Goal: Task Accomplishment & Management: Manage account settings

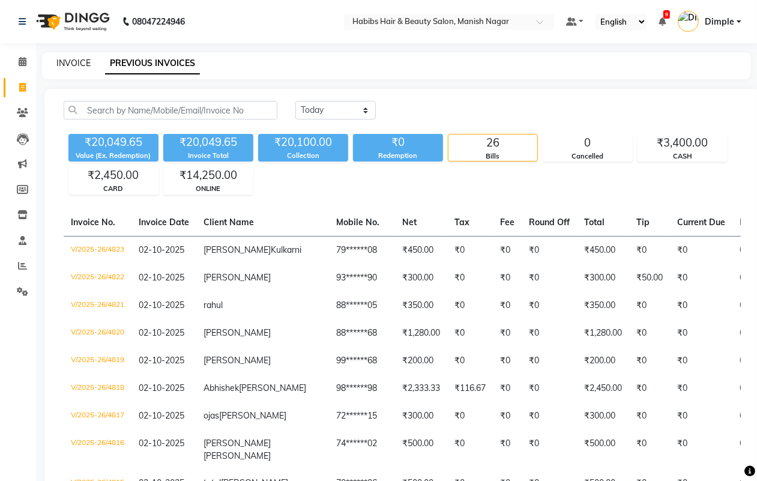
click at [64, 61] on link "INVOICE" at bounding box center [73, 63] width 34 height 11
select select "3804"
select select "service"
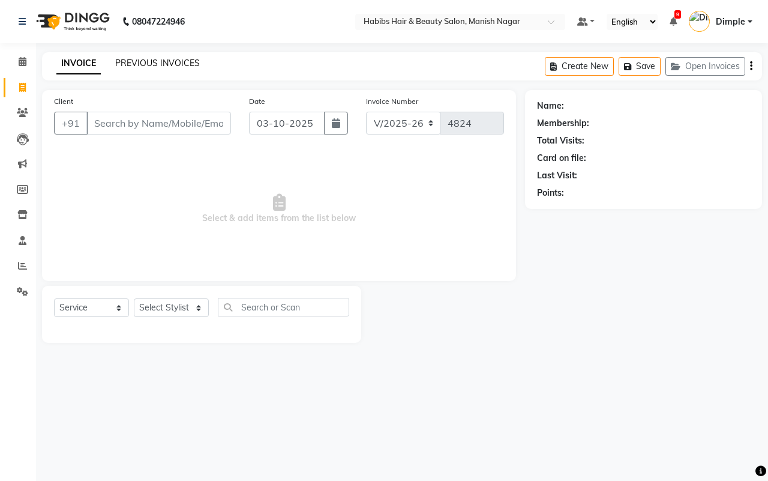
click at [137, 61] on link "PREVIOUS INVOICES" at bounding box center [157, 63] width 85 height 11
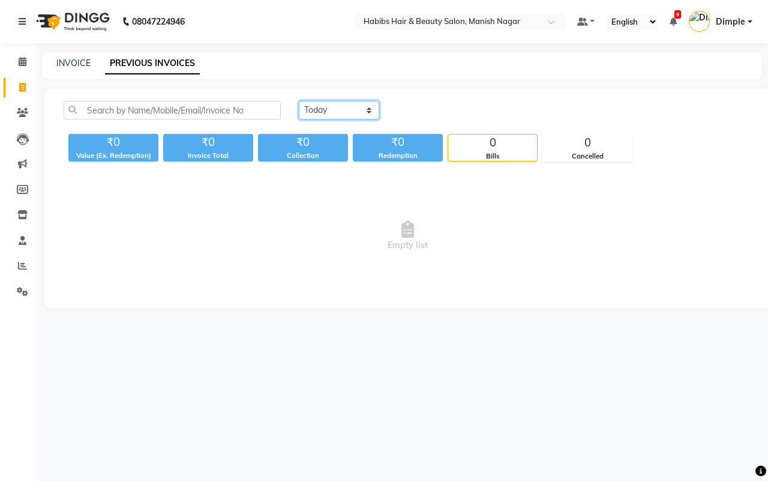
click at [352, 109] on select "[DATE] [DATE] Custom Range" at bounding box center [339, 110] width 80 height 19
select select "[DATE]"
click at [299, 101] on select "[DATE] [DATE] Custom Range" at bounding box center [339, 110] width 80 height 19
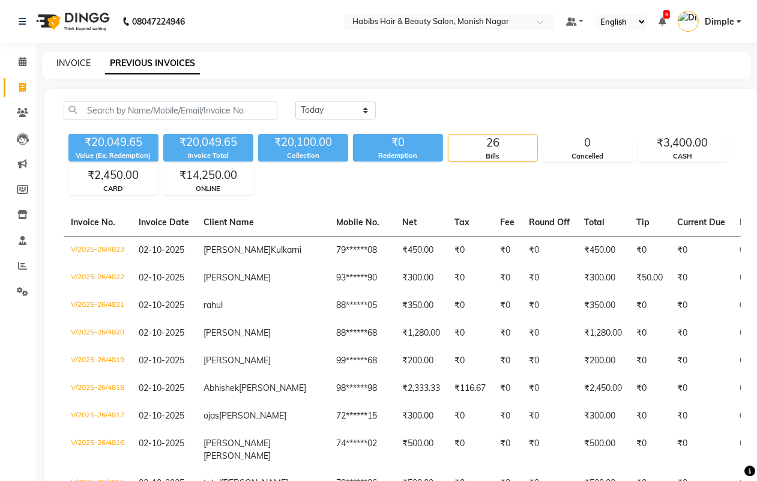
click at [78, 58] on link "INVOICE" at bounding box center [73, 63] width 34 height 11
select select "3804"
select select "service"
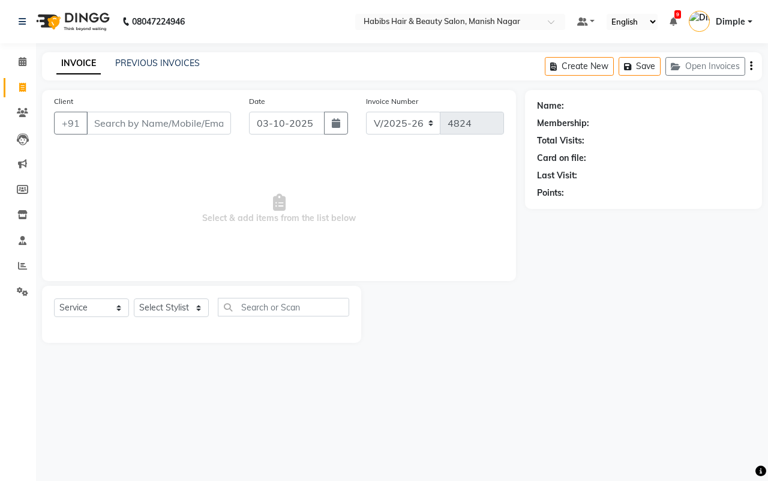
click at [96, 122] on input "Client" at bounding box center [158, 123] width 145 height 23
click at [111, 121] on input "Client" at bounding box center [158, 123] width 145 height 23
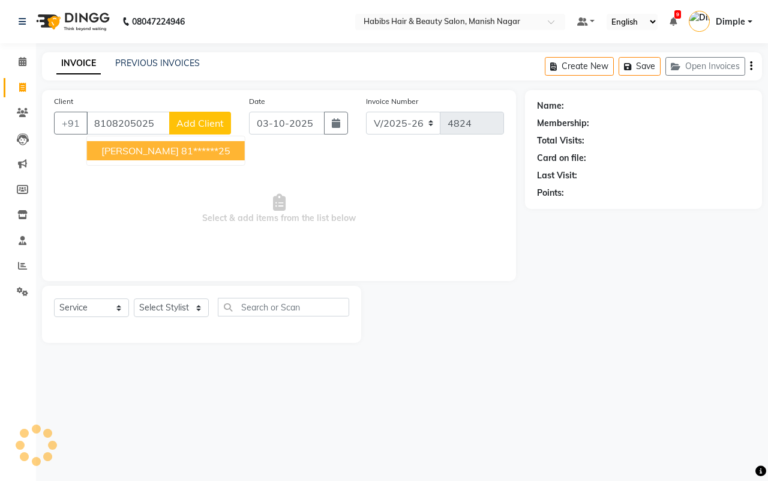
type input "8108205025"
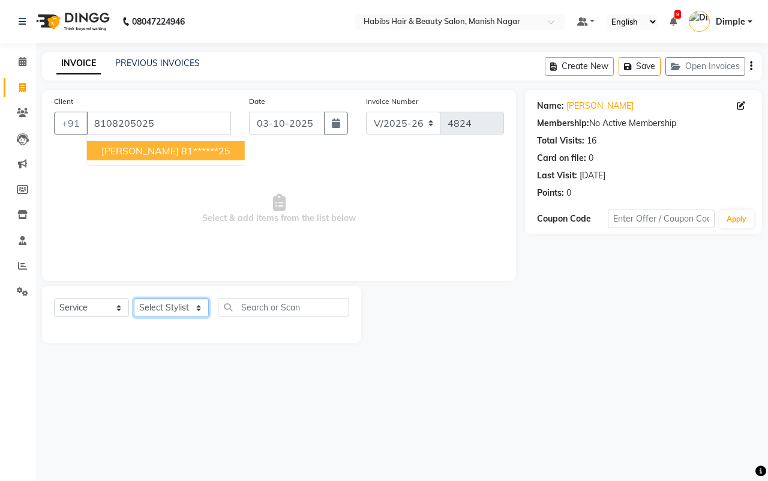
click at [176, 308] on select "Select Stylist [PERSON_NAME] [PERSON_NAME] [PERSON_NAME] [PERSON_NAME] Sachin […" at bounding box center [171, 307] width 75 height 19
select select "62737"
click at [134, 298] on select "Select Stylist [PERSON_NAME] [PERSON_NAME] [PERSON_NAME] [PERSON_NAME] Sachin […" at bounding box center [171, 307] width 75 height 19
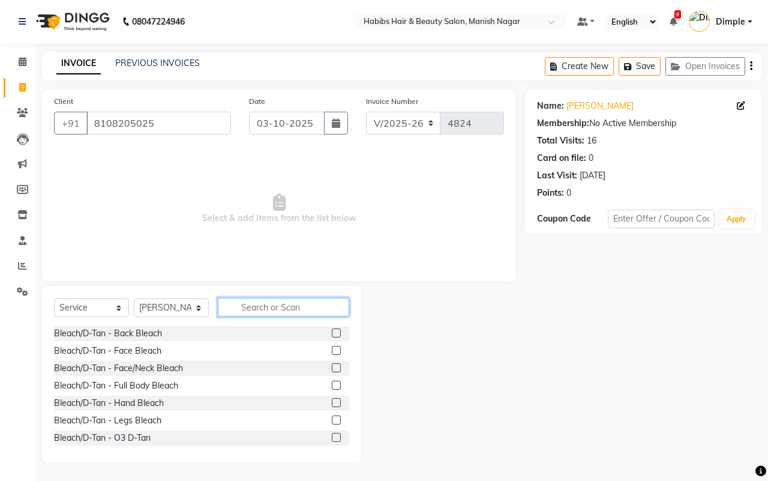
click at [255, 303] on input "text" at bounding box center [283, 307] width 131 height 19
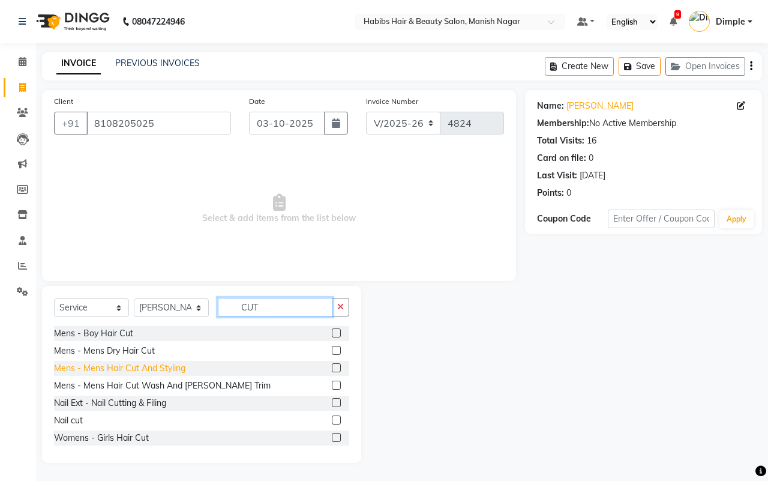
type input "CUT"
click at [173, 363] on div "Mens - Mens Hair Cut And Styling" at bounding box center [119, 368] width 131 height 13
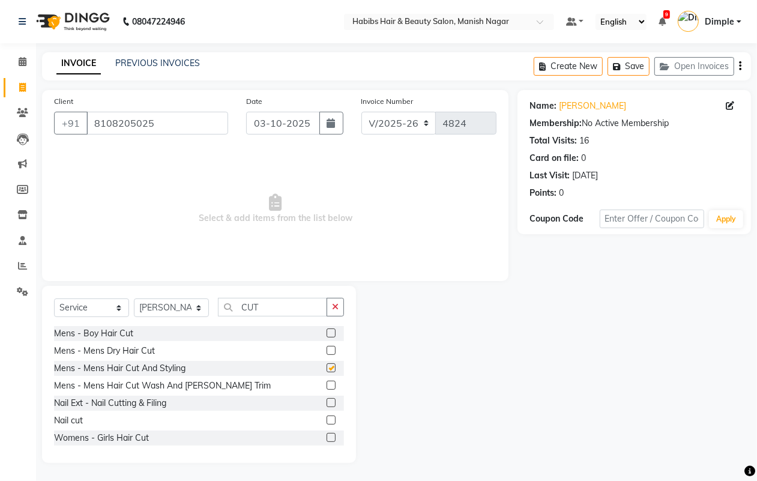
checkbox input "false"
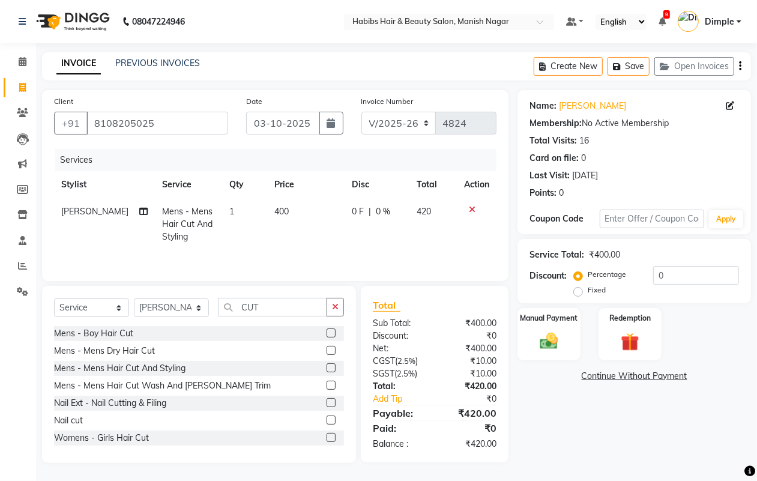
click at [283, 230] on td "400" at bounding box center [306, 224] width 78 height 52
select select "62737"
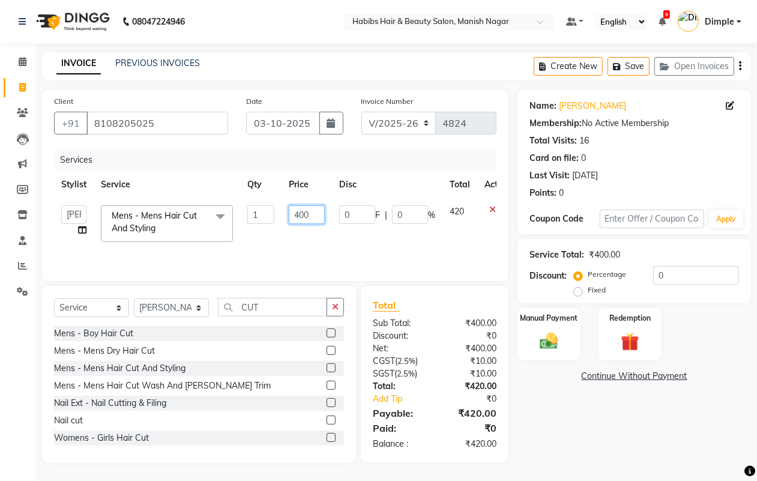
click at [300, 215] on input "400" at bounding box center [307, 214] width 36 height 19
type input "300"
click at [562, 335] on img at bounding box center [548, 341] width 30 height 22
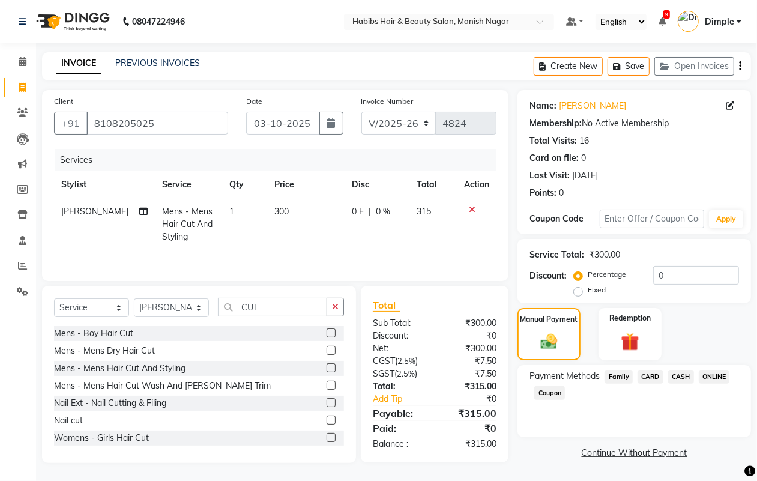
click at [741, 67] on button "button" at bounding box center [740, 66] width 2 height 28
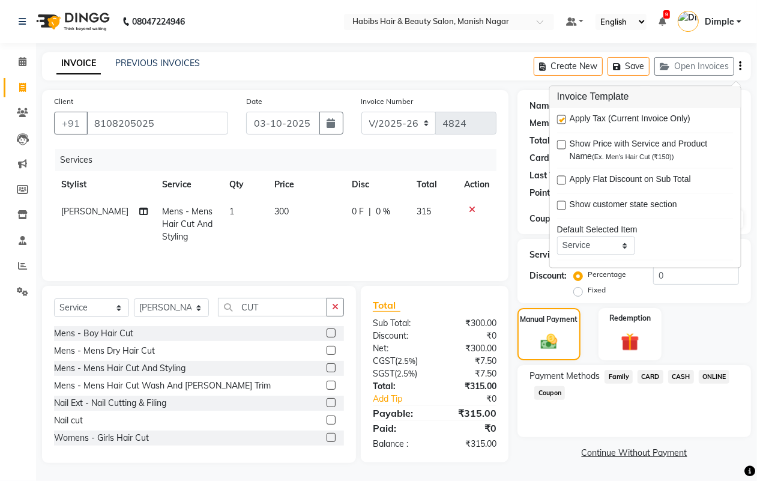
click at [565, 120] on label at bounding box center [561, 119] width 9 height 9
click at [565, 120] on input "checkbox" at bounding box center [561, 120] width 8 height 8
checkbox input "false"
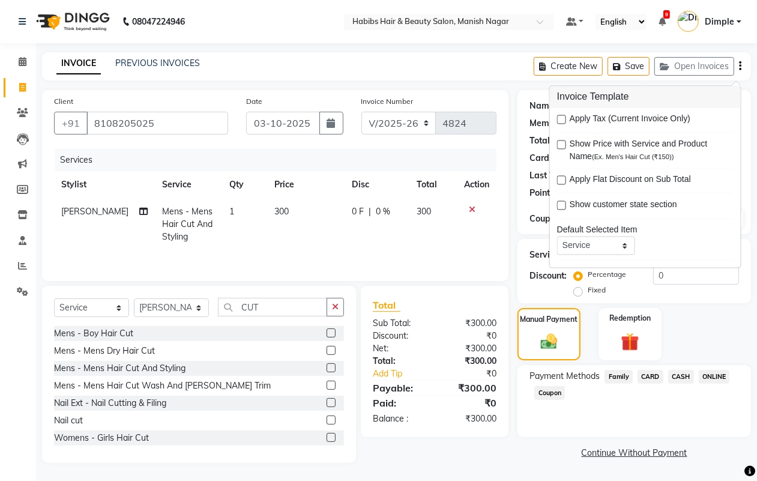
click at [713, 376] on span "ONLINE" at bounding box center [713, 377] width 31 height 14
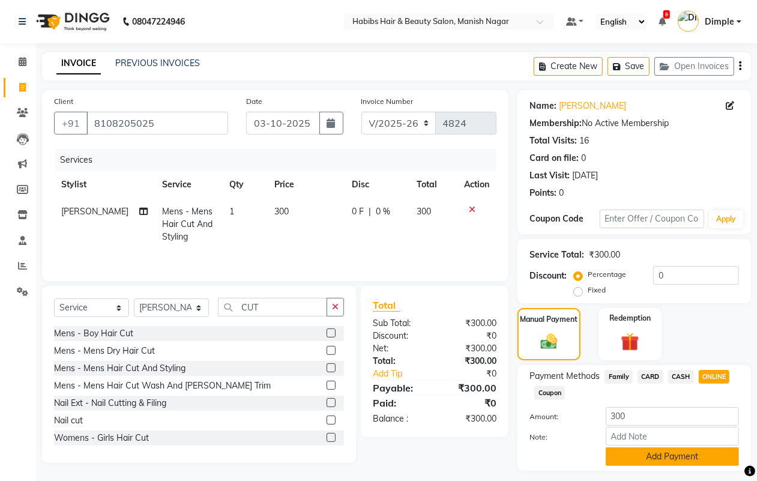
click at [654, 452] on button "Add Payment" at bounding box center [671, 456] width 133 height 19
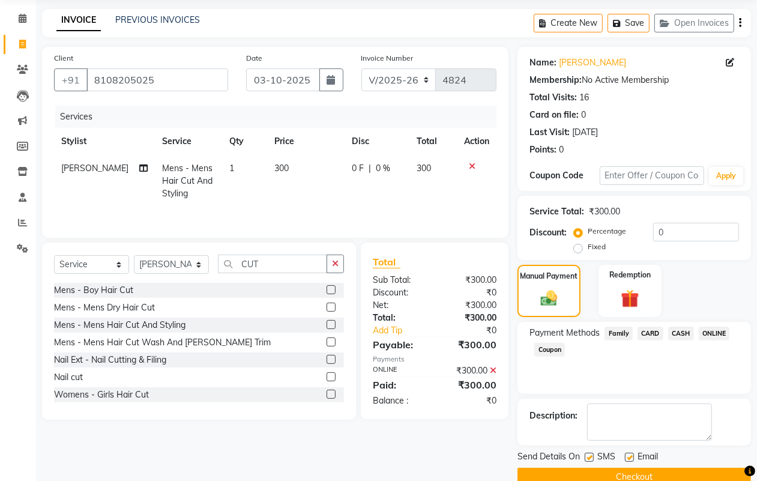
scroll to position [67, 0]
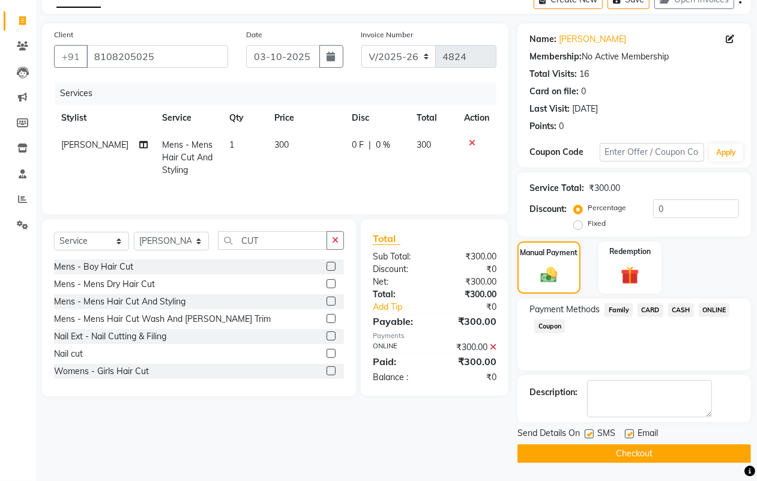
click at [651, 452] on button "Checkout" at bounding box center [633, 453] width 233 height 19
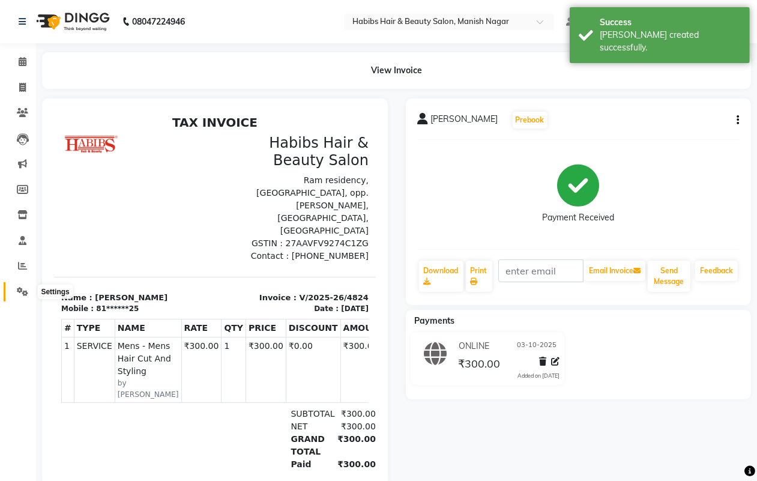
click at [25, 288] on icon at bounding box center [22, 291] width 11 height 9
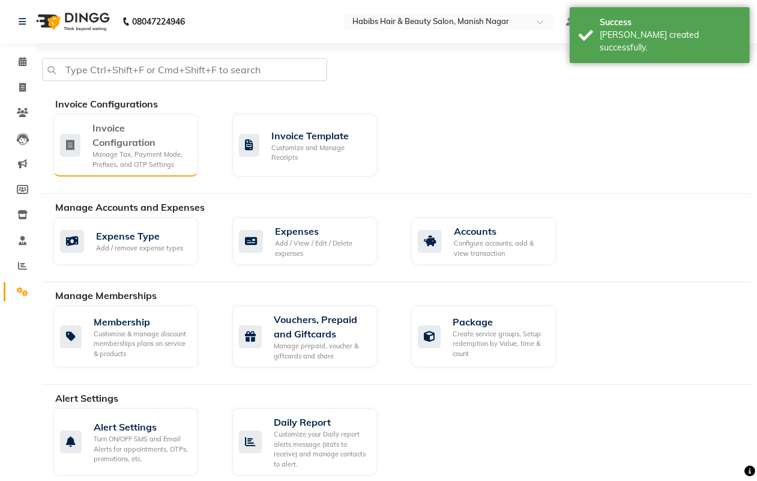
click at [127, 151] on div "Manage Tax, Payment Mode, Prefixes, and OTP Settings" at bounding box center [140, 159] width 96 height 20
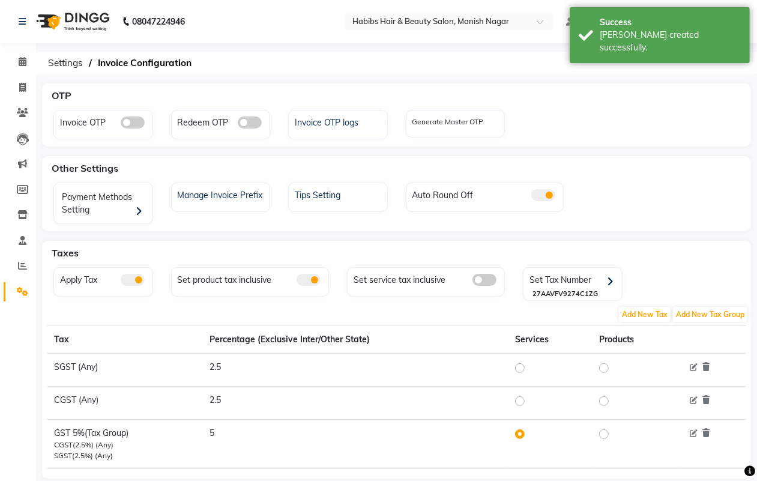
click at [124, 278] on span at bounding box center [133, 280] width 24 height 12
click at [121, 281] on input "checkbox" at bounding box center [121, 281] width 0 height 0
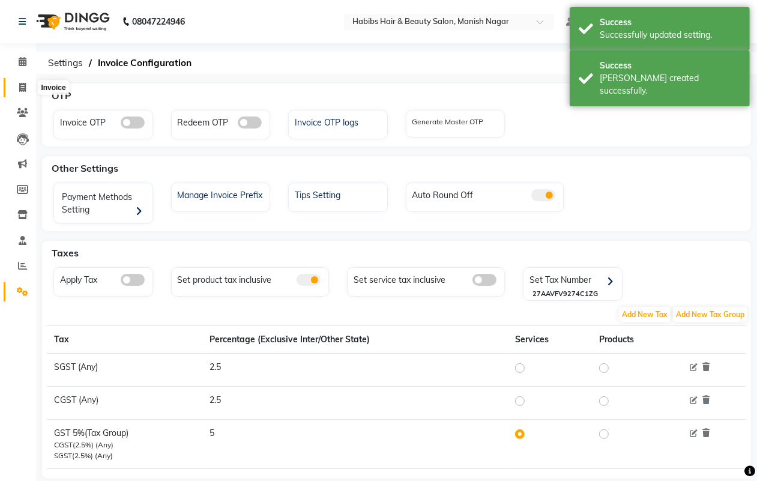
click at [24, 85] on icon at bounding box center [22, 87] width 7 height 9
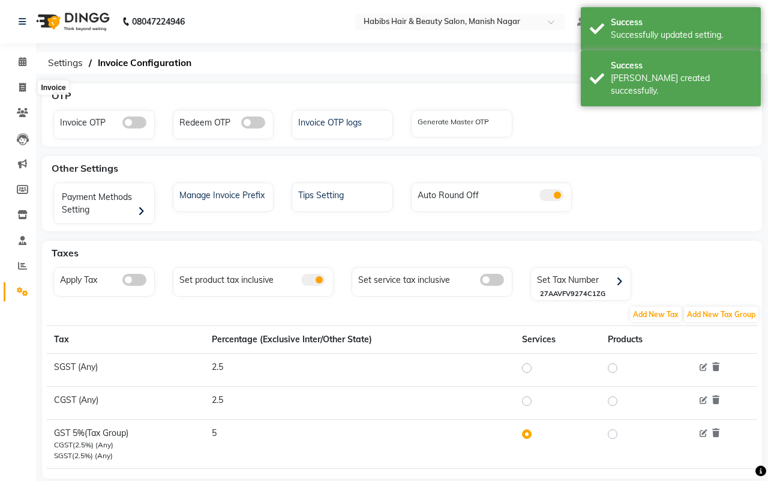
select select "3804"
select select "service"
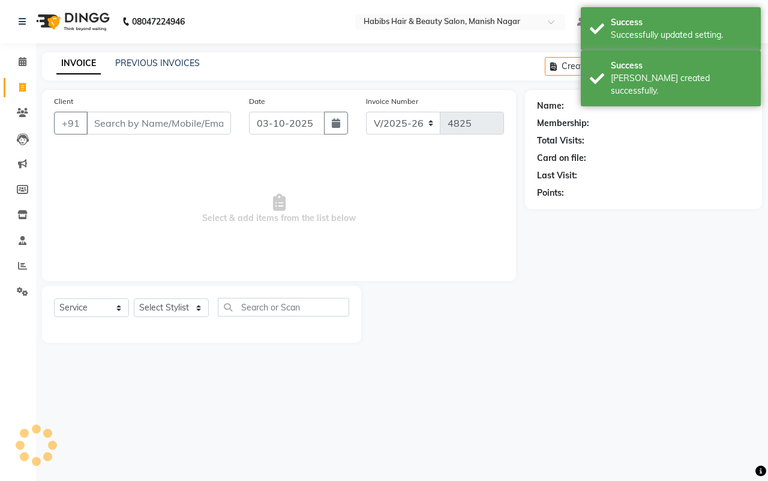
click at [94, 122] on input "Client" at bounding box center [158, 123] width 145 height 23
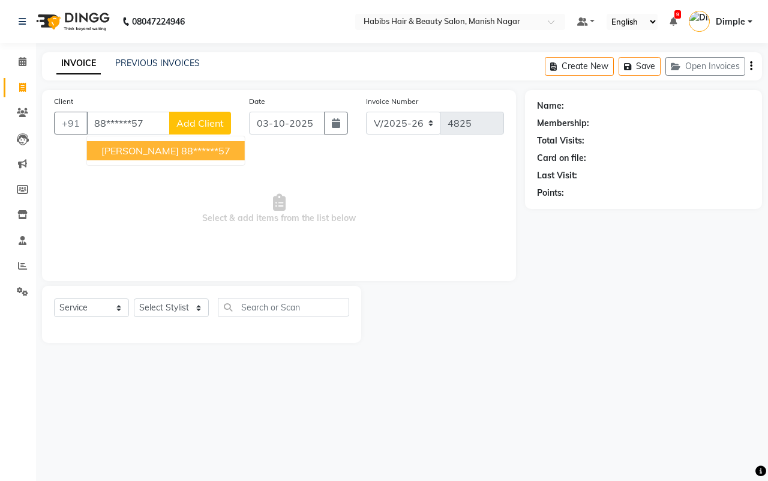
type input "88******57"
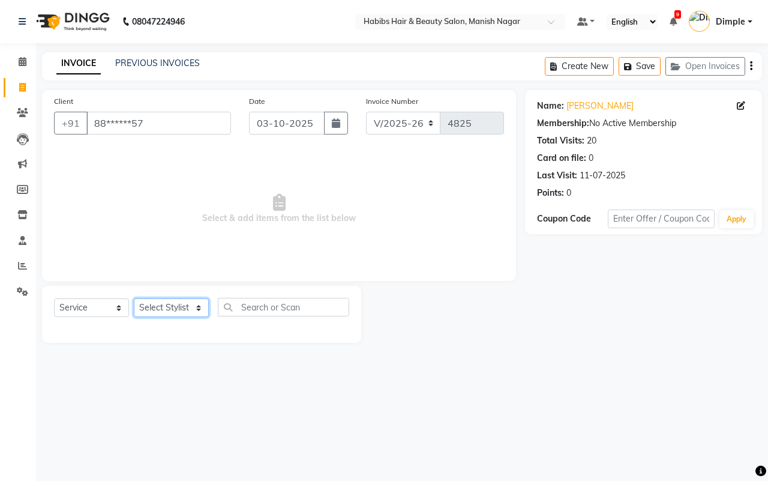
click at [176, 307] on select "Select Stylist [PERSON_NAME] [PERSON_NAME] [PERSON_NAME] [PERSON_NAME] Sachin […" at bounding box center [171, 307] width 75 height 19
select select "18781"
click at [134, 298] on select "Select Stylist [PERSON_NAME] [PERSON_NAME] [PERSON_NAME] [PERSON_NAME] Sachin […" at bounding box center [171, 307] width 75 height 19
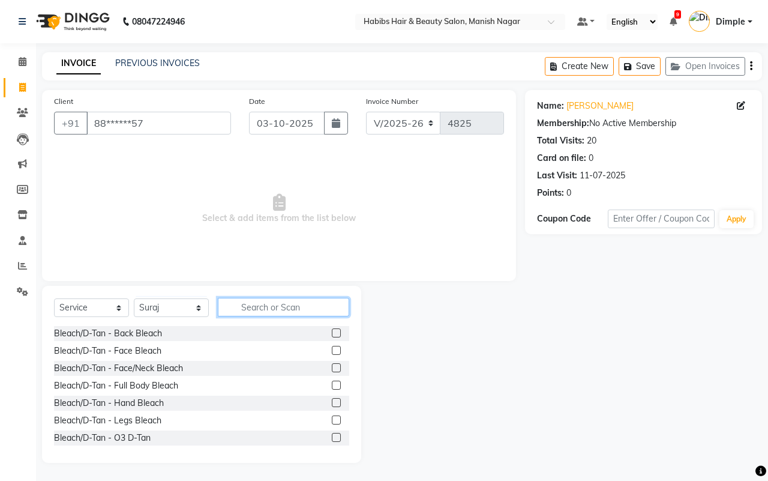
click at [250, 300] on input "text" at bounding box center [283, 307] width 131 height 19
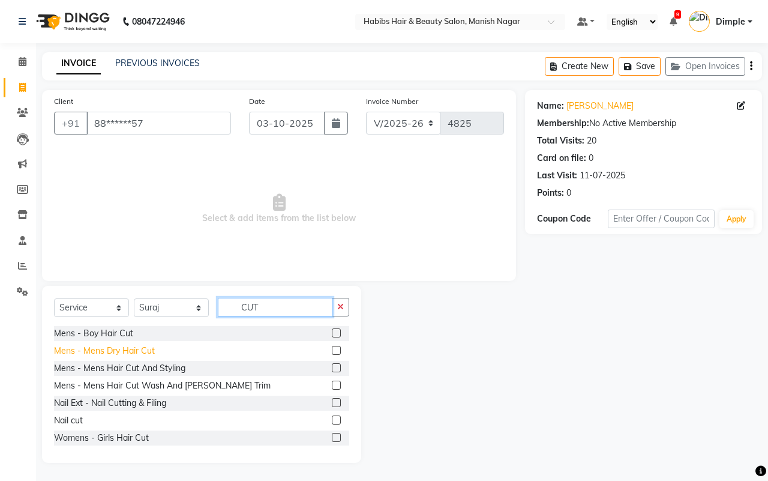
type input "CUT"
click at [138, 347] on div "Mens - Mens Dry Hair Cut" at bounding box center [104, 350] width 101 height 13
checkbox input "false"
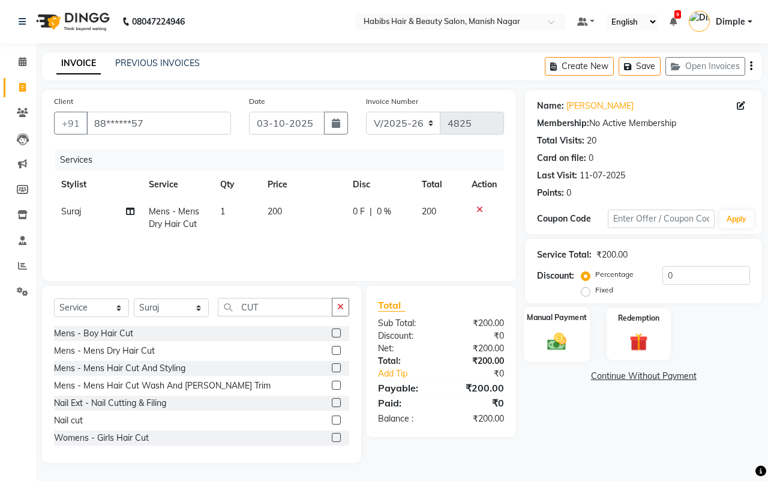
click at [559, 331] on img at bounding box center [556, 341] width 31 height 22
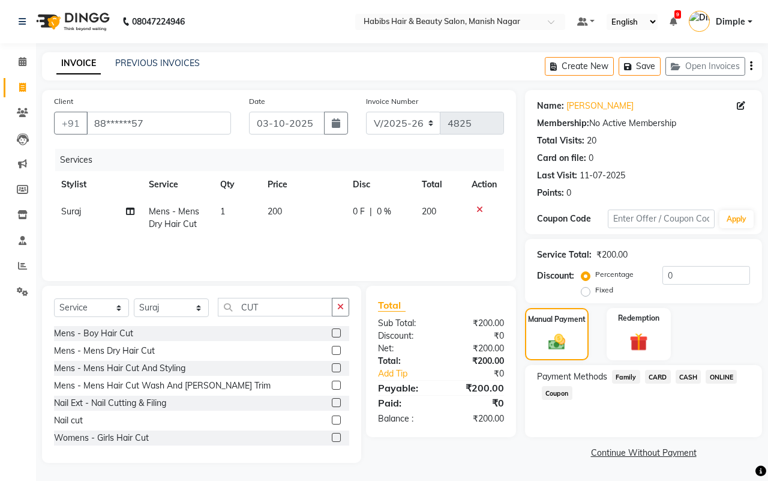
click at [728, 372] on span "ONLINE" at bounding box center [721, 377] width 31 height 14
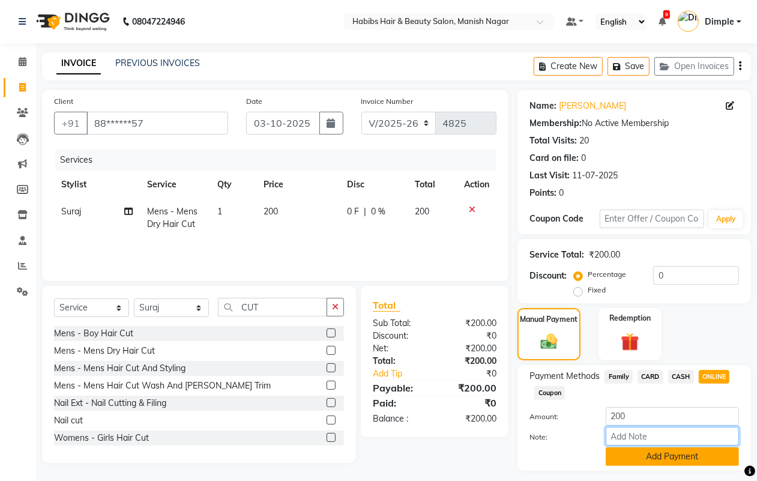
click at [636, 448] on div "Amount: 200 Note: Add Payment" at bounding box center [633, 436] width 209 height 59
click at [634, 452] on button "Add Payment" at bounding box center [671, 456] width 133 height 19
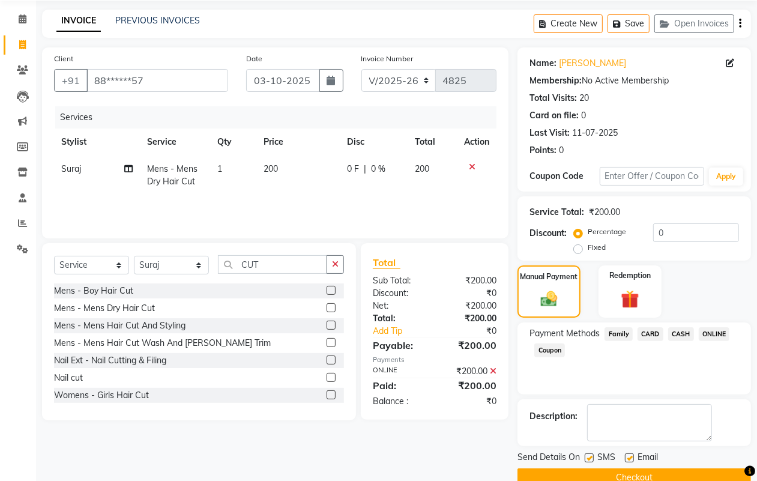
scroll to position [67, 0]
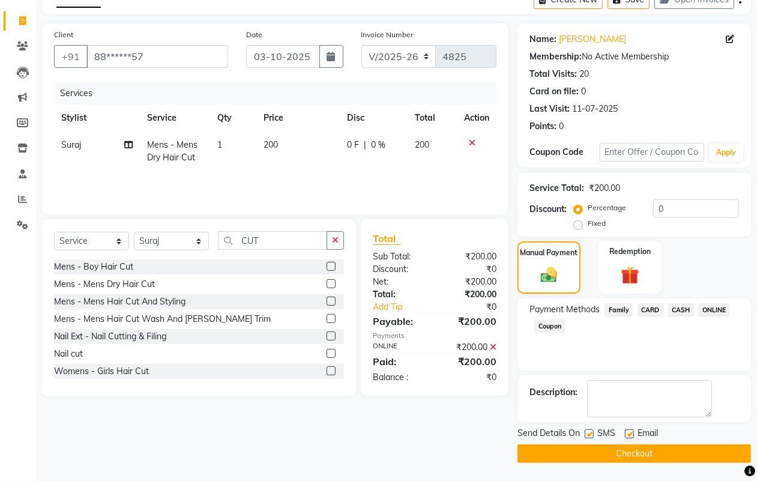
click at [629, 455] on button "Checkout" at bounding box center [633, 453] width 233 height 19
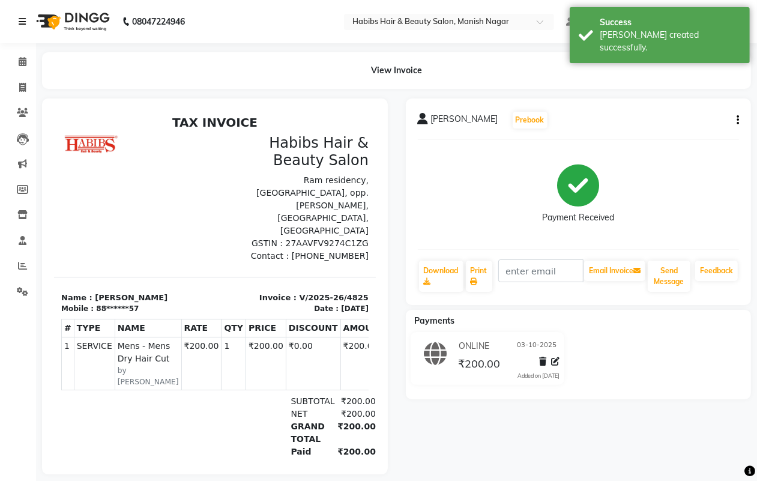
select select "service"
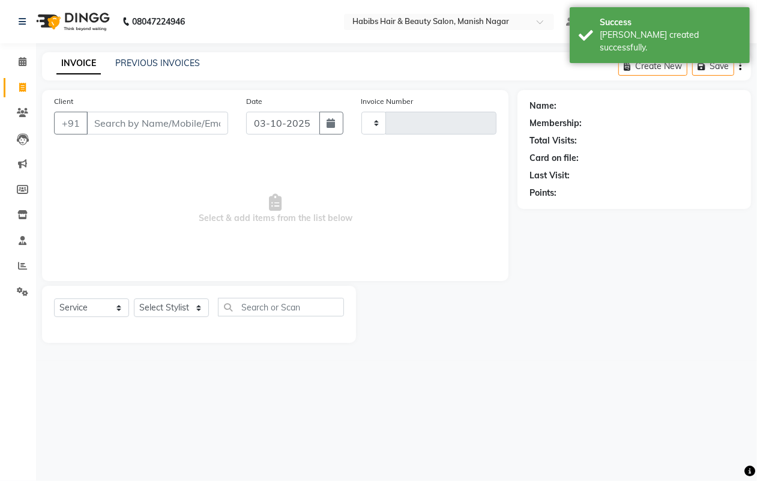
type input "4826"
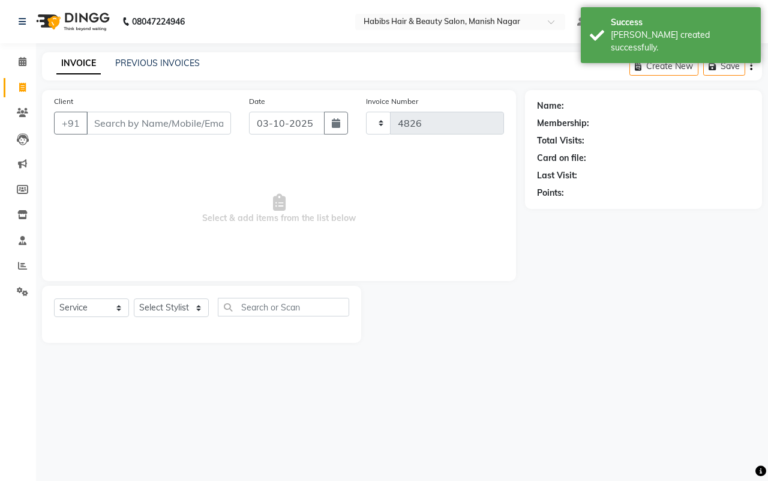
select select "3804"
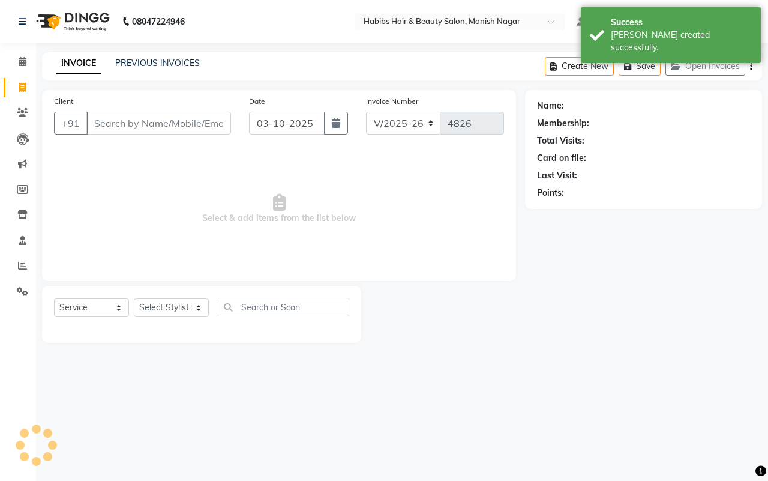
click at [93, 120] on input "Client" at bounding box center [158, 123] width 145 height 23
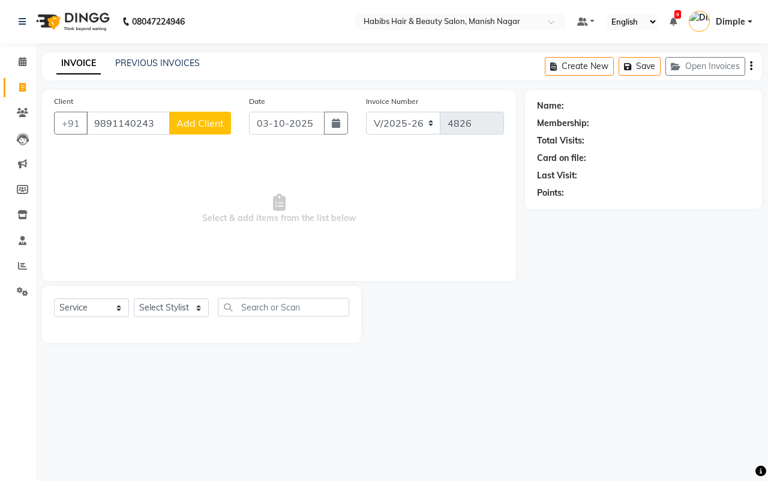
type input "9891140243"
click at [225, 128] on button "Add Client" at bounding box center [200, 123] width 62 height 23
select select "22"
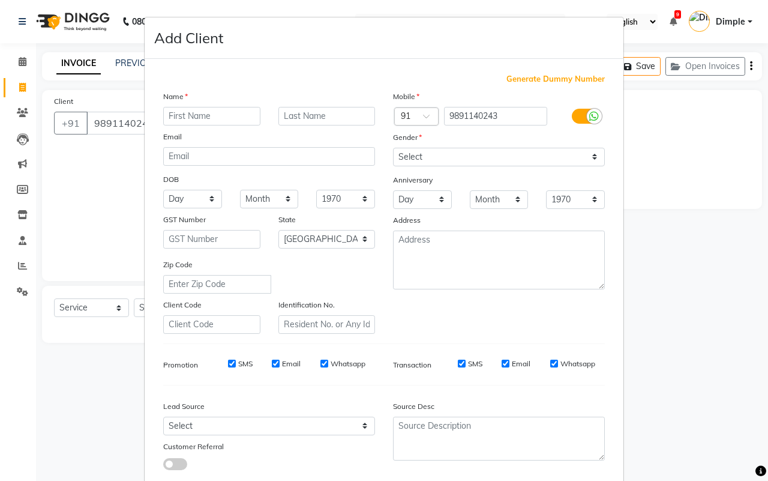
click at [222, 115] on input "text" at bounding box center [211, 116] width 97 height 19
type input "[PERSON_NAME]"
type input "KARDE"
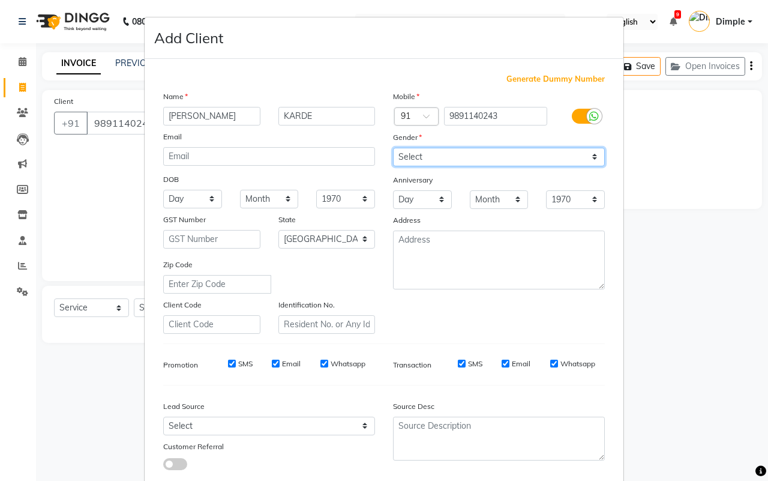
click at [419, 155] on select "Select [DEMOGRAPHIC_DATA] [DEMOGRAPHIC_DATA] Other Prefer Not To Say" at bounding box center [499, 157] width 212 height 19
select select "[DEMOGRAPHIC_DATA]"
click at [393, 148] on select "Select [DEMOGRAPHIC_DATA] [DEMOGRAPHIC_DATA] Other Prefer Not To Say" at bounding box center [499, 157] width 212 height 19
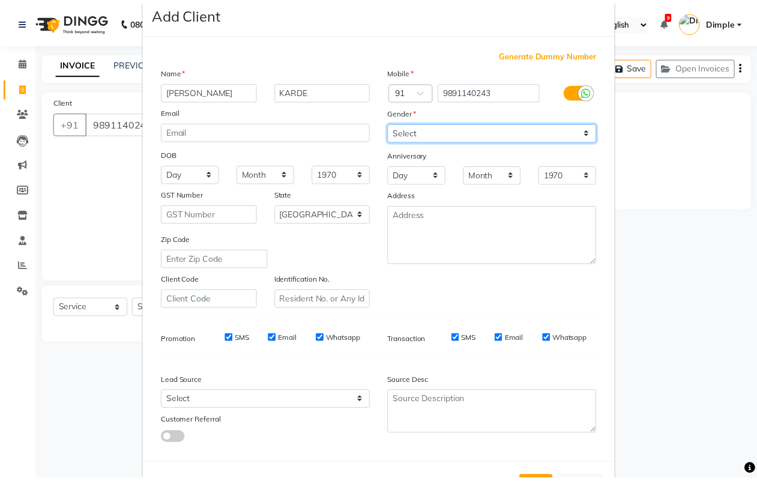
scroll to position [69, 0]
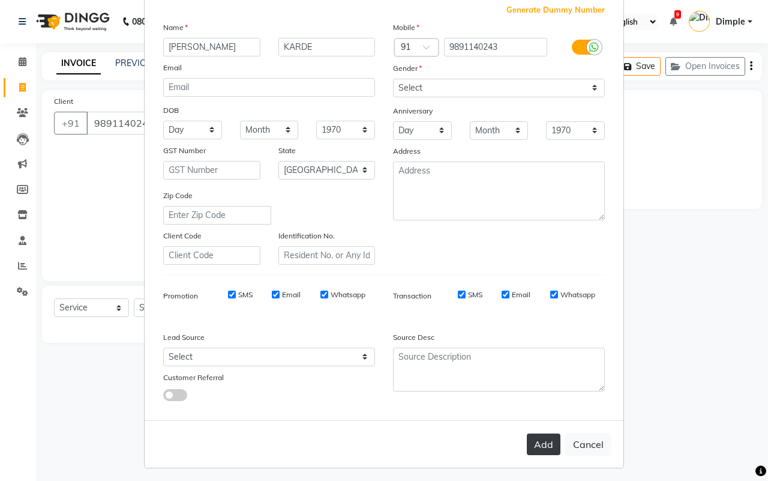
click at [538, 433] on button "Add" at bounding box center [544, 444] width 34 height 22
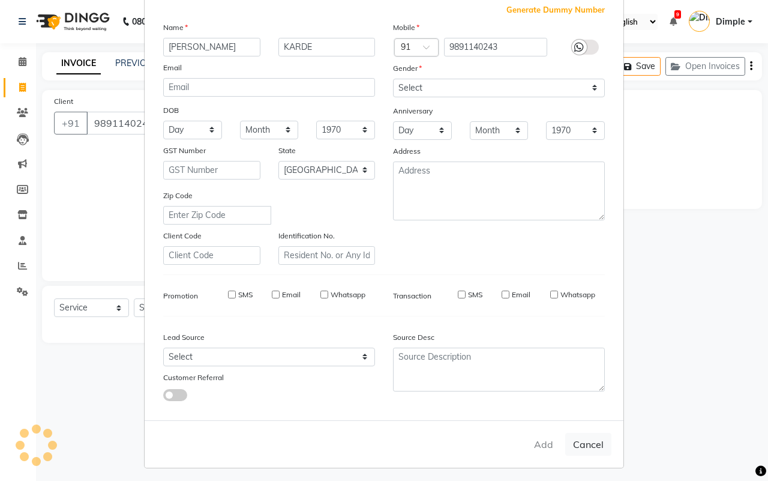
type input "98******43"
select select
select select "null"
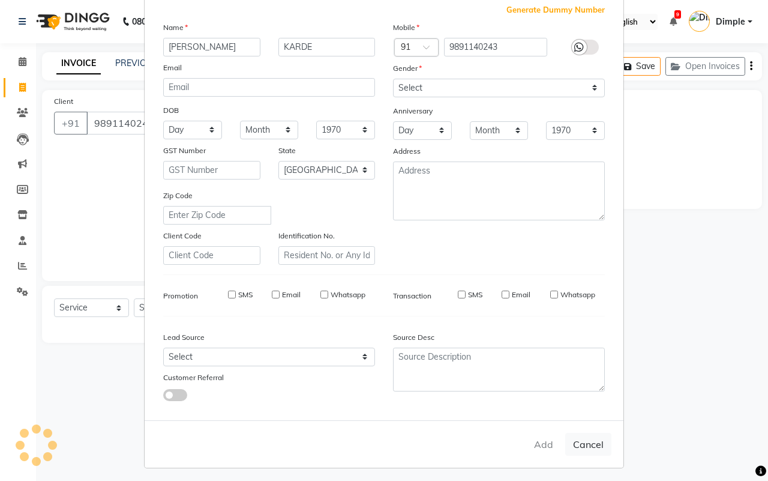
select select
checkbox input "false"
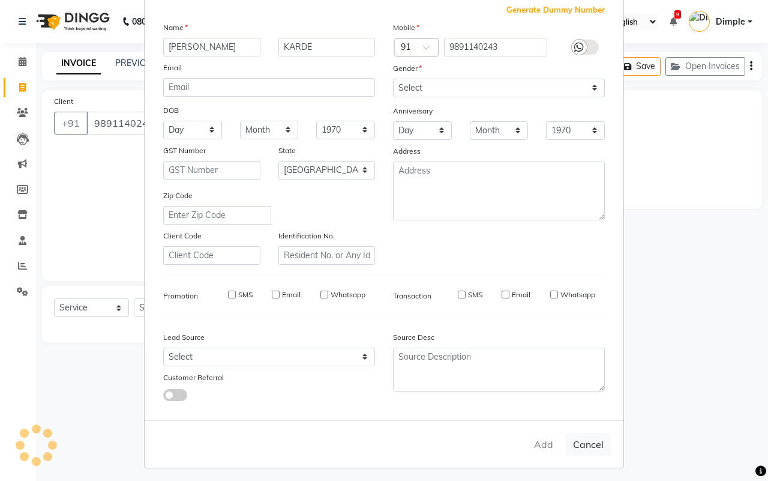
checkbox input "false"
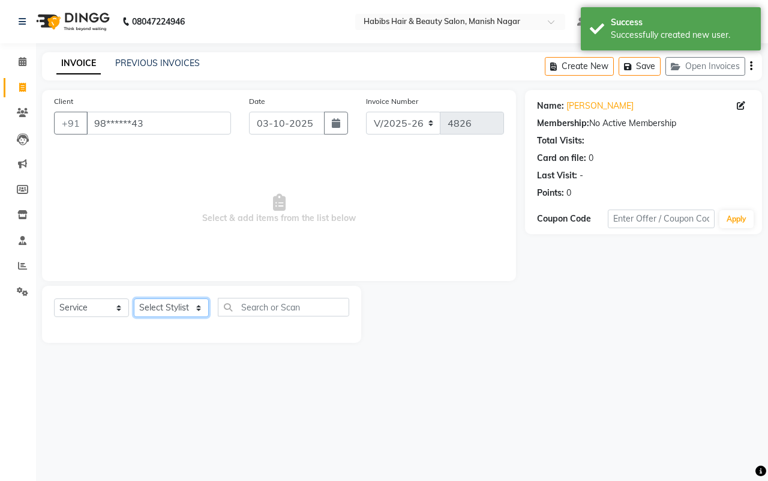
click at [185, 307] on select "Select Stylist [PERSON_NAME] [PERSON_NAME] [PERSON_NAME] [PERSON_NAME] Sachin […" at bounding box center [171, 307] width 75 height 19
select select "62737"
click at [134, 298] on select "Select Stylist [PERSON_NAME] [PERSON_NAME] [PERSON_NAME] [PERSON_NAME] Sachin […" at bounding box center [171, 307] width 75 height 19
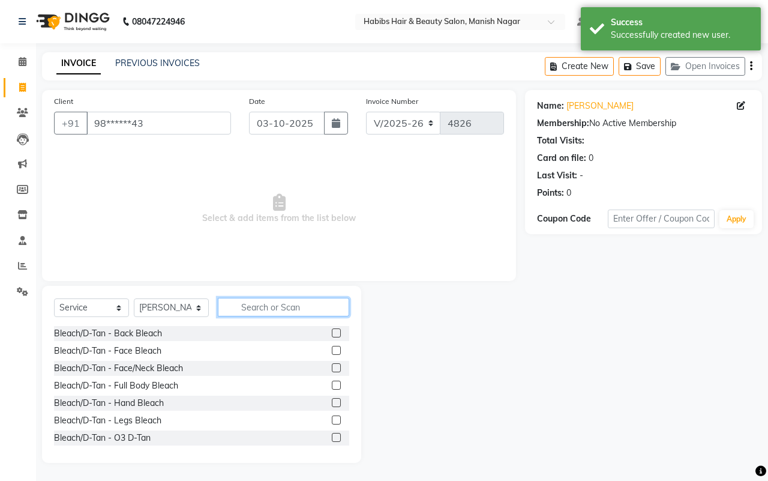
click at [249, 302] on input "text" at bounding box center [283, 307] width 131 height 19
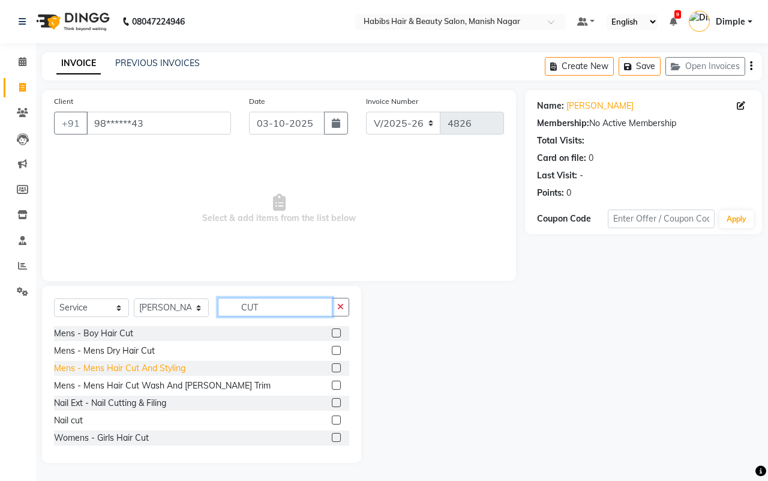
type input "CUT"
drag, startPoint x: 166, startPoint y: 364, endPoint x: 260, endPoint y: 295, distance: 117.1
click at [165, 364] on div "Mens - Mens Hair Cut And Styling" at bounding box center [119, 368] width 131 height 13
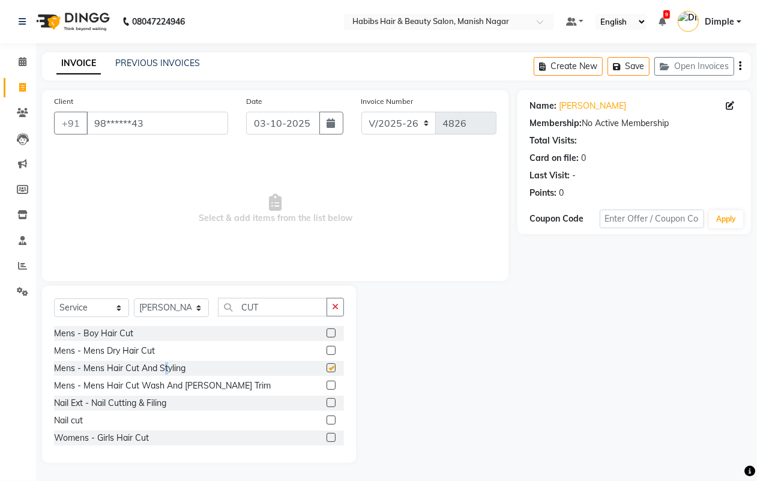
checkbox input "false"
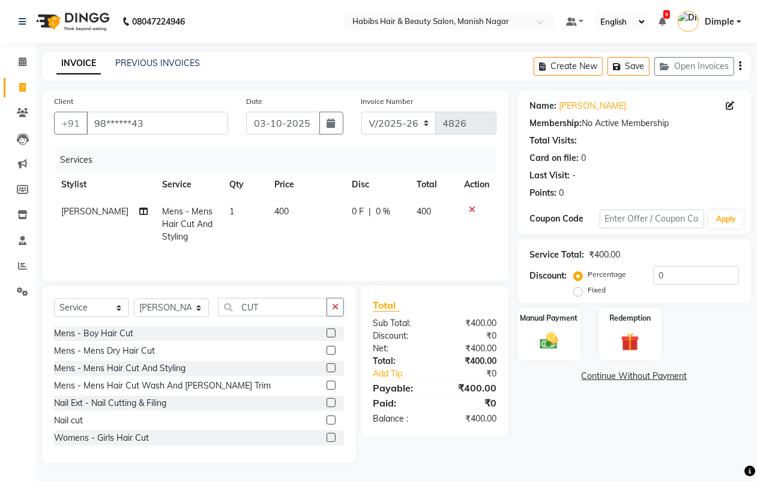
click at [290, 232] on td "400" at bounding box center [306, 224] width 78 height 52
select select "62737"
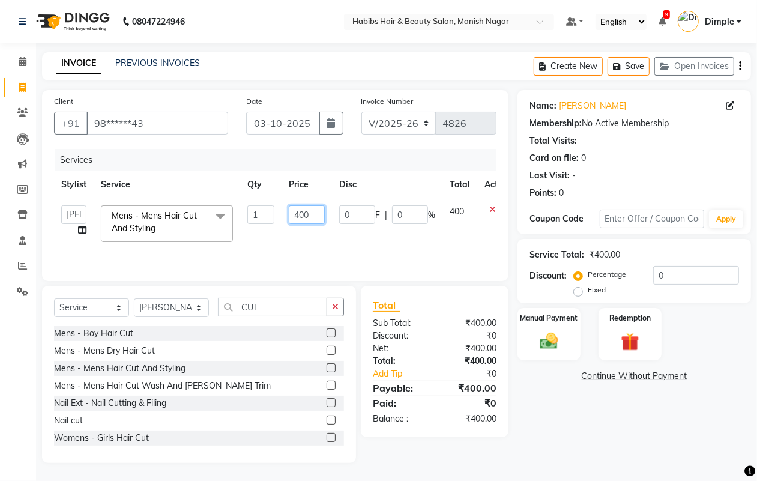
click at [295, 214] on input "400" at bounding box center [307, 214] width 36 height 19
type input "300"
click at [562, 336] on img at bounding box center [548, 341] width 30 height 22
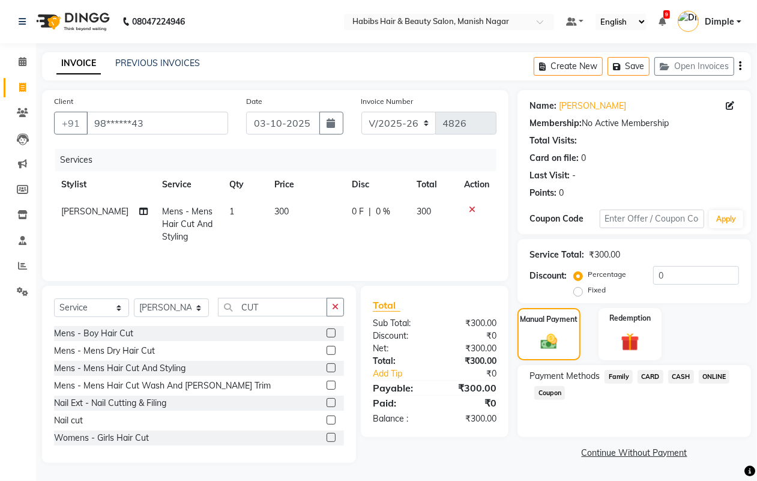
click at [670, 373] on span "CASH" at bounding box center [681, 377] width 26 height 14
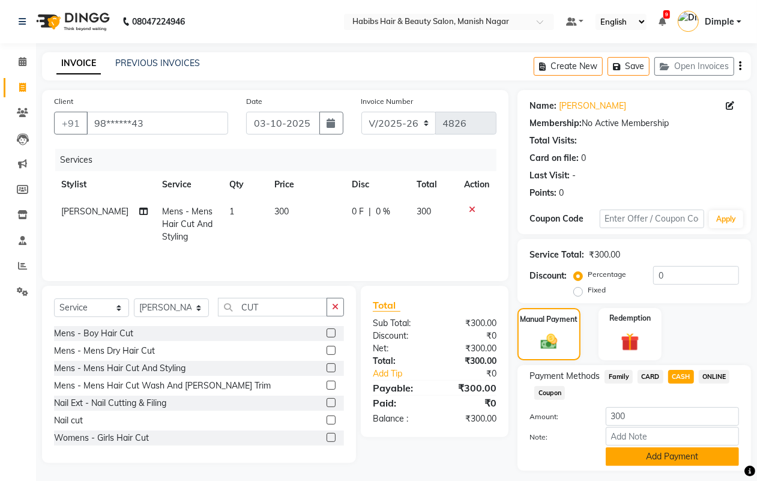
click at [619, 451] on button "Add Payment" at bounding box center [671, 456] width 133 height 19
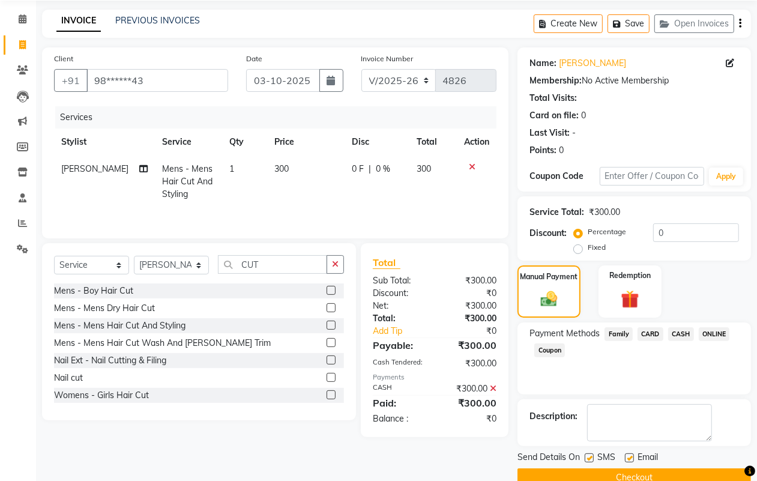
scroll to position [67, 0]
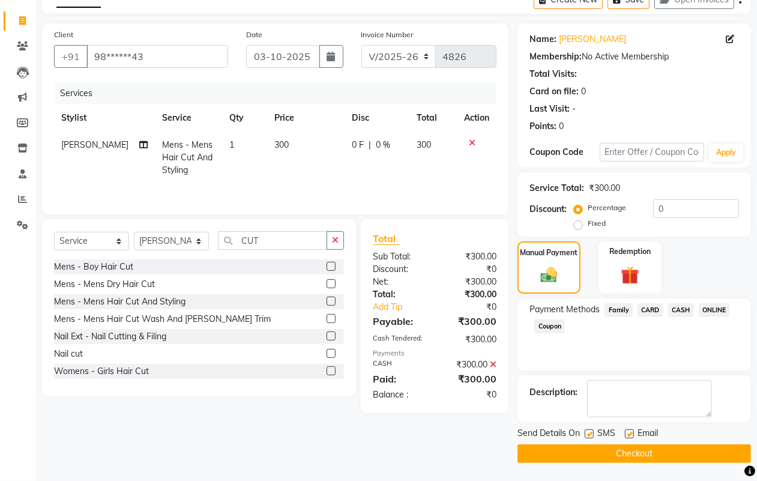
click at [621, 451] on button "Checkout" at bounding box center [633, 453] width 233 height 19
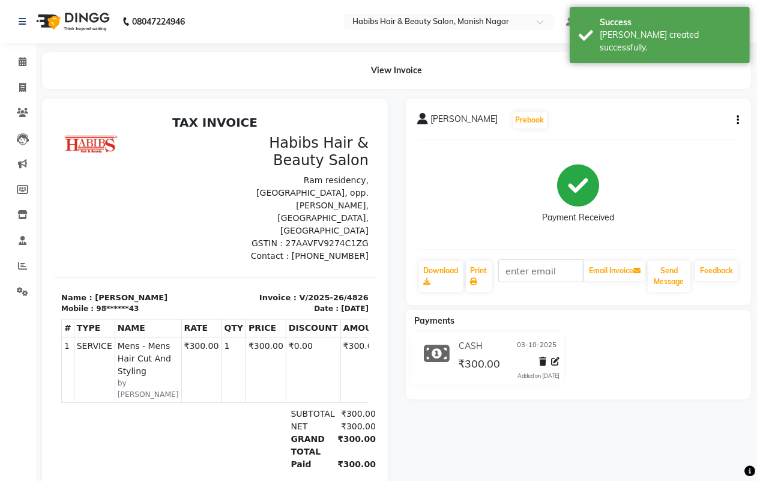
select select "service"
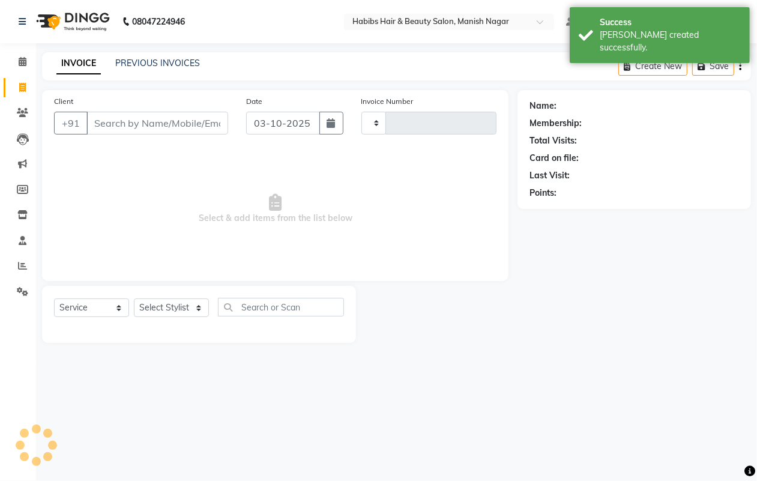
type input "4827"
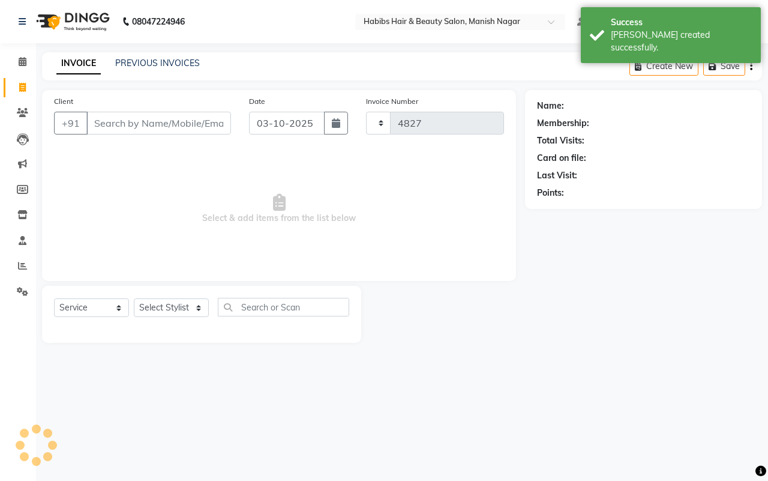
select select "3804"
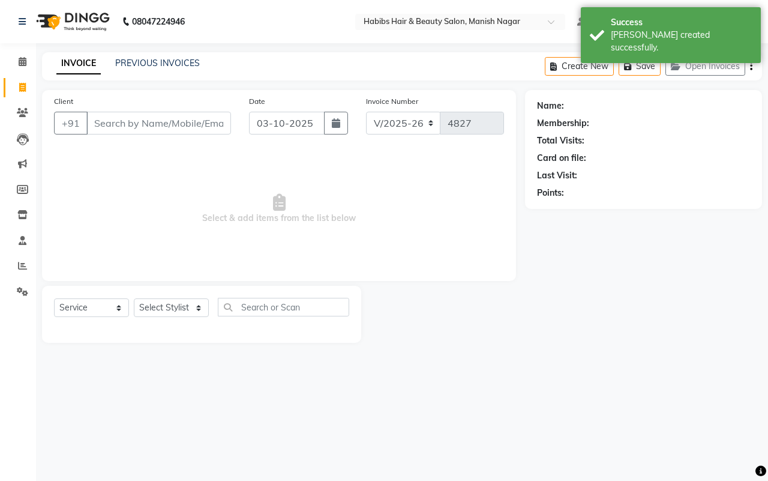
click at [102, 118] on input "Client" at bounding box center [158, 123] width 145 height 23
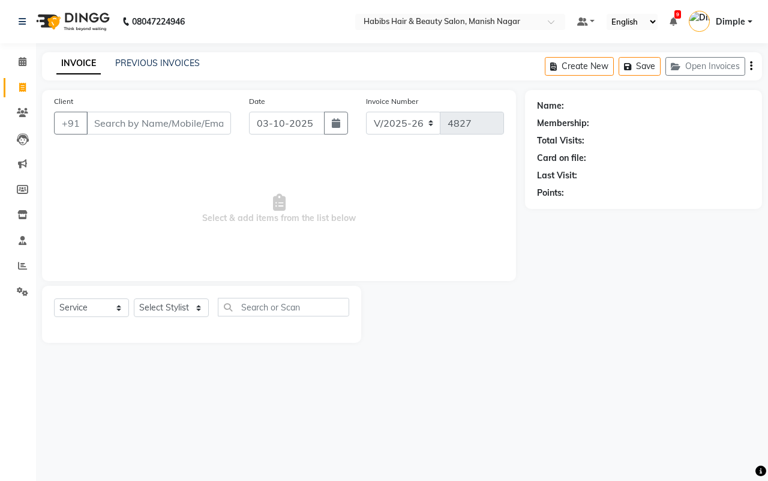
click at [116, 124] on input "Client" at bounding box center [158, 123] width 145 height 23
click at [185, 61] on link "PREVIOUS INVOICES" at bounding box center [157, 63] width 85 height 11
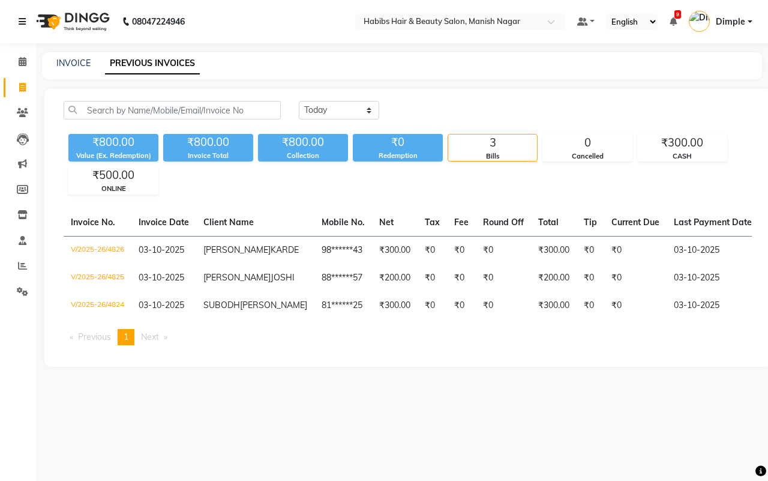
select select "3804"
select select "service"
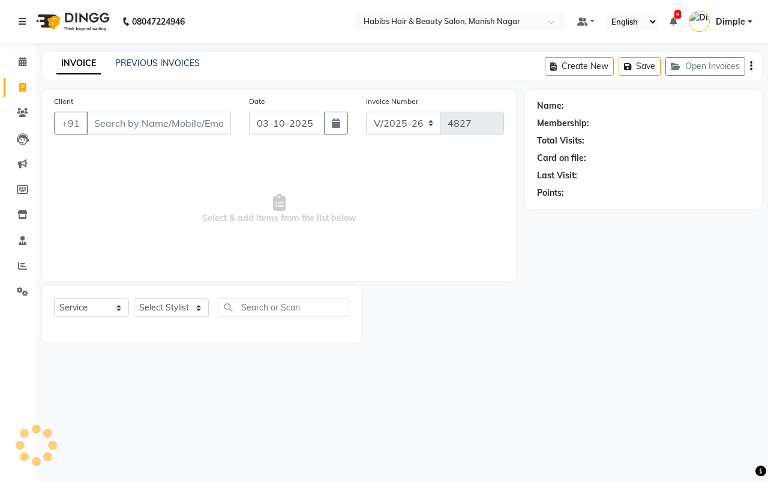
click at [112, 123] on input "Client" at bounding box center [158, 123] width 145 height 23
click at [98, 122] on input "Client" at bounding box center [158, 123] width 145 height 23
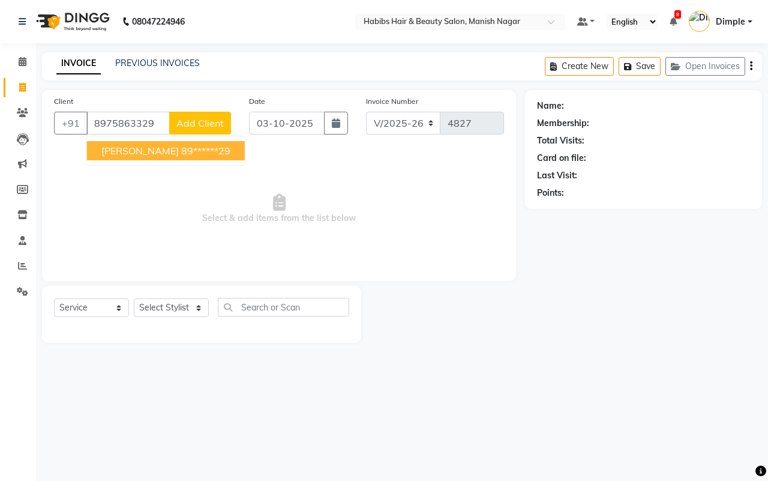
type input "8975863329"
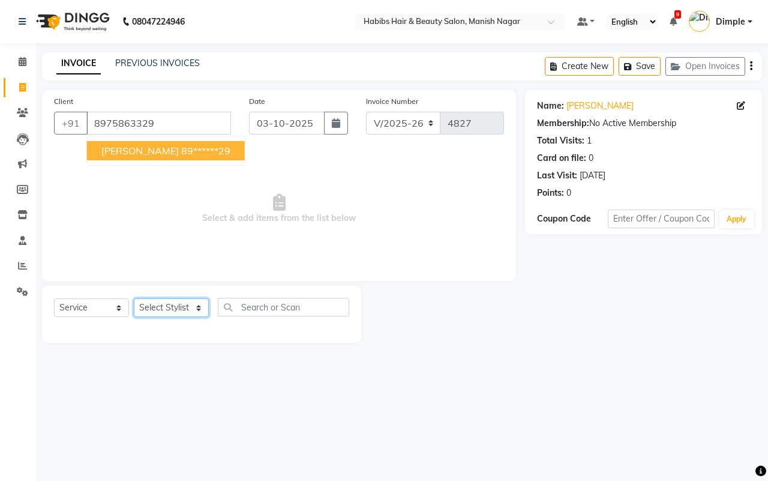
click at [166, 308] on select "Select Stylist [PERSON_NAME] [PERSON_NAME] [PERSON_NAME] [PERSON_NAME] Sachin […" at bounding box center [171, 307] width 75 height 19
select select "18781"
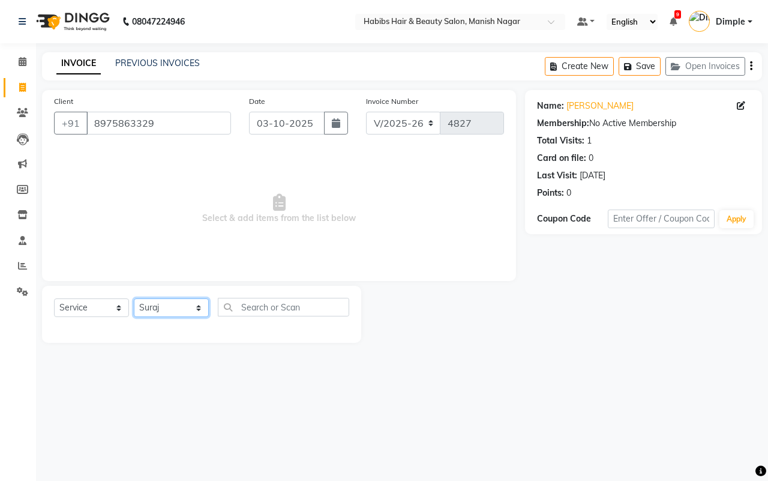
click at [134, 298] on select "Select Stylist [PERSON_NAME] [PERSON_NAME] [PERSON_NAME] [PERSON_NAME] Sachin […" at bounding box center [171, 307] width 75 height 19
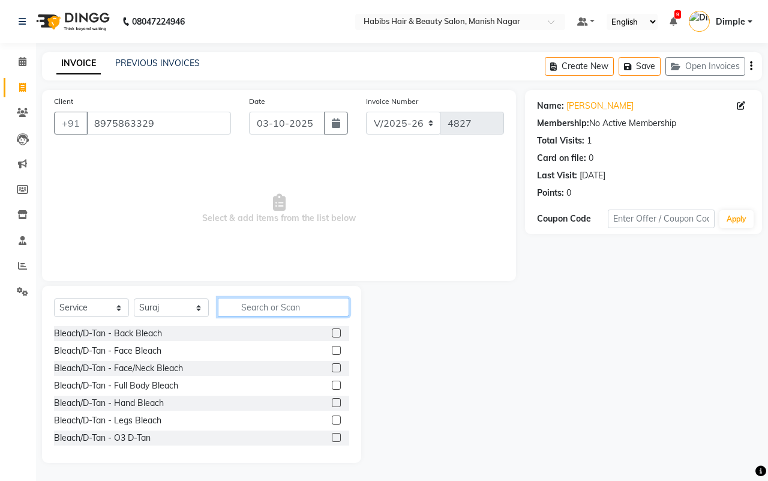
click at [241, 306] on input "text" at bounding box center [283, 307] width 131 height 19
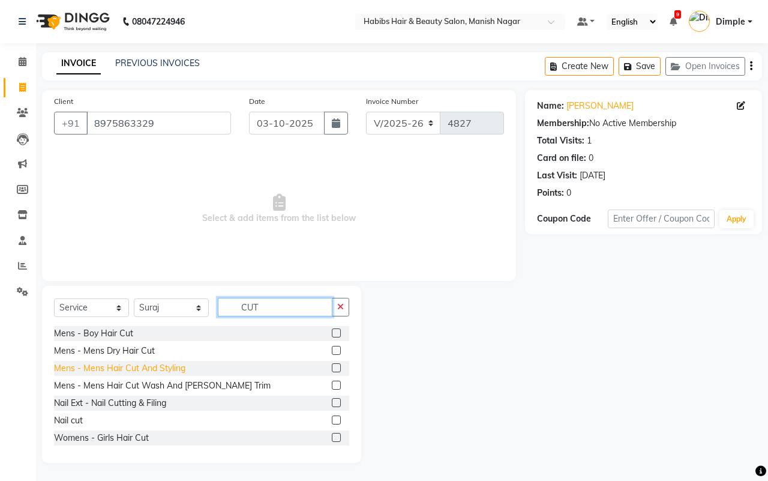
type input "CUT"
click at [164, 370] on div "Mens - Mens Hair Cut And Styling" at bounding box center [119, 368] width 131 height 13
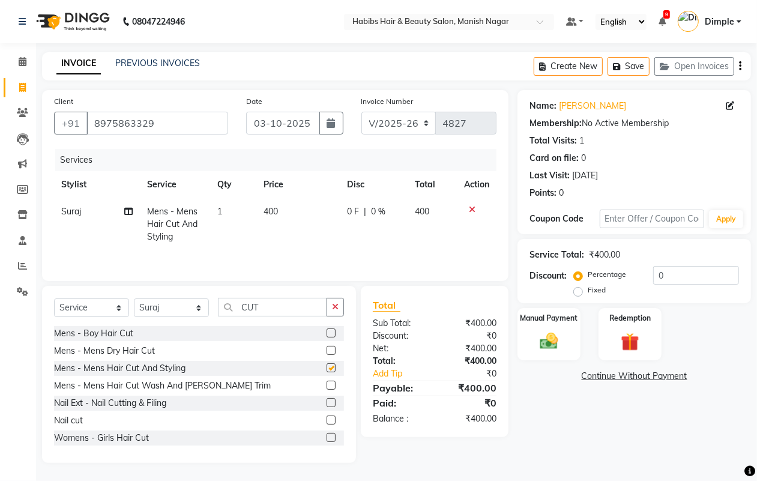
checkbox input "false"
click at [295, 194] on th "Price" at bounding box center [297, 184] width 83 height 27
click at [280, 220] on td "400" at bounding box center [297, 224] width 83 height 52
select select "18781"
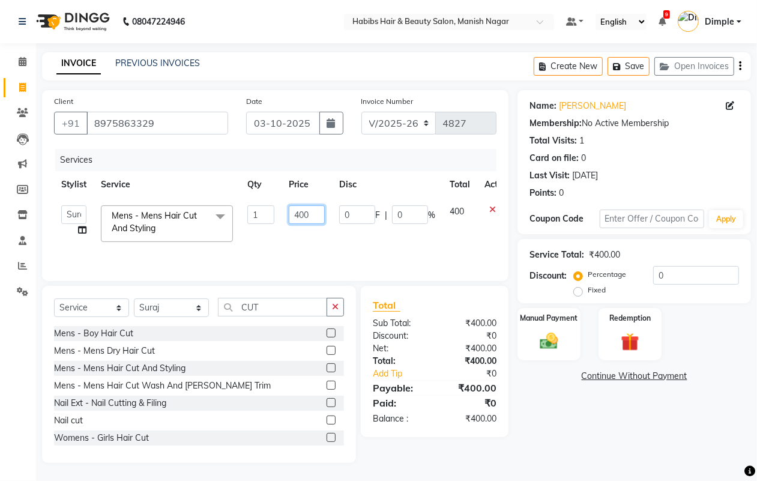
click at [294, 213] on input "400" at bounding box center [307, 214] width 36 height 19
type input "300"
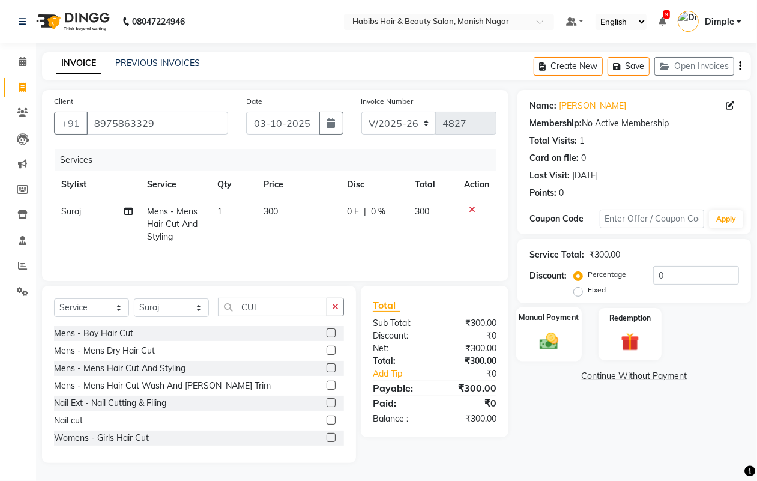
click at [555, 335] on img at bounding box center [548, 341] width 30 height 22
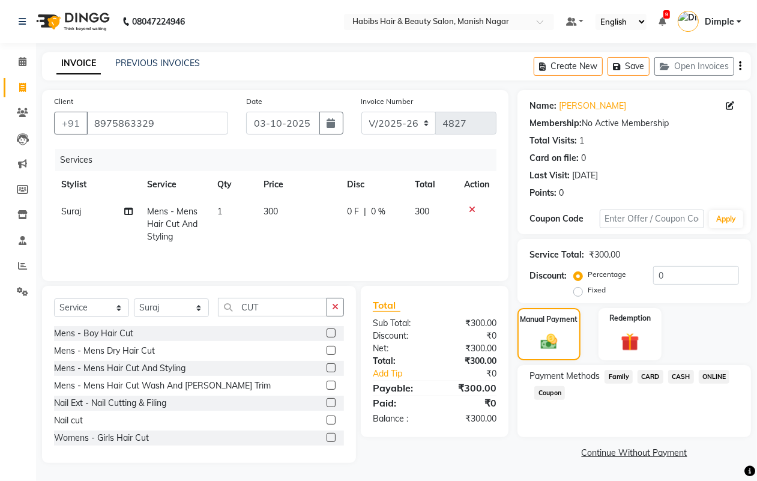
drag, startPoint x: 716, startPoint y: 375, endPoint x: 707, endPoint y: 397, distance: 23.4
click at [715, 376] on span "ONLINE" at bounding box center [713, 377] width 31 height 14
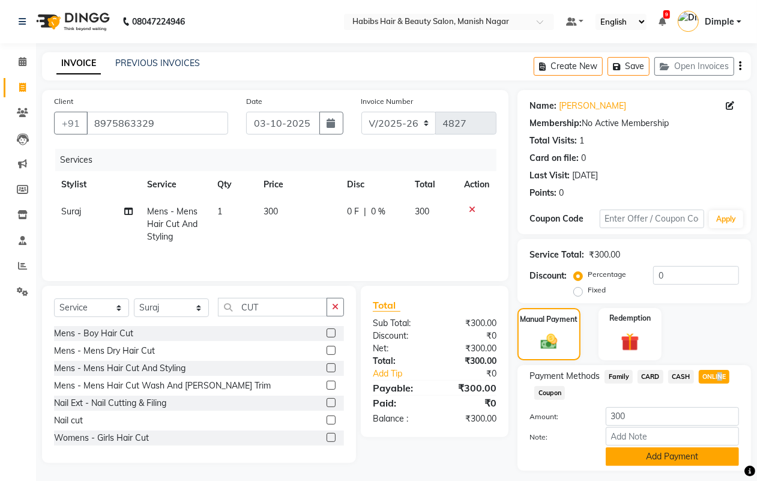
click at [662, 454] on button "Add Payment" at bounding box center [671, 456] width 133 height 19
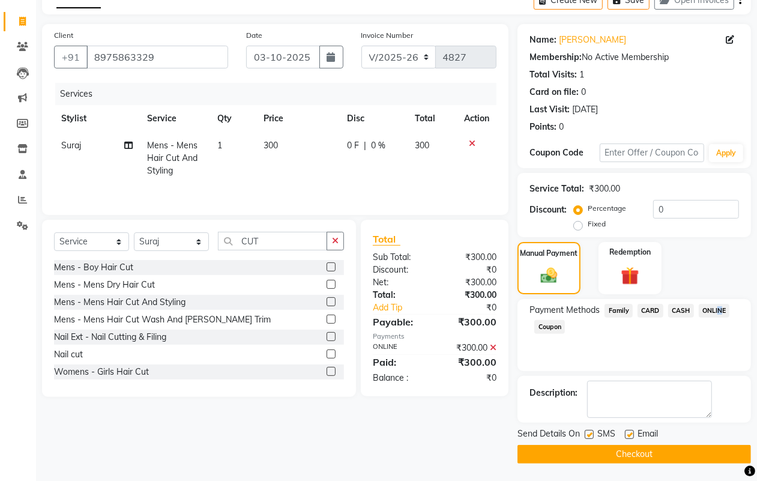
scroll to position [67, 0]
click at [662, 455] on button "Checkout" at bounding box center [633, 453] width 233 height 19
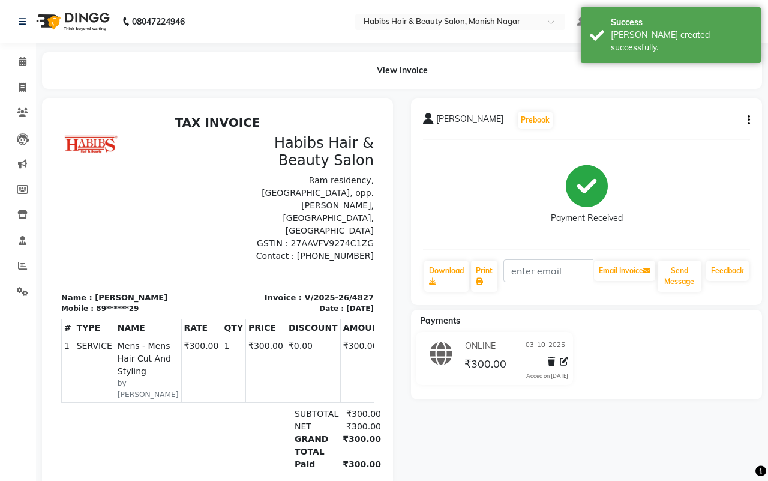
select select "3804"
select select "service"
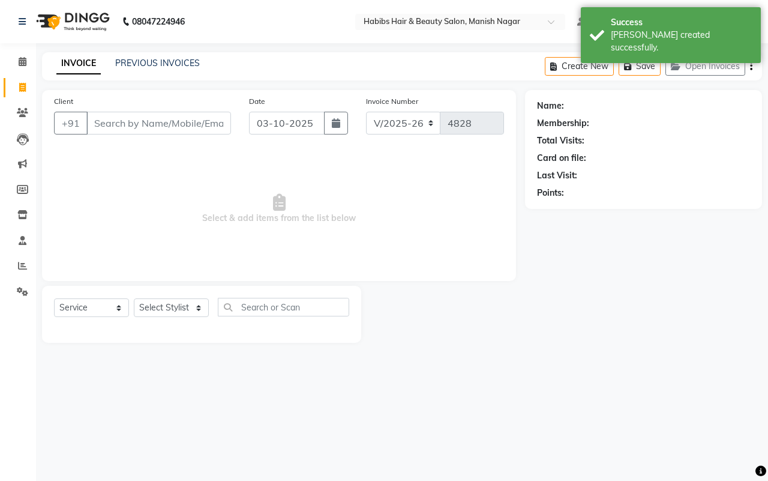
click at [93, 122] on input "Client" at bounding box center [158, 123] width 145 height 23
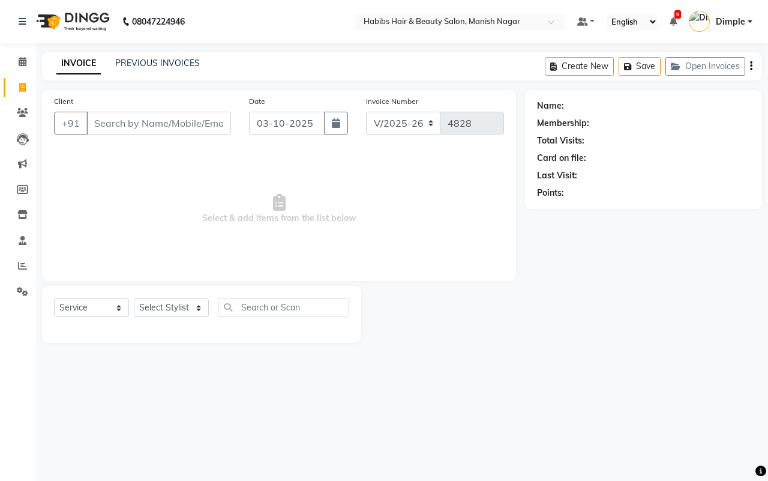
click at [97, 118] on input "Client" at bounding box center [158, 123] width 145 height 23
click at [96, 123] on input "Client" at bounding box center [158, 123] width 145 height 23
click at [99, 124] on input "Client" at bounding box center [158, 123] width 145 height 23
click at [100, 124] on input "Client" at bounding box center [158, 123] width 145 height 23
type input "7081816911"
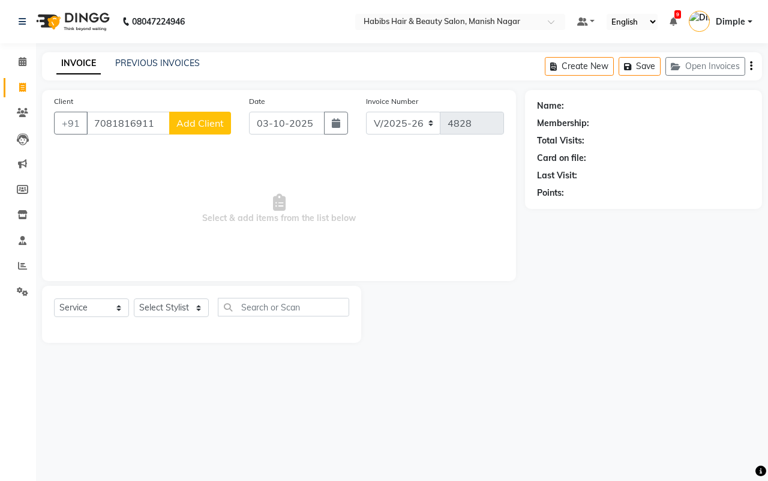
click at [211, 121] on span "Add Client" at bounding box center [199, 123] width 47 height 12
select select "22"
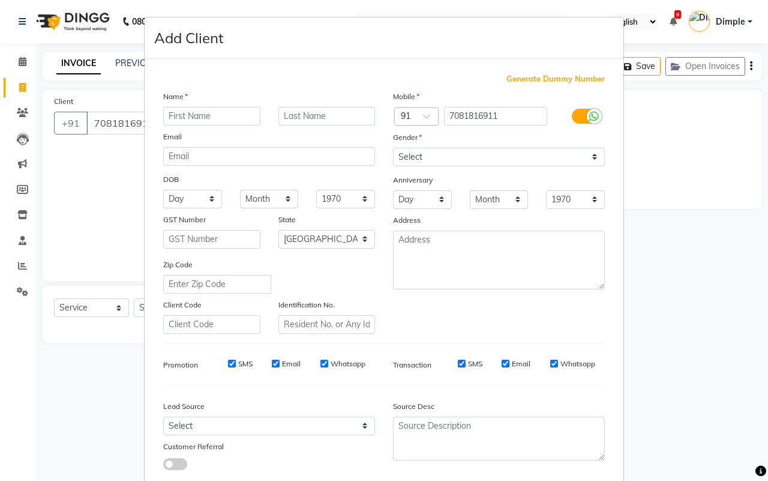
click at [212, 114] on input "text" at bounding box center [211, 116] width 97 height 19
type input "PAWAN"
click at [494, 153] on select "Select [DEMOGRAPHIC_DATA] [DEMOGRAPHIC_DATA] Other Prefer Not To Say" at bounding box center [499, 157] width 212 height 19
select select "[DEMOGRAPHIC_DATA]"
click at [393, 148] on select "Select [DEMOGRAPHIC_DATA] [DEMOGRAPHIC_DATA] Other Prefer Not To Say" at bounding box center [499, 157] width 212 height 19
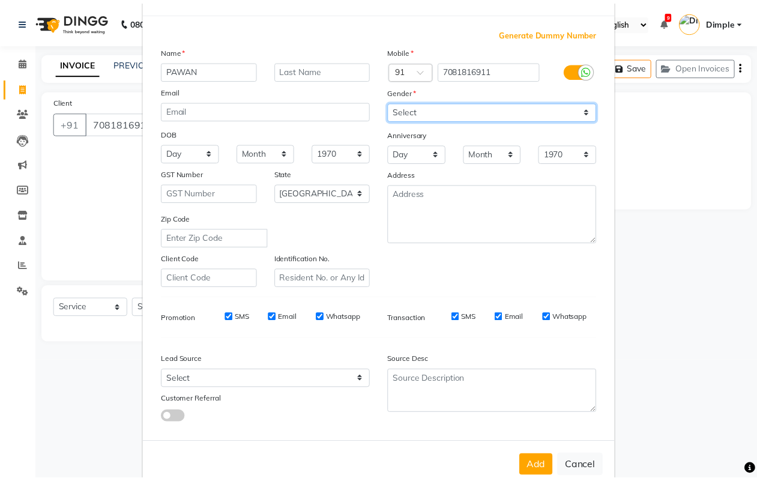
scroll to position [69, 0]
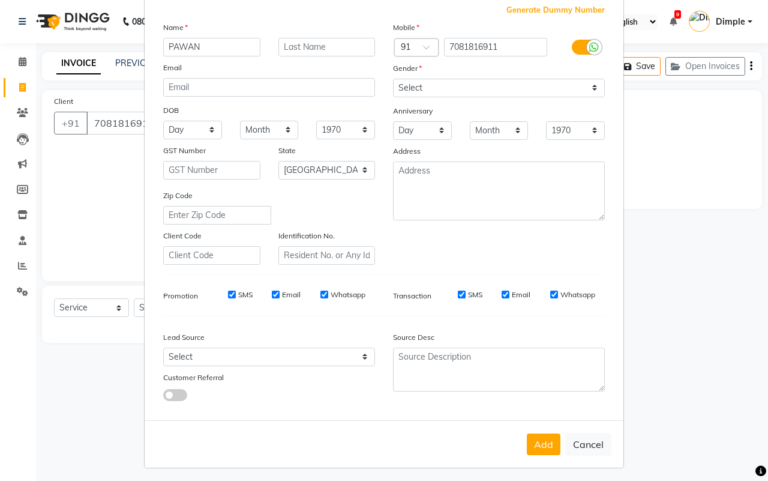
drag, startPoint x: 544, startPoint y: 430, endPoint x: 534, endPoint y: 430, distance: 9.6
click at [542, 433] on button "Add" at bounding box center [544, 444] width 34 height 22
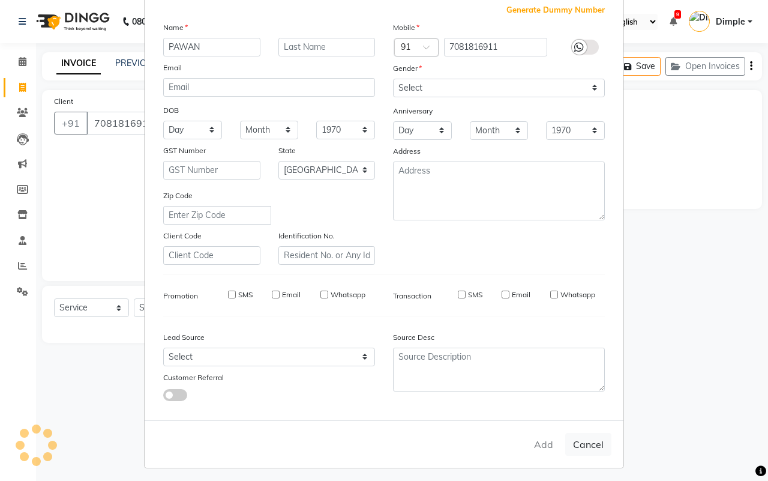
type input "70******11"
select select
select select "null"
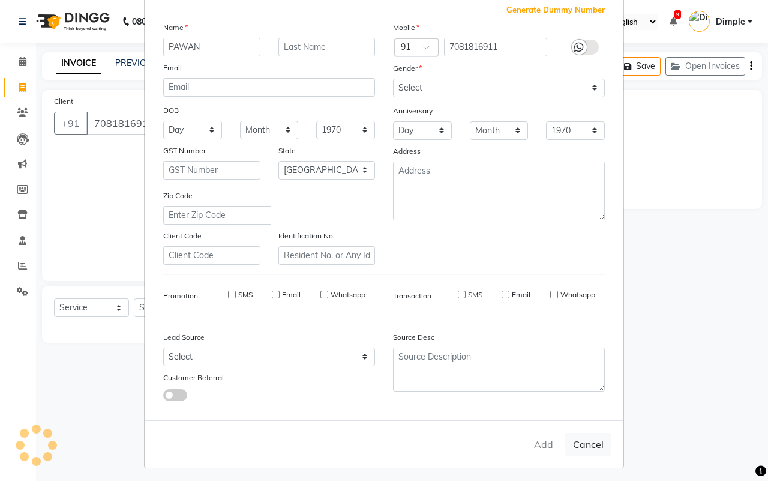
select select
checkbox input "false"
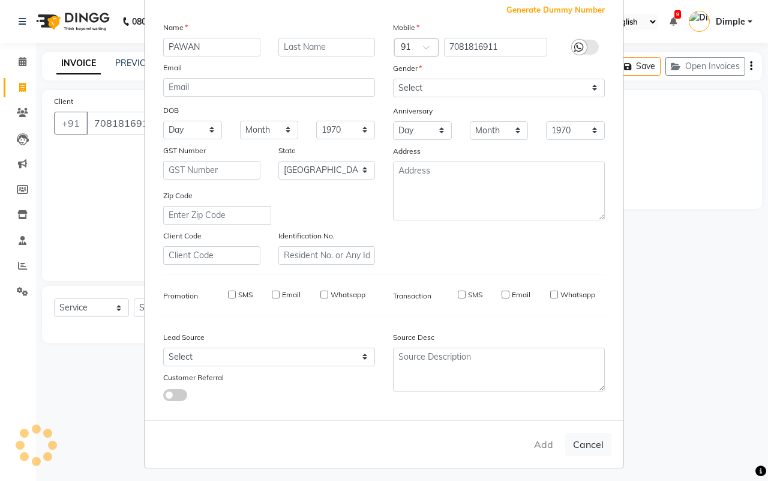
checkbox input "false"
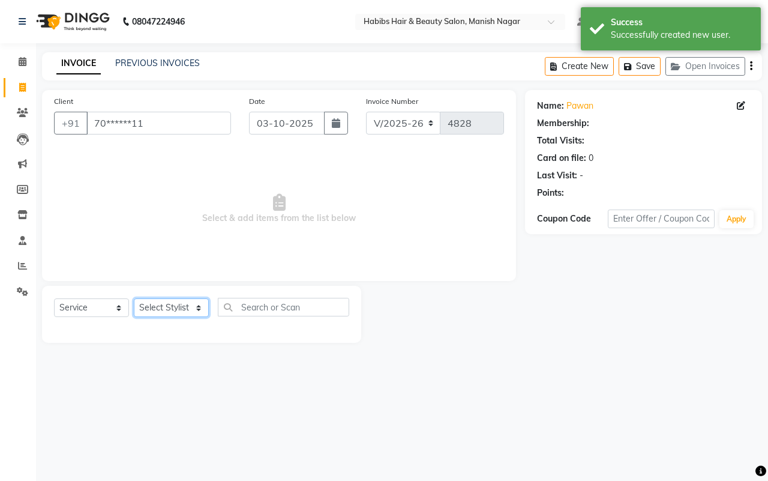
click at [167, 312] on select "Select Stylist [PERSON_NAME] [PERSON_NAME] [PERSON_NAME] [PERSON_NAME] Sachin […" at bounding box center [171, 307] width 75 height 19
select select "62737"
click at [134, 298] on select "Select Stylist [PERSON_NAME] [PERSON_NAME] [PERSON_NAME] [PERSON_NAME] Sachin […" at bounding box center [171, 307] width 75 height 19
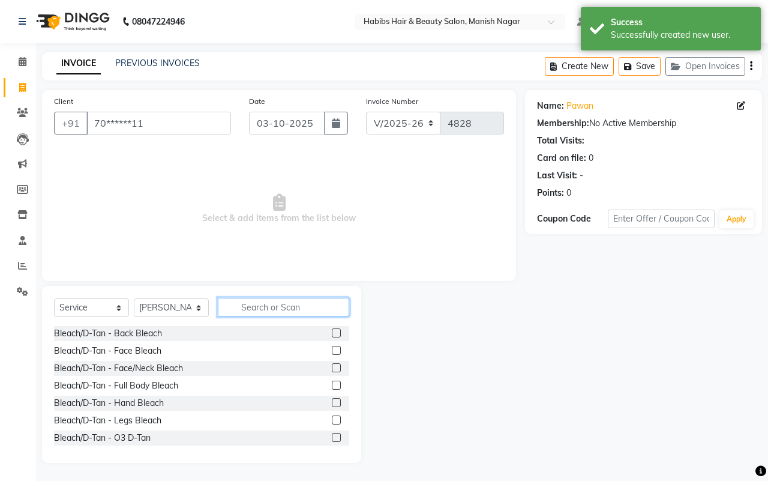
click at [259, 304] on input "text" at bounding box center [283, 307] width 131 height 19
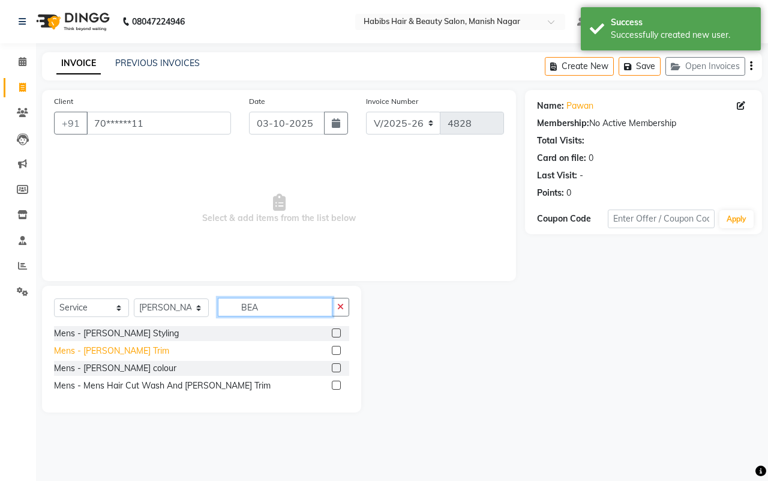
type input "BEA"
click at [94, 344] on div "Mens - [PERSON_NAME] Trim" at bounding box center [111, 350] width 115 height 13
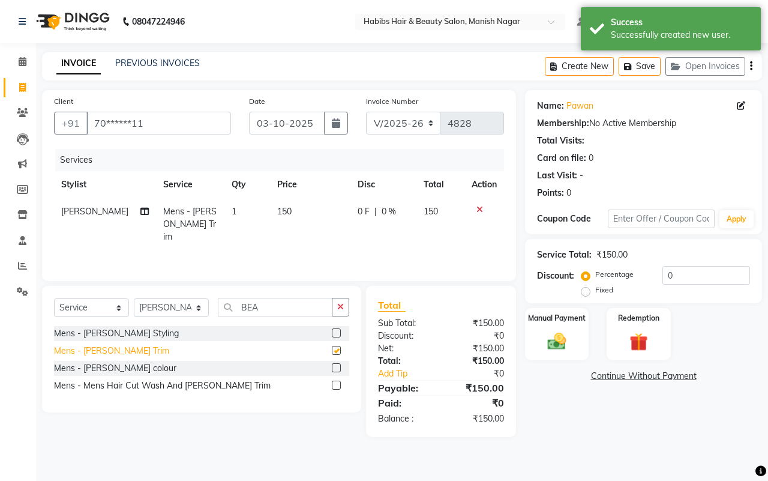
checkbox input "false"
click at [571, 331] on img at bounding box center [556, 341] width 31 height 22
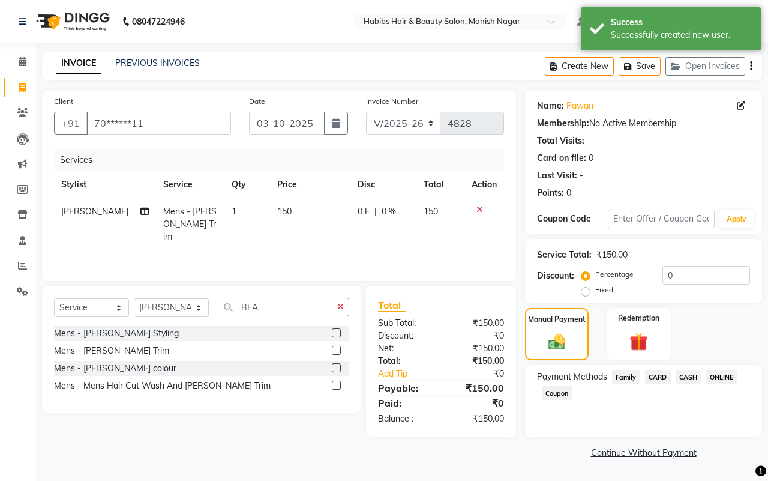
click at [724, 376] on span "ONLINE" at bounding box center [721, 377] width 31 height 14
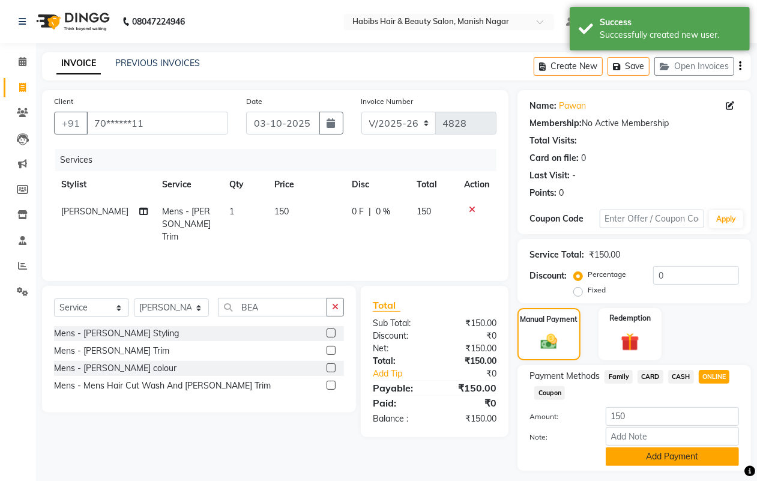
click at [666, 460] on button "Add Payment" at bounding box center [671, 456] width 133 height 19
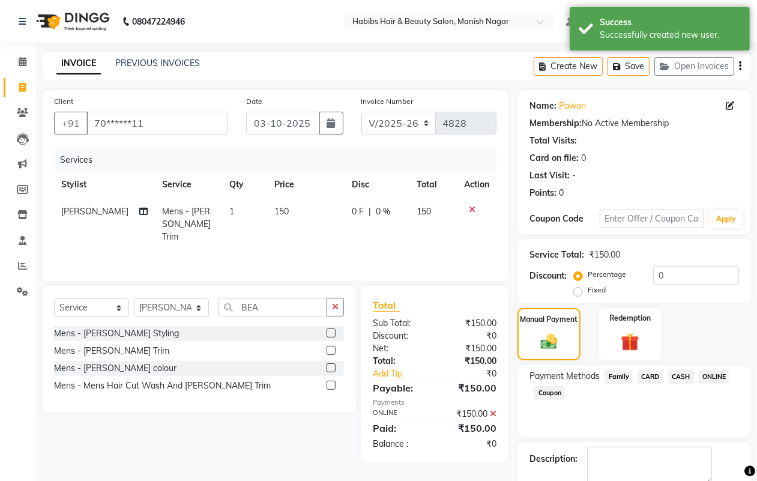
scroll to position [67, 0]
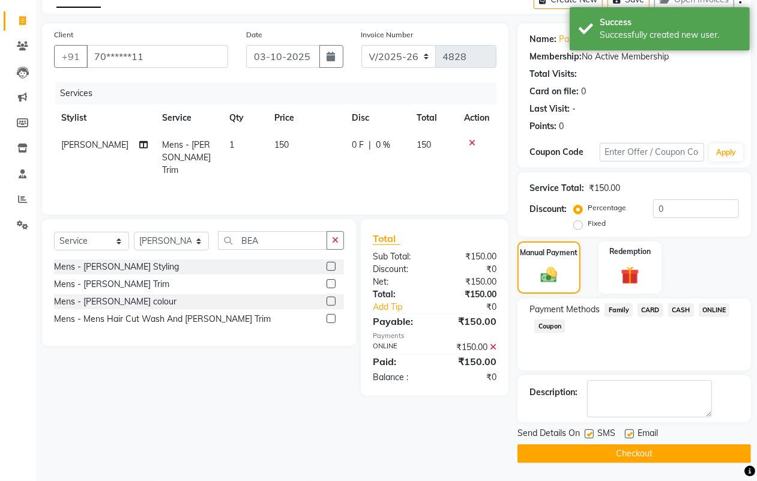
click at [667, 460] on button "Checkout" at bounding box center [633, 453] width 233 height 19
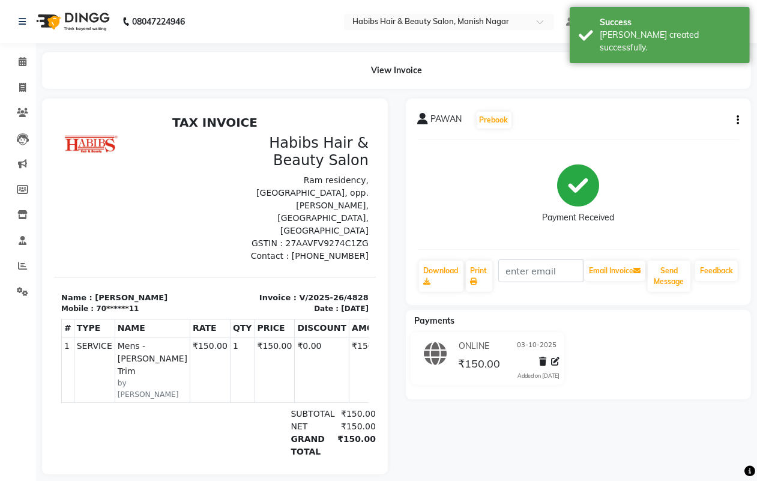
select select "3804"
select select "service"
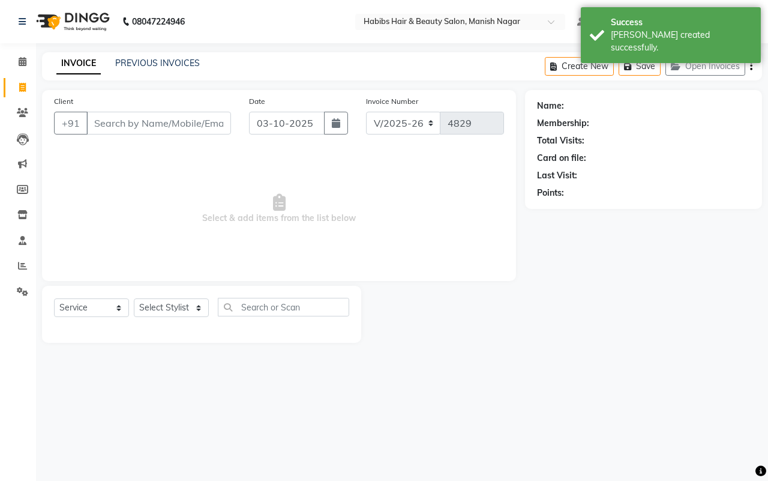
click at [94, 120] on input "Client" at bounding box center [158, 123] width 145 height 23
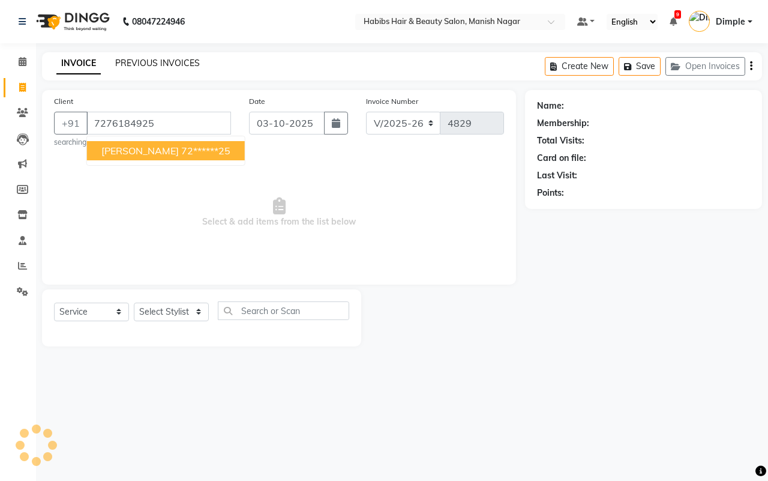
type input "7276184925"
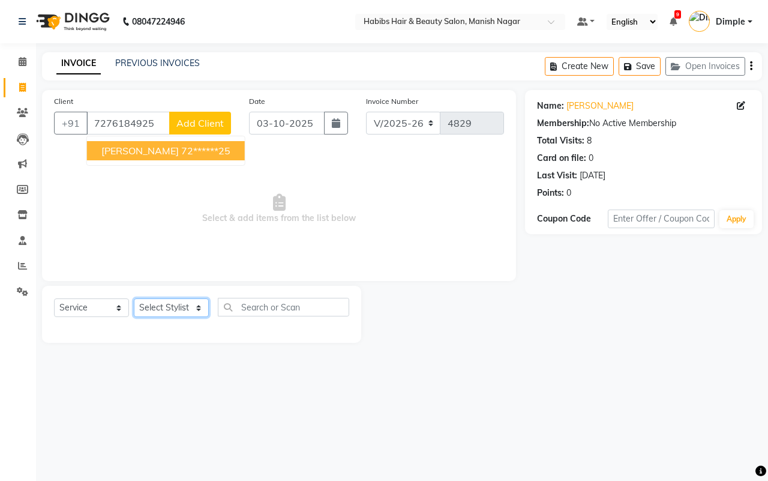
click at [169, 307] on select "Select Stylist [PERSON_NAME] [PERSON_NAME] [PERSON_NAME] [PERSON_NAME] Sachin […" at bounding box center [171, 307] width 75 height 19
select select "62737"
click at [134, 298] on select "Select Stylist [PERSON_NAME] [PERSON_NAME] [PERSON_NAME] [PERSON_NAME] Sachin […" at bounding box center [171, 307] width 75 height 19
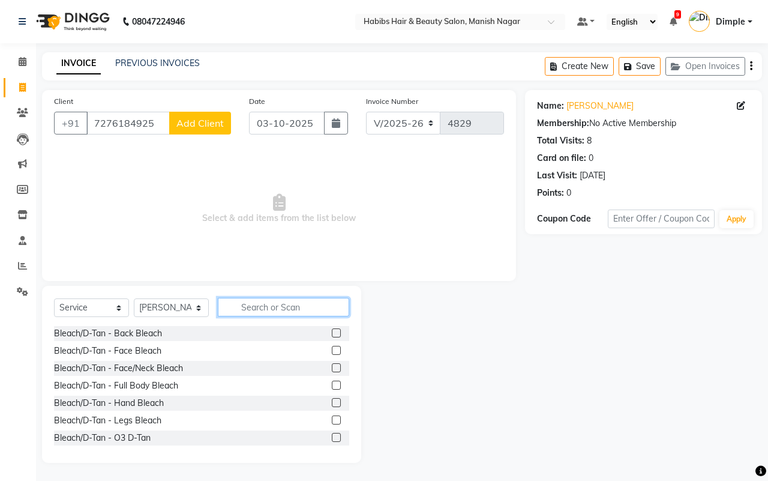
click at [265, 307] on input "text" at bounding box center [283, 307] width 131 height 19
click at [235, 305] on input "text" at bounding box center [283, 307] width 131 height 19
click at [238, 305] on input "text" at bounding box center [283, 307] width 131 height 19
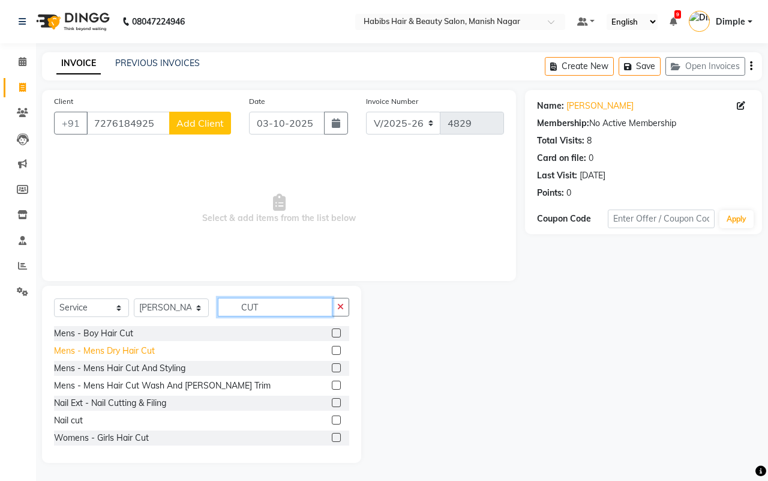
type input "CUT"
click at [141, 351] on div "Mens - Mens Dry Hair Cut" at bounding box center [104, 350] width 101 height 13
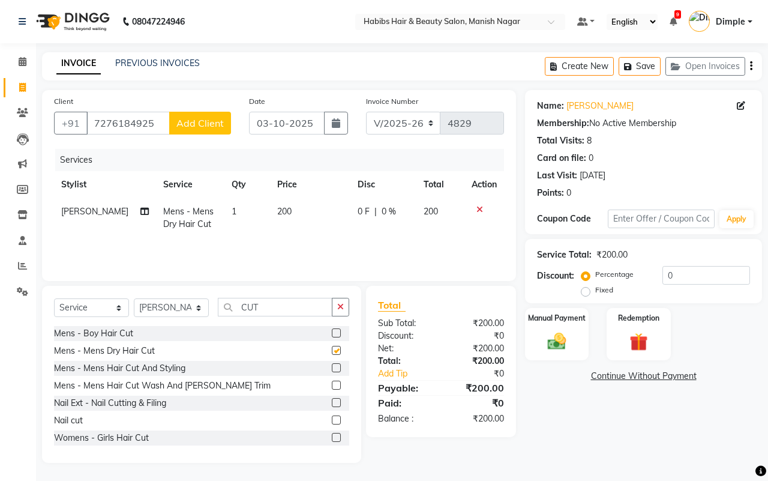
checkbox input "false"
click at [551, 337] on img at bounding box center [556, 341] width 31 height 22
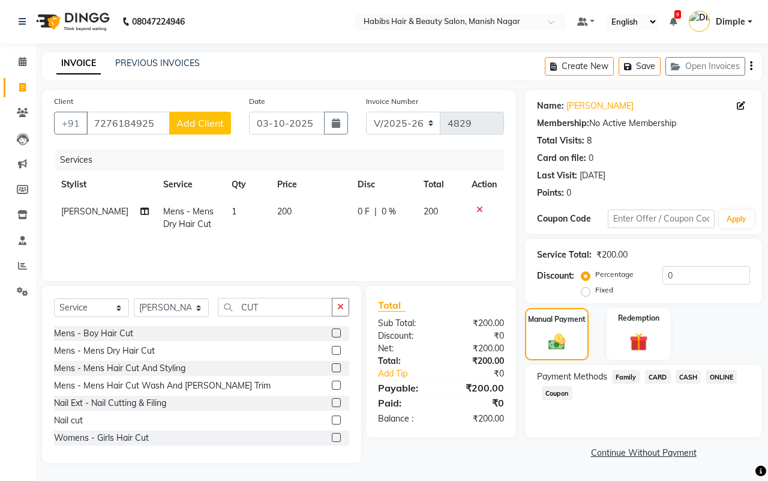
drag, startPoint x: 717, startPoint y: 374, endPoint x: 720, endPoint y: 383, distance: 9.5
click at [717, 375] on span "ONLINE" at bounding box center [721, 377] width 31 height 14
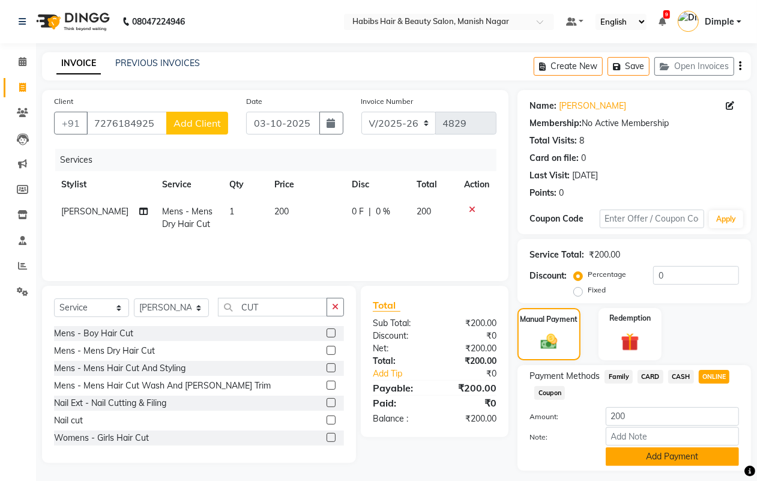
click at [660, 461] on button "Add Payment" at bounding box center [671, 456] width 133 height 19
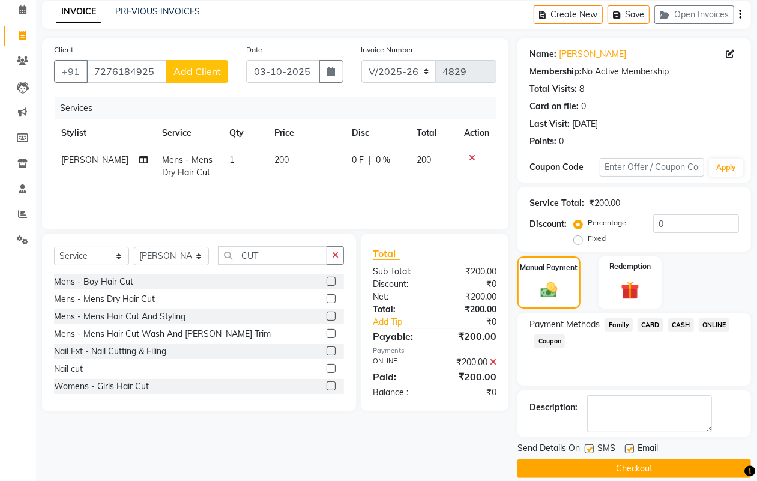
scroll to position [67, 0]
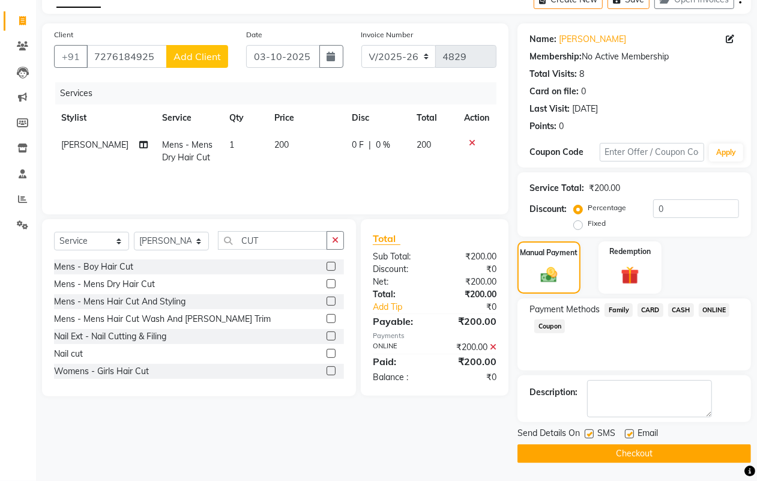
click at [664, 450] on button "Checkout" at bounding box center [633, 453] width 233 height 19
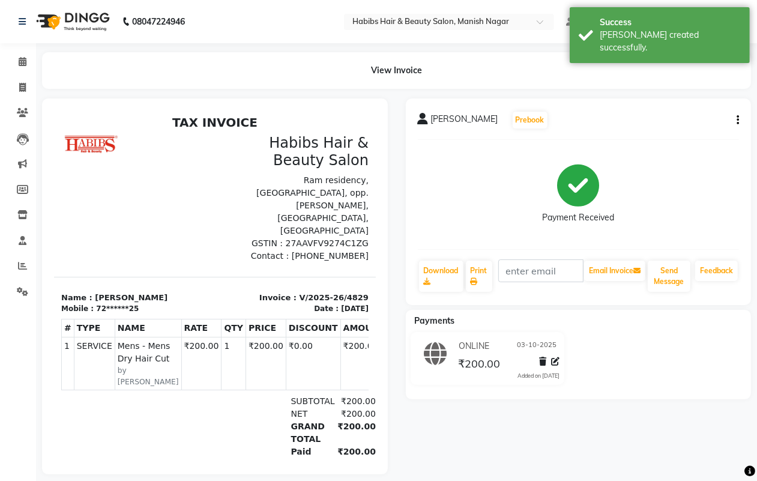
select select "3804"
select select "service"
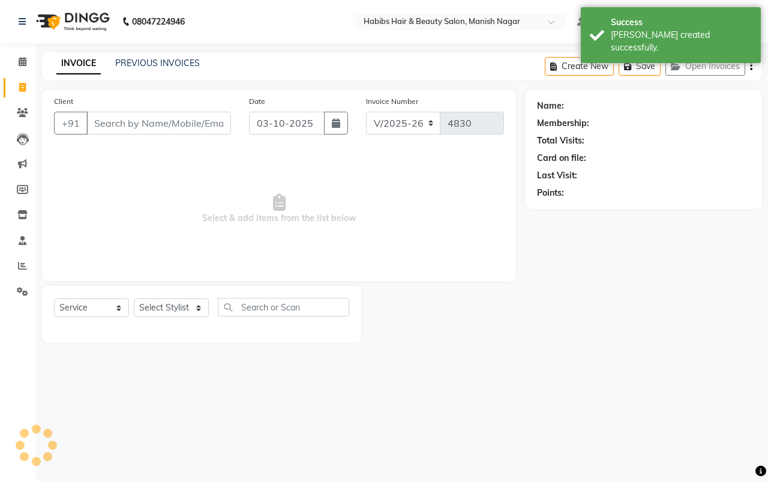
click at [115, 121] on input "Client" at bounding box center [158, 123] width 145 height 23
click at [96, 120] on input "Client" at bounding box center [158, 123] width 145 height 23
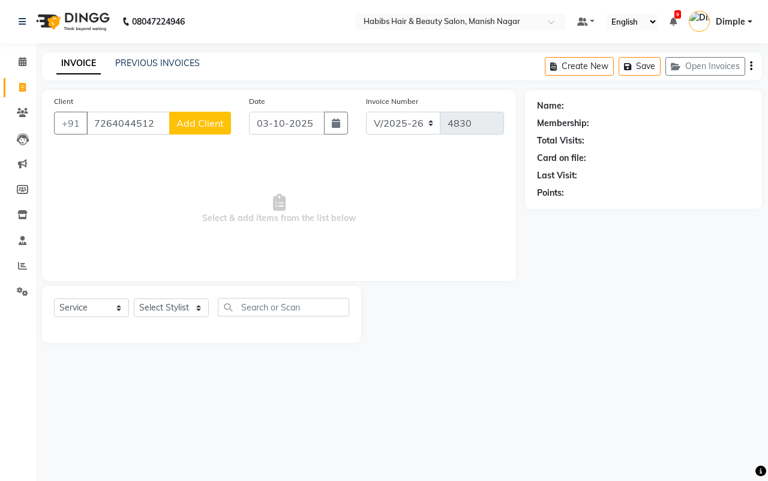
type input "7264044512"
click at [199, 117] on span "Add Client" at bounding box center [199, 123] width 47 height 12
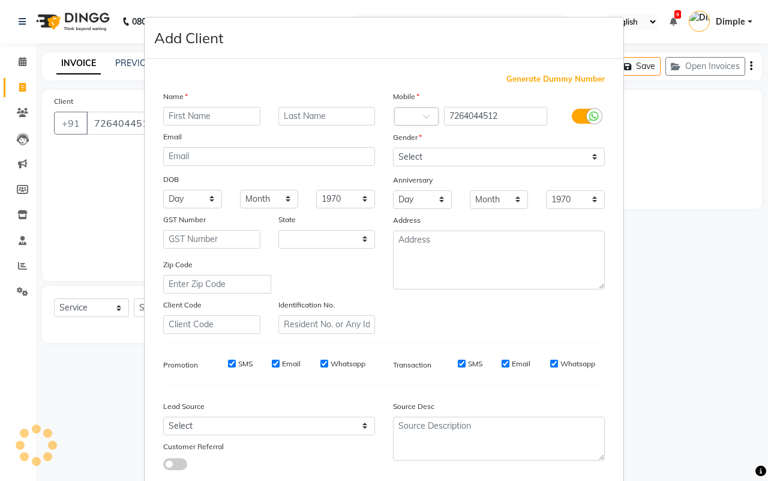
select select "22"
click at [195, 114] on input "text" at bounding box center [211, 116] width 97 height 19
type input "RAKESH"
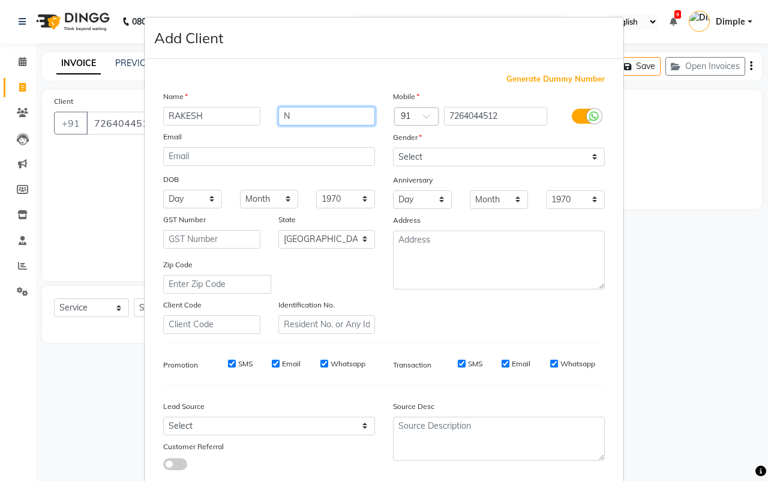
type input "N"
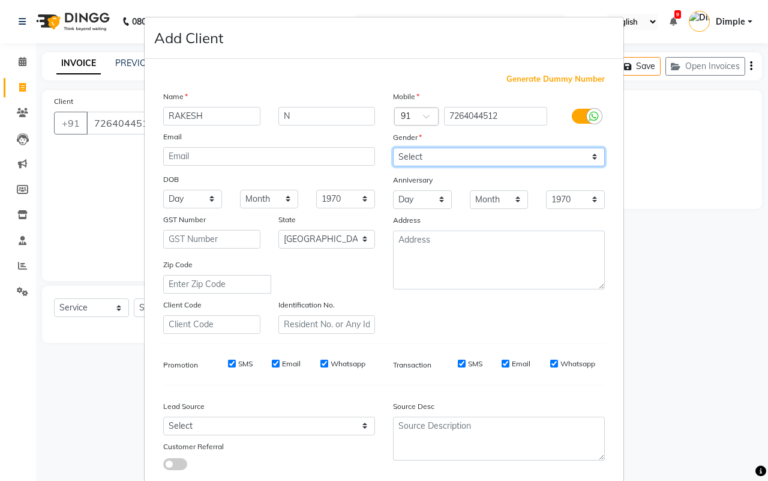
click at [452, 154] on select "Select [DEMOGRAPHIC_DATA] [DEMOGRAPHIC_DATA] Other Prefer Not To Say" at bounding box center [499, 157] width 212 height 19
select select "[DEMOGRAPHIC_DATA]"
click at [393, 148] on select "Select [DEMOGRAPHIC_DATA] [DEMOGRAPHIC_DATA] Other Prefer Not To Say" at bounding box center [499, 157] width 212 height 19
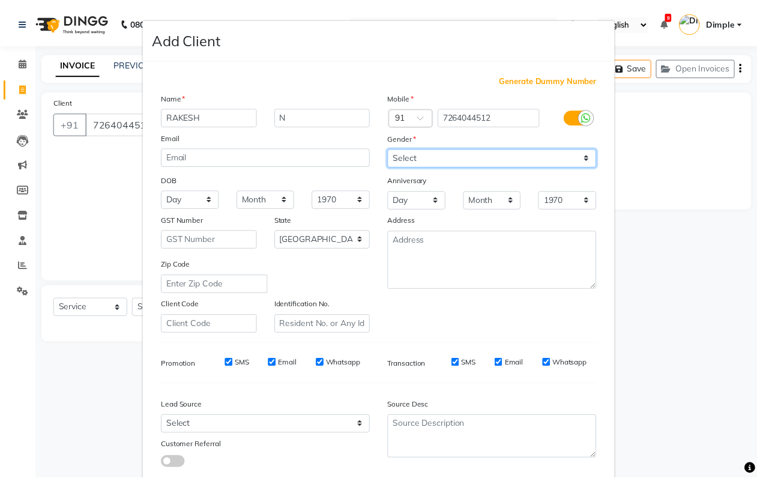
scroll to position [69, 0]
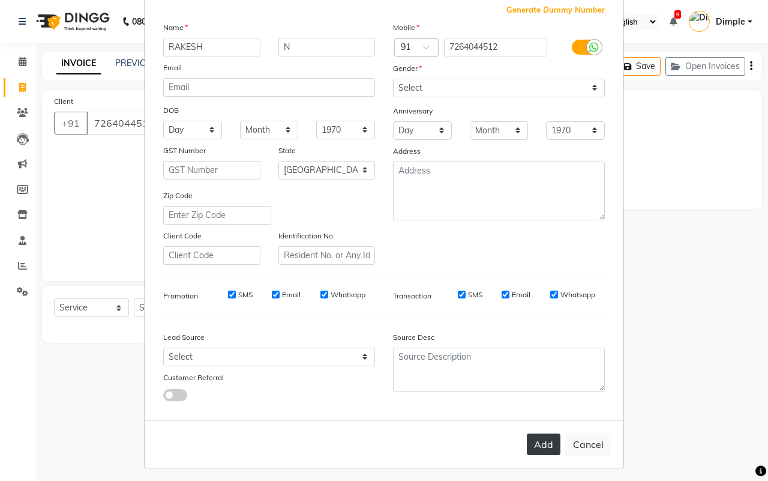
click at [537, 434] on button "Add" at bounding box center [544, 444] width 34 height 22
type input "72******12"
select select
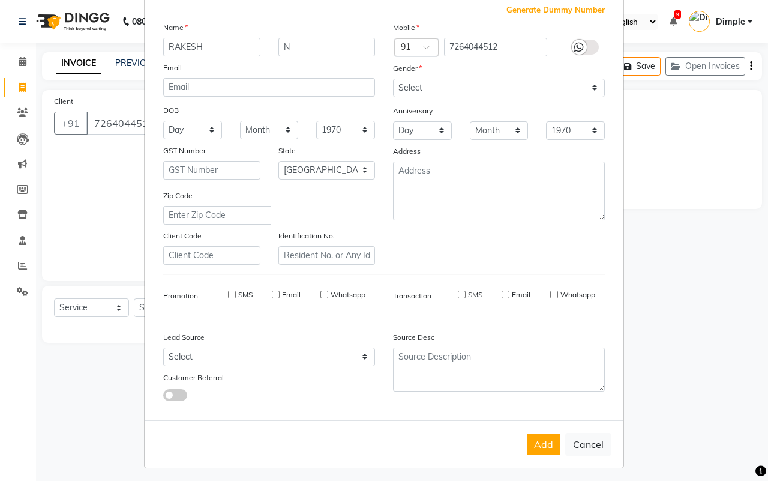
select select "null"
select select
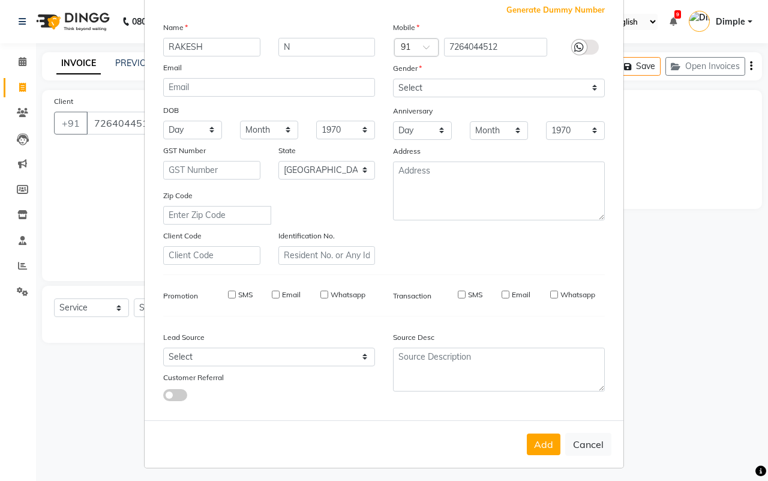
checkbox input "false"
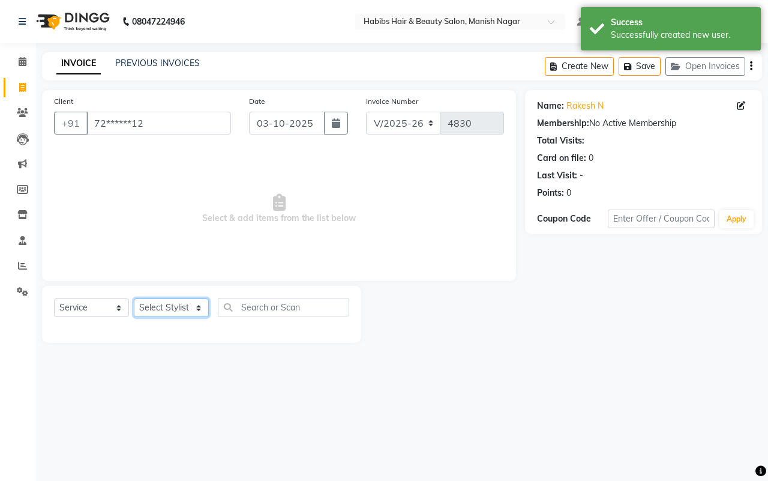
click at [169, 302] on select "Select Stylist [PERSON_NAME] [PERSON_NAME] [PERSON_NAME] [PERSON_NAME] Sachin […" at bounding box center [171, 307] width 75 height 19
select select "18781"
click at [134, 298] on select "Select Stylist [PERSON_NAME] [PERSON_NAME] [PERSON_NAME] [PERSON_NAME] Sachin […" at bounding box center [171, 307] width 75 height 19
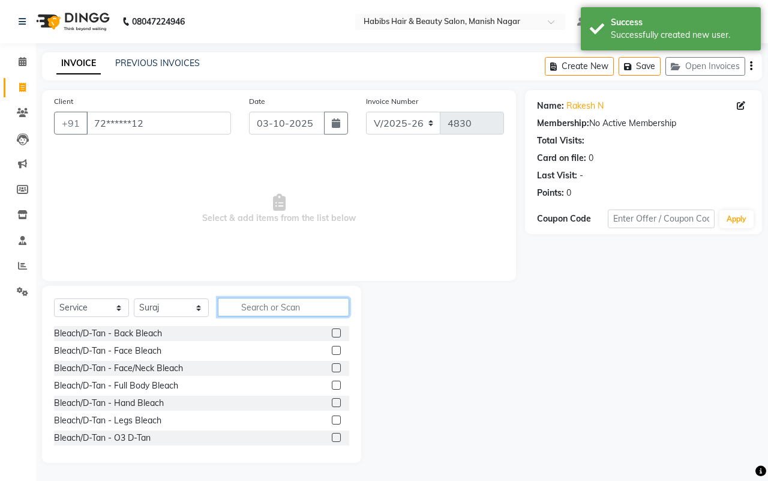
click at [238, 305] on input "text" at bounding box center [283, 307] width 131 height 19
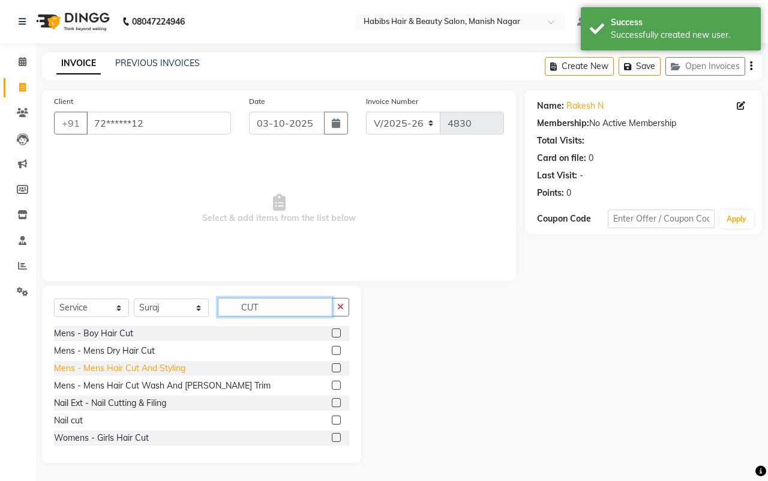
type input "CUT"
click at [166, 368] on div "Mens - Mens Hair Cut And Styling" at bounding box center [119, 368] width 131 height 13
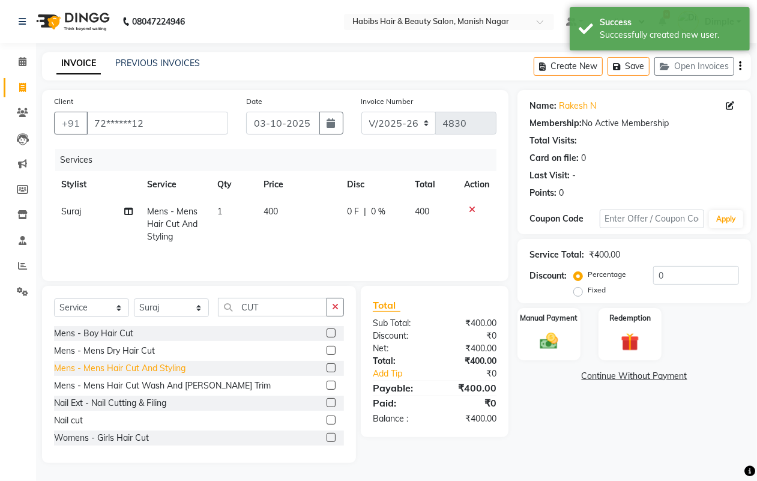
click at [166, 370] on div "Mens - Mens Hair Cut And Styling" at bounding box center [119, 368] width 131 height 13
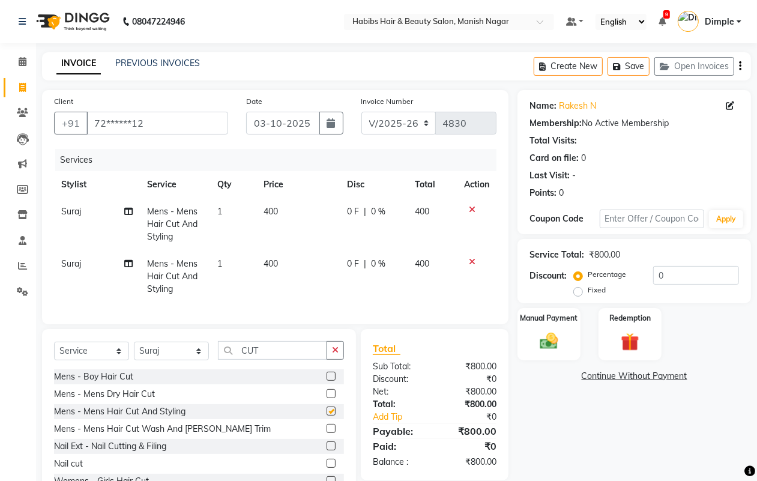
checkbox input "false"
click at [470, 259] on icon at bounding box center [472, 261] width 7 height 8
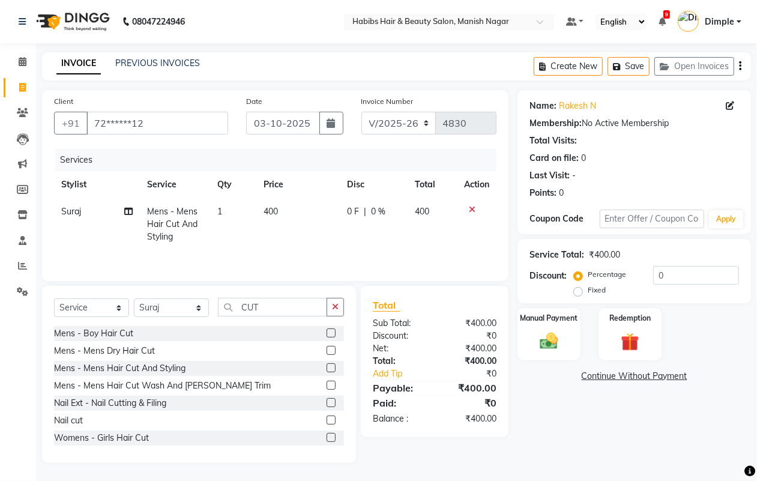
click at [271, 211] on span "400" at bounding box center [270, 211] width 14 height 11
select select "18781"
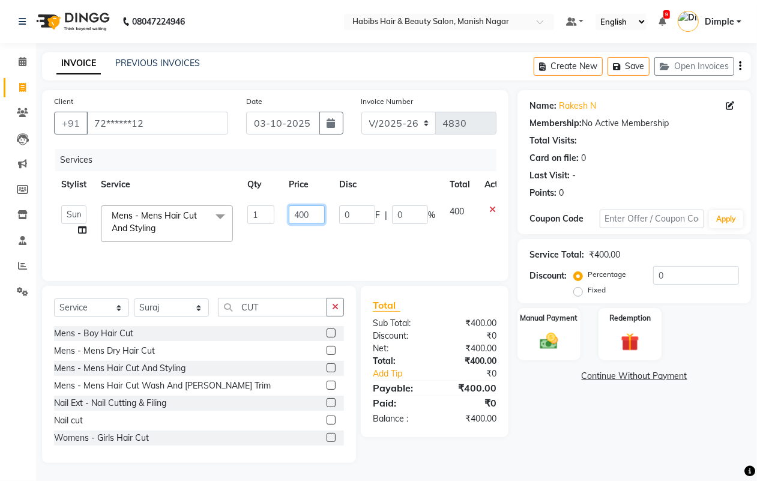
click at [293, 214] on input "400" at bounding box center [307, 214] width 36 height 19
type input "300"
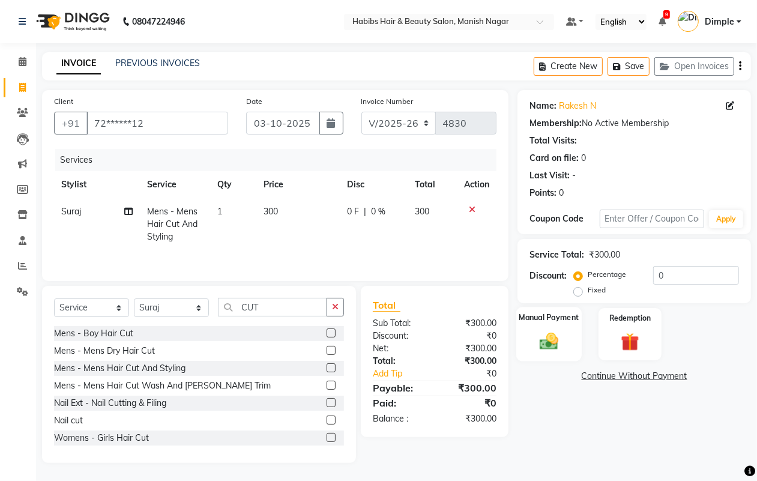
click at [568, 339] on div "Manual Payment" at bounding box center [548, 334] width 65 height 55
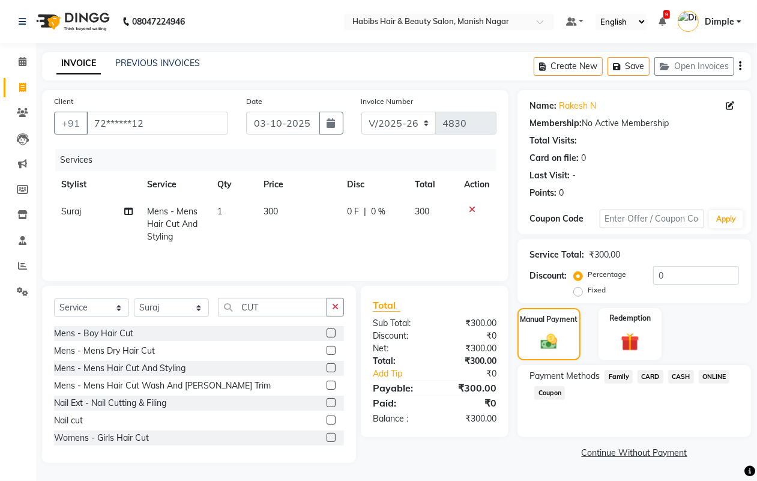
click at [733, 367] on div "Payment Methods Family CARD CASH ONLINE Coupon" at bounding box center [633, 401] width 233 height 72
click at [718, 376] on span "ONLINE" at bounding box center [713, 377] width 31 height 14
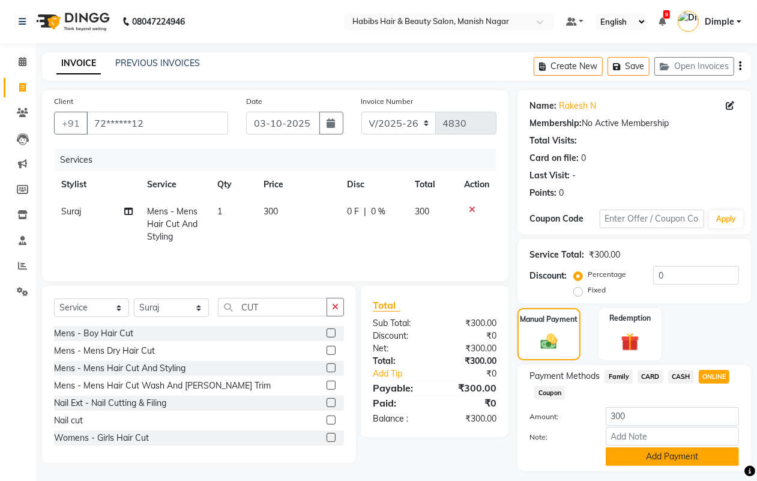
click at [659, 451] on button "Add Payment" at bounding box center [671, 456] width 133 height 19
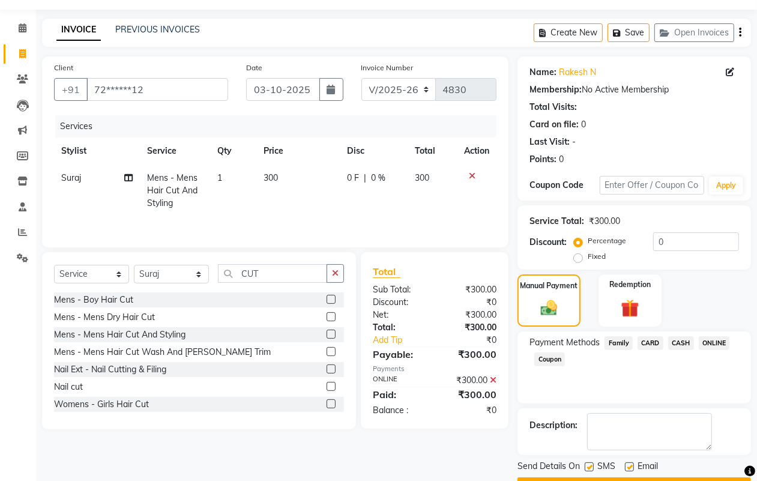
scroll to position [67, 0]
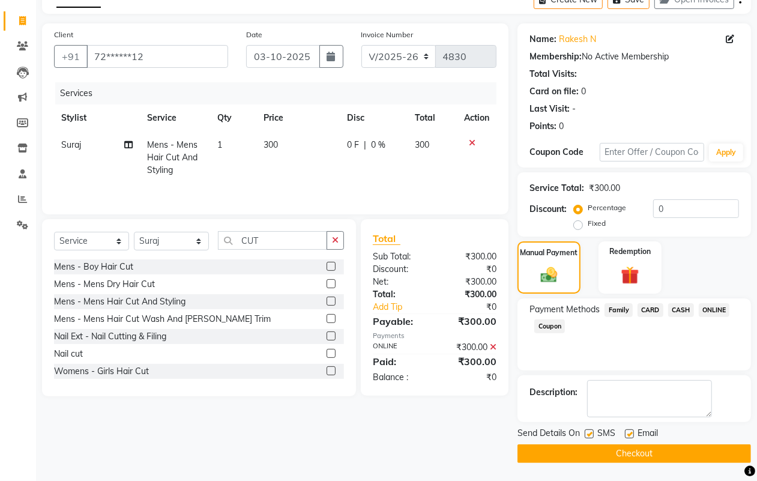
click at [659, 450] on button "Checkout" at bounding box center [633, 453] width 233 height 19
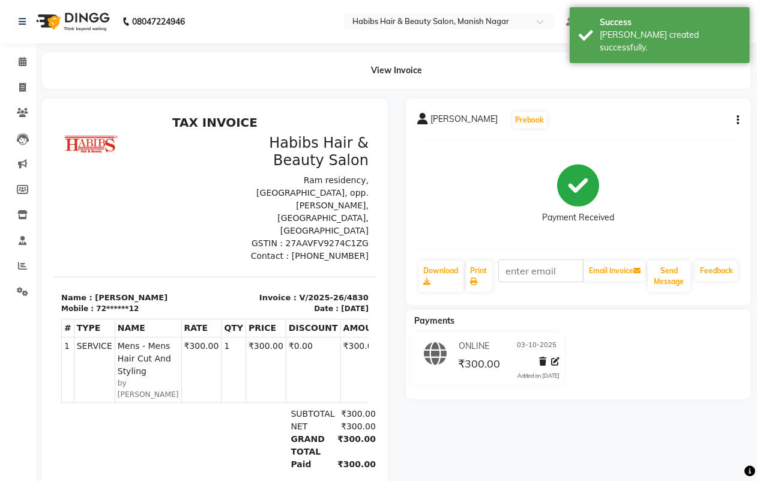
select select "3804"
select select "service"
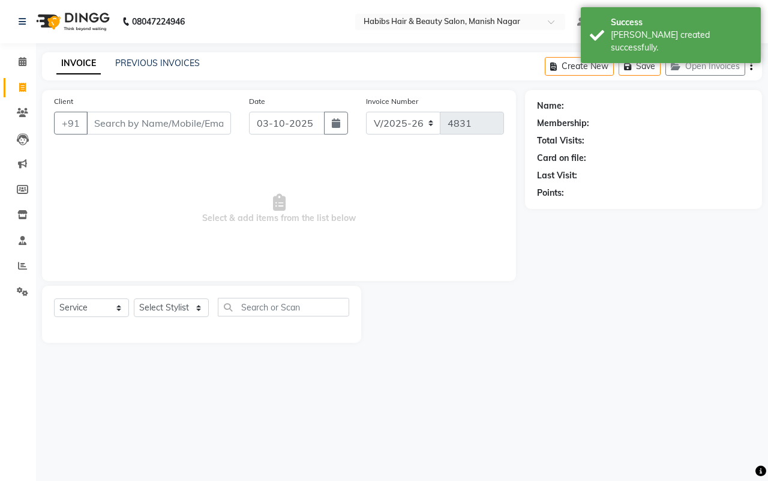
click at [110, 118] on input "Client" at bounding box center [158, 123] width 145 height 23
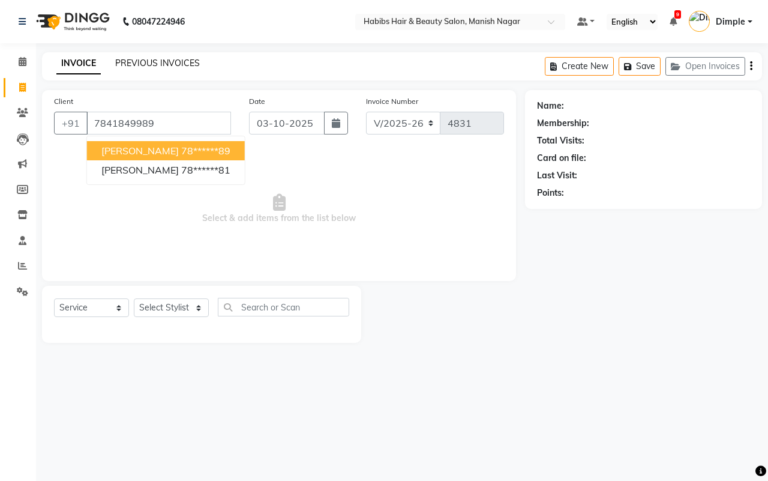
type input "7841849989"
select select "1: Object"
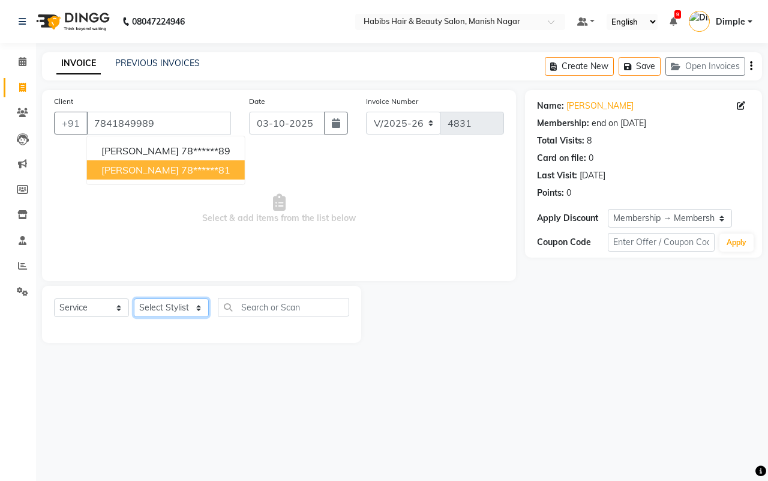
click at [178, 307] on select "Select Stylist [PERSON_NAME] [PERSON_NAME] [PERSON_NAME] [PERSON_NAME] Sachin […" at bounding box center [171, 307] width 75 height 19
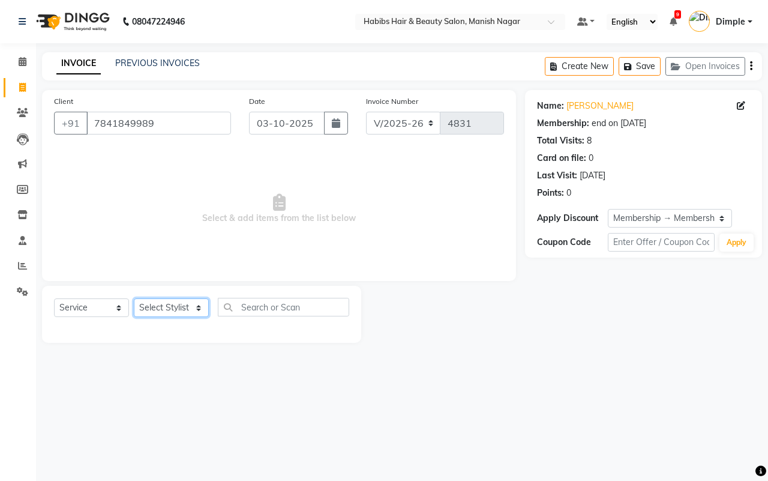
select select "18779"
click at [134, 298] on select "Select Stylist [PERSON_NAME] [PERSON_NAME] [PERSON_NAME] [PERSON_NAME] Sachin […" at bounding box center [171, 307] width 75 height 19
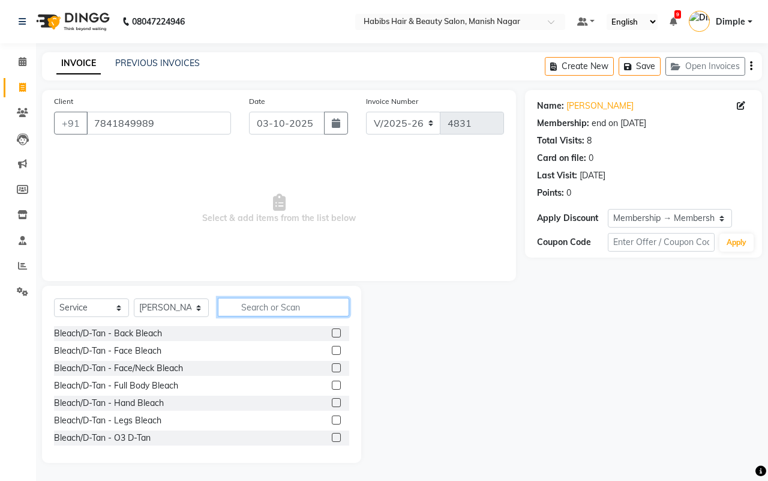
click at [256, 304] on input "text" at bounding box center [283, 307] width 131 height 19
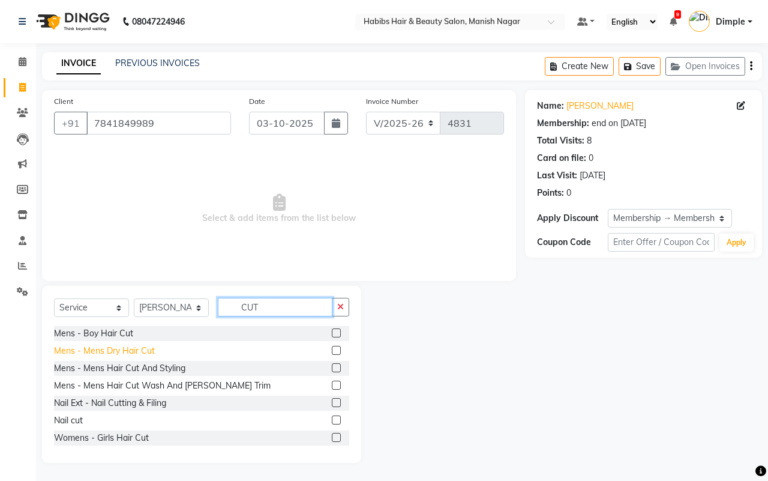
type input "CUT"
click at [135, 350] on div "Mens - Mens Dry Hair Cut" at bounding box center [104, 350] width 101 height 13
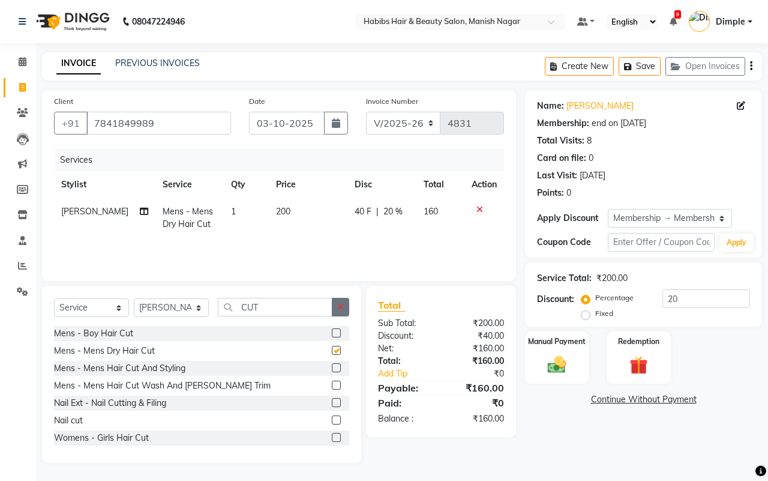
checkbox input "false"
click at [342, 307] on icon "button" at bounding box center [340, 306] width 7 height 8
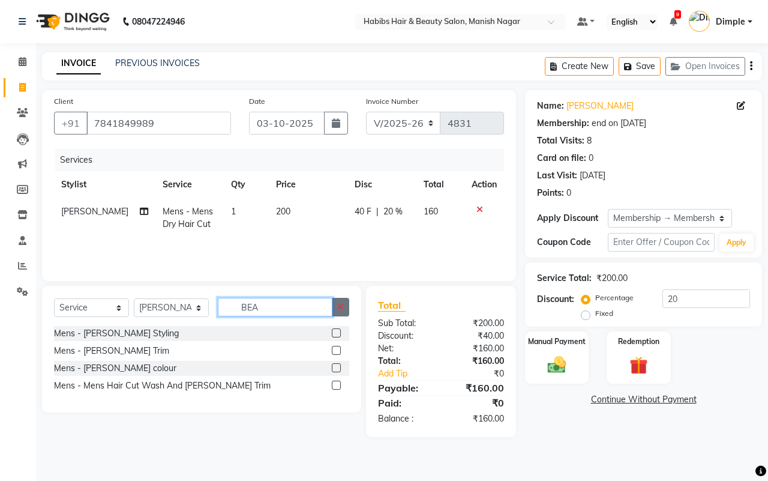
type input "BEA"
click at [342, 303] on icon "button" at bounding box center [340, 306] width 7 height 8
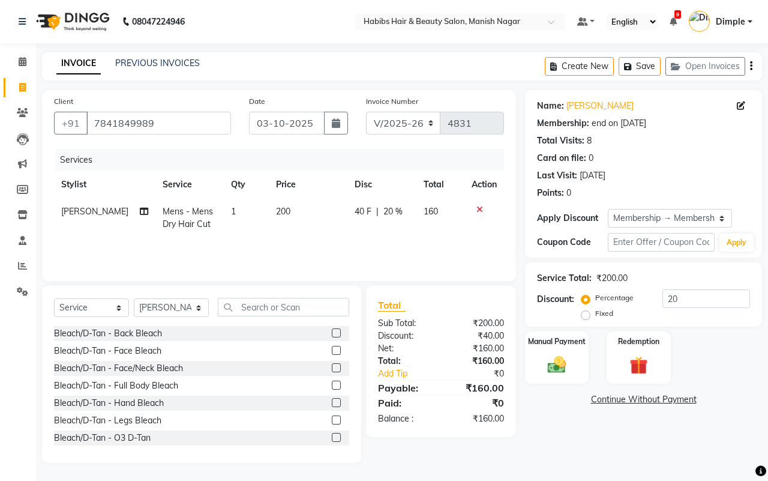
click at [483, 205] on div at bounding box center [484, 209] width 25 height 8
click at [477, 208] on icon at bounding box center [479, 209] width 7 height 8
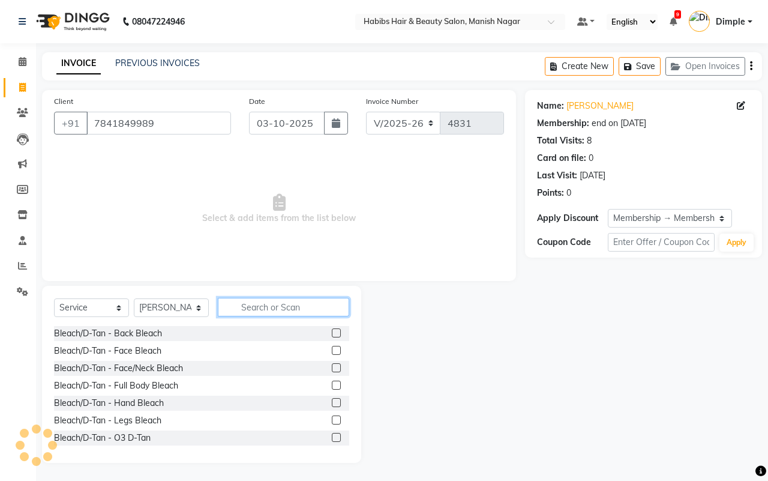
click at [246, 307] on input "text" at bounding box center [283, 307] width 131 height 19
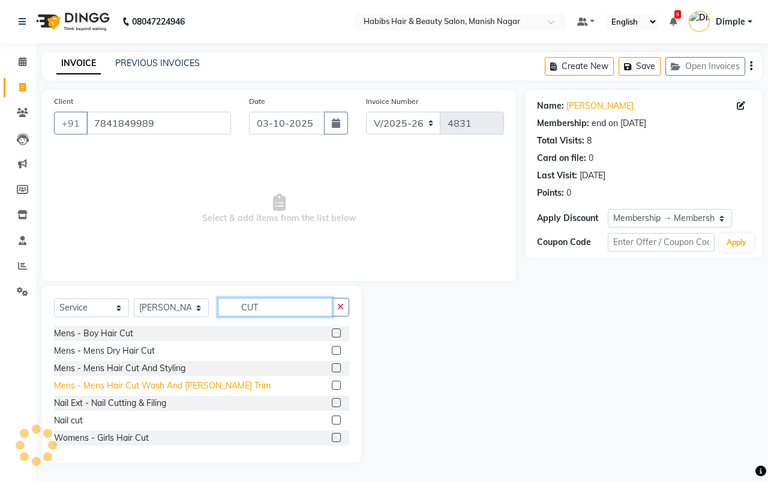
type input "CUT"
click at [187, 387] on div "Mens - Mens Hair Cut Wash And [PERSON_NAME] Trim" at bounding box center [162, 385] width 217 height 13
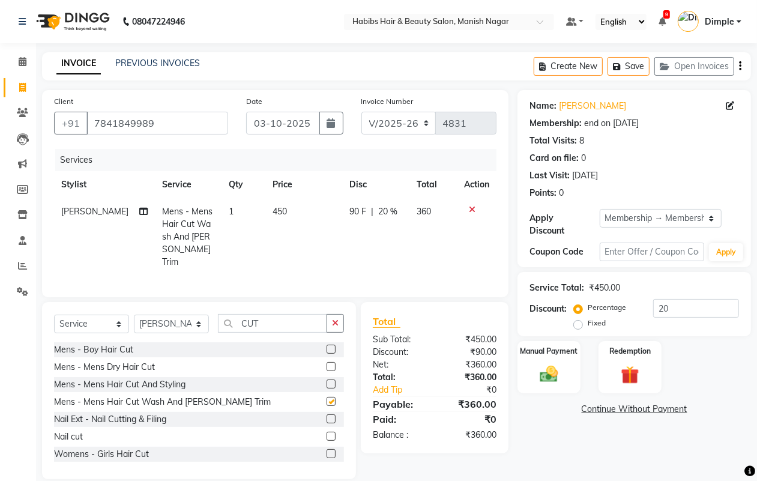
checkbox input "false"
click at [353, 229] on td "90 F | 20 %" at bounding box center [376, 236] width 68 height 77
select select "18779"
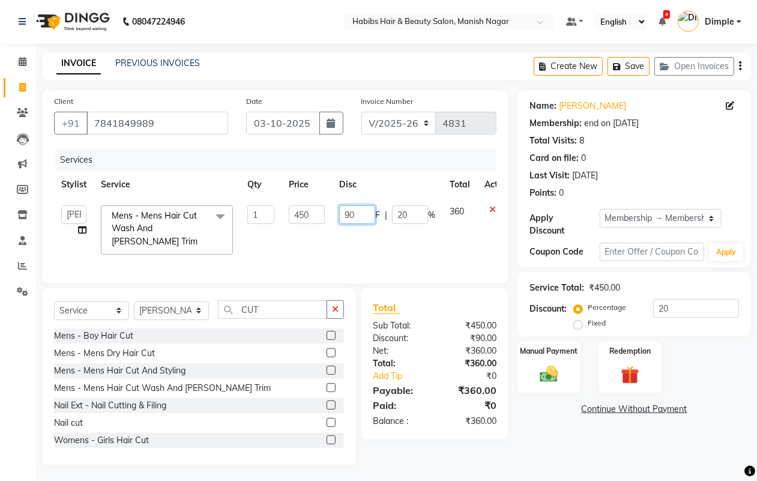
click at [351, 212] on input "90" at bounding box center [357, 214] width 36 height 19
type input "100"
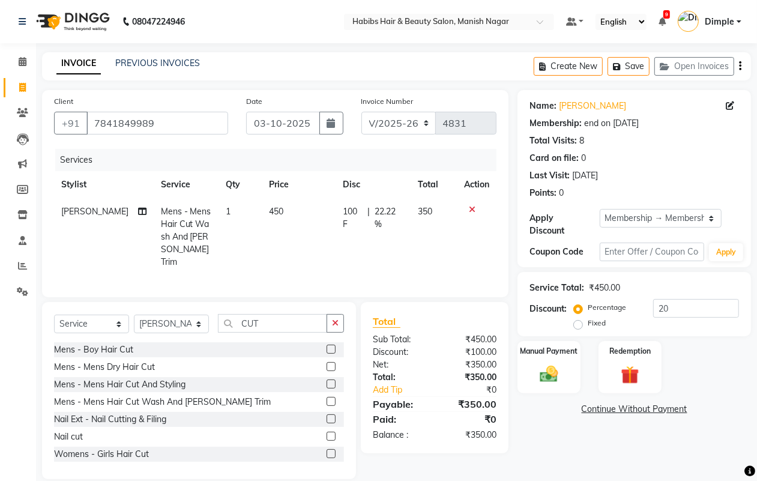
click at [551, 429] on div "Name: [PERSON_NAME] Membership: end on [DATE] Total Visits: 8 Card on file: 0 L…" at bounding box center [638, 284] width 242 height 389
click at [543, 380] on img at bounding box center [548, 374] width 30 height 22
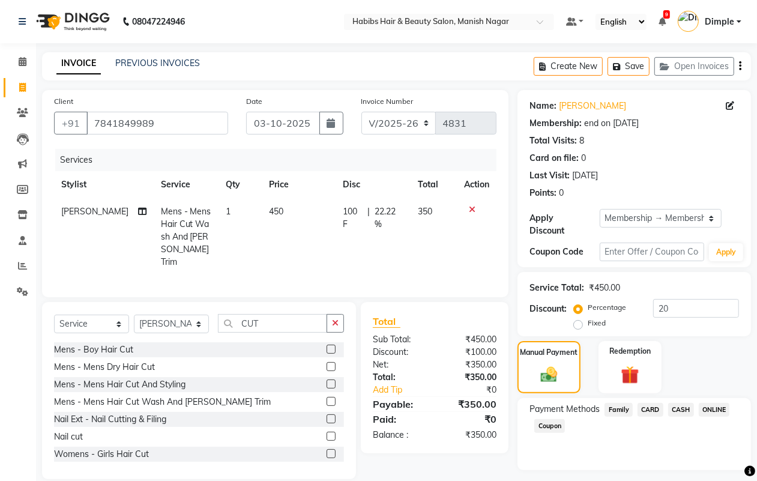
click at [712, 409] on span "ONLINE" at bounding box center [713, 410] width 31 height 14
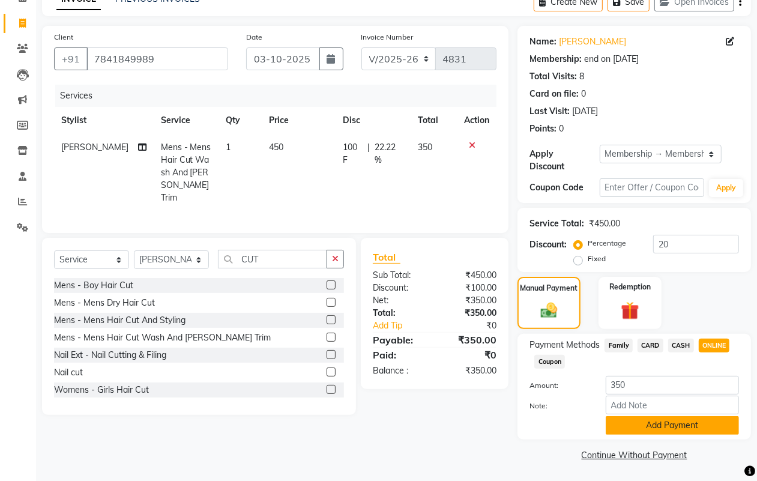
click at [666, 421] on button "Add Payment" at bounding box center [671, 425] width 133 height 19
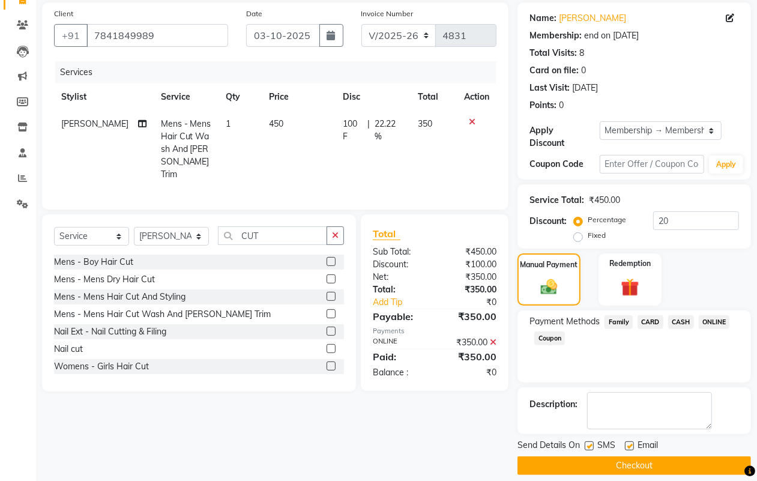
scroll to position [100, 0]
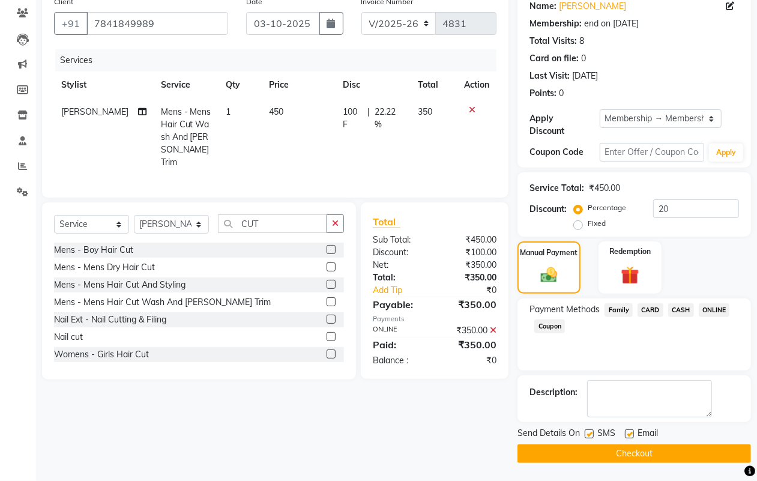
click at [669, 459] on button "Checkout" at bounding box center [633, 453] width 233 height 19
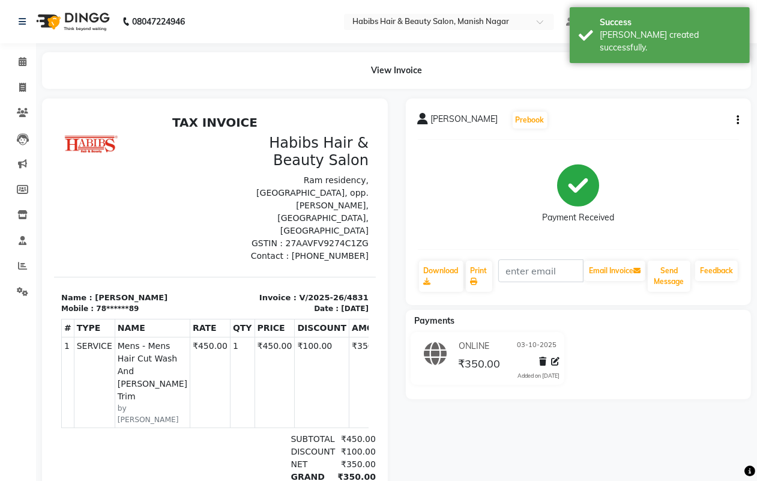
select select "service"
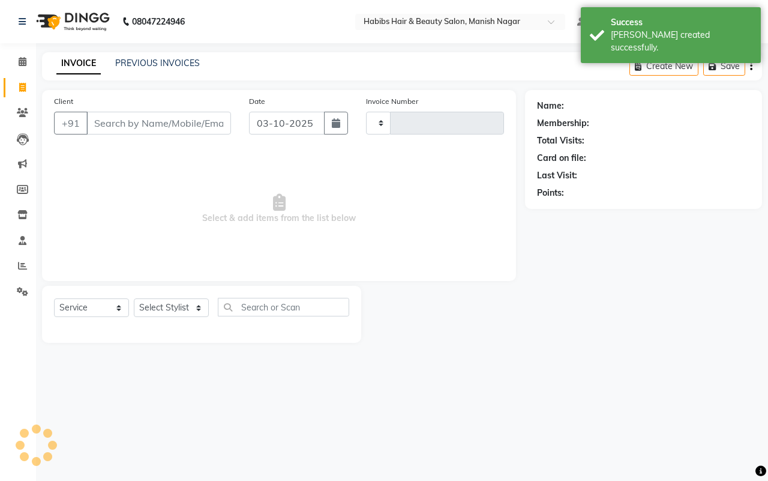
type input "4832"
select select "3804"
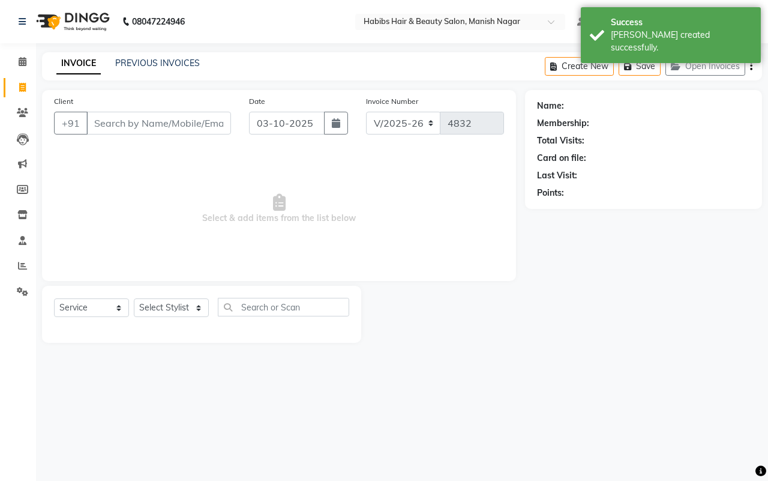
click at [95, 120] on input "Client" at bounding box center [158, 123] width 145 height 23
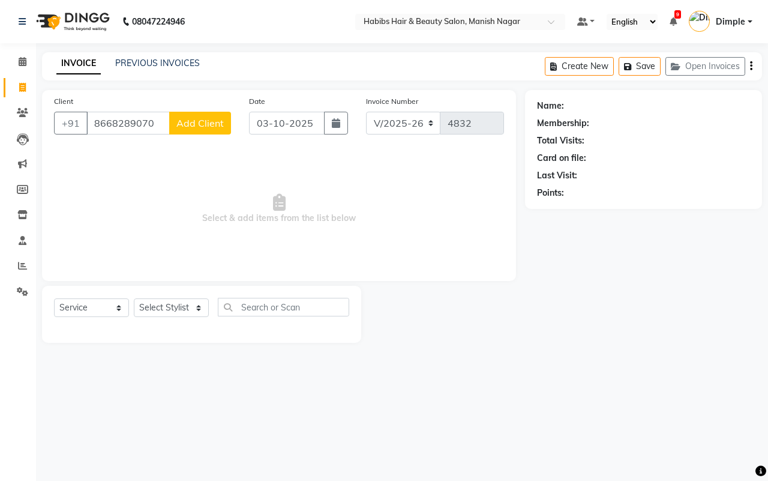
type input "8668289070"
click at [206, 117] on span "Add Client" at bounding box center [199, 123] width 47 height 12
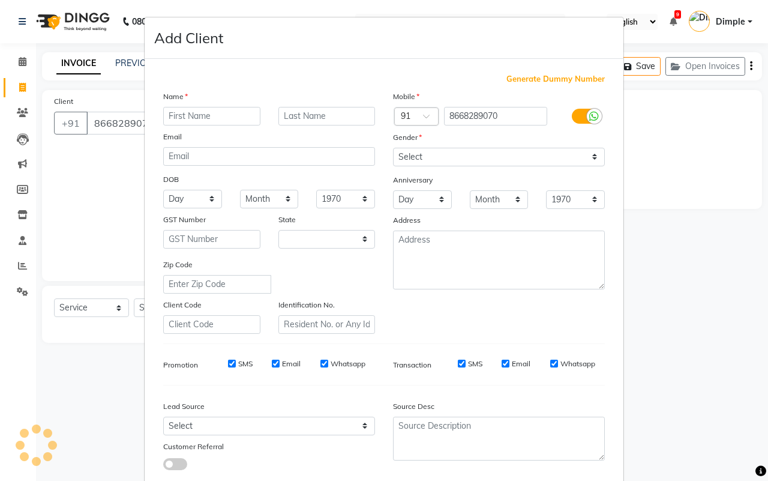
select select "22"
click at [198, 111] on input "text" at bounding box center [211, 116] width 97 height 19
type input "[PERSON_NAME]"
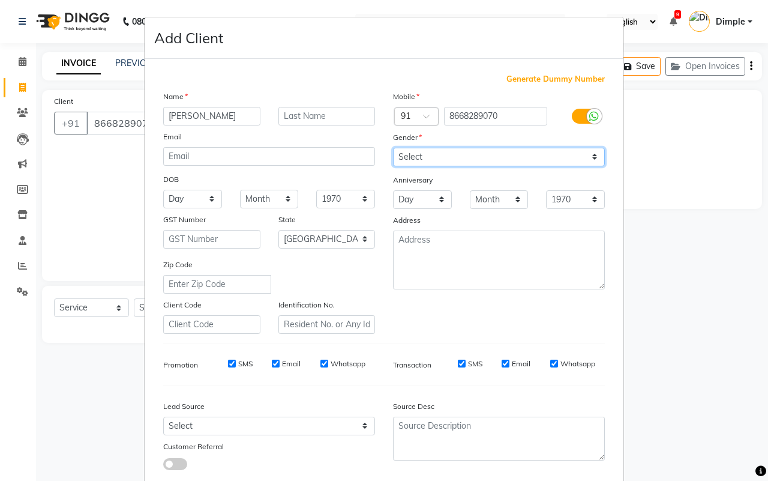
click at [407, 162] on select "Select [DEMOGRAPHIC_DATA] [DEMOGRAPHIC_DATA] Other Prefer Not To Say" at bounding box center [499, 157] width 212 height 19
select select "[DEMOGRAPHIC_DATA]"
click at [393, 148] on select "Select [DEMOGRAPHIC_DATA] [DEMOGRAPHIC_DATA] Other Prefer Not To Say" at bounding box center [499, 157] width 212 height 19
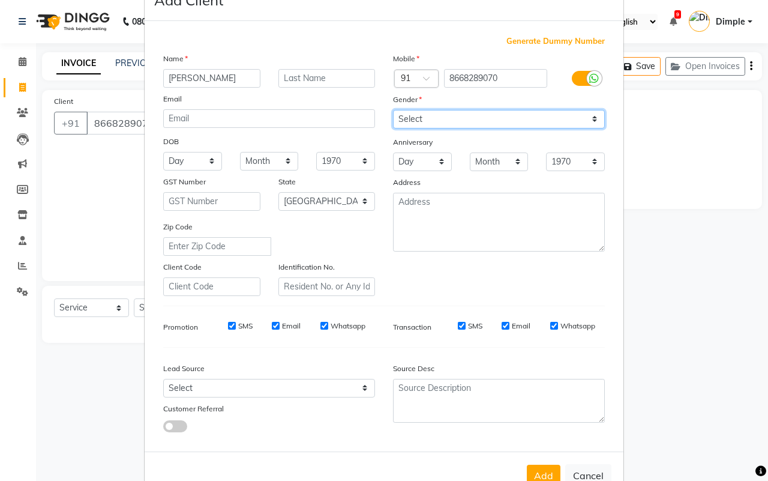
scroll to position [69, 0]
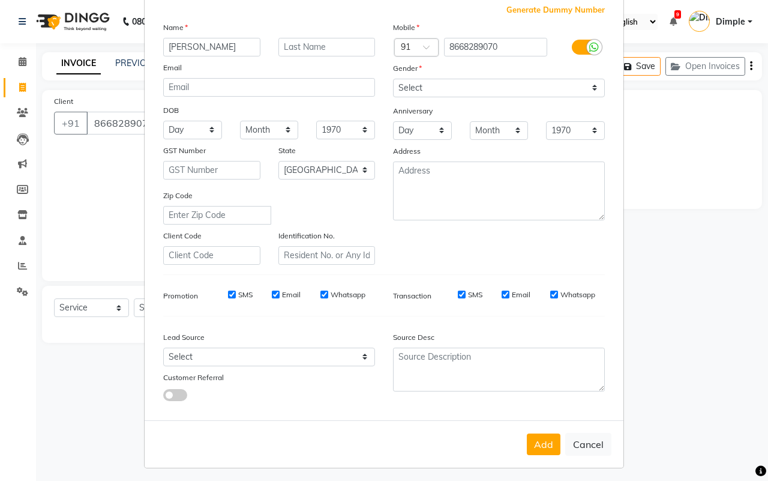
drag, startPoint x: 544, startPoint y: 433, endPoint x: 550, endPoint y: 436, distance: 6.7
click at [544, 433] on button "Add" at bounding box center [544, 444] width 34 height 22
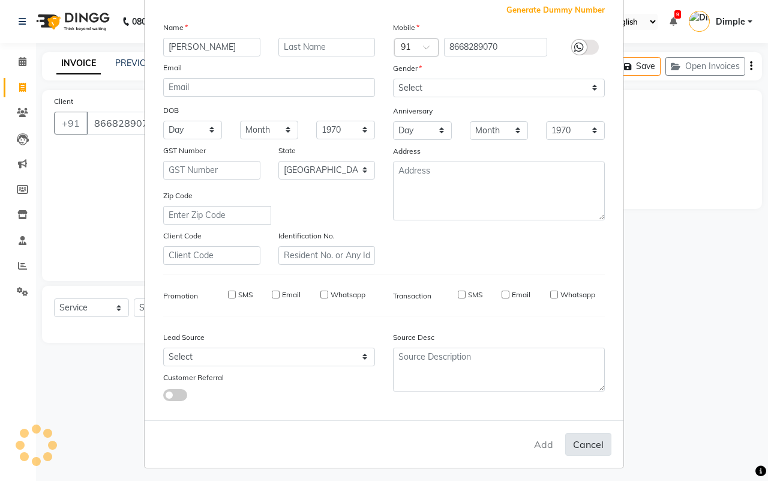
type input "86******70"
select select
select select "null"
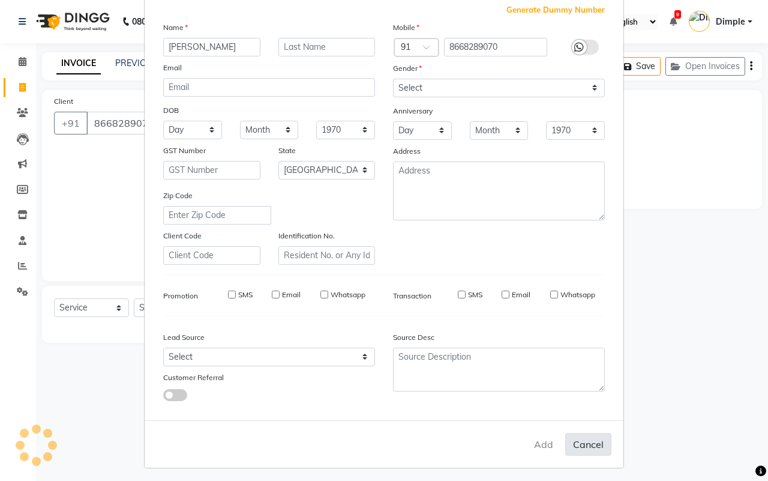
select select
checkbox input "false"
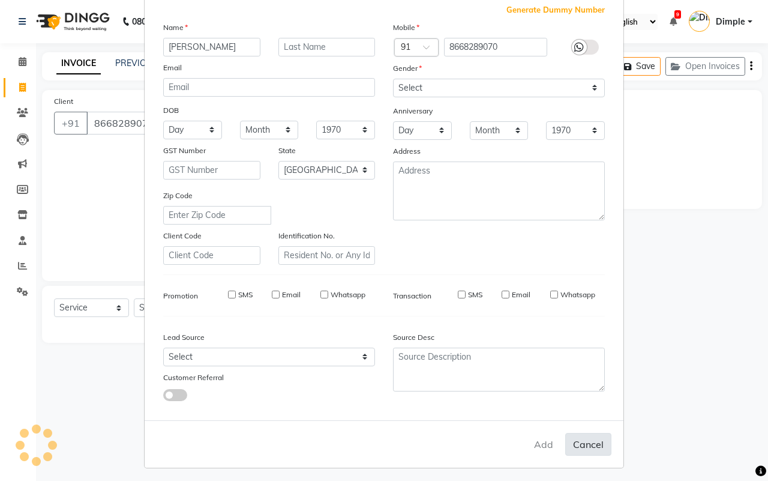
checkbox input "false"
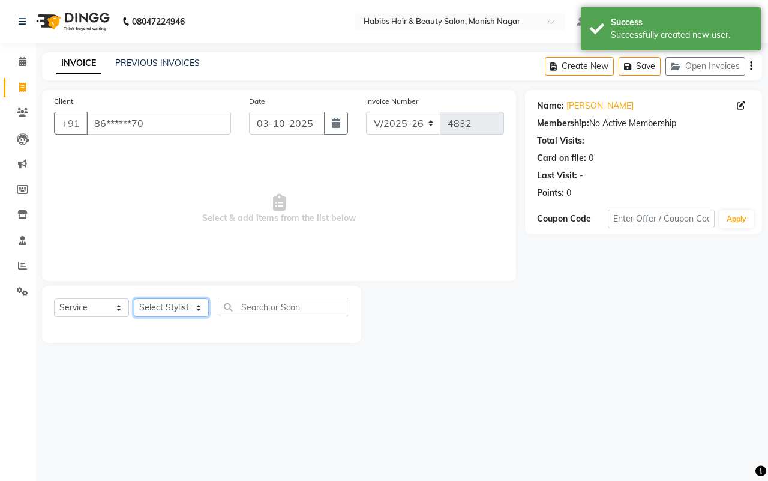
click at [164, 304] on select "Select Stylist [PERSON_NAME] [PERSON_NAME] [PERSON_NAME] [PERSON_NAME] Sachin […" at bounding box center [171, 307] width 75 height 19
select select "18781"
click at [134, 298] on select "Select Stylist [PERSON_NAME] [PERSON_NAME] [PERSON_NAME] [PERSON_NAME] Sachin […" at bounding box center [171, 307] width 75 height 19
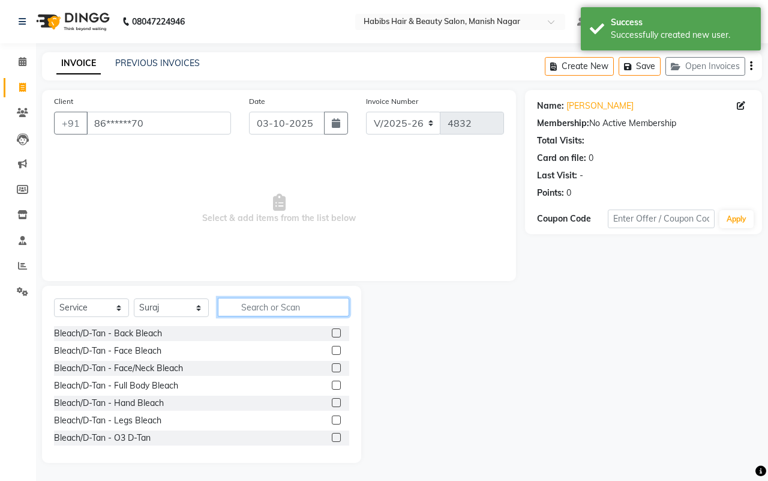
click at [250, 307] on input "text" at bounding box center [283, 307] width 131 height 19
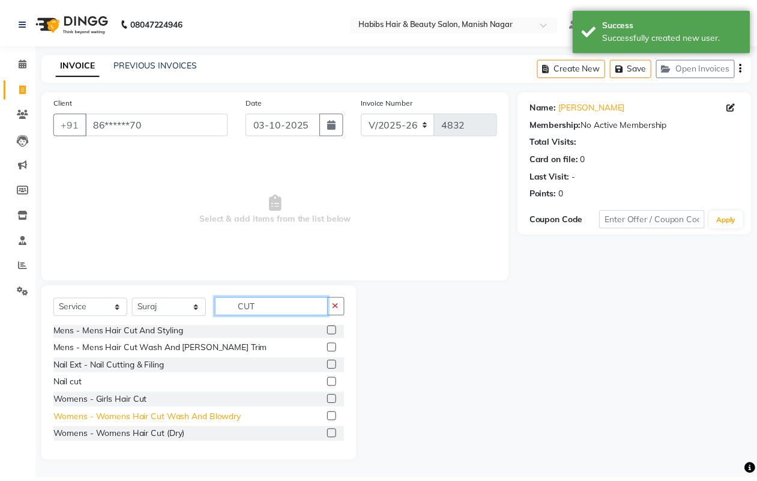
scroll to position [54, 0]
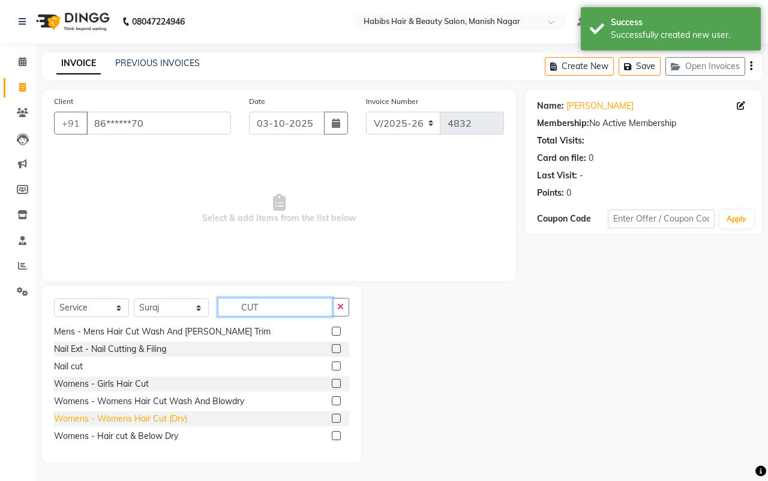
type input "CUT"
click at [161, 417] on div "Womens - Womens Hair Cut (Dry)" at bounding box center [120, 418] width 133 height 13
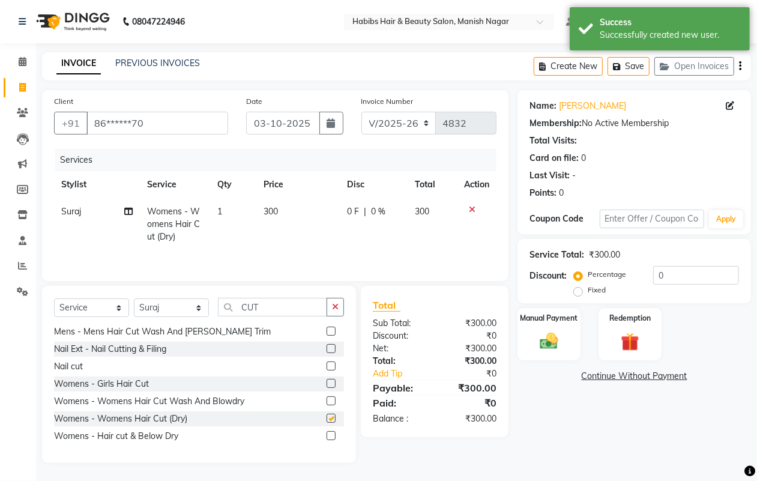
checkbox input "false"
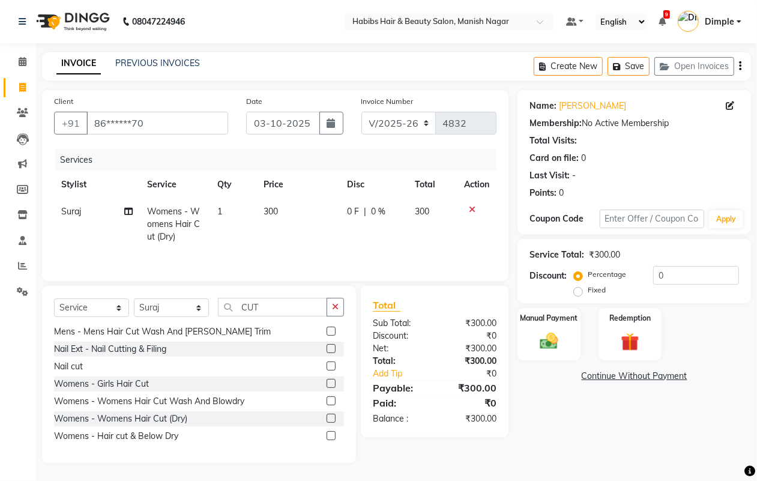
click at [157, 319] on div "Select Service Product Membership Package Voucher Prepaid Gift Card Select Styl…" at bounding box center [199, 312] width 290 height 28
click at [154, 304] on select "Select Stylist [PERSON_NAME] [PERSON_NAME] [PERSON_NAME] [PERSON_NAME] Sachin […" at bounding box center [171, 307] width 75 height 19
select select "30681"
click at [134, 300] on select "Select Stylist [PERSON_NAME] [PERSON_NAME] [PERSON_NAME] [PERSON_NAME] Sachin […" at bounding box center [171, 307] width 75 height 19
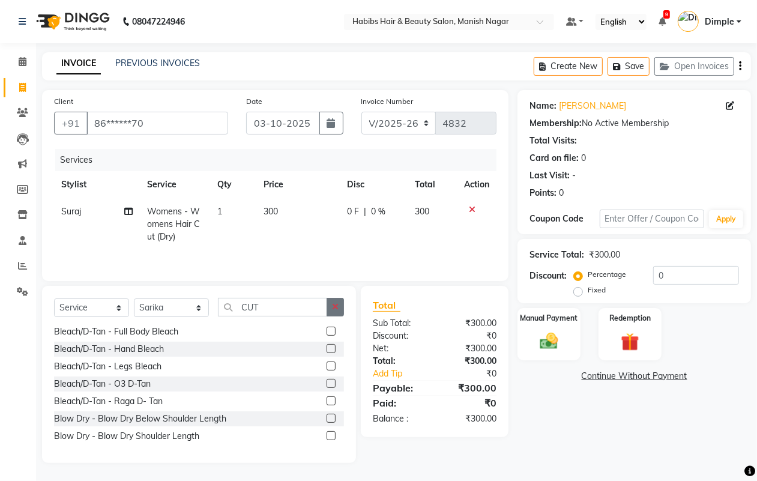
click at [336, 311] on icon "button" at bounding box center [335, 306] width 7 height 8
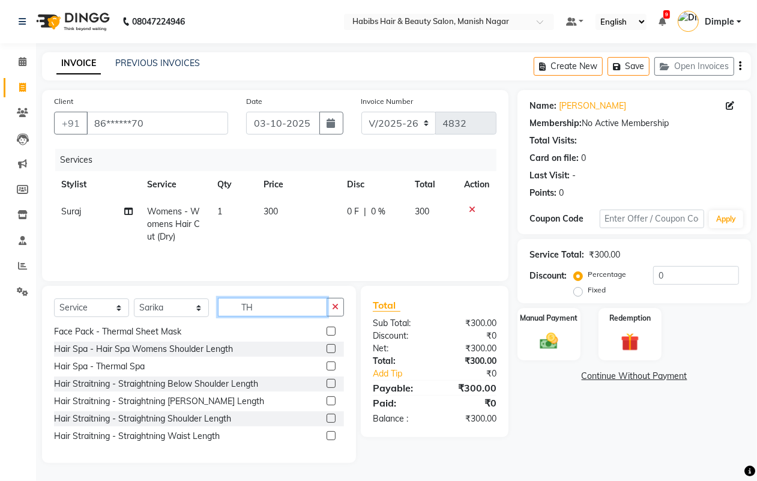
scroll to position [0, 0]
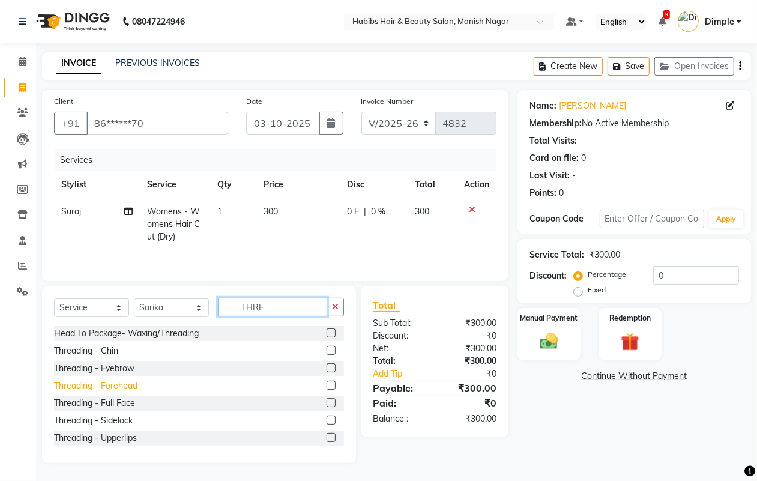
type input "THRE"
click at [134, 384] on div "Threading - Forehead" at bounding box center [95, 385] width 83 height 13
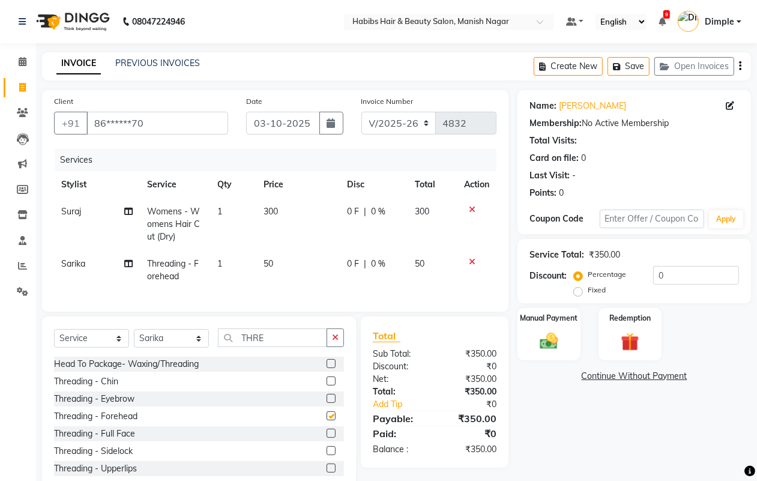
checkbox input "false"
click at [118, 405] on div "Threading - Eyebrow" at bounding box center [94, 398] width 80 height 13
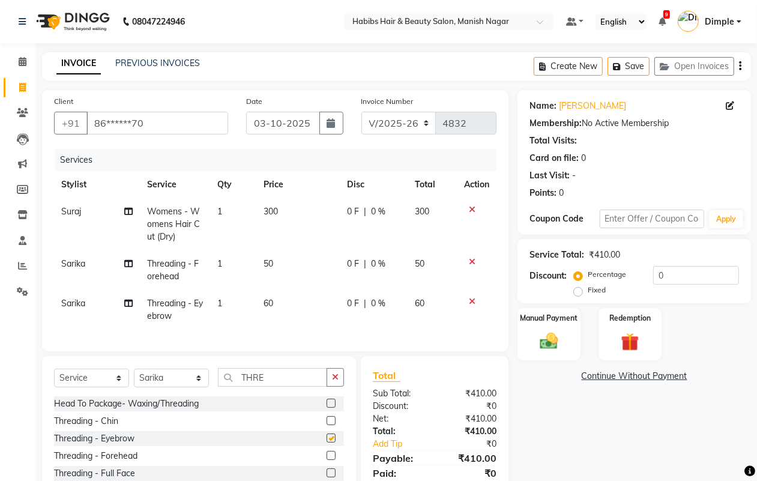
checkbox input "false"
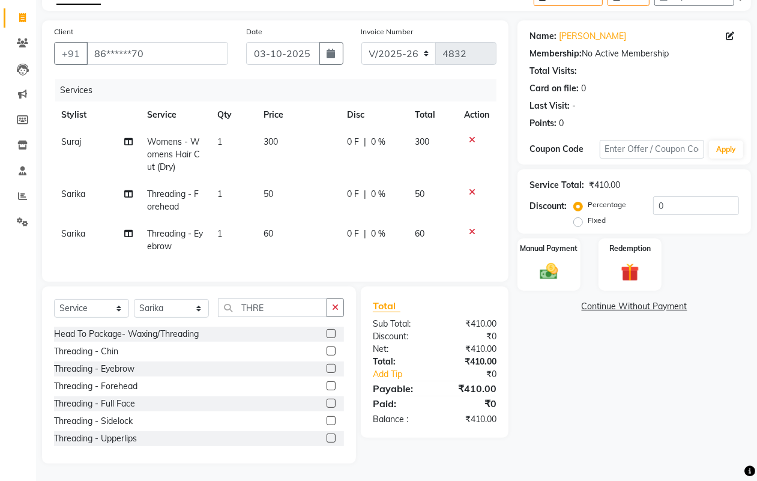
scroll to position [81, 0]
click at [539, 260] on img at bounding box center [548, 271] width 30 height 22
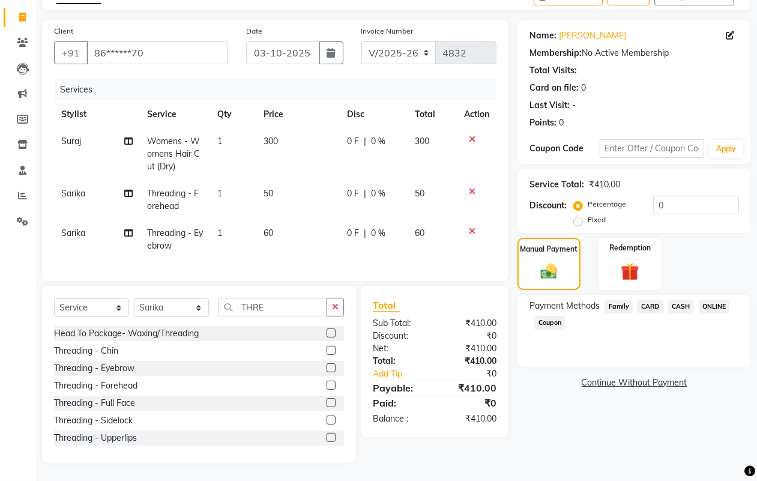
click at [685, 299] on span "CASH" at bounding box center [681, 306] width 26 height 14
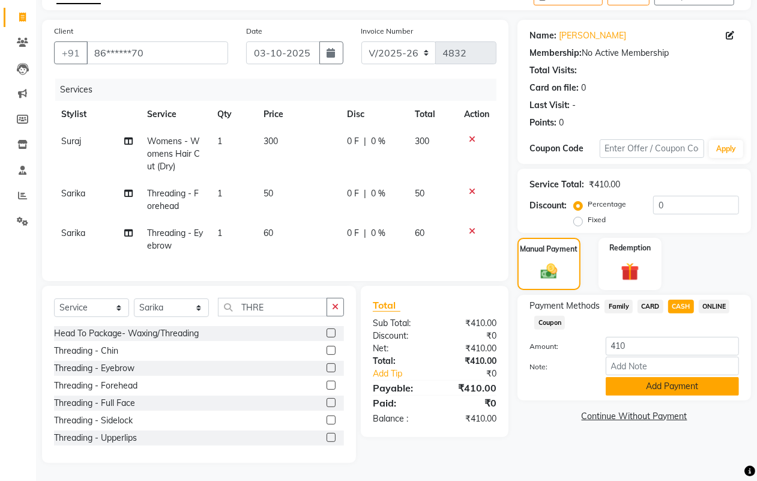
click at [623, 377] on button "Add Payment" at bounding box center [671, 386] width 133 height 19
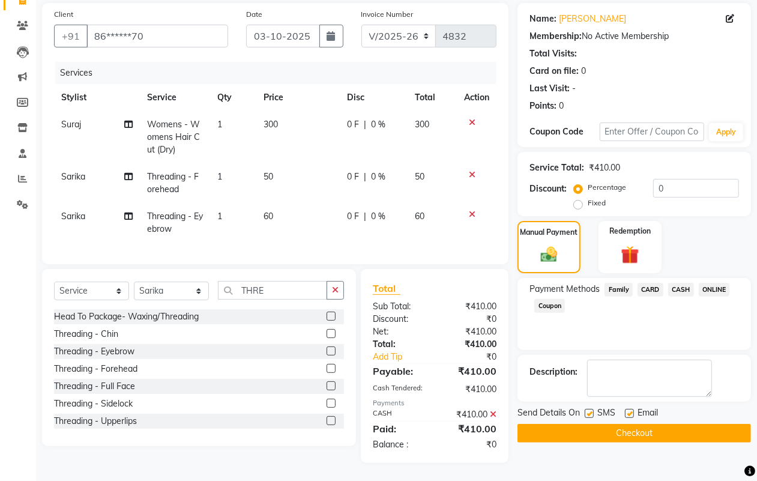
scroll to position [97, 0]
click at [620, 424] on button "Checkout" at bounding box center [633, 433] width 233 height 19
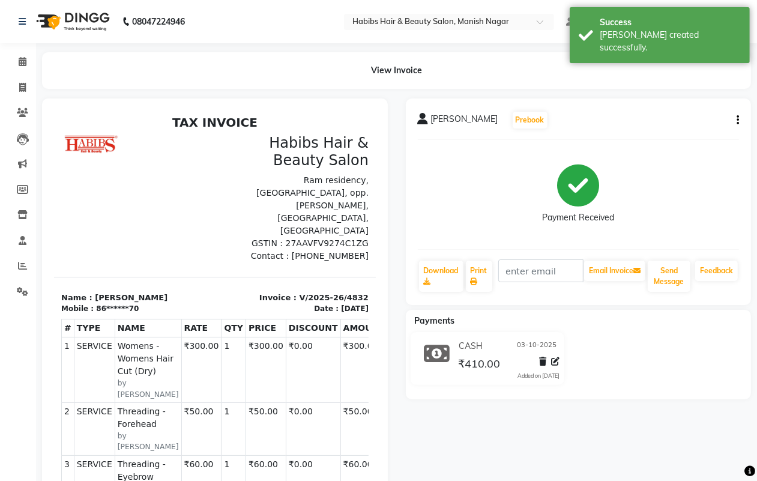
select select "3804"
select select "service"
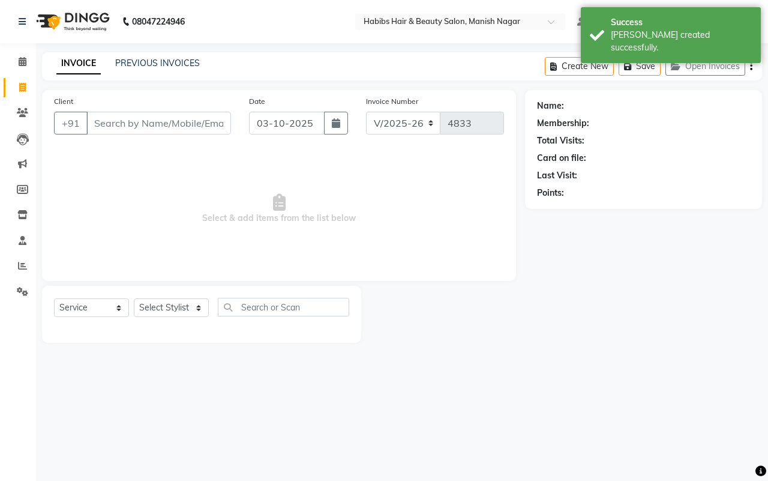
click at [112, 124] on input "Client" at bounding box center [158, 123] width 145 height 23
click at [17, 111] on icon at bounding box center [22, 112] width 11 height 9
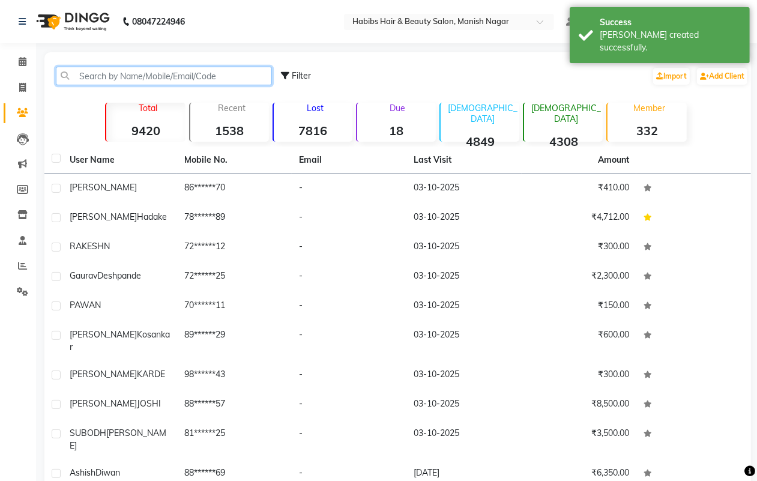
click at [121, 67] on input "text" at bounding box center [164, 76] width 216 height 19
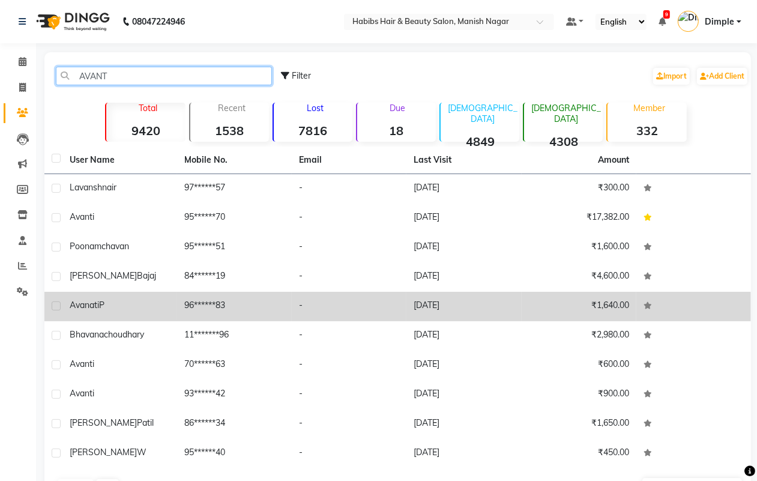
type input "AVANT"
click at [184, 317] on td "96******83" at bounding box center [234, 306] width 115 height 29
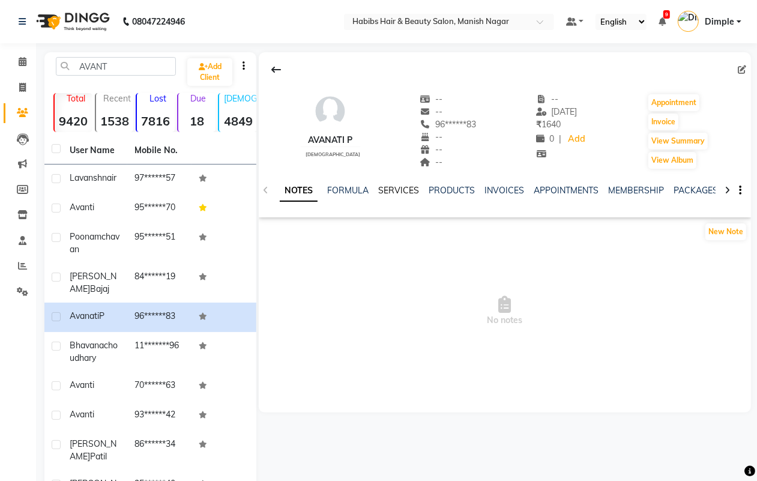
click at [407, 188] on link "SERVICES" at bounding box center [398, 190] width 41 height 11
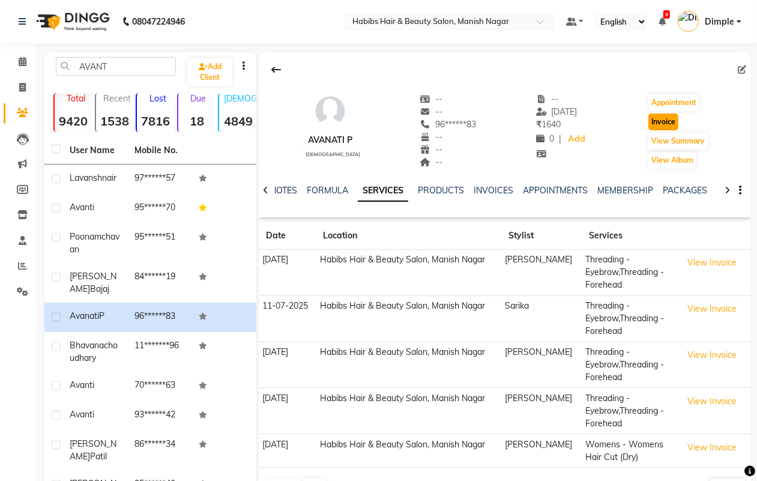
click at [659, 124] on button "Invoice" at bounding box center [663, 121] width 30 height 17
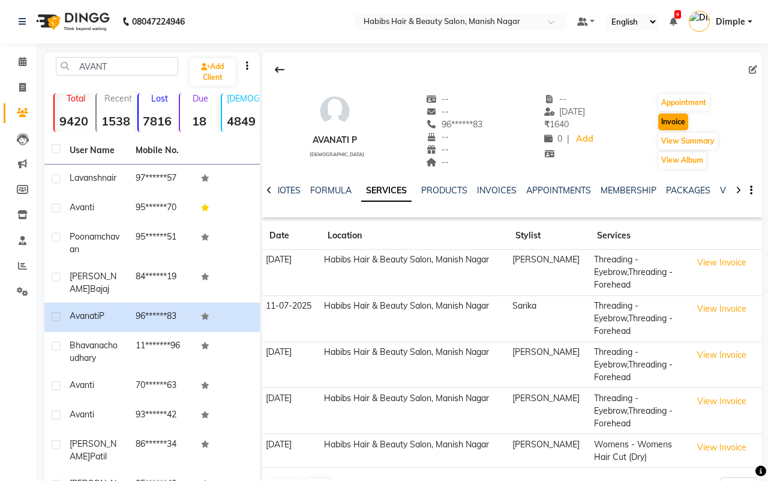
select select "3804"
select select "service"
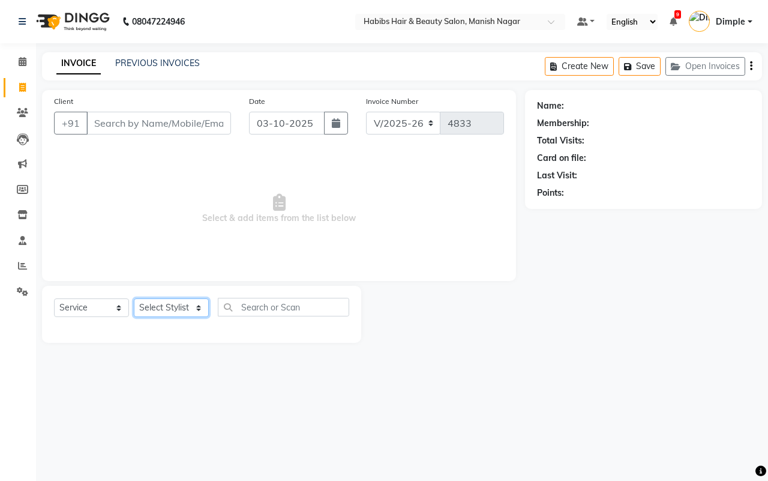
type input "96******83"
click at [181, 307] on select "Select Stylist [PERSON_NAME] [PERSON_NAME] [PERSON_NAME] [PERSON_NAME] Sachin […" at bounding box center [171, 307] width 75 height 19
select select "30681"
click at [134, 298] on select "Select Stylist [PERSON_NAME] [PERSON_NAME] [PERSON_NAME] [PERSON_NAME] Sachin […" at bounding box center [171, 307] width 75 height 19
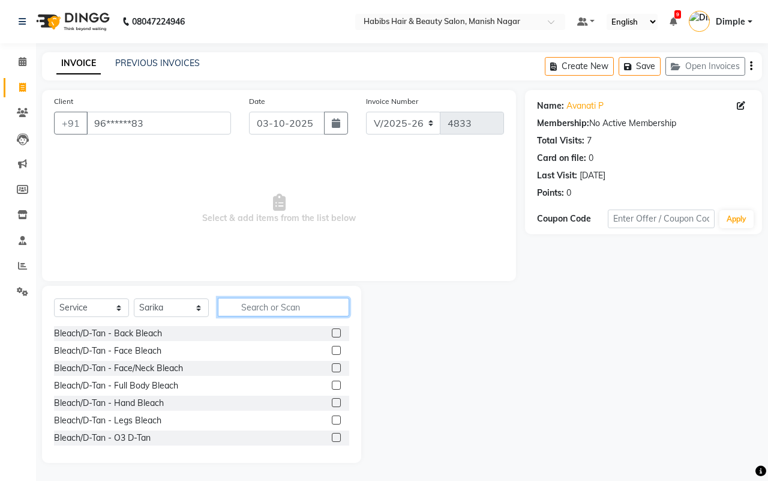
click at [274, 308] on input "text" at bounding box center [283, 307] width 131 height 19
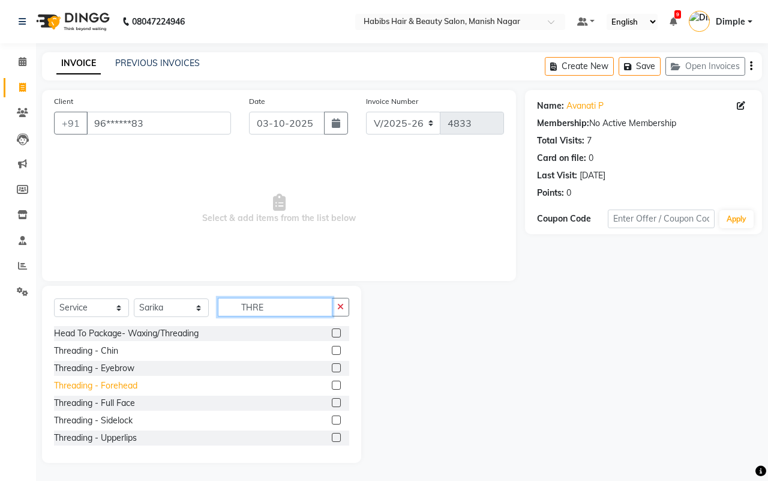
type input "THRE"
click at [121, 384] on div "Threading - Forehead" at bounding box center [95, 385] width 83 height 13
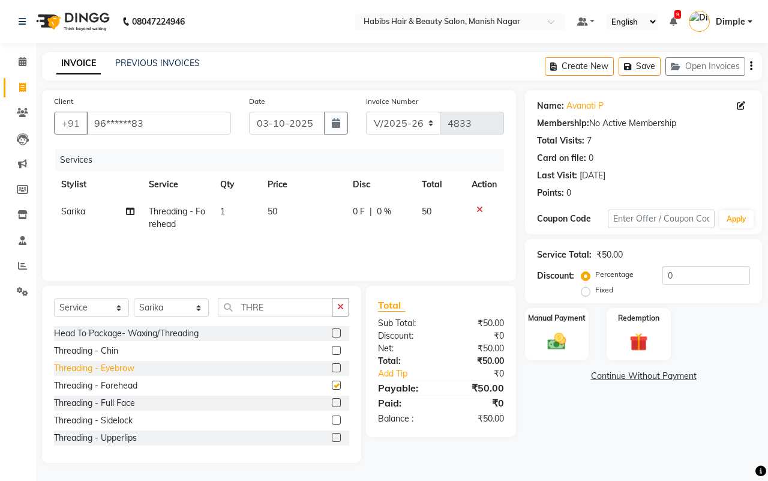
checkbox input "false"
click at [125, 370] on div "Threading - Eyebrow" at bounding box center [94, 368] width 80 height 13
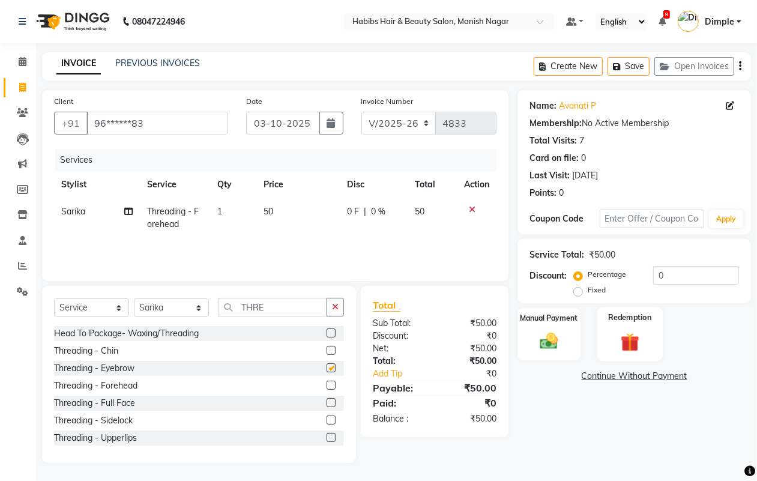
checkbox input "false"
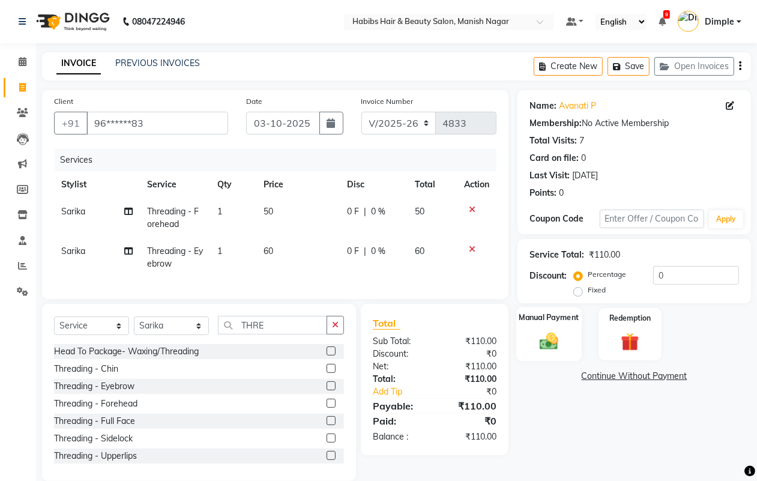
click at [555, 335] on img at bounding box center [548, 341] width 30 height 22
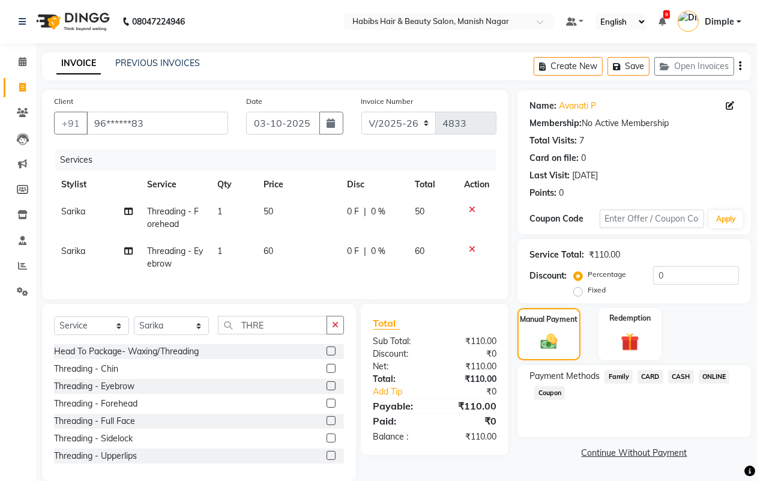
click at [718, 376] on span "ONLINE" at bounding box center [713, 377] width 31 height 14
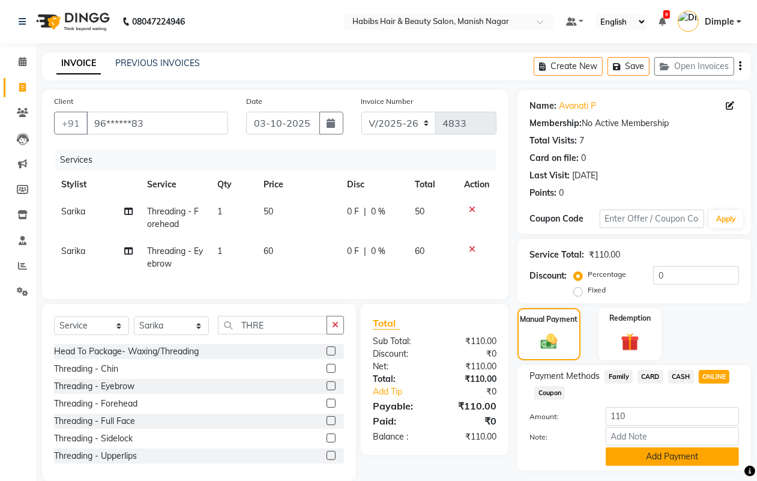
click at [684, 456] on button "Add Payment" at bounding box center [671, 456] width 133 height 19
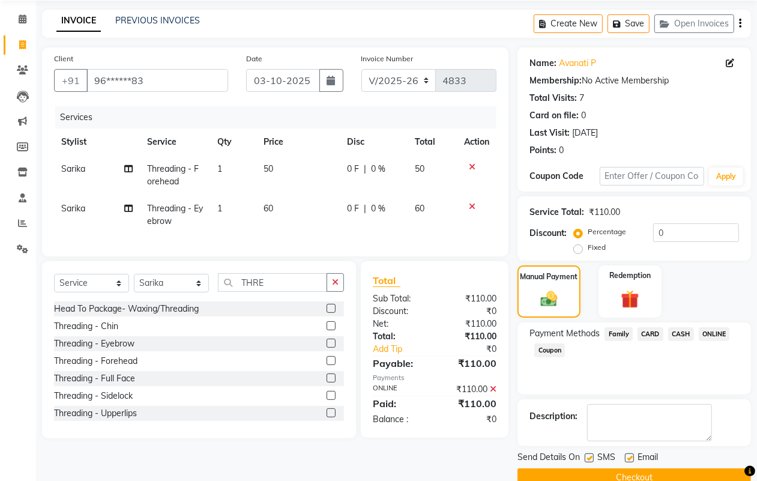
scroll to position [67, 0]
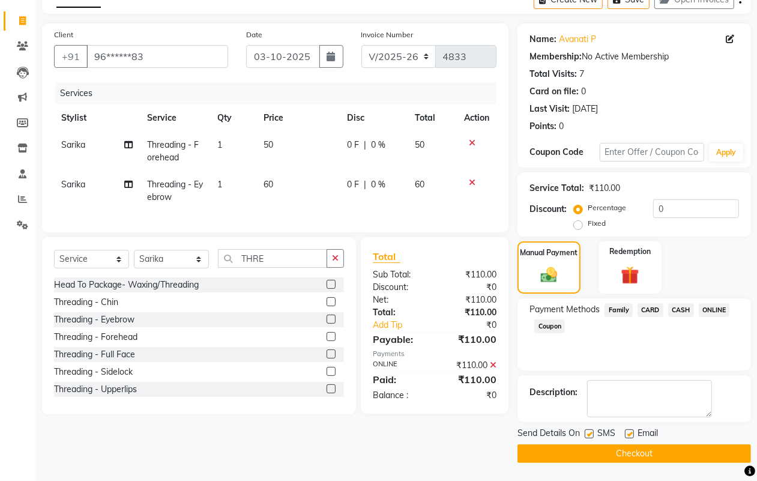
click at [588, 433] on label at bounding box center [588, 433] width 9 height 9
click at [588, 433] on input "checkbox" at bounding box center [588, 434] width 8 height 8
checkbox input "false"
click at [601, 456] on button "Checkout" at bounding box center [633, 453] width 233 height 19
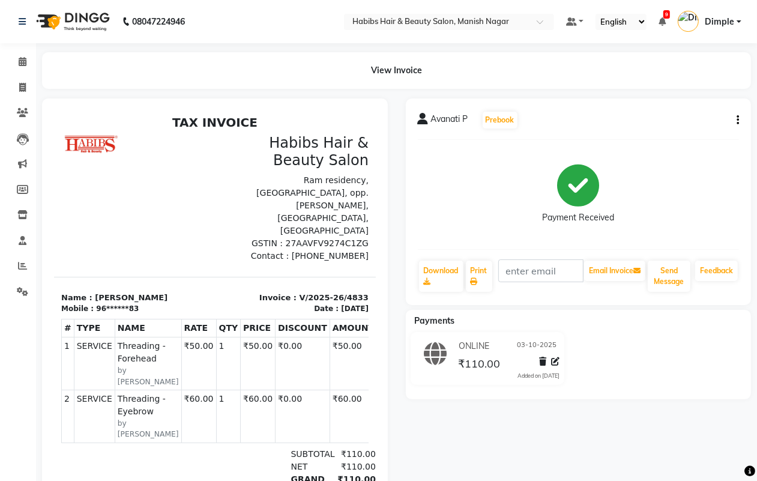
select select "3804"
select select "service"
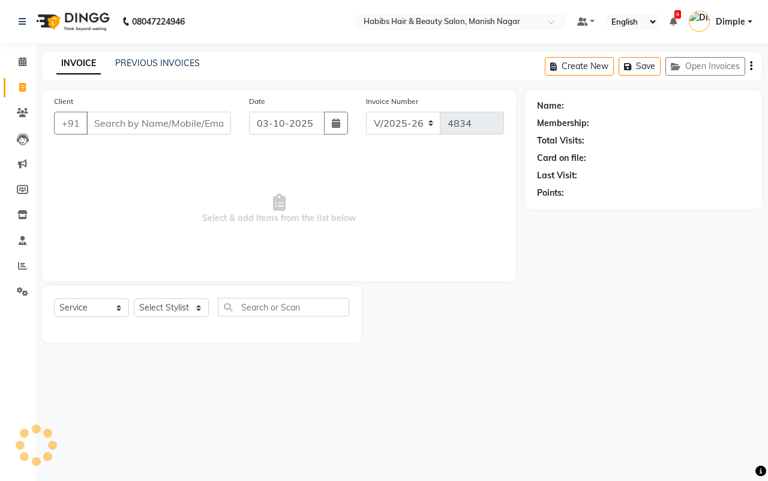
type input "96******83"
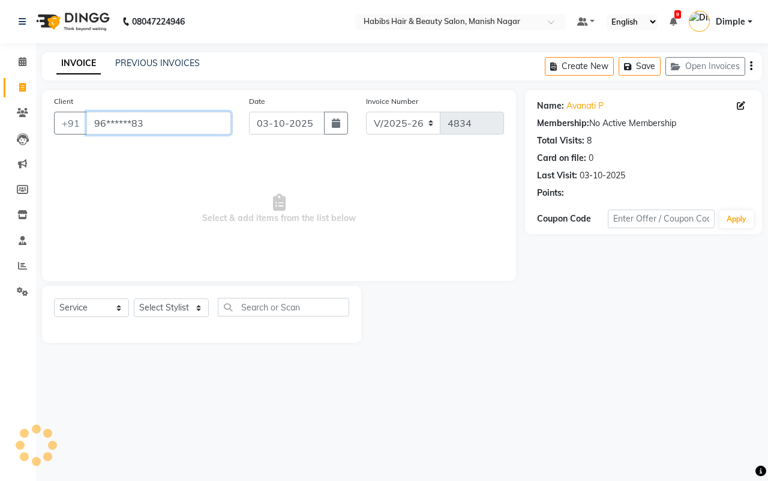
click at [95, 123] on input "96******83" at bounding box center [158, 123] width 145 height 23
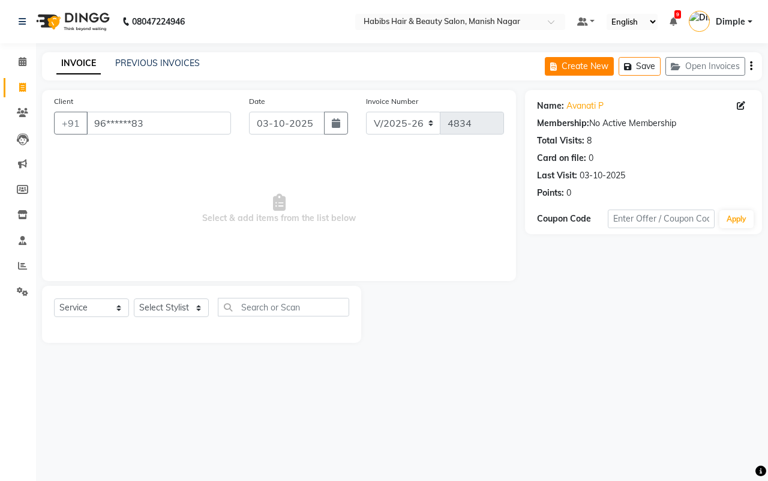
click at [592, 65] on button "Create New" at bounding box center [579, 66] width 69 height 19
select select "3804"
select select "service"
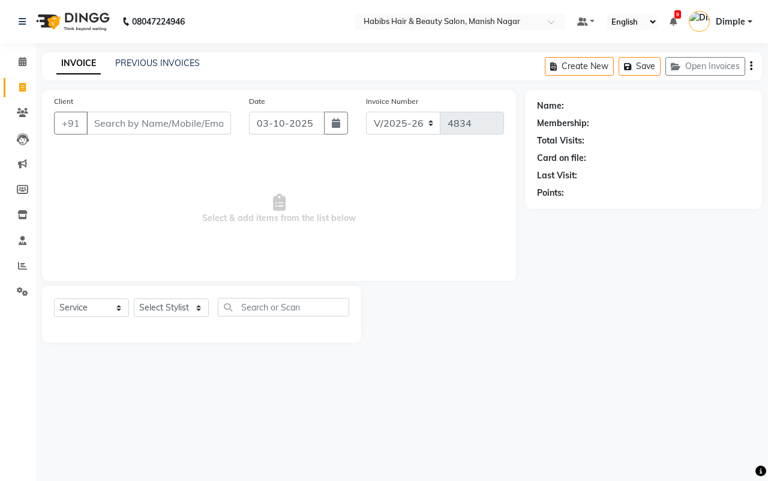
click at [91, 121] on input "Client" at bounding box center [158, 123] width 145 height 23
click at [145, 123] on input "Client" at bounding box center [158, 123] width 145 height 23
type input "80******69"
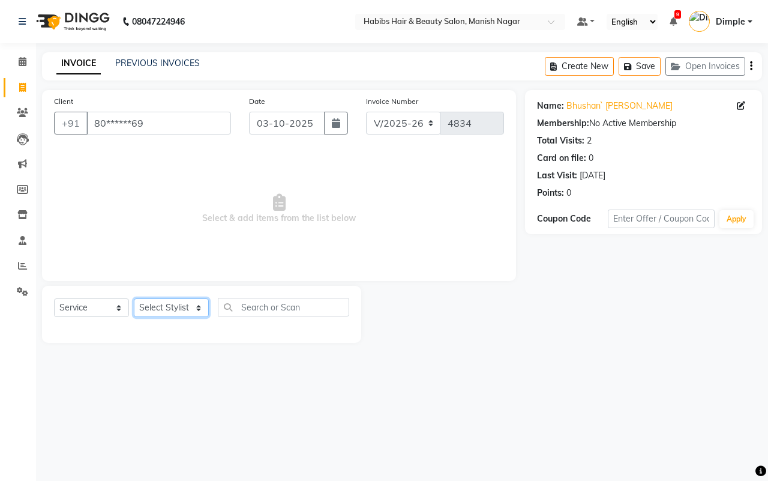
drag, startPoint x: 168, startPoint y: 311, endPoint x: 175, endPoint y: 318, distance: 9.8
click at [175, 318] on div "Select Service Product Membership Package Voucher Prepaid Gift Card Select Styl…" at bounding box center [201, 312] width 295 height 28
select select "86647"
click at [134, 298] on select "Select Stylist [PERSON_NAME] [PERSON_NAME] [PERSON_NAME] [PERSON_NAME] Sachin […" at bounding box center [171, 307] width 75 height 19
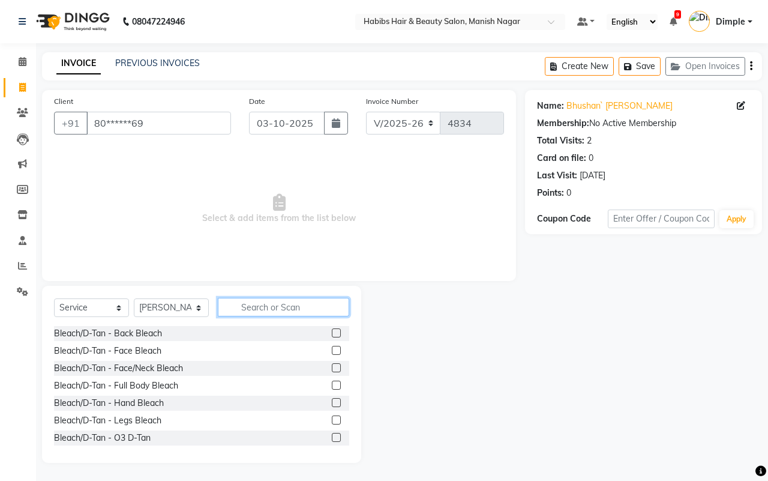
click at [262, 300] on input "text" at bounding box center [283, 307] width 131 height 19
click at [262, 305] on input "text" at bounding box center [283, 307] width 131 height 19
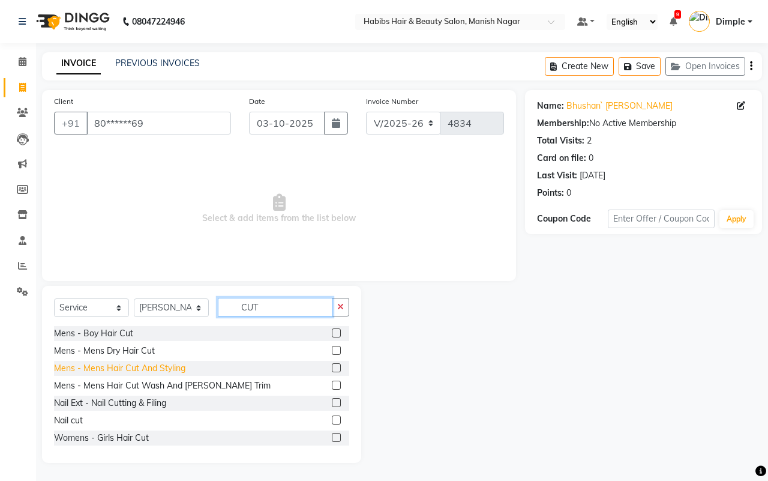
type input "CUT"
drag, startPoint x: 148, startPoint y: 364, endPoint x: 257, endPoint y: 277, distance: 139.2
click at [148, 364] on div "Mens - Mens Hair Cut And Styling" at bounding box center [119, 368] width 131 height 13
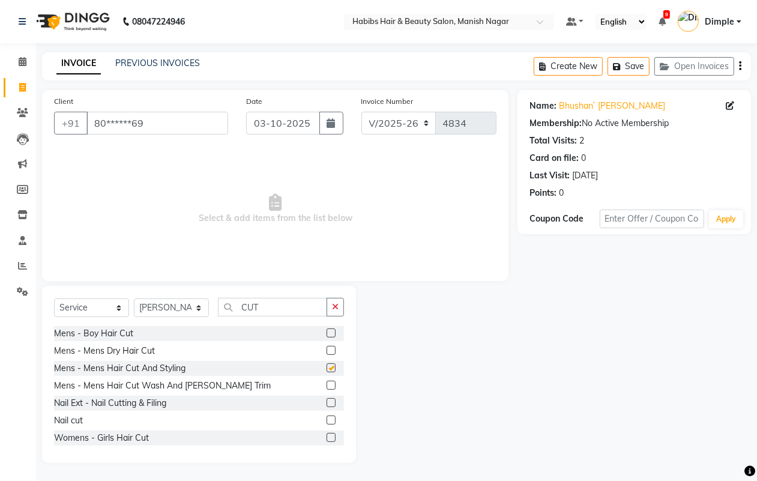
checkbox input "false"
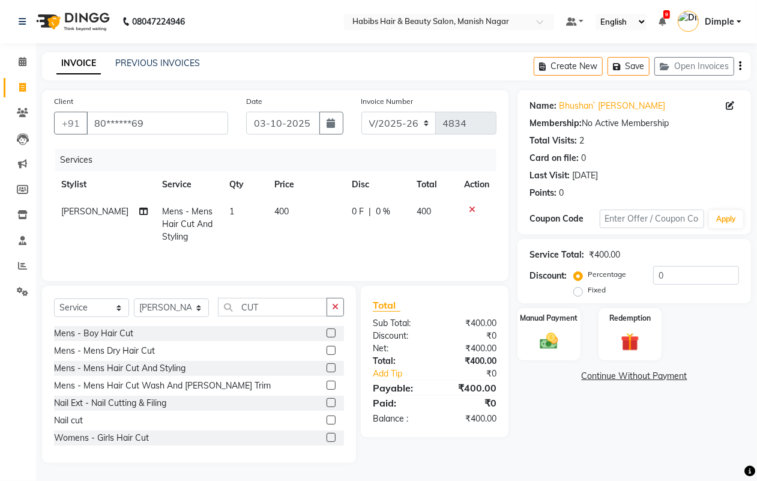
click at [280, 226] on td "400" at bounding box center [306, 224] width 78 height 52
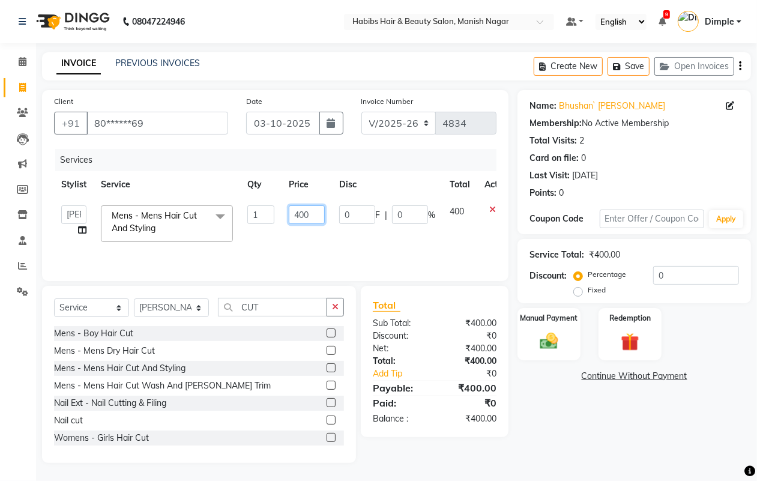
click at [295, 217] on input "400" at bounding box center [307, 214] width 36 height 19
type input "300"
click at [544, 325] on div "Manual Payment" at bounding box center [548, 334] width 65 height 55
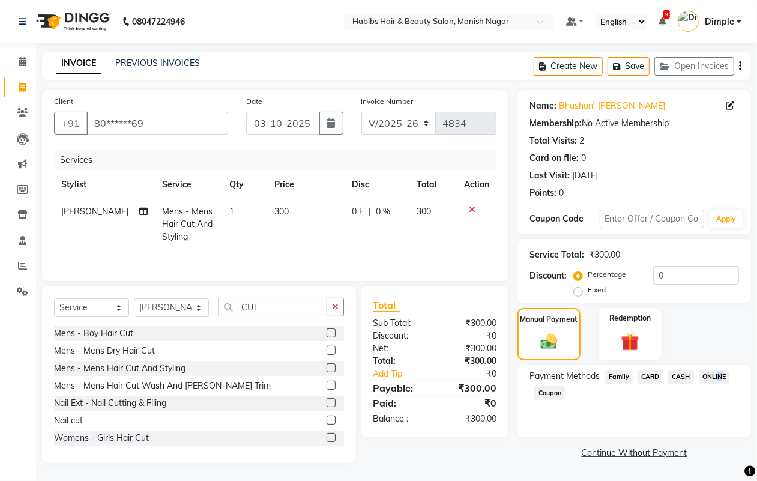
click at [715, 375] on span "ONLINE" at bounding box center [713, 377] width 31 height 14
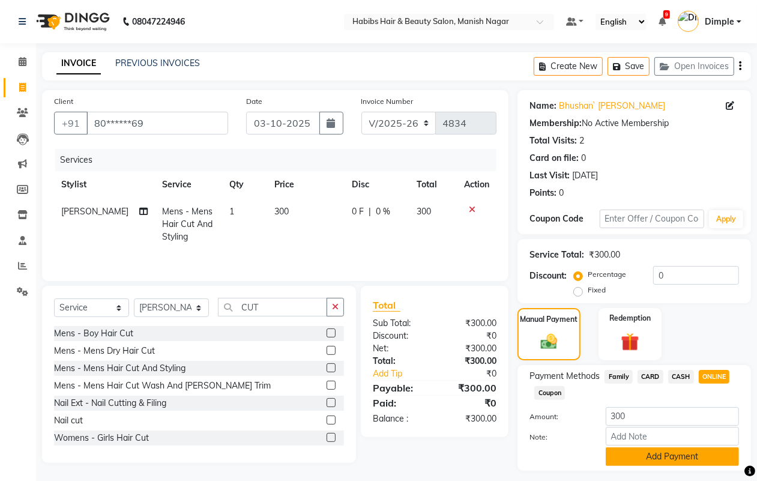
click at [657, 453] on button "Add Payment" at bounding box center [671, 456] width 133 height 19
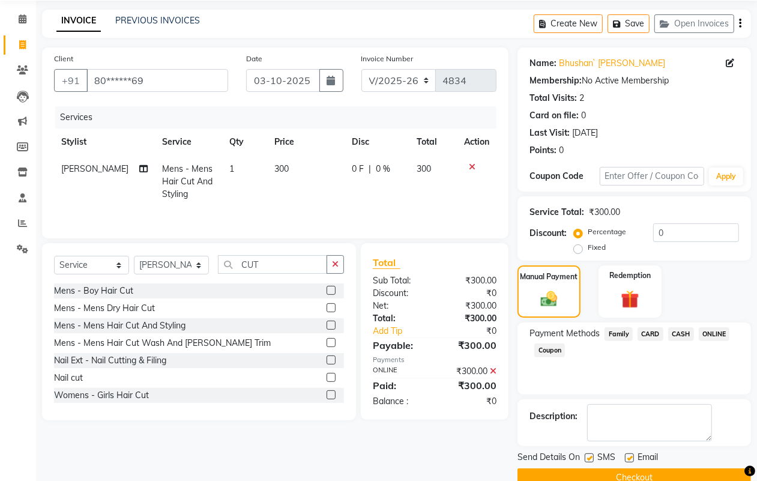
scroll to position [67, 0]
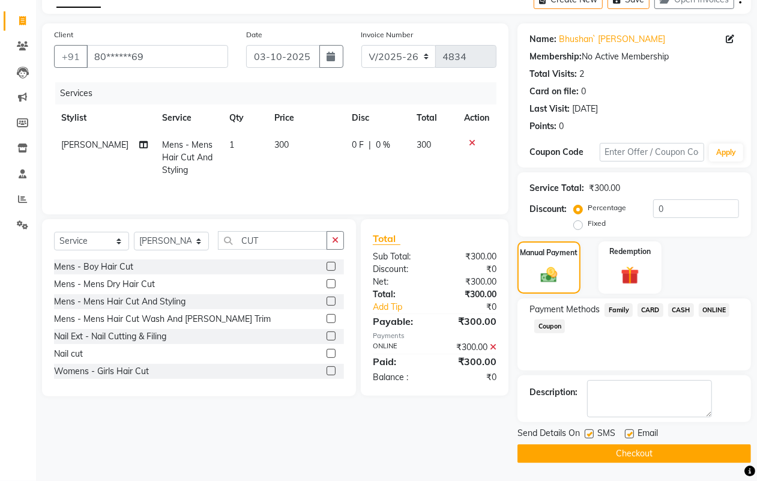
click at [658, 452] on button "Checkout" at bounding box center [633, 453] width 233 height 19
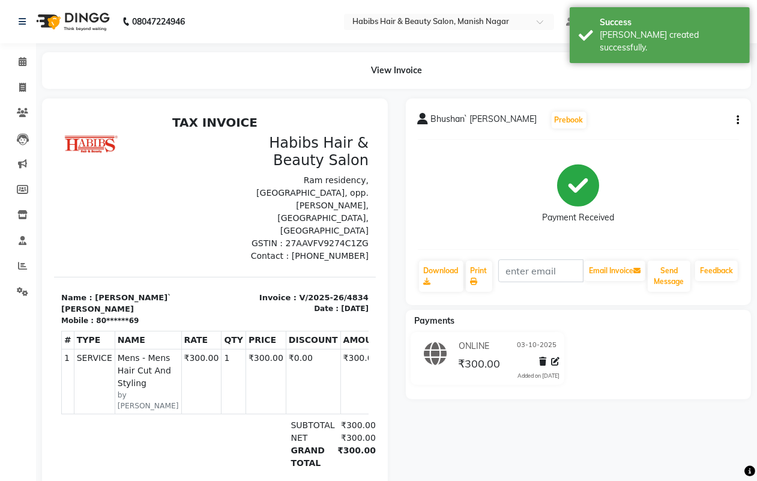
select select "service"
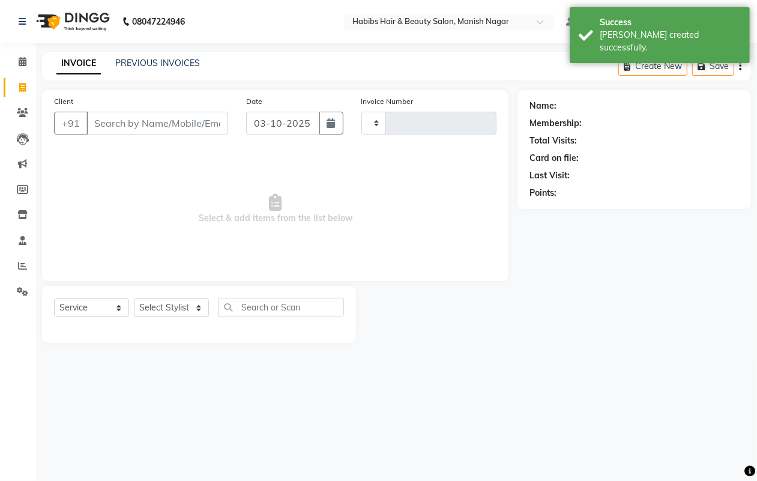
type input "4835"
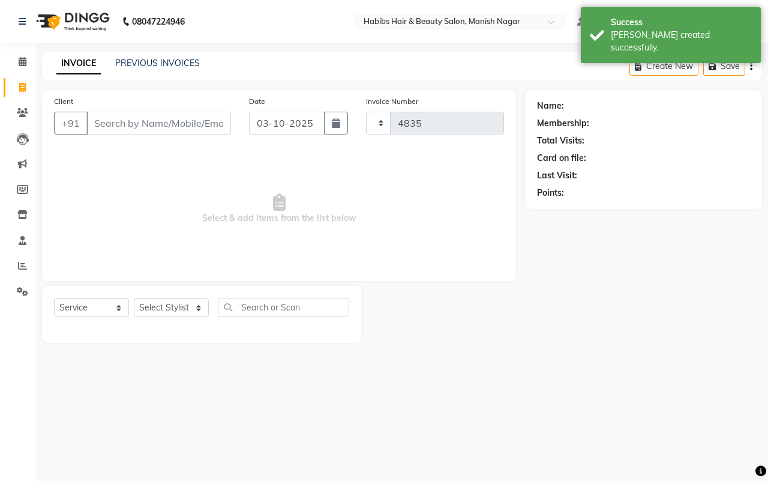
select select "3804"
click at [103, 120] on input "Client" at bounding box center [158, 123] width 145 height 23
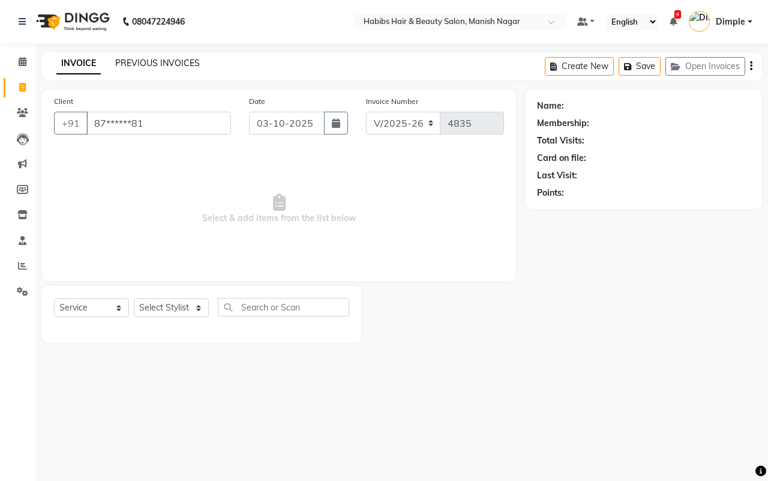
type input "87******81"
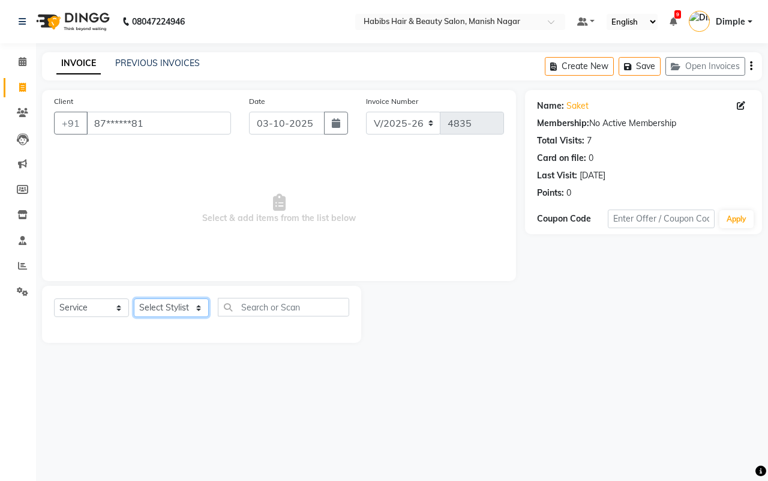
click at [168, 307] on select "Select Stylist [PERSON_NAME] [PERSON_NAME] [PERSON_NAME] [PERSON_NAME] Sachin […" at bounding box center [171, 307] width 75 height 19
click at [134, 298] on select "Select Stylist [PERSON_NAME] [PERSON_NAME] [PERSON_NAME] [PERSON_NAME] Sachin […" at bounding box center [171, 307] width 75 height 19
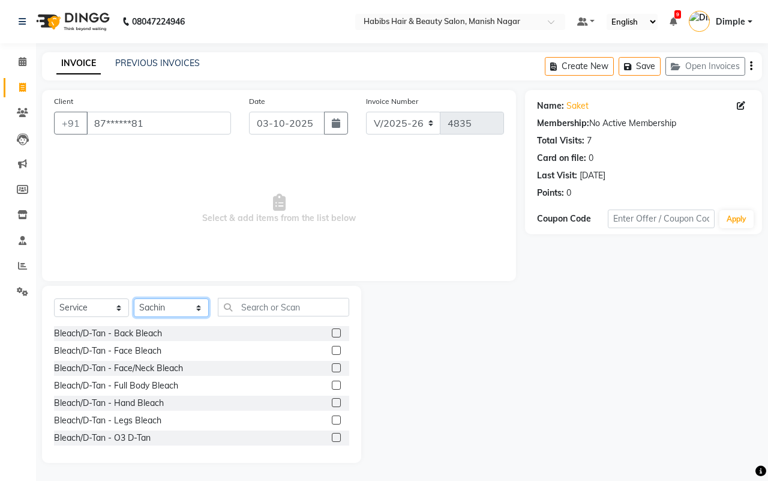
select select "30681"
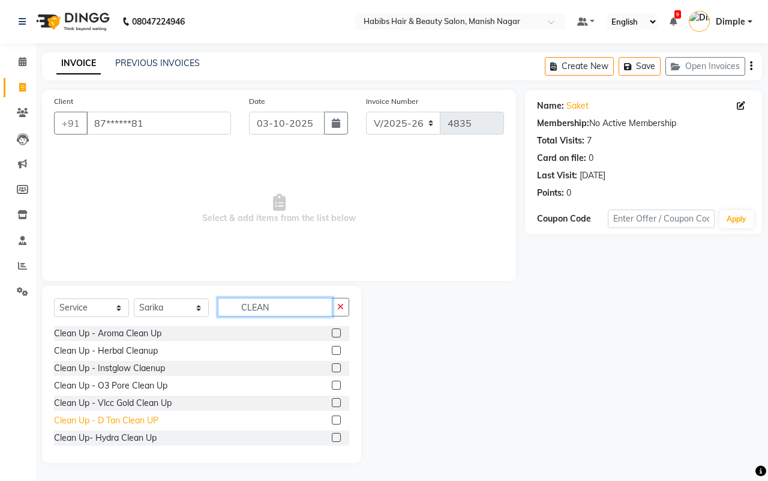
type input "CLEAN"
click at [106, 420] on div "Clean Up - D Tan Clean UP" at bounding box center [106, 420] width 104 height 13
checkbox input "false"
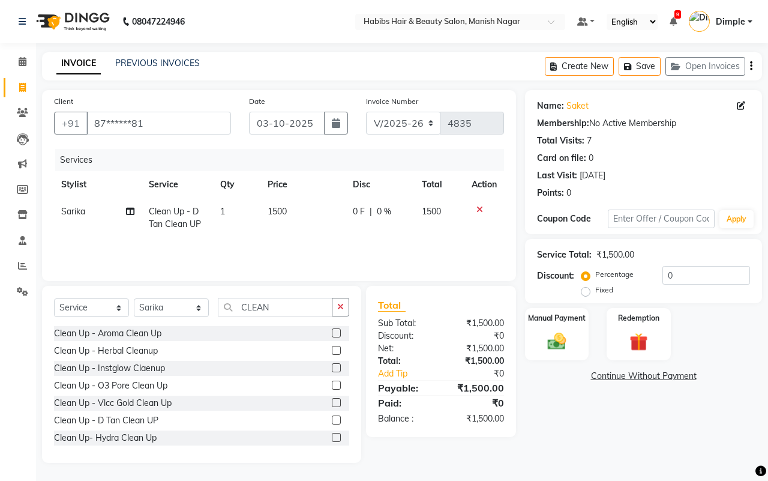
click at [361, 221] on td "0 F | 0 %" at bounding box center [380, 218] width 69 height 40
select select "30681"
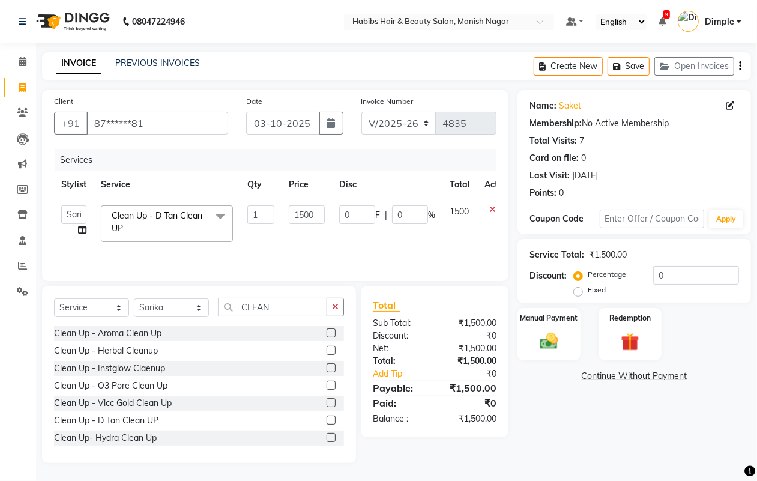
click at [337, 217] on td "0 F | 0 %" at bounding box center [387, 223] width 110 height 51
click at [343, 215] on input "0" at bounding box center [357, 214] width 36 height 19
type input "500"
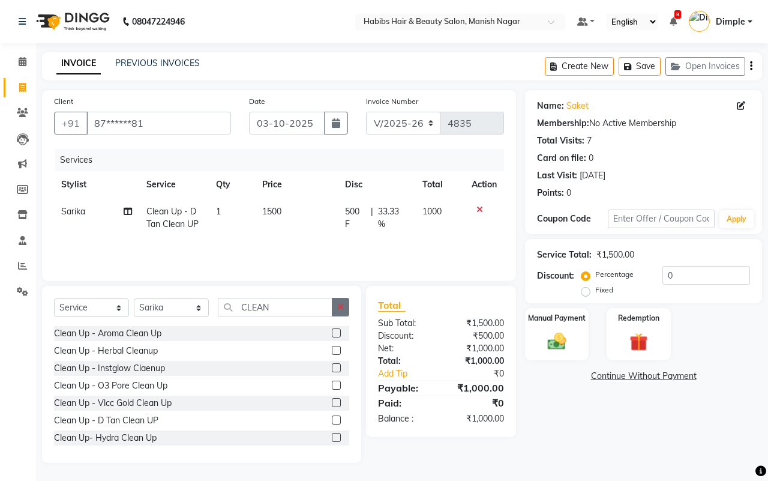
click at [340, 307] on button "button" at bounding box center [340, 307] width 17 height 19
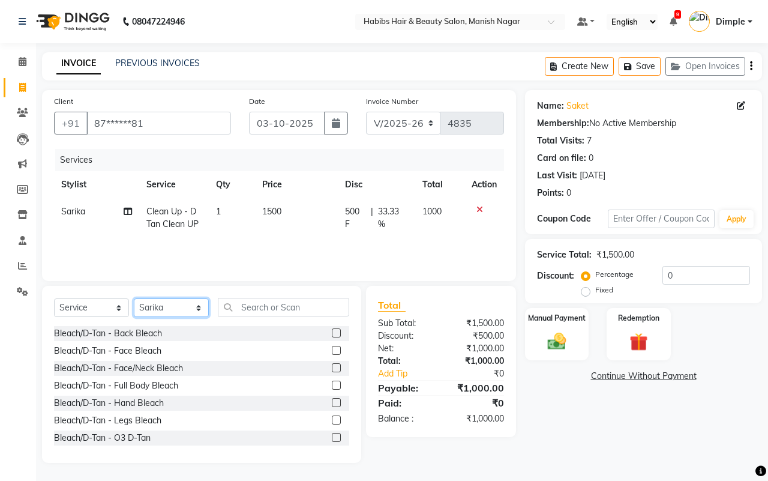
click at [183, 307] on select "Select Stylist [PERSON_NAME] [PERSON_NAME] [PERSON_NAME] [PERSON_NAME] Sachin […" at bounding box center [171, 307] width 75 height 19
select select "18781"
click at [134, 298] on select "Select Stylist [PERSON_NAME] [PERSON_NAME] [PERSON_NAME] [PERSON_NAME] Sachin […" at bounding box center [171, 307] width 75 height 19
click at [277, 311] on input "text" at bounding box center [283, 307] width 131 height 19
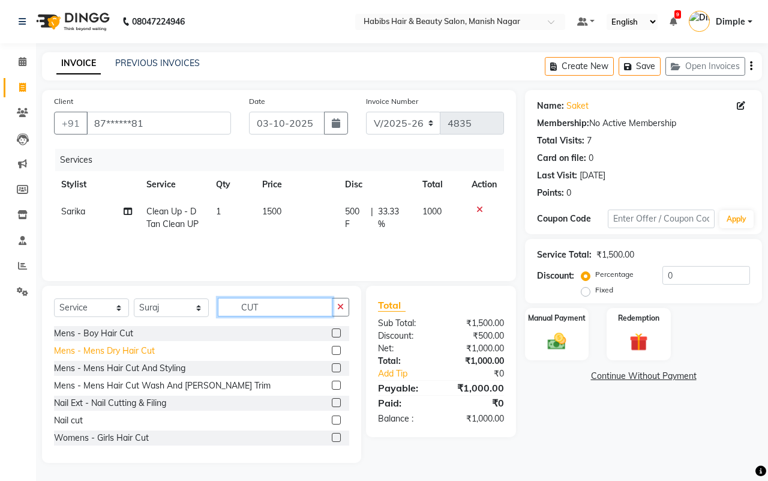
type input "CUT"
click at [150, 349] on div "Mens - Mens Dry Hair Cut" at bounding box center [104, 350] width 101 height 13
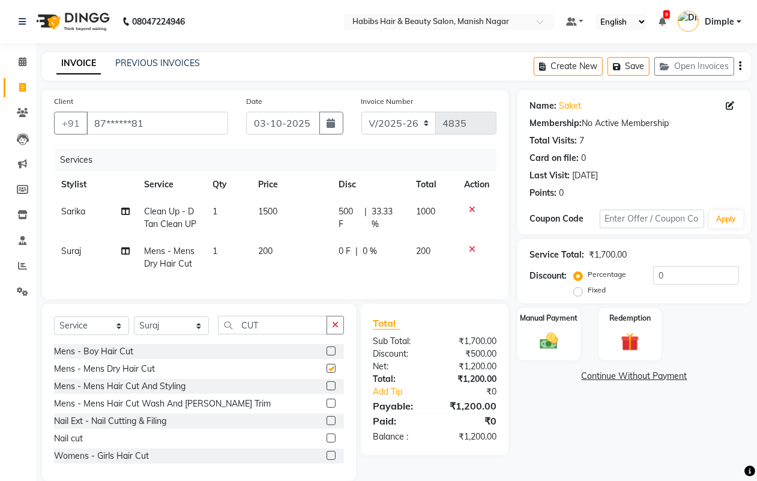
checkbox input "false"
click at [472, 206] on icon at bounding box center [472, 209] width 7 height 8
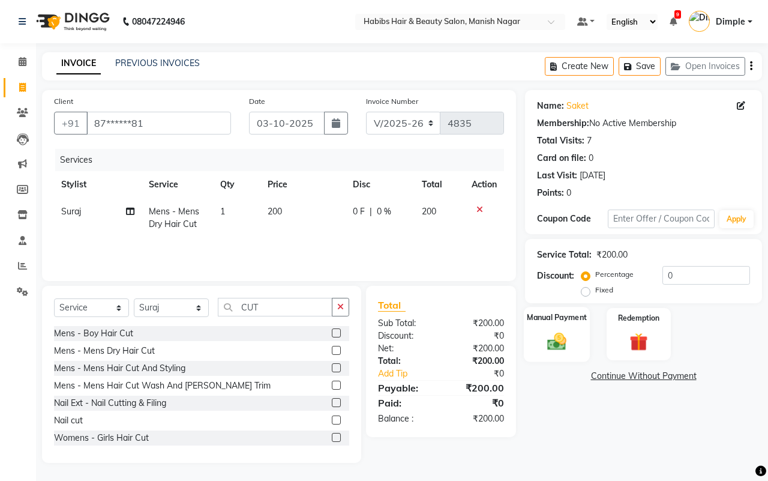
click at [563, 337] on img at bounding box center [556, 341] width 31 height 22
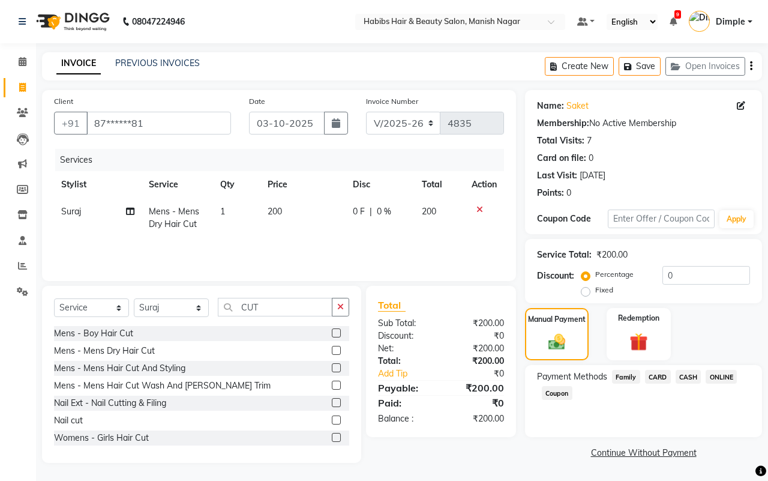
click at [718, 376] on span "ONLINE" at bounding box center [721, 377] width 31 height 14
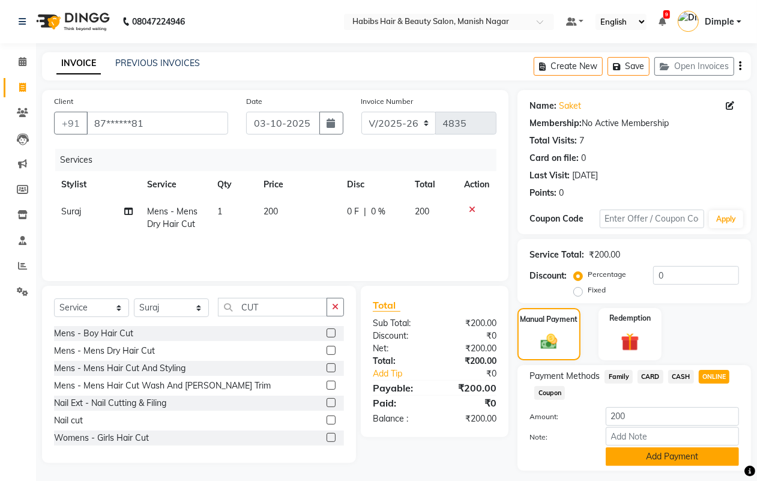
click at [655, 456] on button "Add Payment" at bounding box center [671, 456] width 133 height 19
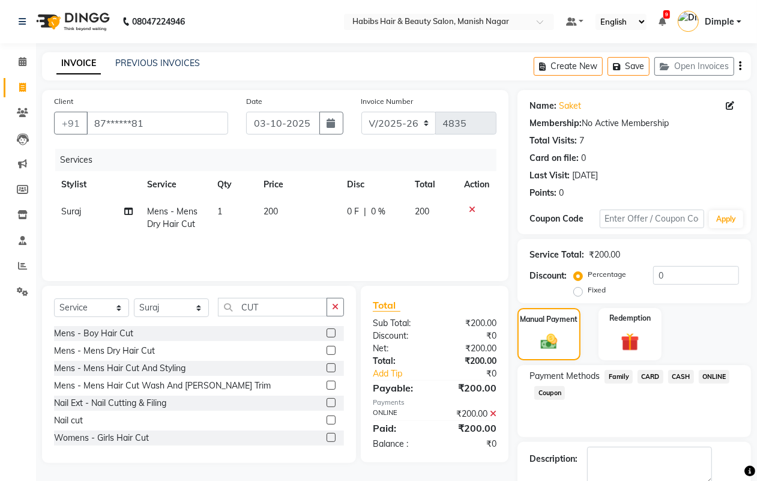
scroll to position [67, 0]
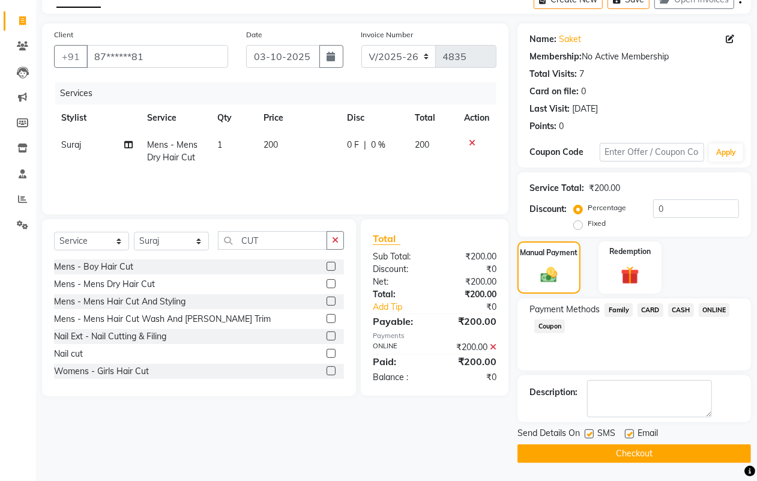
click at [665, 451] on button "Checkout" at bounding box center [633, 453] width 233 height 19
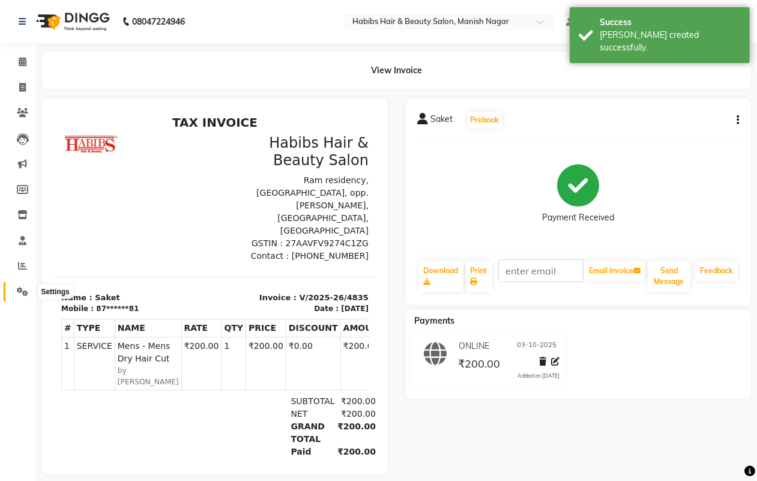
drag, startPoint x: 21, startPoint y: 294, endPoint x: 34, endPoint y: 282, distance: 17.8
click at [21, 295] on icon at bounding box center [22, 291] width 11 height 9
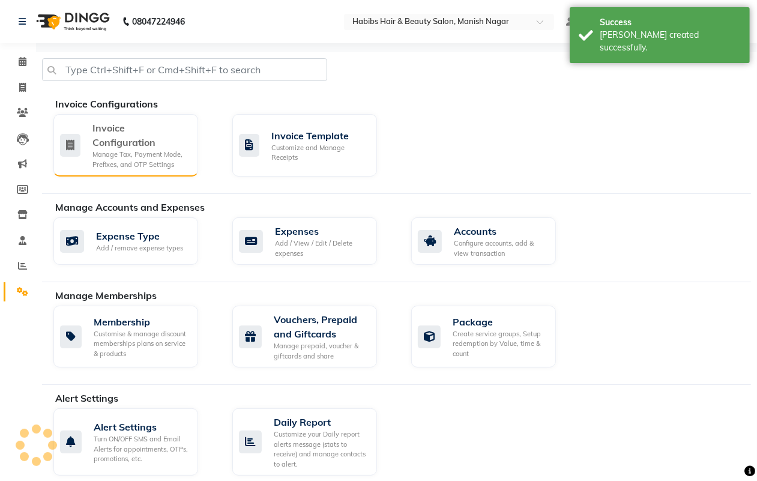
click at [118, 136] on div "Invoice Configuration" at bounding box center [140, 135] width 96 height 29
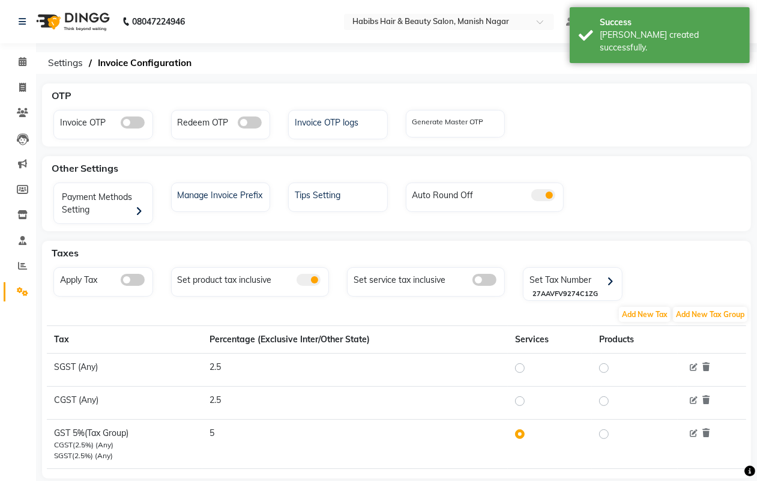
click at [136, 282] on span at bounding box center [133, 280] width 24 height 12
click at [121, 281] on input "checkbox" at bounding box center [121, 281] width 0 height 0
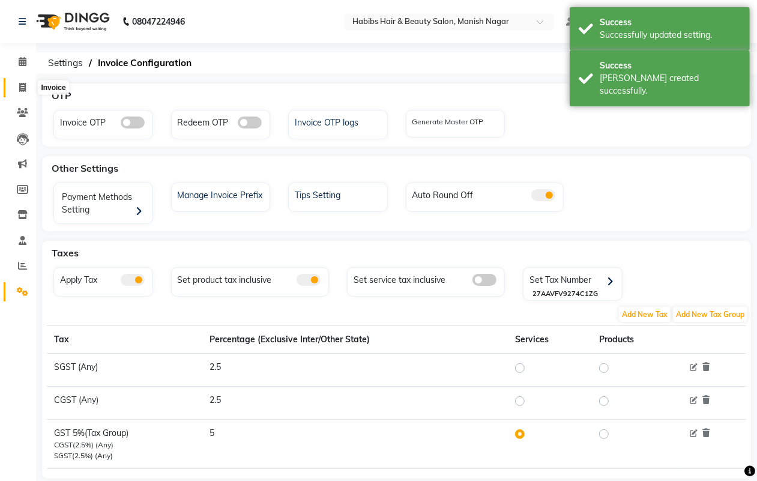
click at [20, 88] on icon at bounding box center [22, 87] width 7 height 9
select select "service"
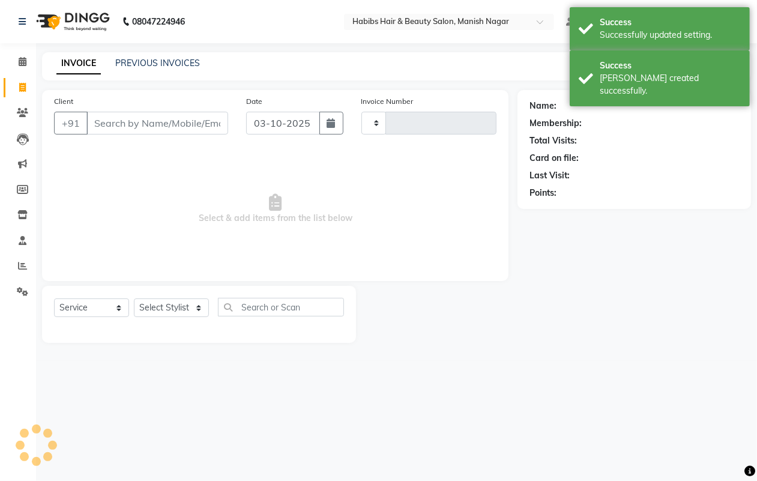
type input "4836"
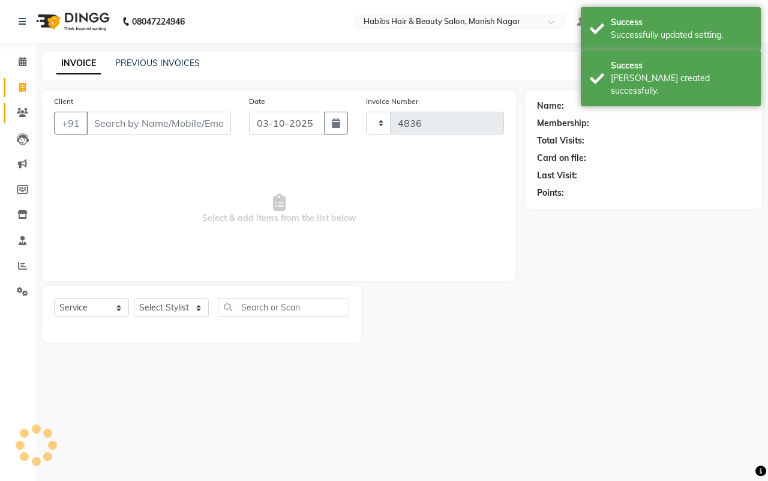
select select "3804"
click at [23, 116] on icon at bounding box center [22, 112] width 11 height 9
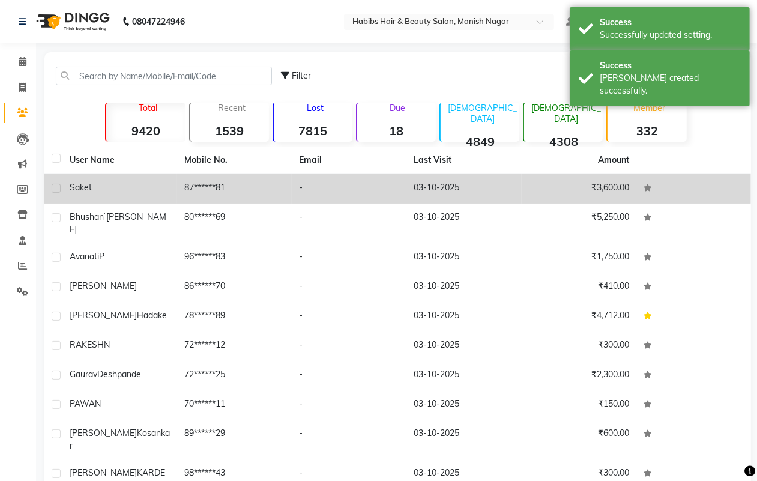
drag, startPoint x: 100, startPoint y: 191, endPoint x: 112, endPoint y: 191, distance: 12.0
click at [100, 191] on div "Saket" at bounding box center [120, 187] width 100 height 13
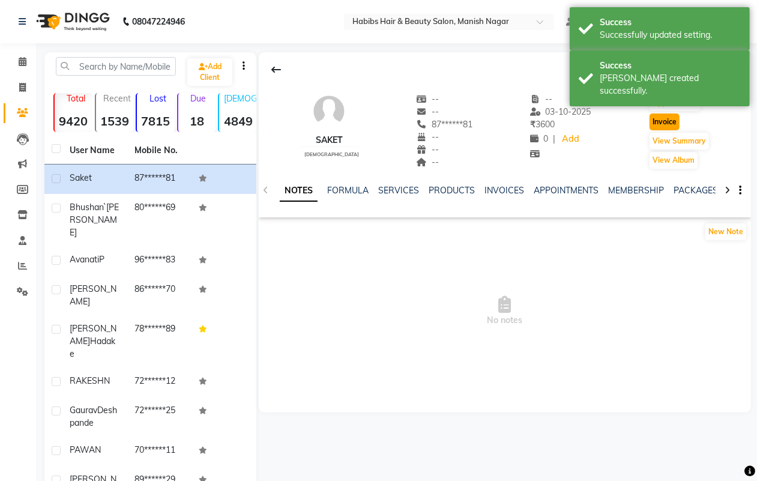
click at [659, 123] on button "Invoice" at bounding box center [664, 121] width 30 height 17
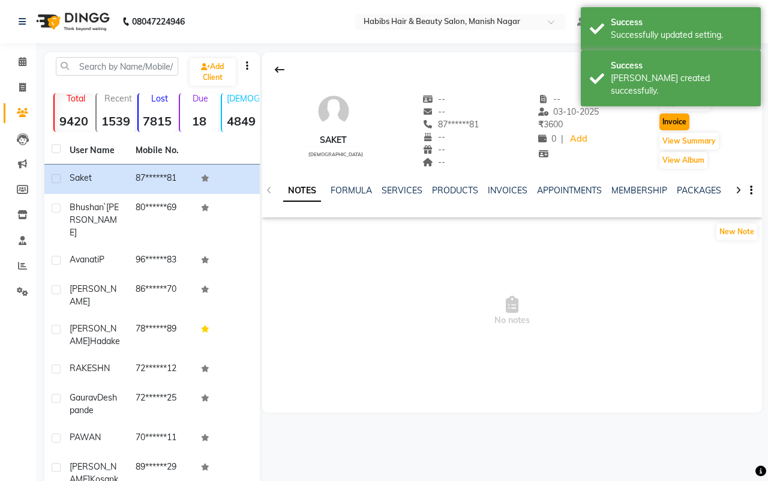
select select "3804"
select select "service"
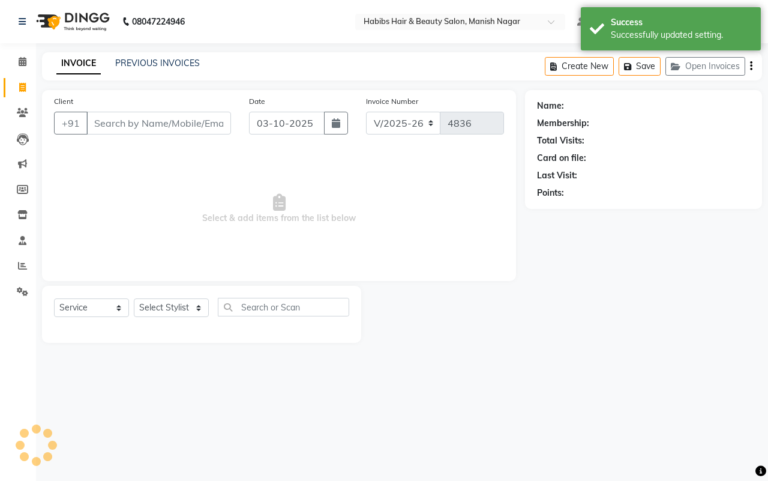
type input "87******81"
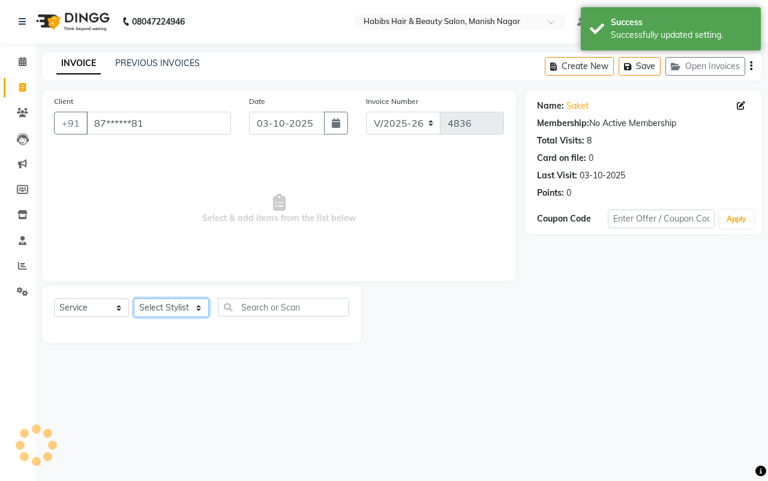
drag, startPoint x: 169, startPoint y: 310, endPoint x: 174, endPoint y: 304, distance: 8.2
click at [170, 312] on select "Select Stylist [PERSON_NAME] [PERSON_NAME] [PERSON_NAME] [PERSON_NAME] Sachin […" at bounding box center [171, 307] width 75 height 19
select select "30681"
click at [134, 298] on select "Select Stylist [PERSON_NAME] [PERSON_NAME] [PERSON_NAME] [PERSON_NAME] Sachin […" at bounding box center [171, 307] width 75 height 19
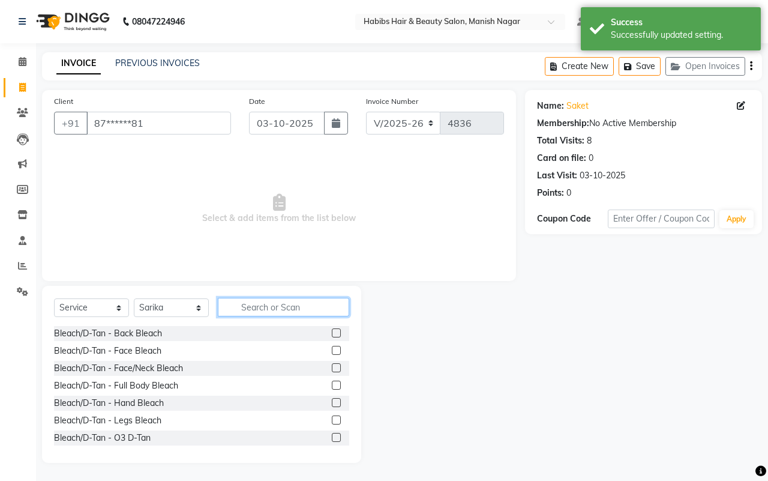
click at [263, 305] on input "text" at bounding box center [283, 307] width 131 height 19
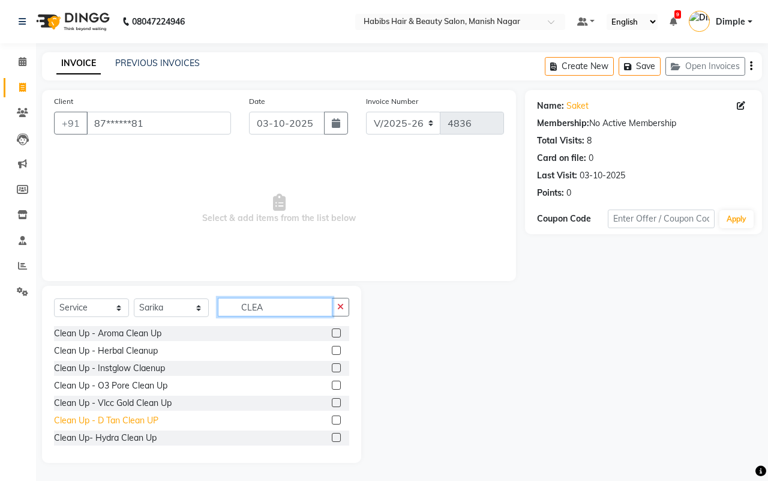
type input "CLEA"
click at [131, 415] on div "Clean Up - D Tan Clean UP" at bounding box center [106, 420] width 104 height 13
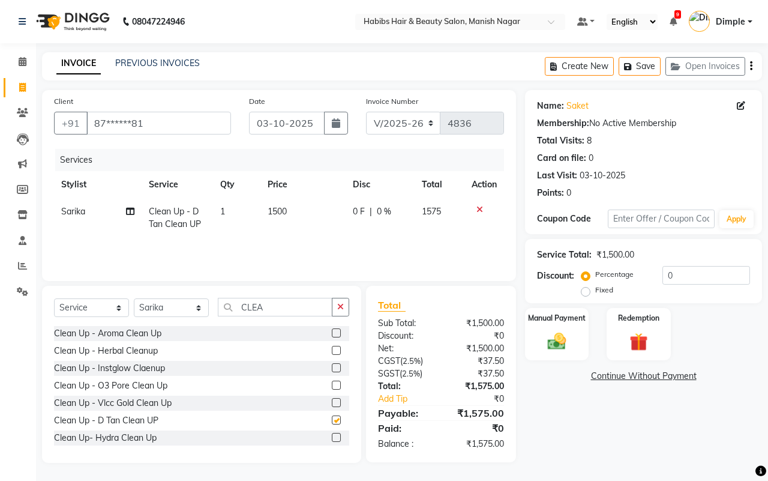
checkbox input "false"
click at [347, 207] on td "0 F | 0 %" at bounding box center [380, 218] width 69 height 40
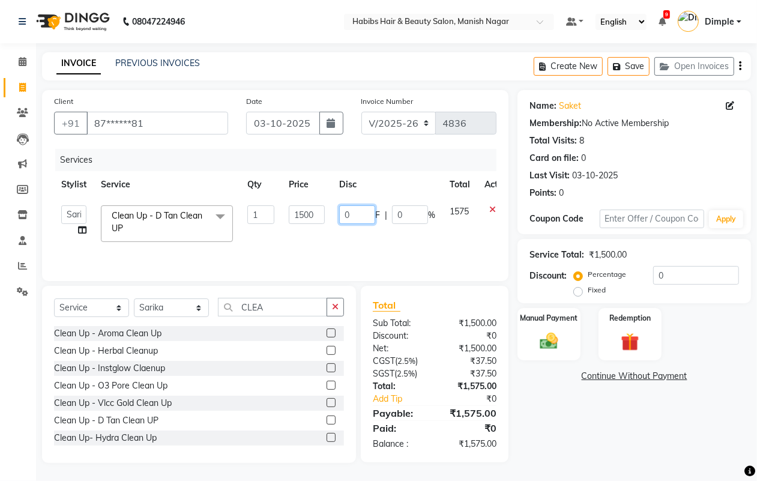
click at [344, 209] on input "0" at bounding box center [357, 214] width 36 height 19
click at [601, 408] on div "Name: Saket Membership: No Active Membership Total Visits: 8 Card on file: 0 La…" at bounding box center [638, 276] width 242 height 373
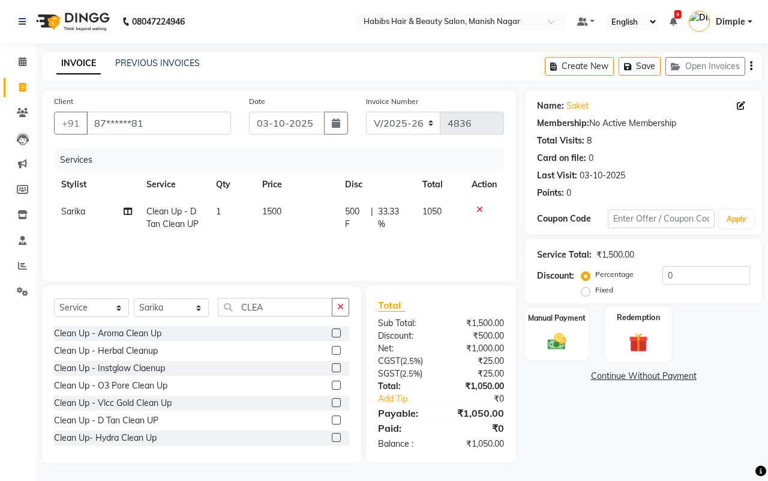
drag, startPoint x: 575, startPoint y: 322, endPoint x: 610, endPoint y: 350, distance: 44.4
click at [574, 322] on label "Manual Payment" at bounding box center [557, 318] width 58 height 11
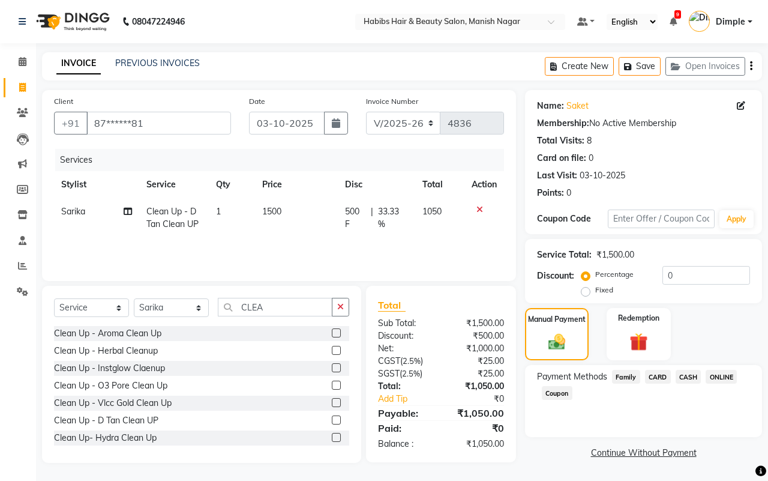
click at [716, 373] on span "ONLINE" at bounding box center [721, 377] width 31 height 14
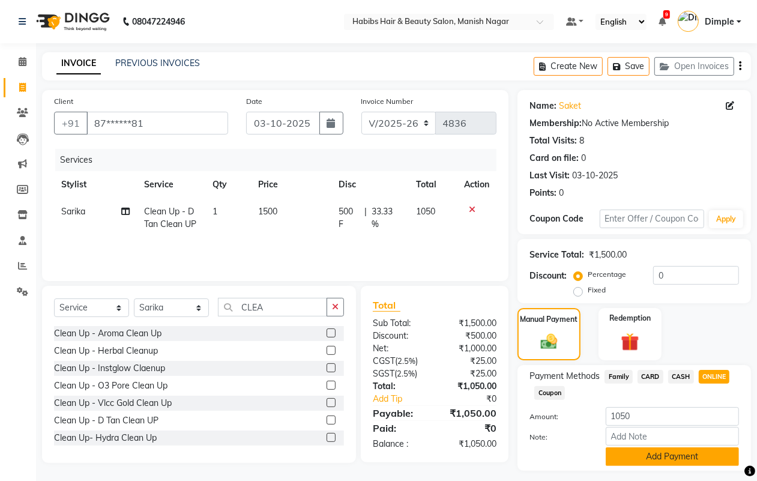
click at [661, 454] on button "Add Payment" at bounding box center [671, 456] width 133 height 19
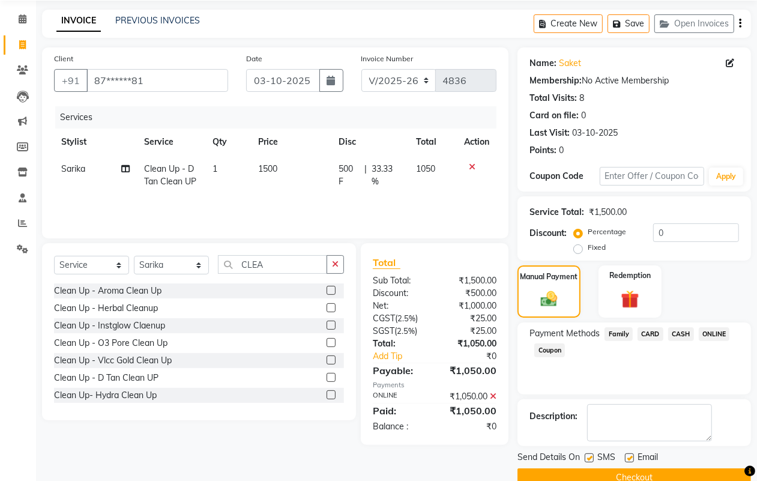
scroll to position [67, 0]
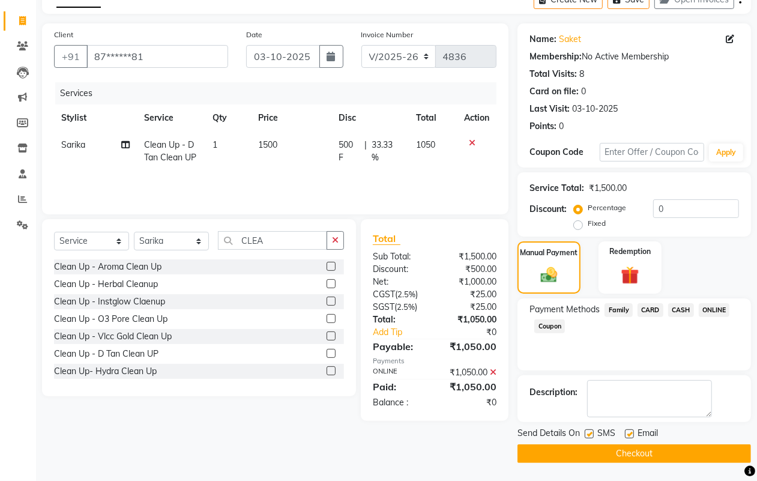
click at [664, 451] on button "Checkout" at bounding box center [633, 453] width 233 height 19
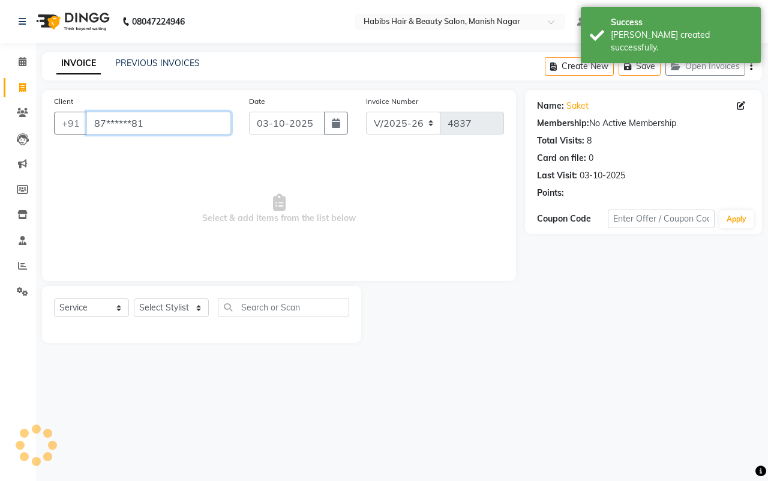
click at [103, 124] on input "87******81" at bounding box center [158, 123] width 145 height 23
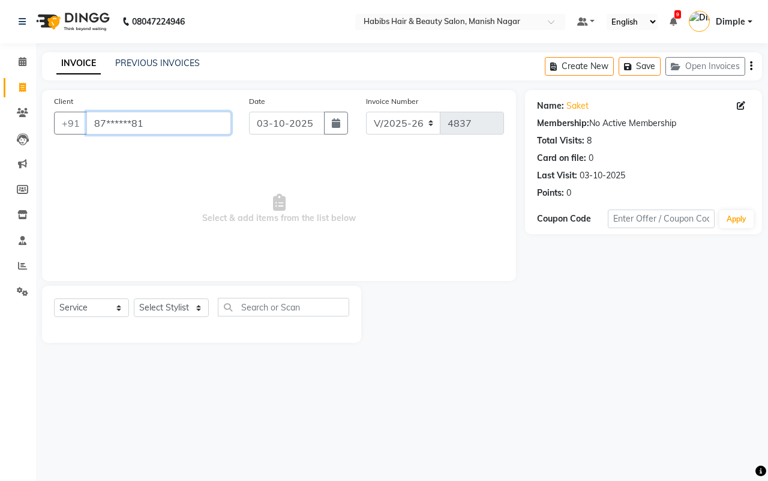
click at [104, 120] on input "87******81" at bounding box center [158, 123] width 145 height 23
drag, startPoint x: 190, startPoint y: 122, endPoint x: 64, endPoint y: 114, distance: 126.2
click at [64, 114] on div "[PHONE_NUMBER]******81" at bounding box center [142, 123] width 177 height 23
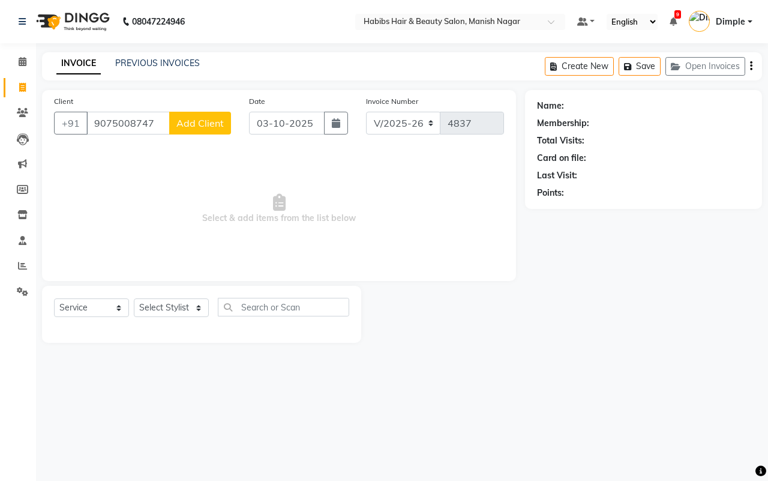
click at [211, 117] on span "Add Client" at bounding box center [199, 123] width 47 height 12
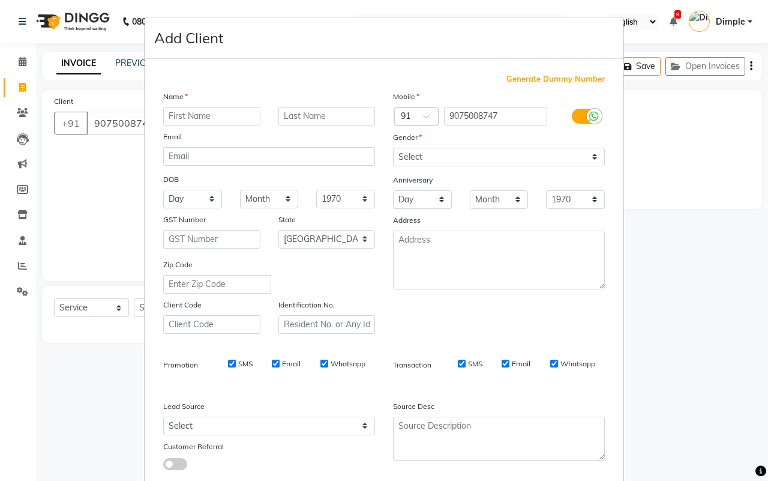
click at [204, 112] on input "text" at bounding box center [211, 116] width 97 height 19
drag, startPoint x: 400, startPoint y: 155, endPoint x: 405, endPoint y: 163, distance: 9.7
click at [400, 155] on select "Select [DEMOGRAPHIC_DATA] [DEMOGRAPHIC_DATA] Other Prefer Not To Say" at bounding box center [499, 157] width 212 height 19
click at [393, 148] on select "Select [DEMOGRAPHIC_DATA] [DEMOGRAPHIC_DATA] Other Prefer Not To Say" at bounding box center [499, 157] width 212 height 19
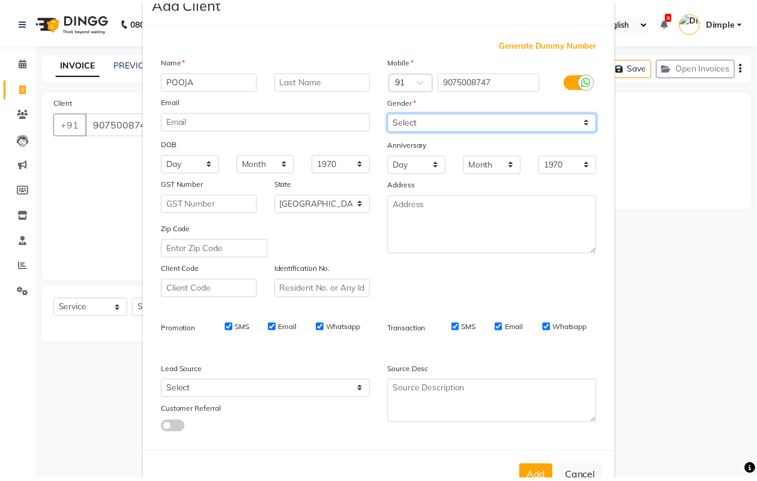
scroll to position [69, 0]
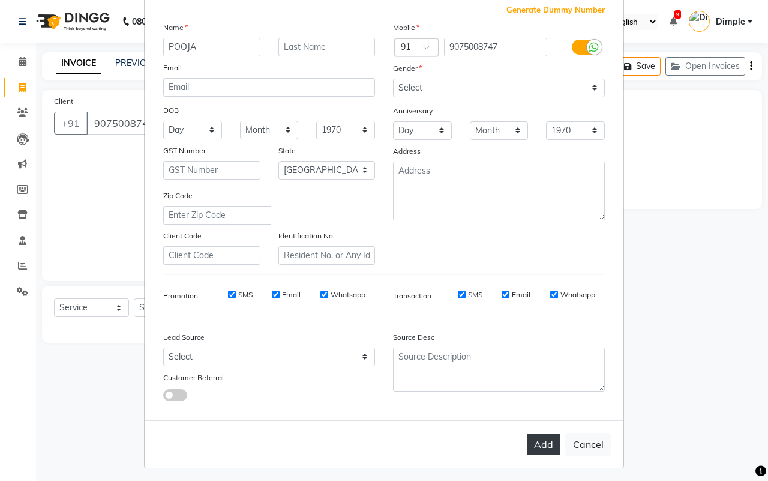
click at [533, 441] on button "Add" at bounding box center [544, 444] width 34 height 22
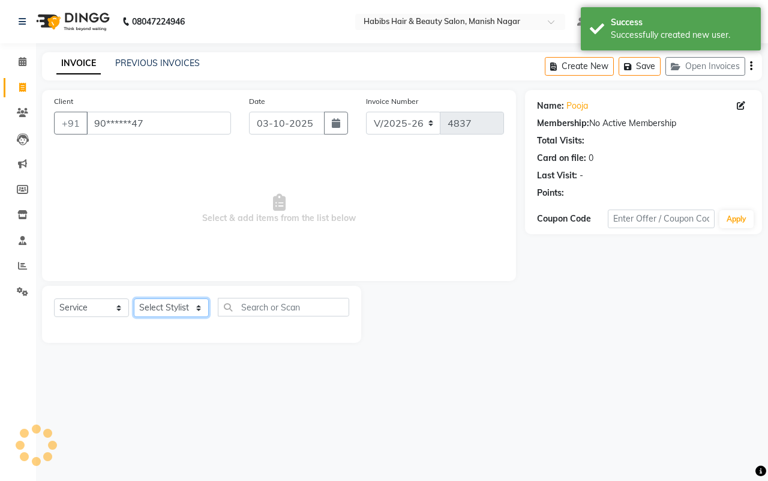
click at [172, 300] on select "Select Stylist [PERSON_NAME] [PERSON_NAME] [PERSON_NAME] [PERSON_NAME] Sachin […" at bounding box center [171, 307] width 75 height 19
click at [134, 298] on select "Select Stylist [PERSON_NAME] [PERSON_NAME] [PERSON_NAME] [PERSON_NAME] Sachin […" at bounding box center [171, 307] width 75 height 19
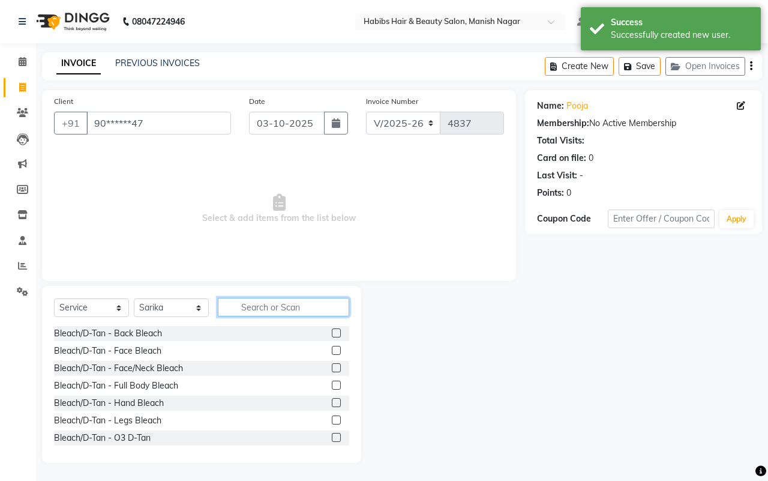
click at [282, 307] on input "text" at bounding box center [283, 307] width 131 height 19
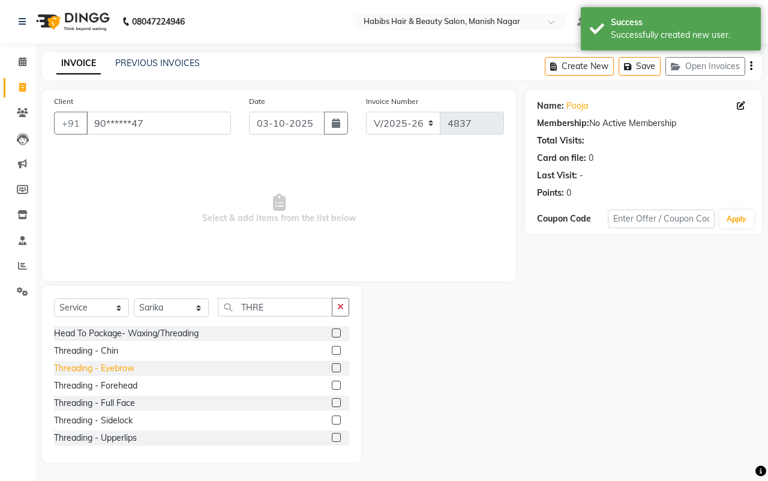
click at [113, 369] on div "Threading - Eyebrow" at bounding box center [94, 368] width 80 height 13
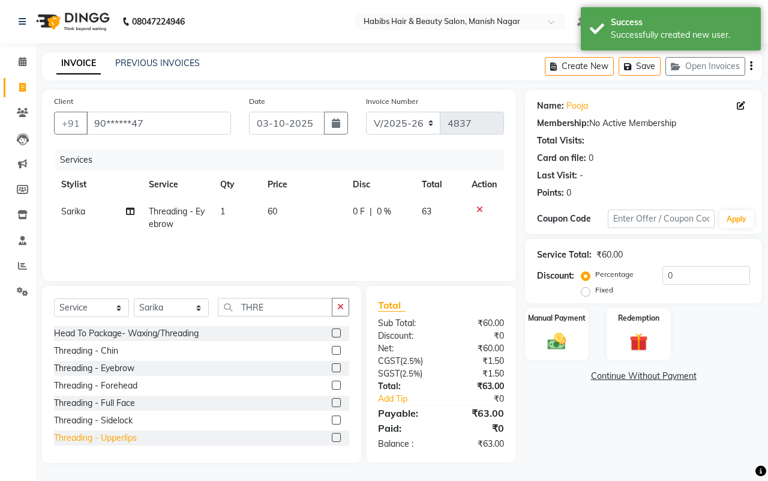
click at [134, 433] on div "Threading - Upperlips" at bounding box center [95, 437] width 83 height 13
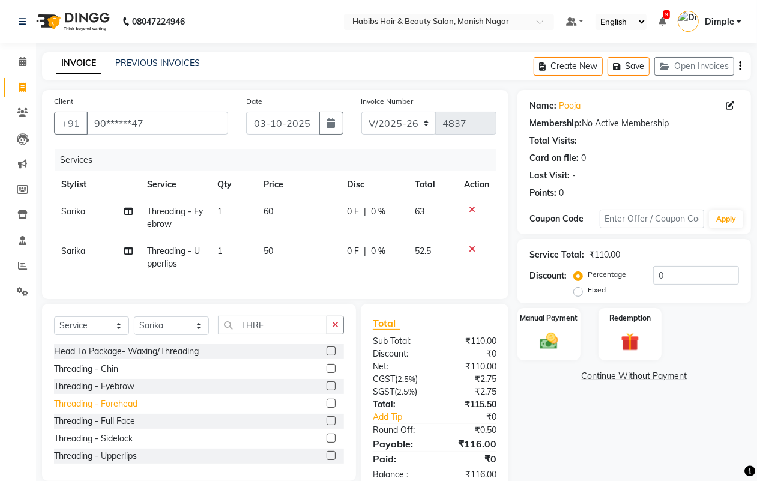
drag, startPoint x: 130, startPoint y: 412, endPoint x: 251, endPoint y: 408, distance: 120.6
click at [130, 410] on div "Threading - Forehead" at bounding box center [95, 403] width 83 height 13
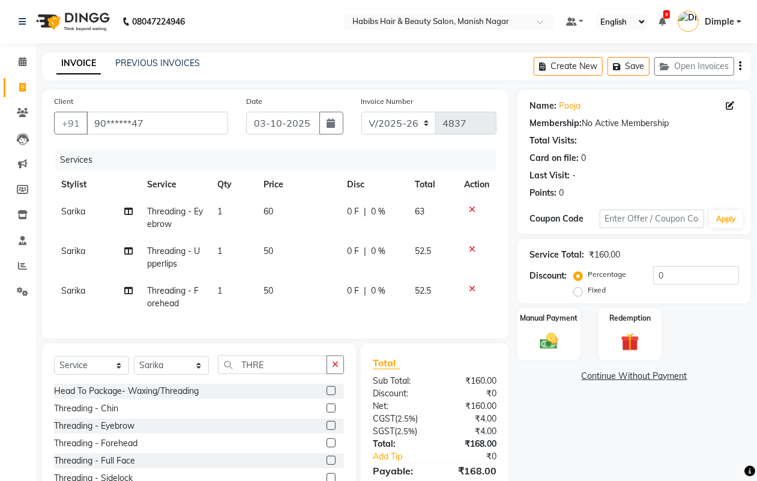
click at [739, 66] on icon "button" at bounding box center [740, 66] width 2 height 1
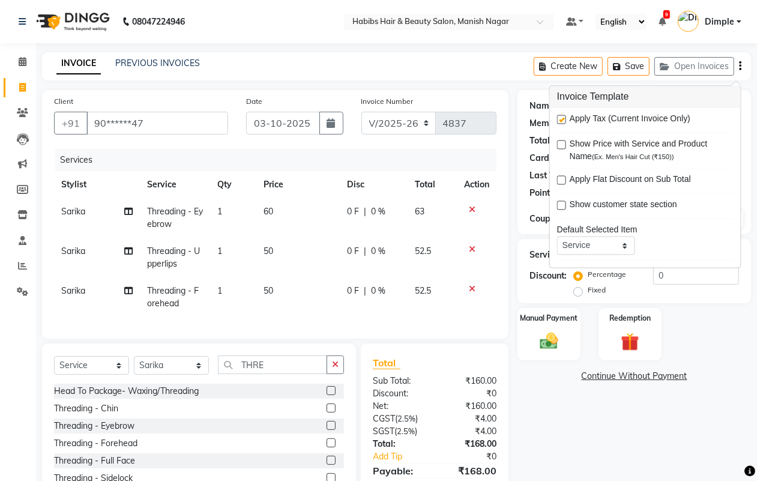
click at [562, 120] on label at bounding box center [561, 119] width 9 height 9
click at [562, 120] on input "checkbox" at bounding box center [561, 120] width 8 height 8
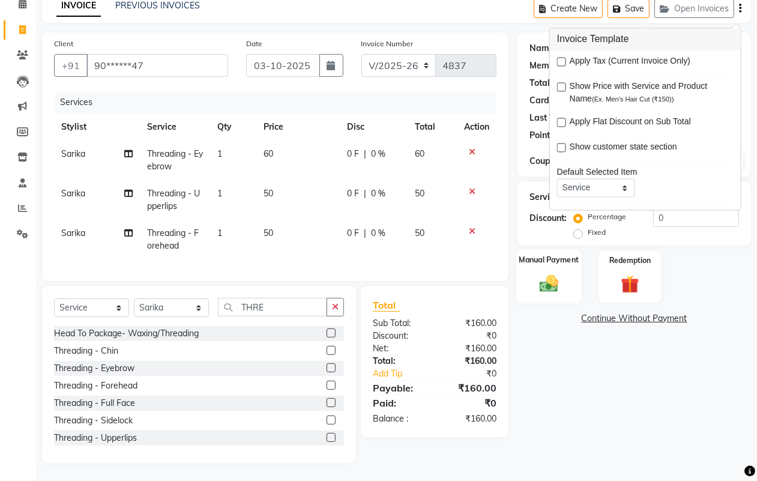
click at [550, 277] on img at bounding box center [548, 283] width 30 height 22
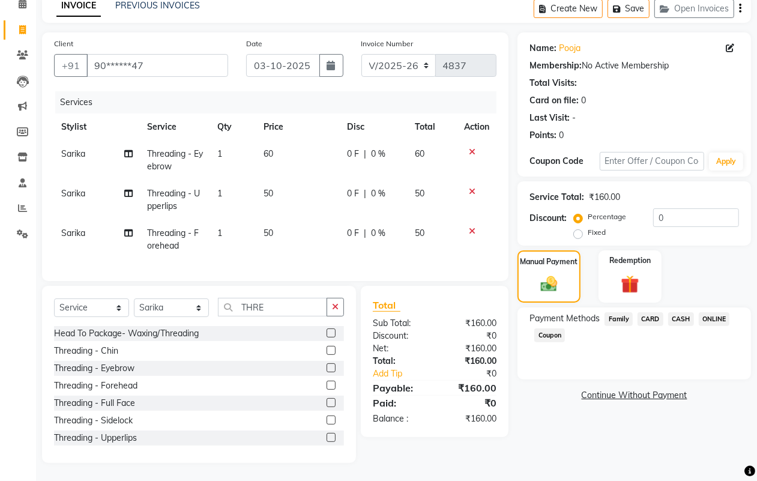
click at [714, 312] on span "ONLINE" at bounding box center [713, 319] width 31 height 14
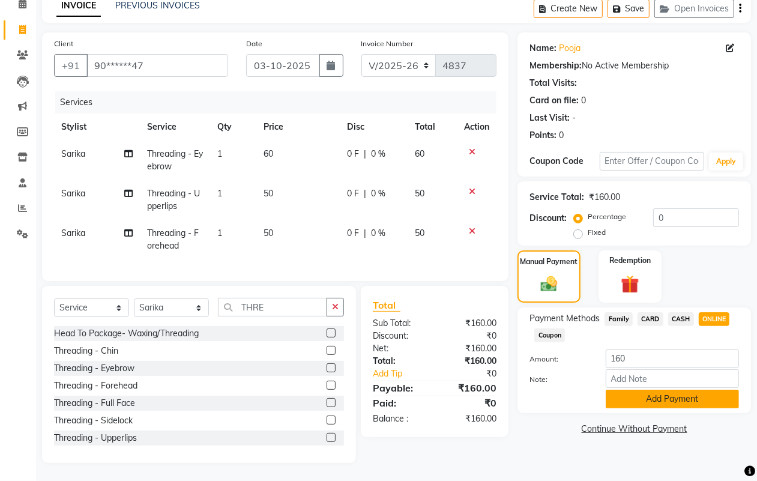
click at [669, 389] on button "Add Payment" at bounding box center [671, 398] width 133 height 19
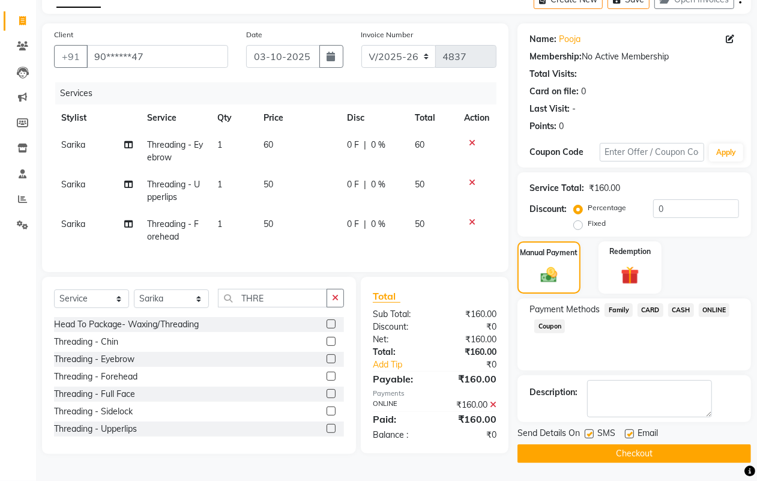
click at [688, 454] on button "Checkout" at bounding box center [633, 453] width 233 height 19
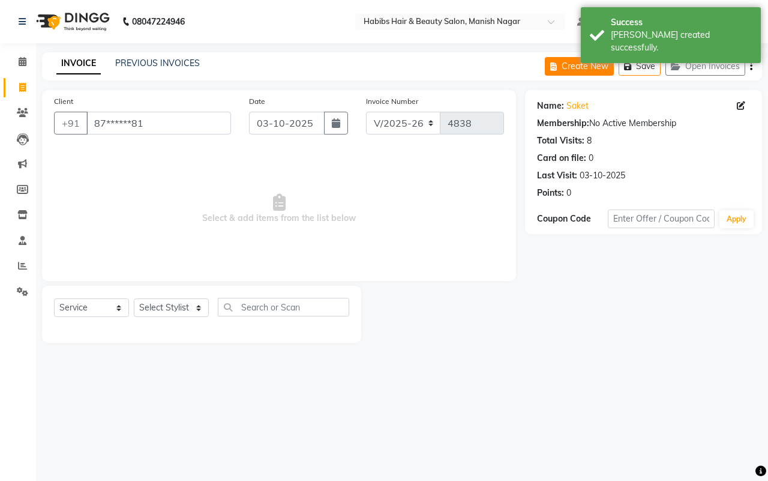
click at [595, 70] on button "Create New" at bounding box center [579, 66] width 69 height 19
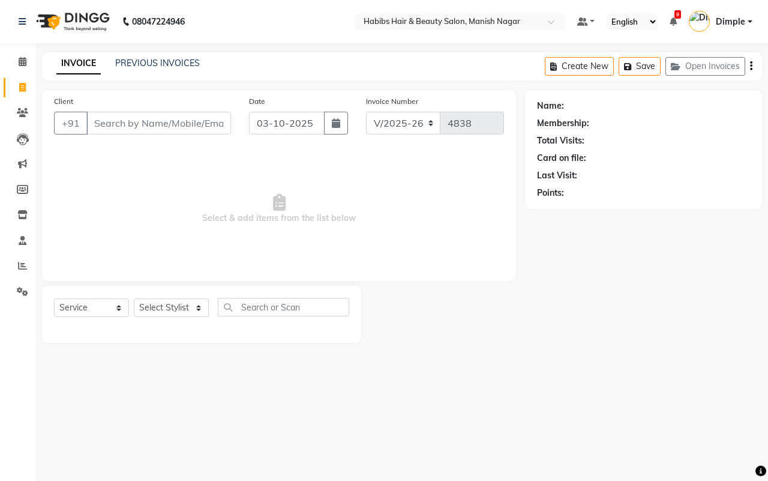
click at [95, 121] on input "Client" at bounding box center [158, 123] width 145 height 23
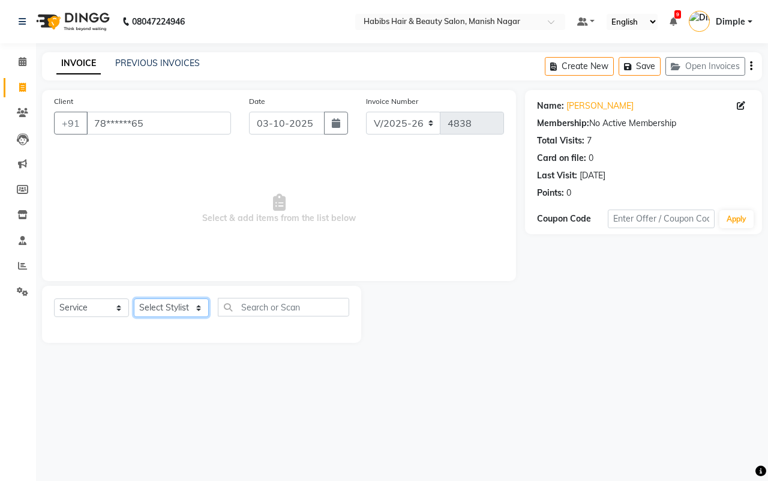
click at [169, 310] on select "Select Stylist [PERSON_NAME] [PERSON_NAME] [PERSON_NAME] [PERSON_NAME] Sachin […" at bounding box center [171, 307] width 75 height 19
click at [134, 298] on select "Select Stylist [PERSON_NAME] [PERSON_NAME] [PERSON_NAME] [PERSON_NAME] Sachin […" at bounding box center [171, 307] width 75 height 19
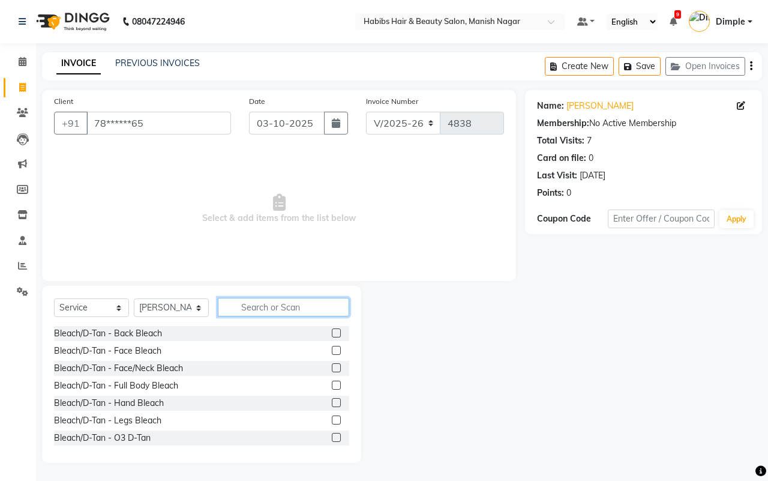
click at [274, 308] on input "text" at bounding box center [283, 307] width 131 height 19
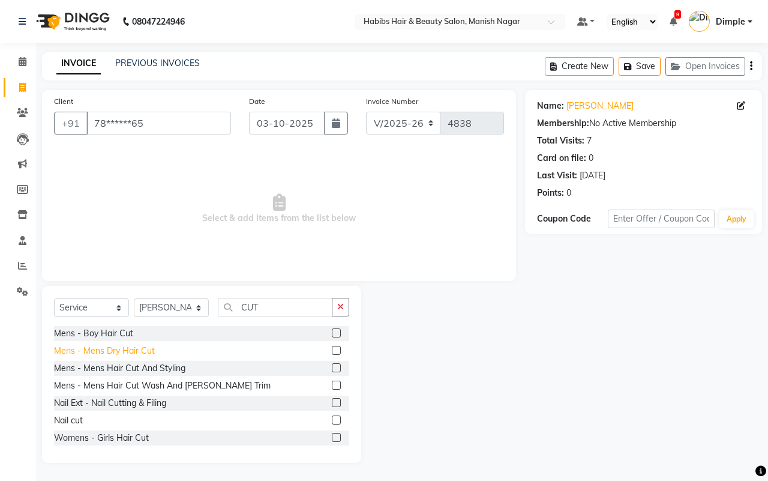
click at [148, 351] on div "Mens - Mens Dry Hair Cut" at bounding box center [104, 350] width 101 height 13
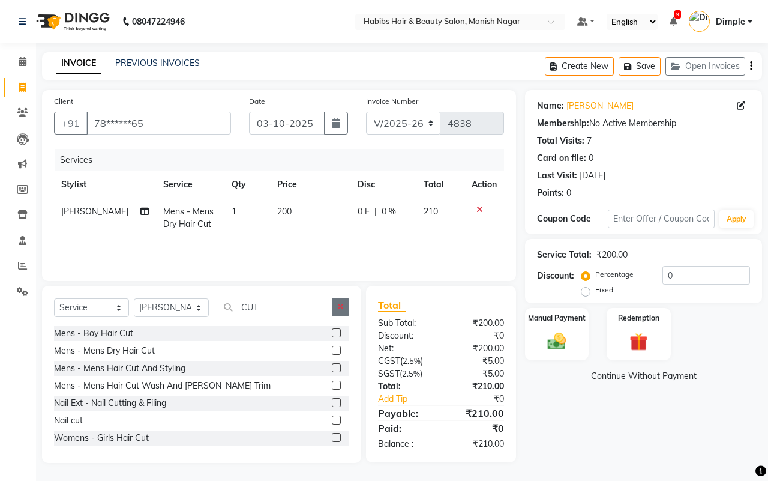
click at [343, 309] on button "button" at bounding box center [340, 307] width 17 height 19
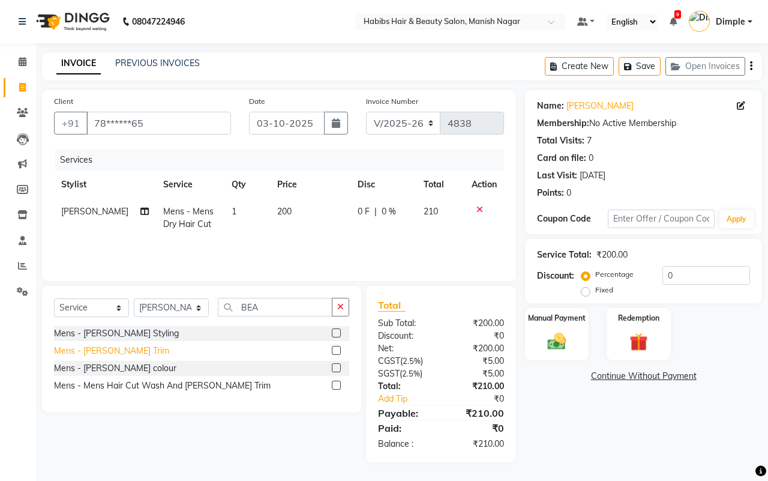
click at [124, 349] on div "Mens - [PERSON_NAME] Trim" at bounding box center [111, 350] width 115 height 13
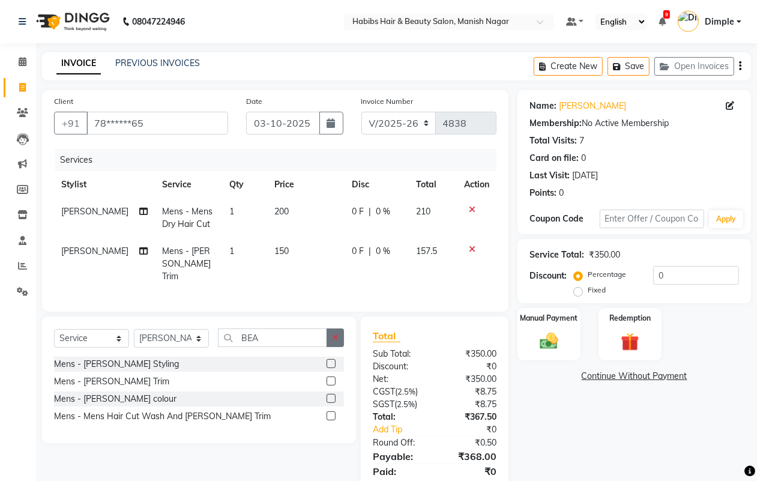
click at [331, 336] on button "button" at bounding box center [334, 337] width 17 height 19
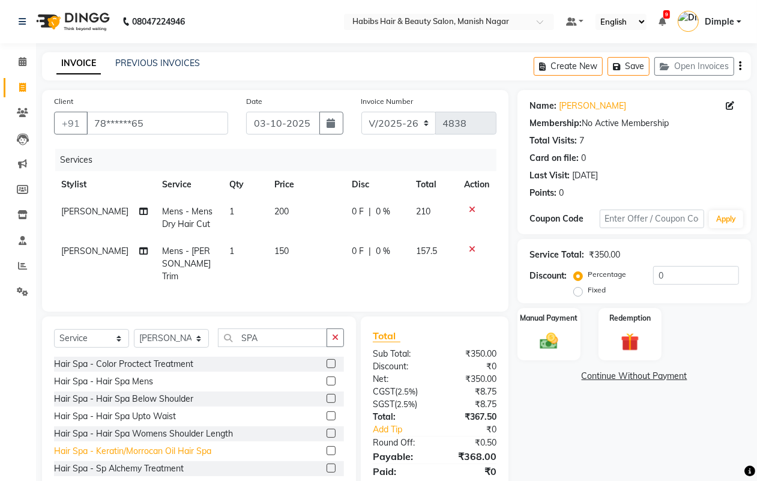
click at [190, 447] on div "Hair Spa - Keratin/Morrocan Oil Hair Spa" at bounding box center [132, 451] width 157 height 13
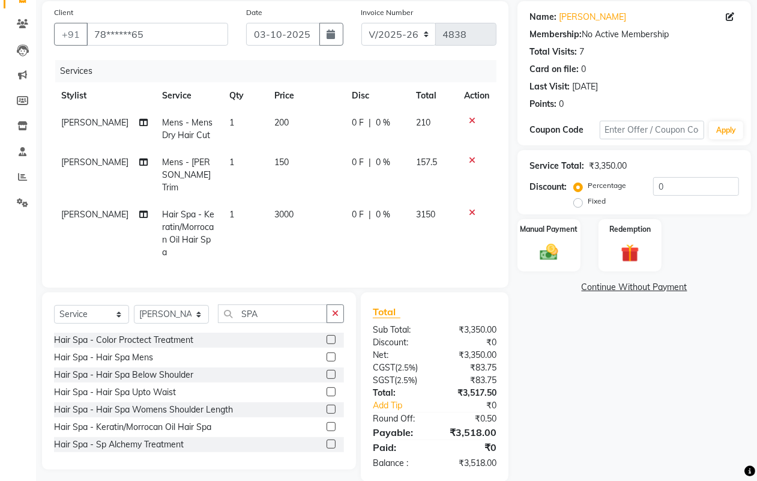
scroll to position [93, 0]
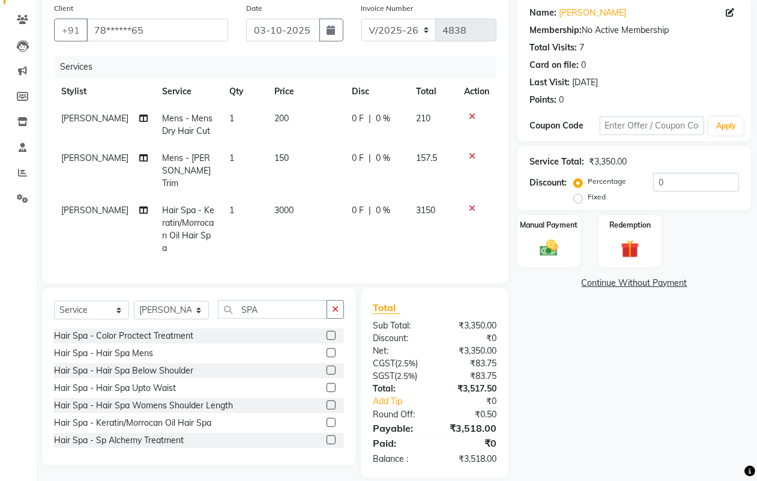
click at [292, 218] on td "3000" at bounding box center [305, 229] width 77 height 65
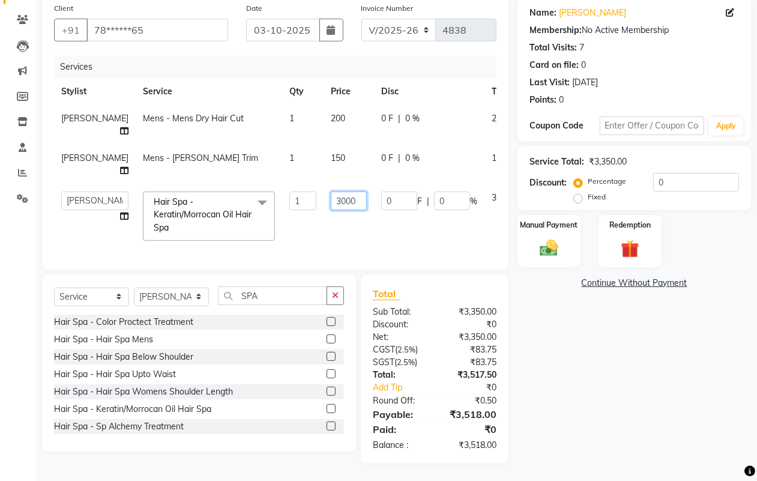
click at [331, 202] on input "3000" at bounding box center [349, 200] width 36 height 19
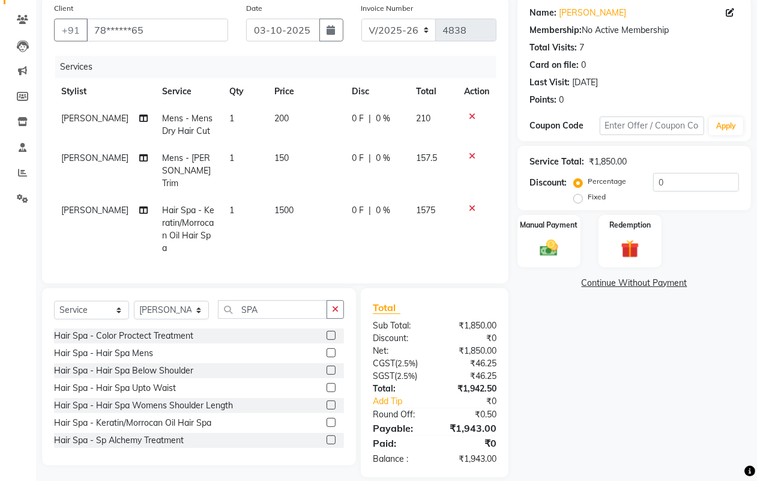
click at [574, 362] on div "Name: [PERSON_NAME] Membership: No Active Membership Total Visits: 7 Card on fi…" at bounding box center [638, 237] width 242 height 480
click at [274, 205] on span "1500" at bounding box center [283, 210] width 19 height 11
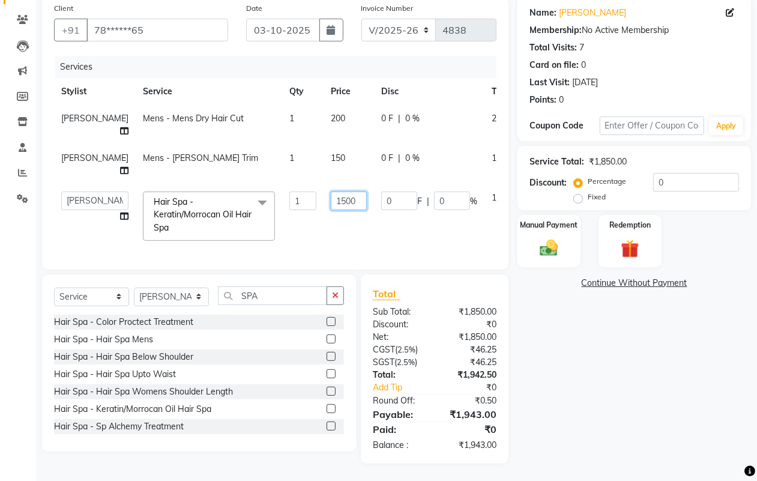
click at [331, 202] on input "1500" at bounding box center [349, 200] width 36 height 19
click at [622, 389] on div "Name: [PERSON_NAME] Membership: No Active Membership Total Visits: 7 Card on fi…" at bounding box center [638, 230] width 242 height 466
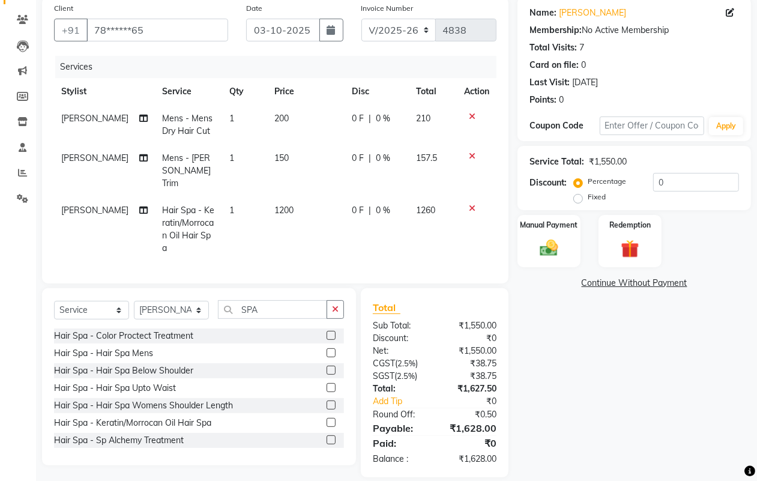
click at [485, 395] on div "₹0" at bounding box center [475, 401] width 59 height 13
click at [485, 370] on div "₹38.75" at bounding box center [469, 376] width 71 height 13
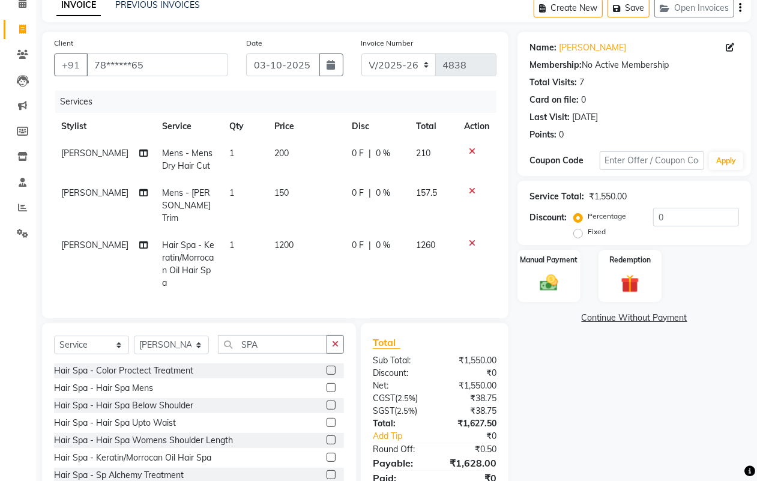
scroll to position [0, 0]
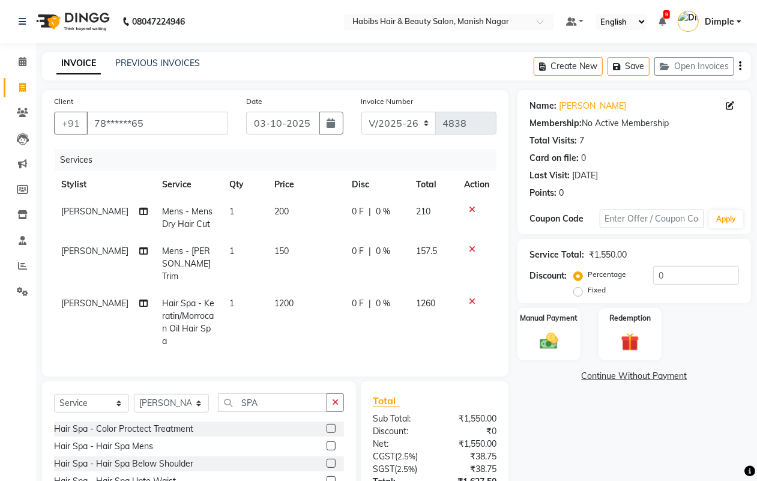
click at [739, 69] on button "button" at bounding box center [740, 66] width 2 height 28
click at [736, 67] on div "Create New Save Open Invoices" at bounding box center [641, 66] width 217 height 28
click at [739, 67] on icon "button" at bounding box center [740, 66] width 2 height 1
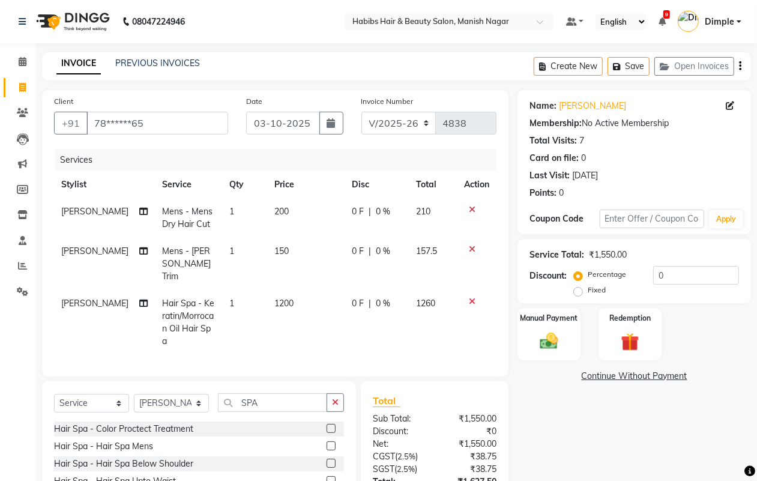
click at [739, 67] on icon "button" at bounding box center [740, 66] width 2 height 1
click at [745, 63] on div "Create New Save Open Invoices" at bounding box center [641, 66] width 217 height 28
click at [736, 71] on div "Create New Save Open Invoices" at bounding box center [641, 66] width 217 height 28
click at [740, 66] on icon "button" at bounding box center [740, 66] width 2 height 1
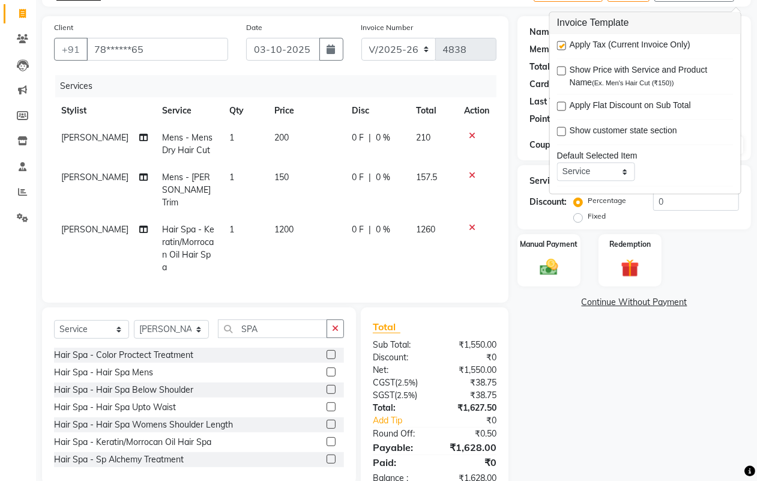
scroll to position [75, 0]
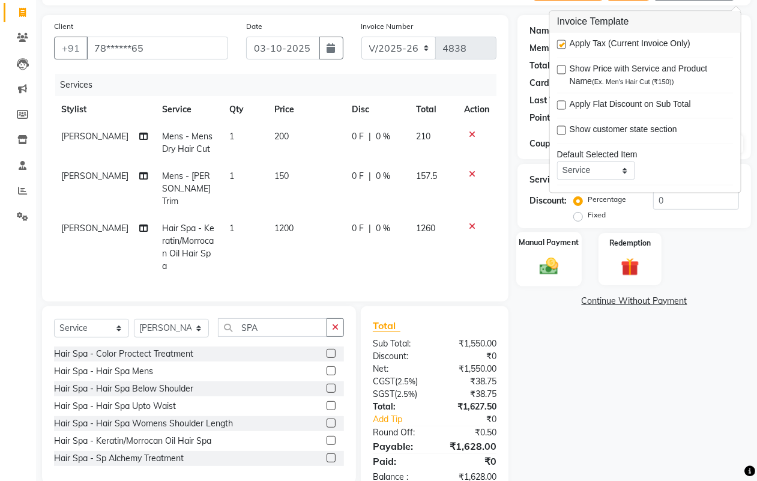
click at [556, 268] on img at bounding box center [548, 266] width 30 height 22
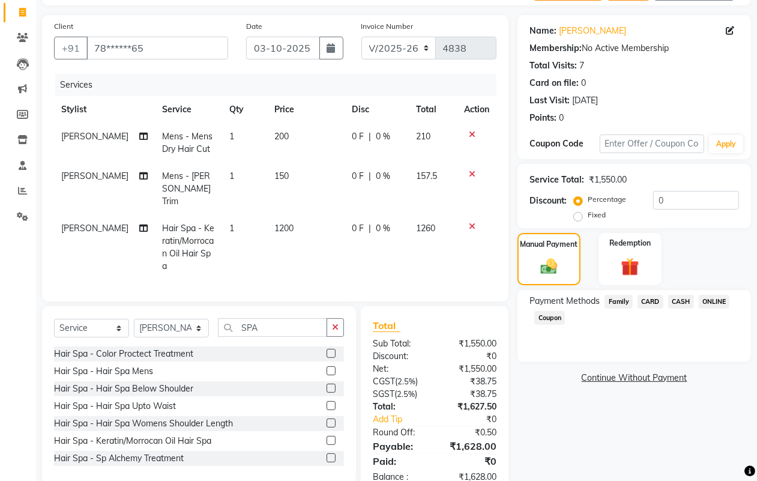
scroll to position [93, 0]
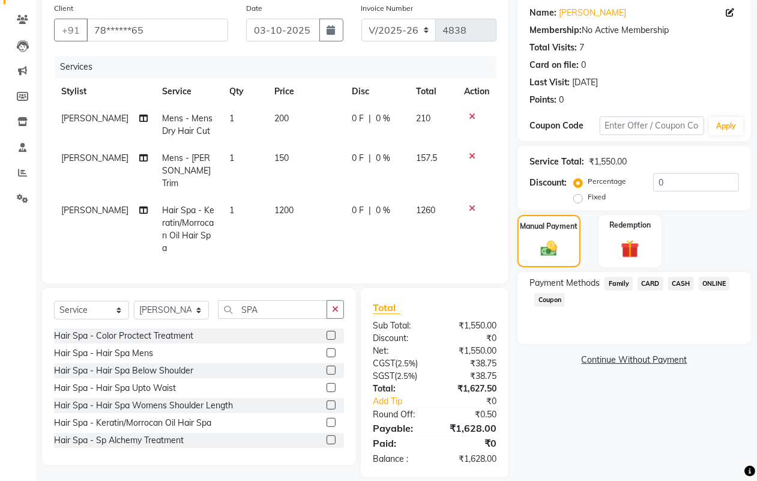
click at [679, 282] on span "CASH" at bounding box center [681, 284] width 26 height 14
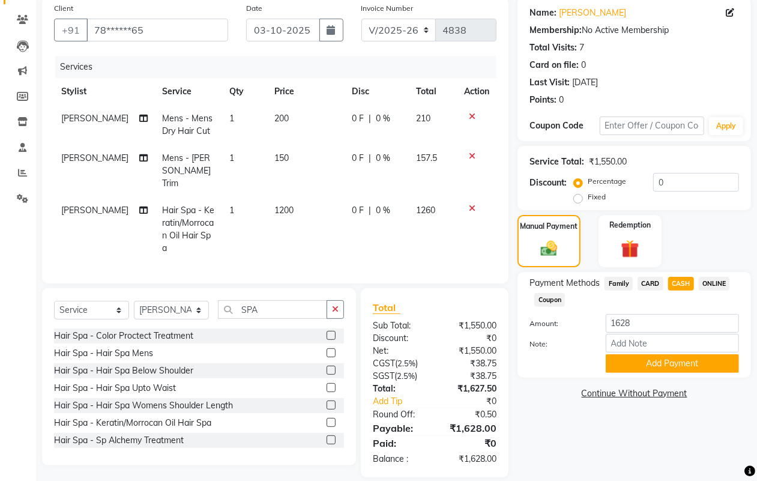
click at [652, 281] on span "CARD" at bounding box center [650, 284] width 26 height 14
click at [625, 360] on button "Add Payment" at bounding box center [671, 363] width 133 height 19
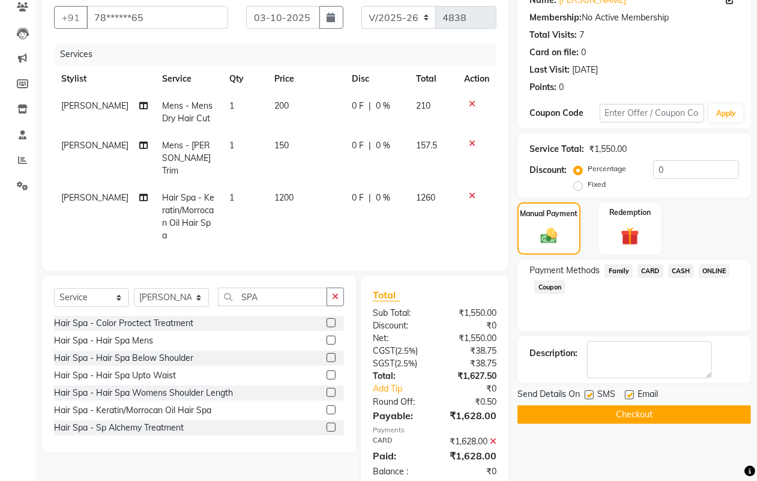
scroll to position [118, 0]
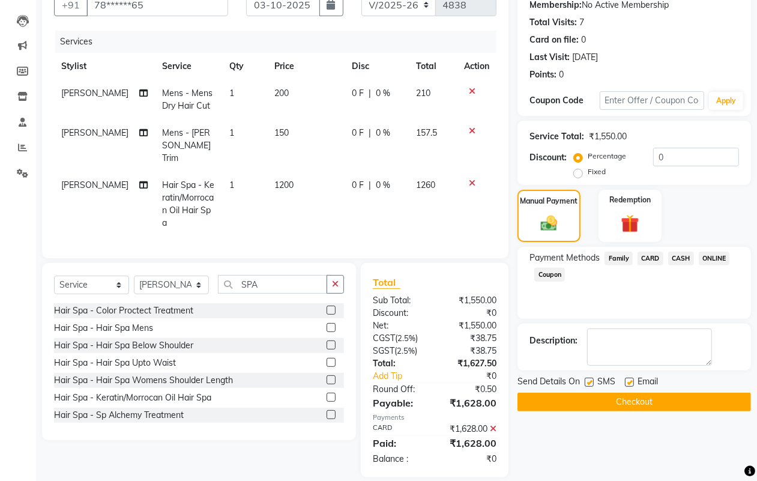
click at [628, 399] on button "Checkout" at bounding box center [633, 401] width 233 height 19
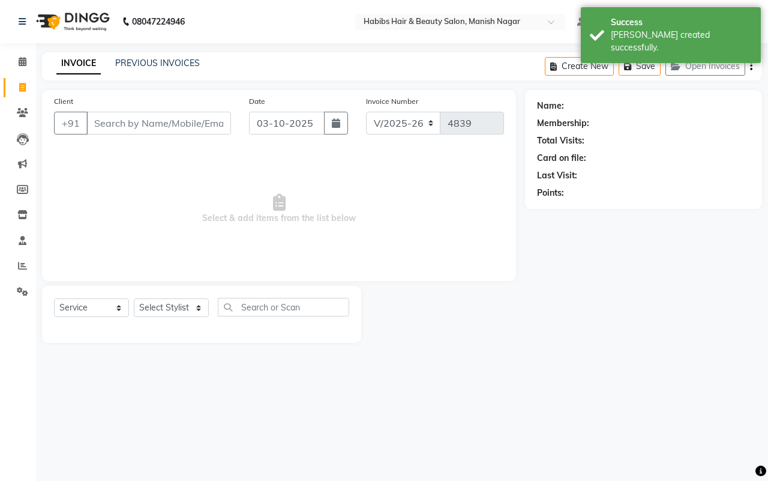
click at [96, 124] on input "Client" at bounding box center [158, 123] width 145 height 23
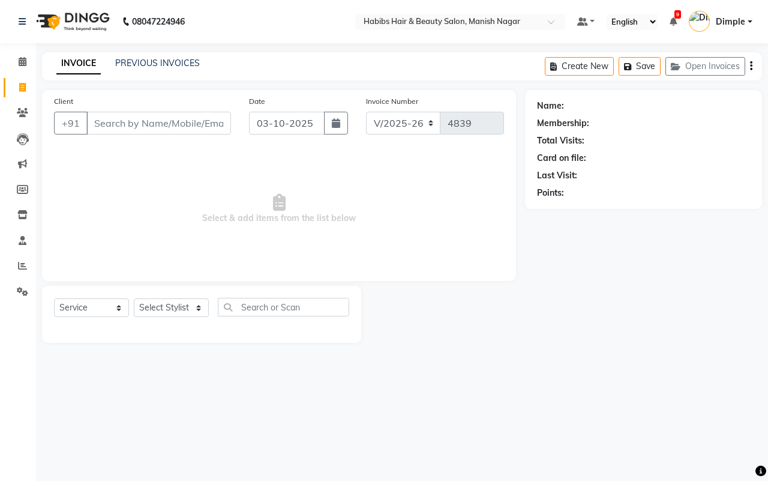
click at [171, 122] on input "Client" at bounding box center [158, 123] width 145 height 23
click at [170, 120] on input "Client" at bounding box center [158, 123] width 145 height 23
click at [166, 120] on input "Client" at bounding box center [158, 123] width 145 height 23
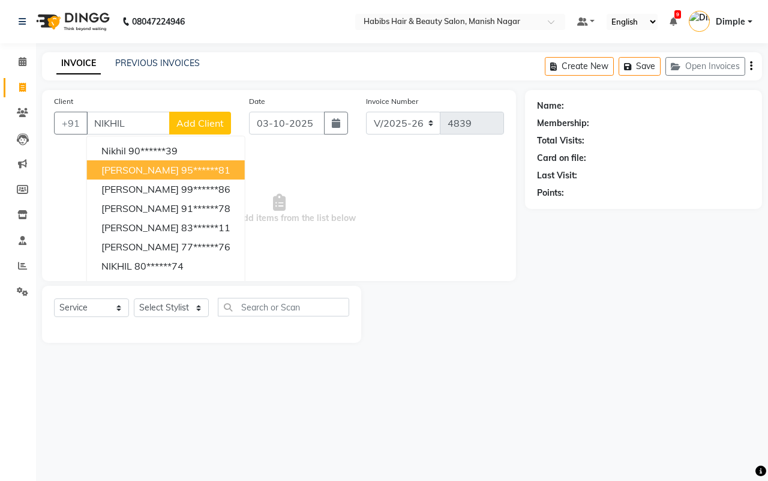
click at [181, 164] on ngb-highlight "95******81" at bounding box center [205, 170] width 49 height 12
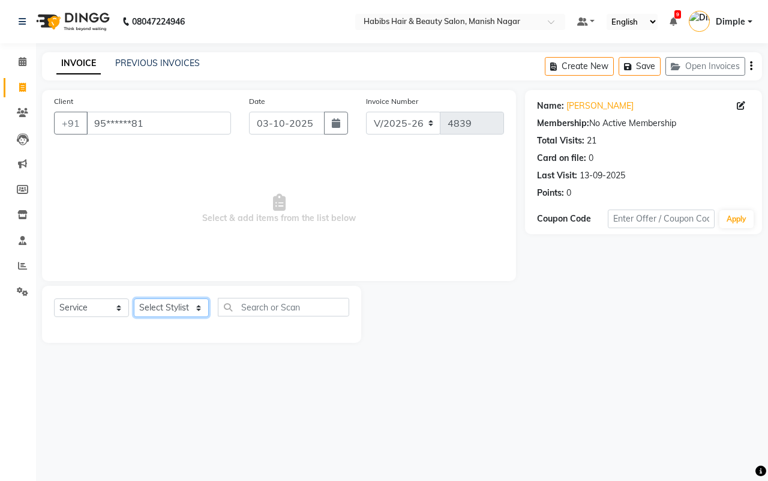
click at [165, 307] on select "Select Stylist [PERSON_NAME] [PERSON_NAME] [PERSON_NAME] [PERSON_NAME] Sachin […" at bounding box center [171, 307] width 75 height 19
click at [134, 298] on select "Select Stylist [PERSON_NAME] [PERSON_NAME] [PERSON_NAME] [PERSON_NAME] Sachin […" at bounding box center [171, 307] width 75 height 19
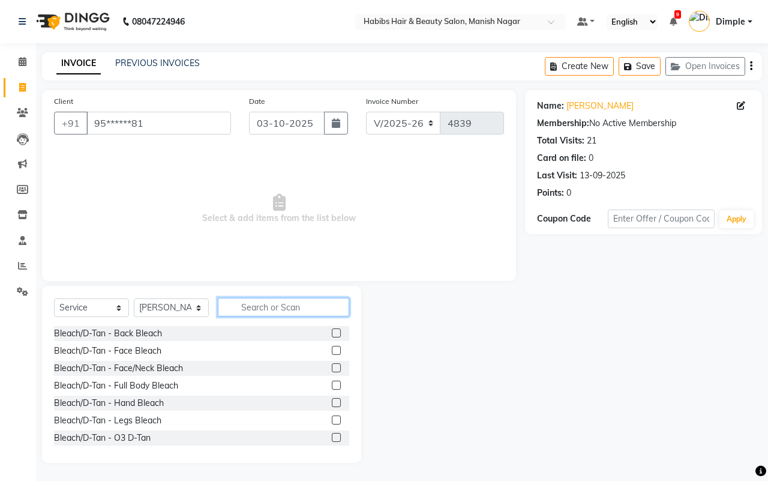
click at [276, 307] on input "text" at bounding box center [283, 307] width 131 height 19
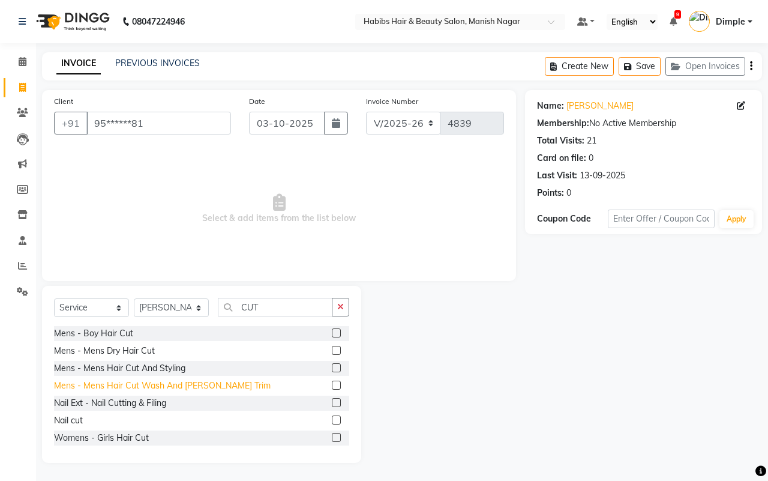
click at [196, 384] on div "Mens - Mens Hair Cut Wash And [PERSON_NAME] Trim" at bounding box center [162, 385] width 217 height 13
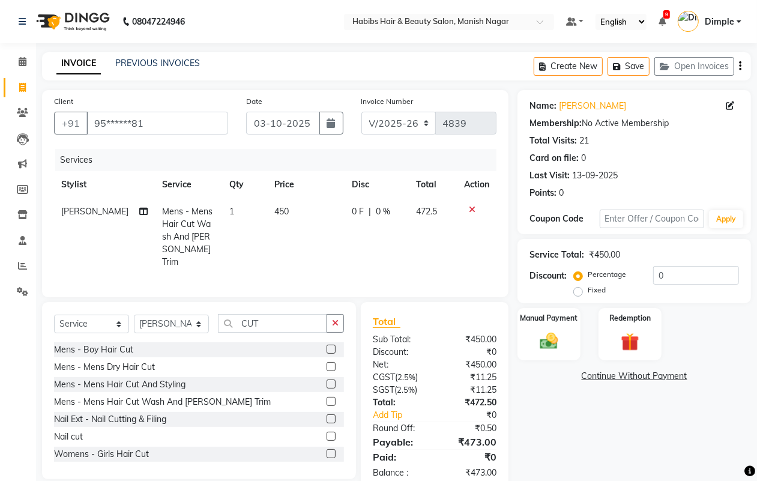
click at [303, 231] on td "450" at bounding box center [305, 236] width 77 height 77
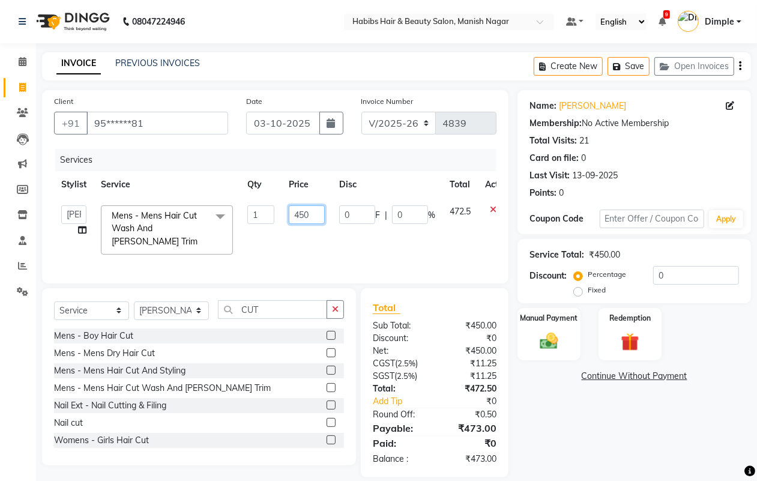
click at [304, 221] on input "450" at bounding box center [307, 214] width 36 height 19
click at [305, 219] on input "450" at bounding box center [307, 214] width 36 height 19
click at [305, 217] on input "450" at bounding box center [307, 214] width 36 height 19
click at [739, 67] on icon "button" at bounding box center [740, 66] width 2 height 1
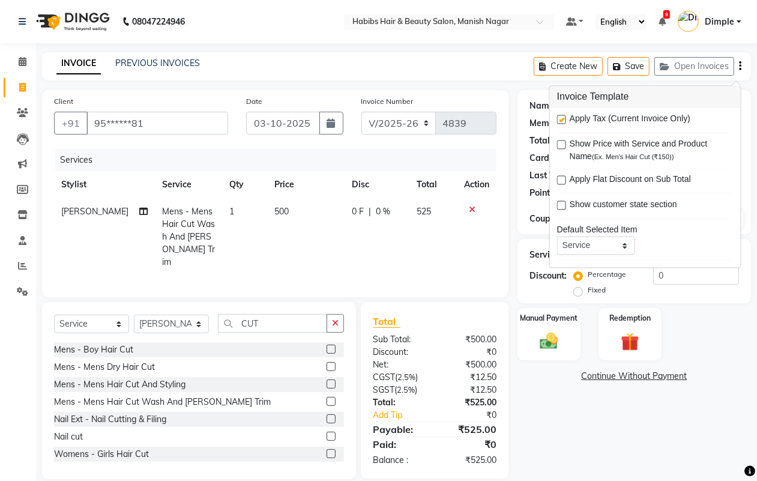
click at [560, 120] on label at bounding box center [561, 119] width 9 height 9
click at [560, 120] on input "checkbox" at bounding box center [561, 120] width 8 height 8
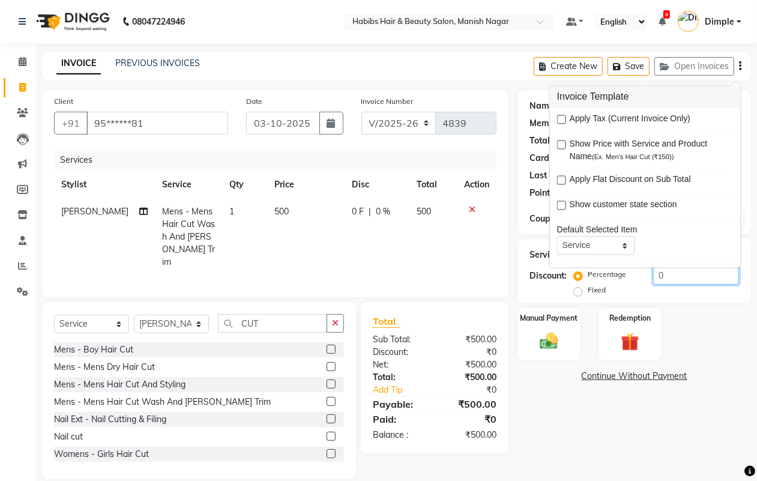
click at [655, 275] on input "0" at bounding box center [696, 275] width 86 height 19
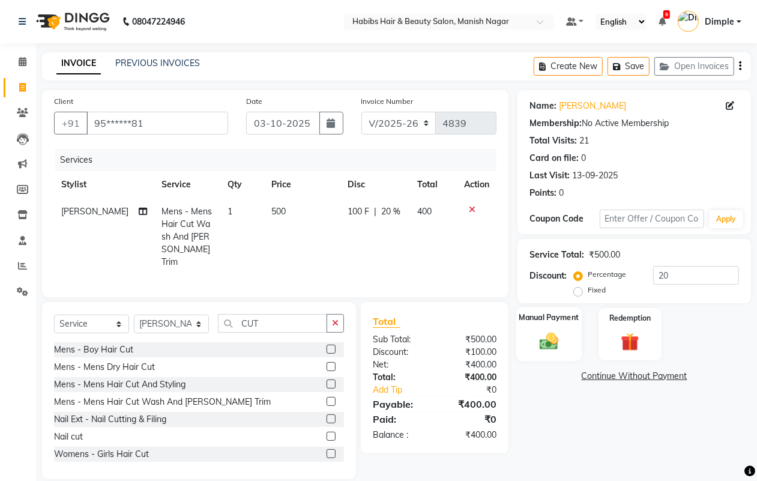
click at [549, 345] on img at bounding box center [548, 341] width 30 height 22
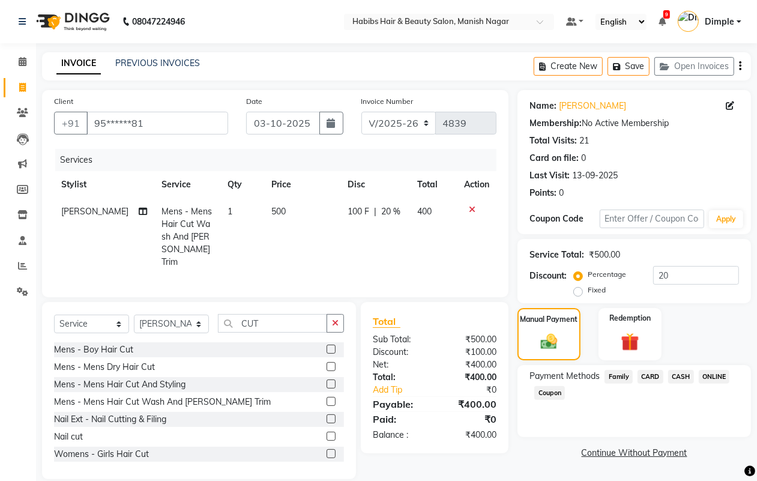
click at [712, 375] on span "ONLINE" at bounding box center [713, 377] width 31 height 14
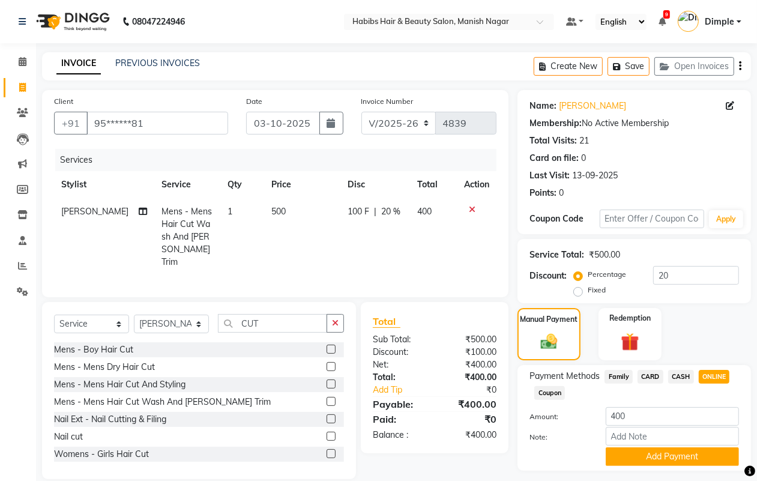
click at [682, 375] on span "CASH" at bounding box center [681, 377] width 26 height 14
click at [655, 453] on button "Add Payment" at bounding box center [671, 456] width 133 height 19
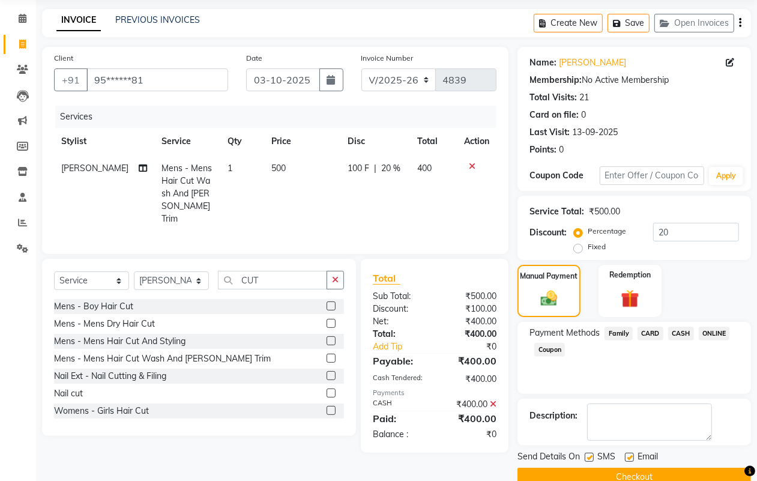
scroll to position [67, 0]
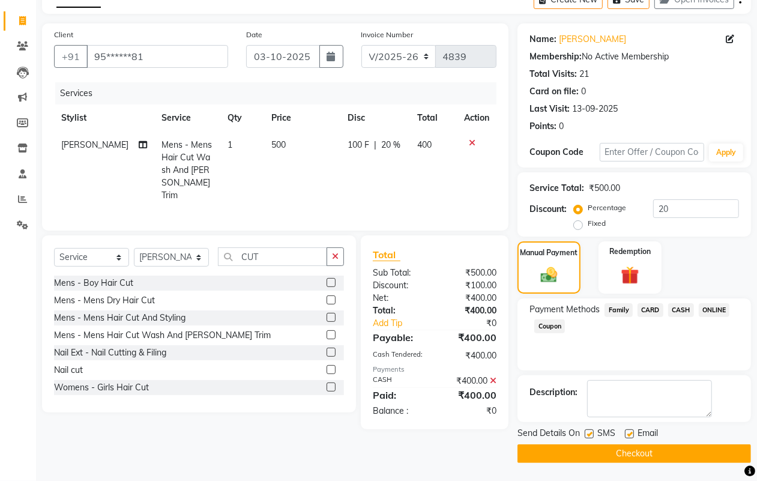
click at [660, 453] on button "Checkout" at bounding box center [633, 453] width 233 height 19
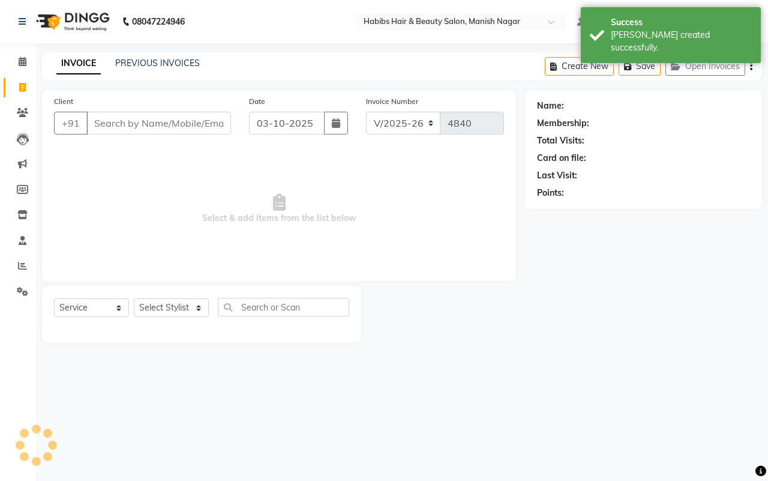
click at [109, 120] on input "Client" at bounding box center [158, 123] width 145 height 23
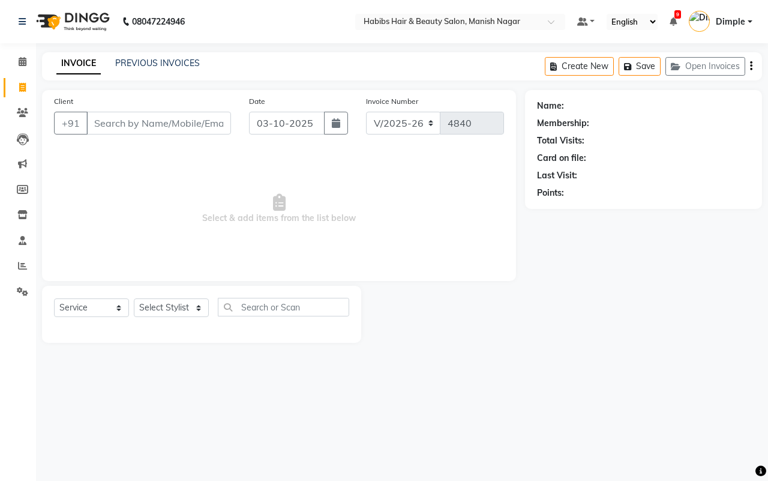
click at [114, 123] on input "Client" at bounding box center [158, 123] width 145 height 23
click at [98, 121] on input "Client" at bounding box center [158, 123] width 145 height 23
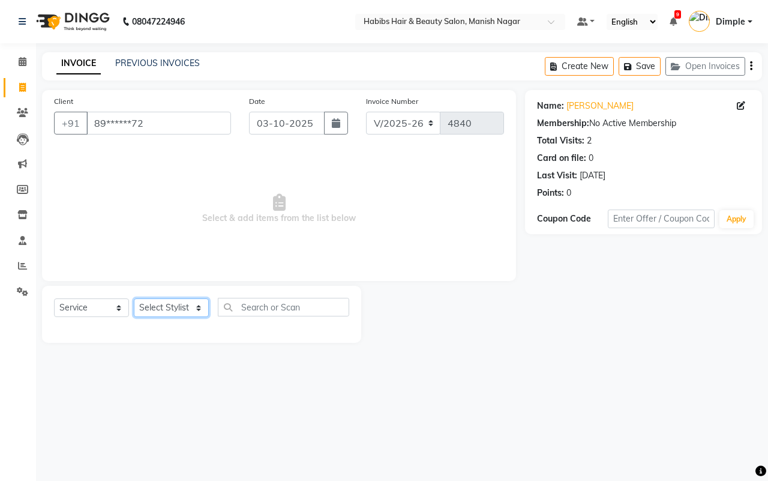
click at [172, 307] on select "Select Stylist [PERSON_NAME] [PERSON_NAME] [PERSON_NAME] [PERSON_NAME] Sachin […" at bounding box center [171, 307] width 75 height 19
click at [134, 298] on select "Select Stylist [PERSON_NAME] [PERSON_NAME] [PERSON_NAME] [PERSON_NAME] Sachin […" at bounding box center [171, 307] width 75 height 19
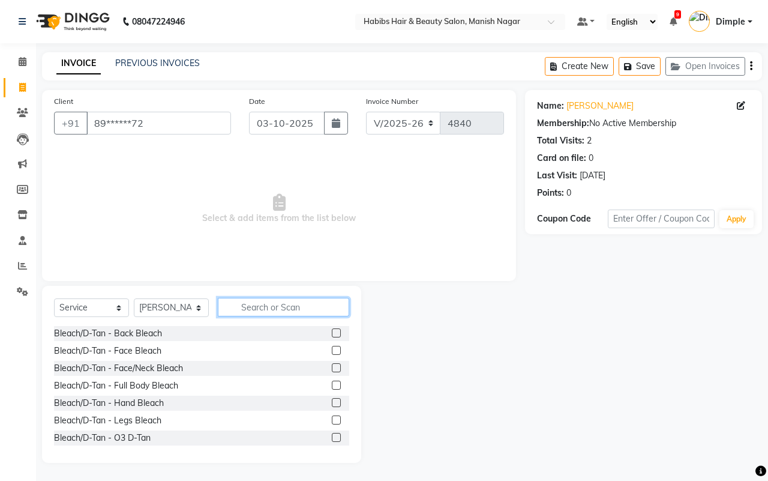
click at [250, 304] on input "text" at bounding box center [283, 307] width 131 height 19
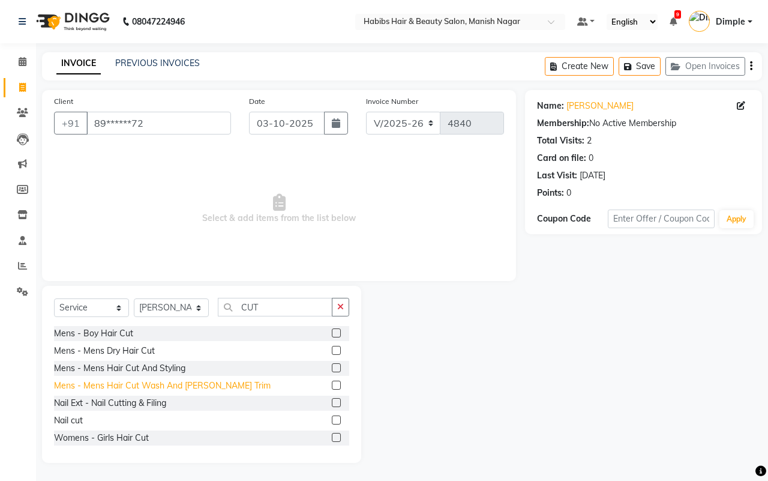
drag, startPoint x: 194, startPoint y: 386, endPoint x: 202, endPoint y: 380, distance: 10.3
click at [195, 386] on div "Mens - Mens Hair Cut Wash And [PERSON_NAME] Trim" at bounding box center [162, 385] width 217 height 13
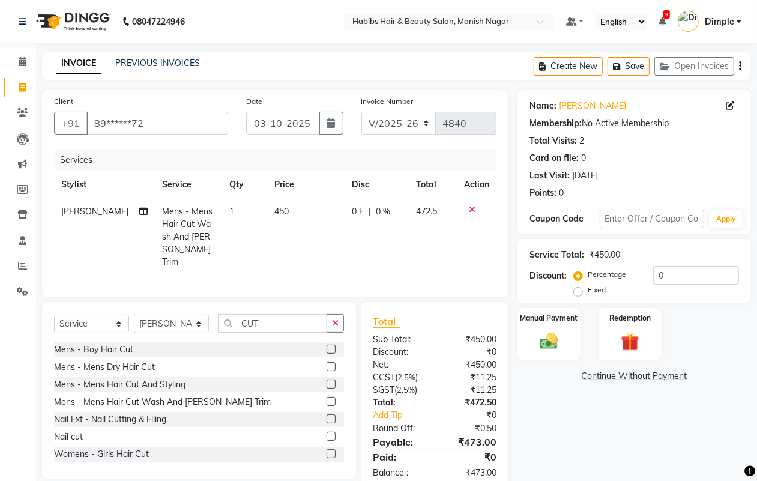
click at [272, 226] on td "450" at bounding box center [305, 236] width 77 height 77
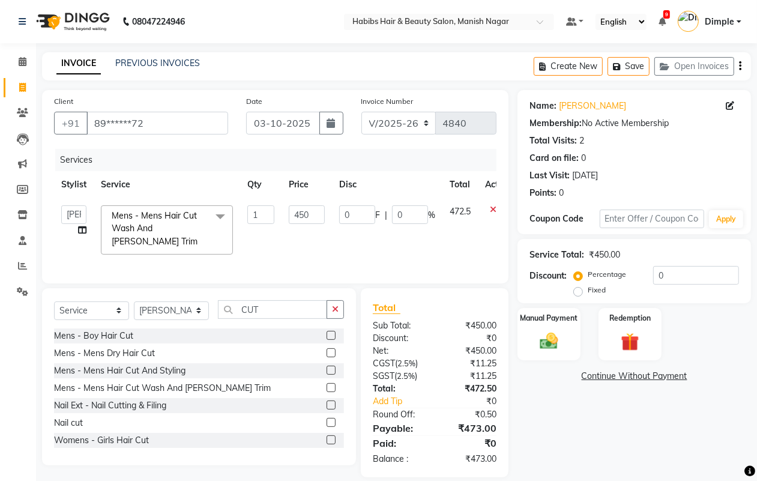
click at [283, 215] on td "450" at bounding box center [306, 230] width 50 height 64
click at [289, 215] on input "450" at bounding box center [307, 214] width 36 height 19
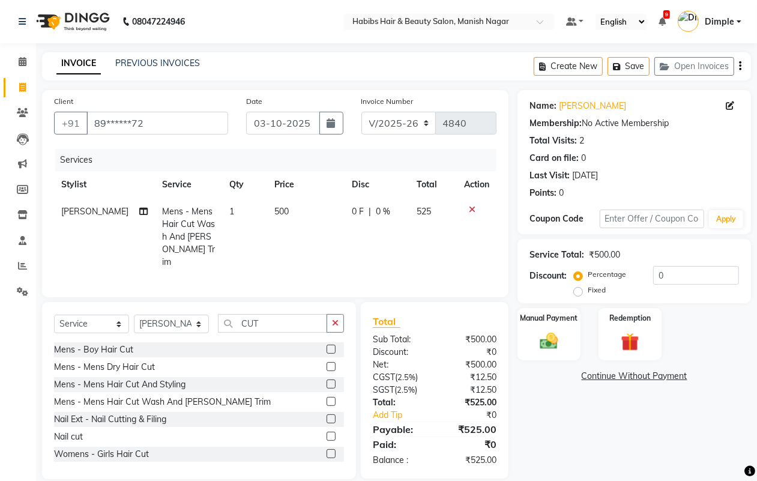
click at [740, 66] on icon "button" at bounding box center [740, 66] width 2 height 1
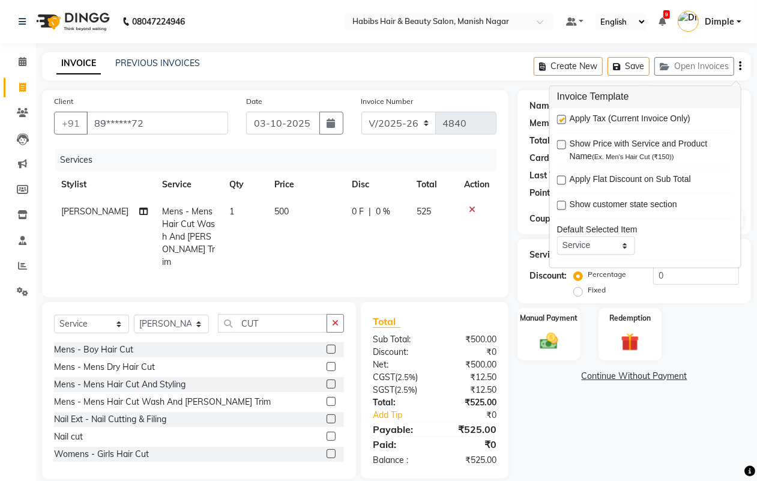
click at [563, 121] on label at bounding box center [561, 119] width 9 height 9
click at [563, 121] on input "checkbox" at bounding box center [561, 120] width 8 height 8
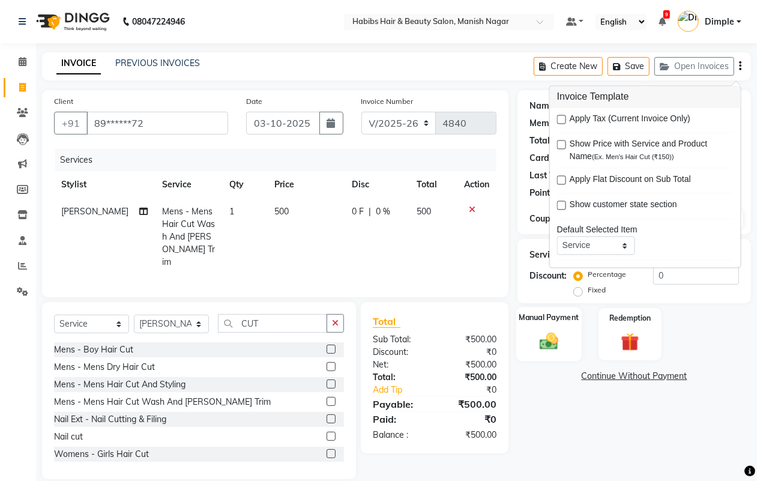
click at [567, 327] on div "Manual Payment" at bounding box center [548, 334] width 65 height 55
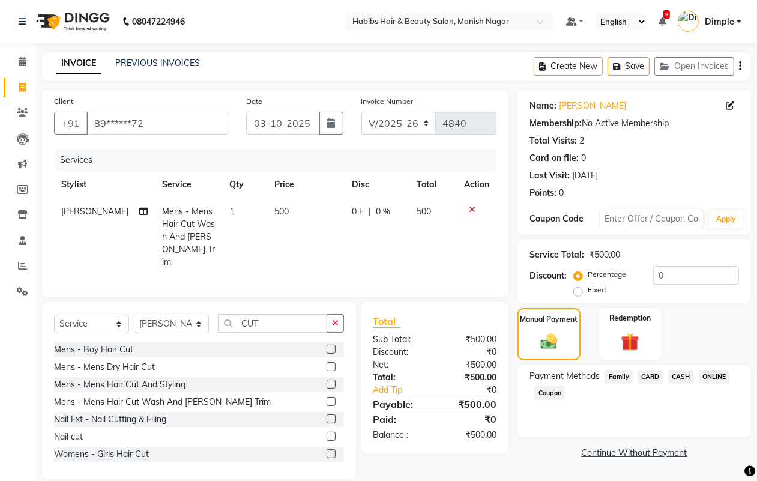
click at [709, 372] on span "ONLINE" at bounding box center [713, 377] width 31 height 14
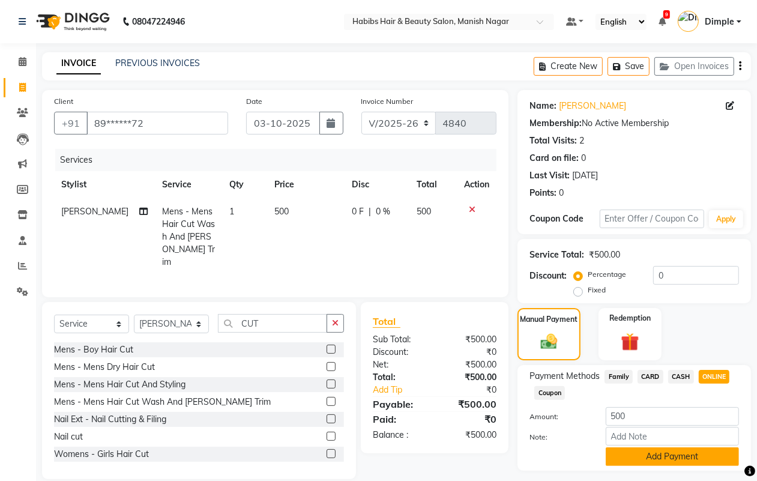
click at [694, 449] on button "Add Payment" at bounding box center [671, 456] width 133 height 19
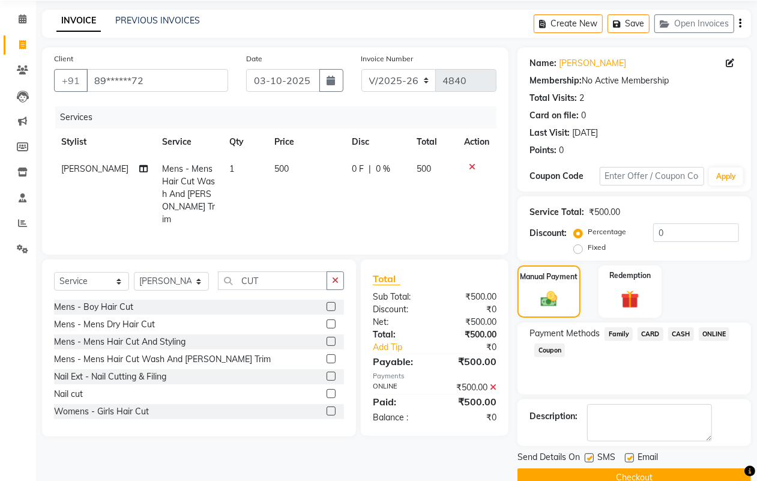
scroll to position [67, 0]
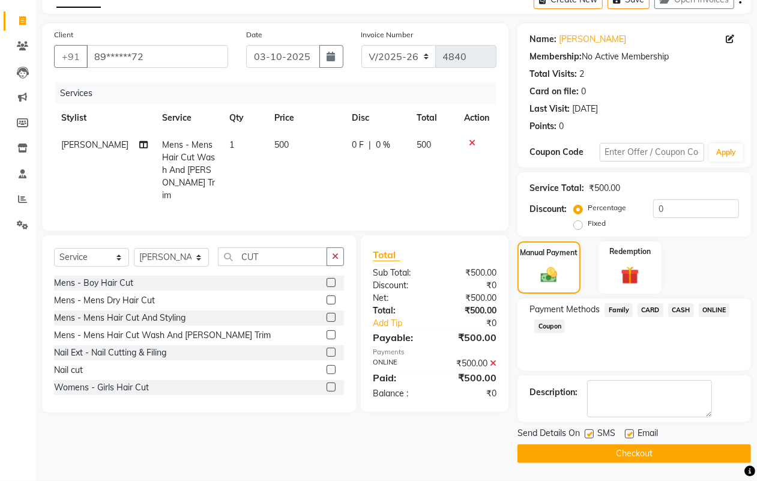
click at [700, 459] on button "Checkout" at bounding box center [633, 453] width 233 height 19
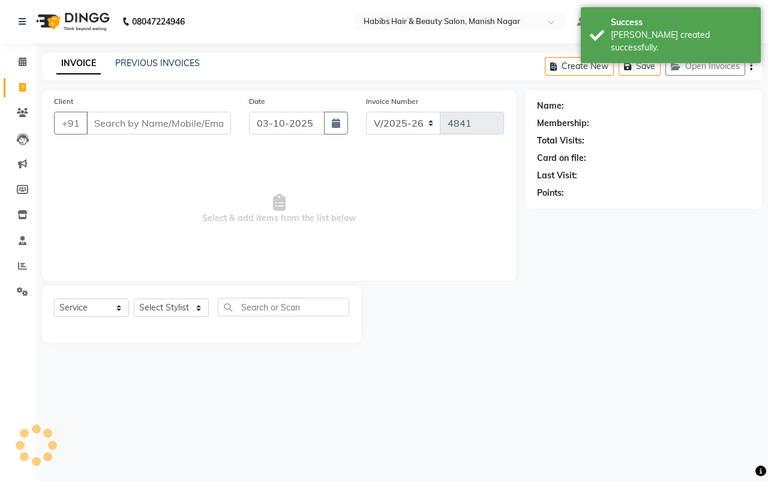
click at [100, 121] on input "Client" at bounding box center [158, 123] width 145 height 23
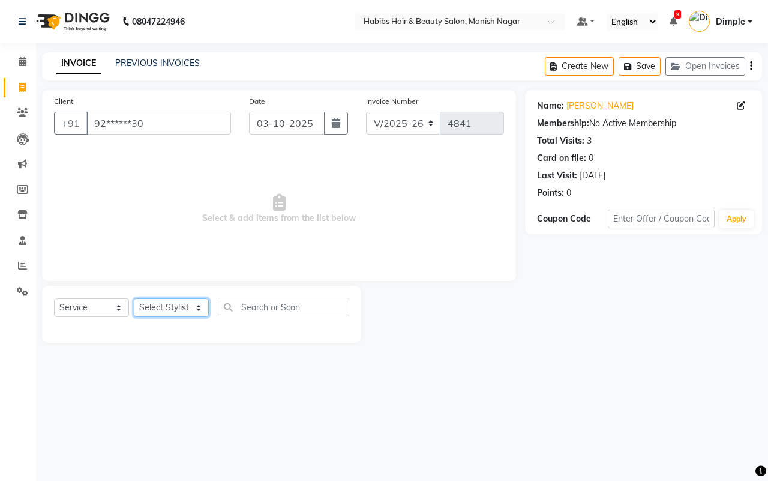
click at [186, 311] on select "Select Stylist [PERSON_NAME] [PERSON_NAME] [PERSON_NAME] [PERSON_NAME] Sachin […" at bounding box center [171, 307] width 75 height 19
click at [134, 298] on select "Select Stylist [PERSON_NAME] [PERSON_NAME] [PERSON_NAME] [PERSON_NAME] Sachin […" at bounding box center [171, 307] width 75 height 19
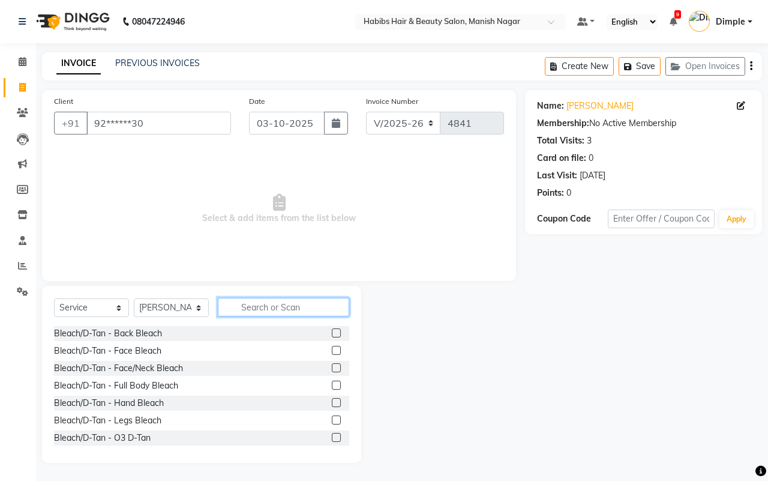
click at [262, 306] on input "text" at bounding box center [283, 307] width 131 height 19
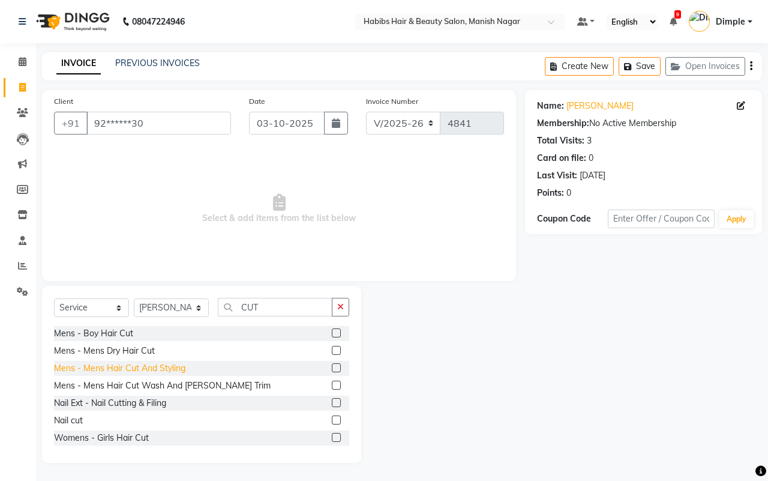
click at [164, 369] on div "Mens - Mens Hair Cut And Styling" at bounding box center [119, 368] width 131 height 13
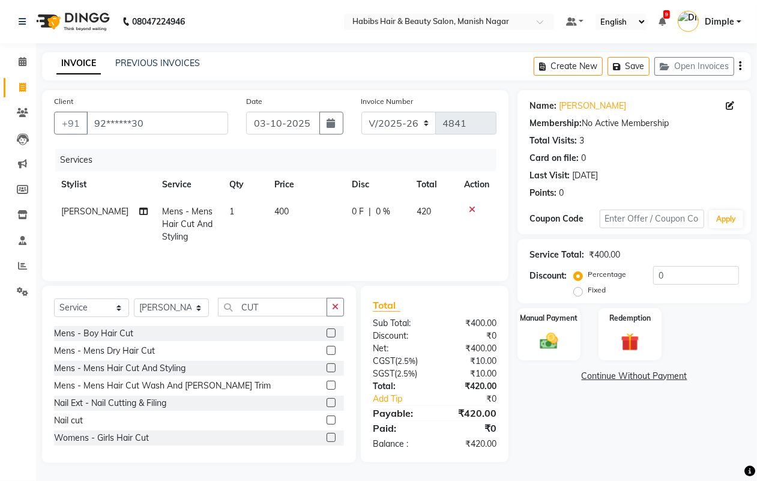
click at [308, 192] on th "Price" at bounding box center [306, 184] width 78 height 27
click at [277, 219] on td "400" at bounding box center [306, 224] width 78 height 52
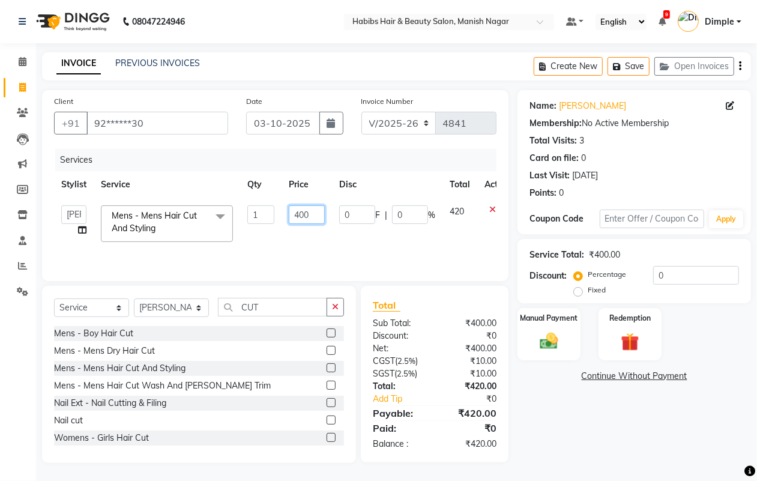
click at [295, 214] on input "400" at bounding box center [307, 214] width 36 height 19
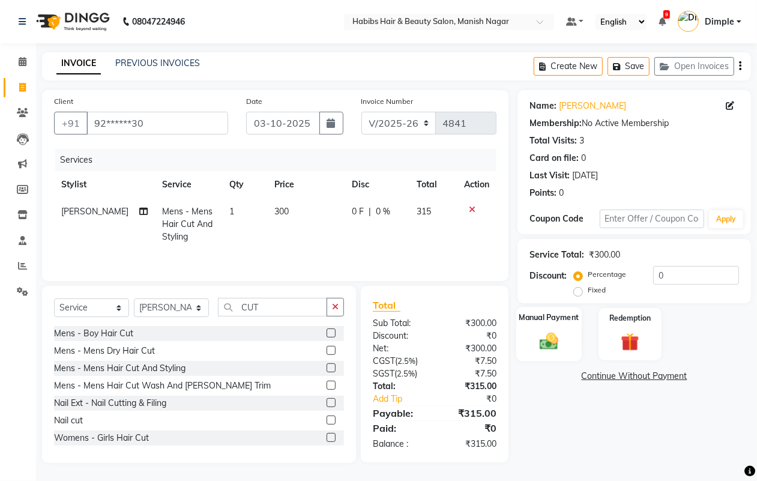
click at [553, 346] on img at bounding box center [548, 341] width 30 height 22
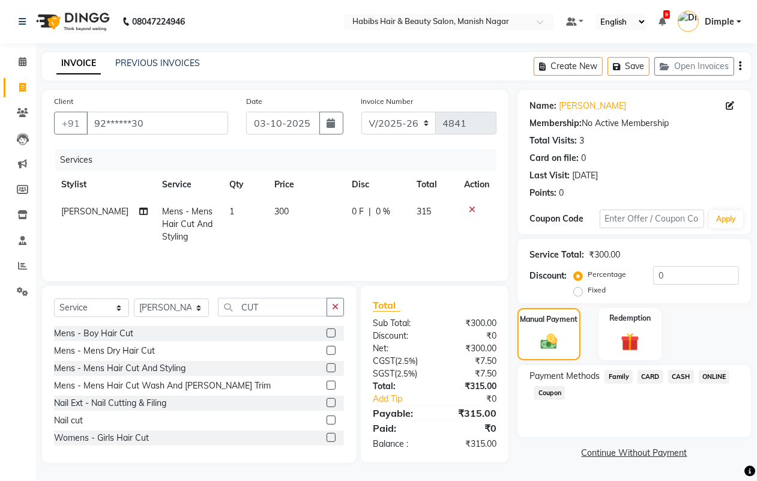
click at [739, 67] on icon "button" at bounding box center [740, 66] width 2 height 1
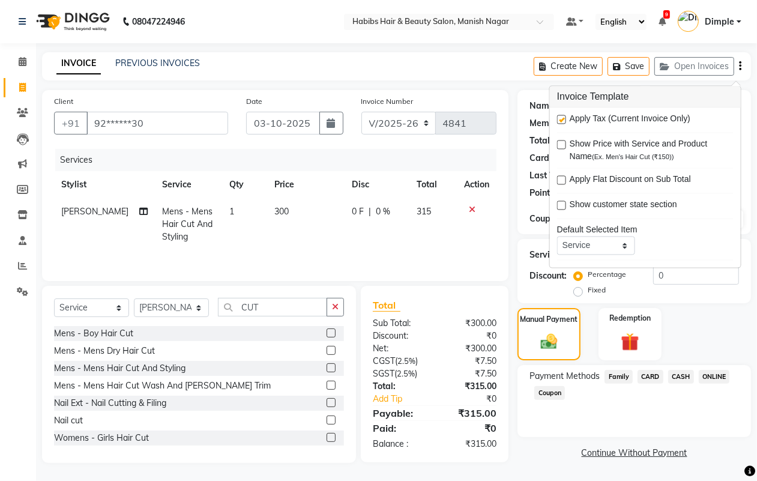
click at [562, 118] on label at bounding box center [561, 119] width 9 height 9
click at [562, 118] on input "checkbox" at bounding box center [561, 120] width 8 height 8
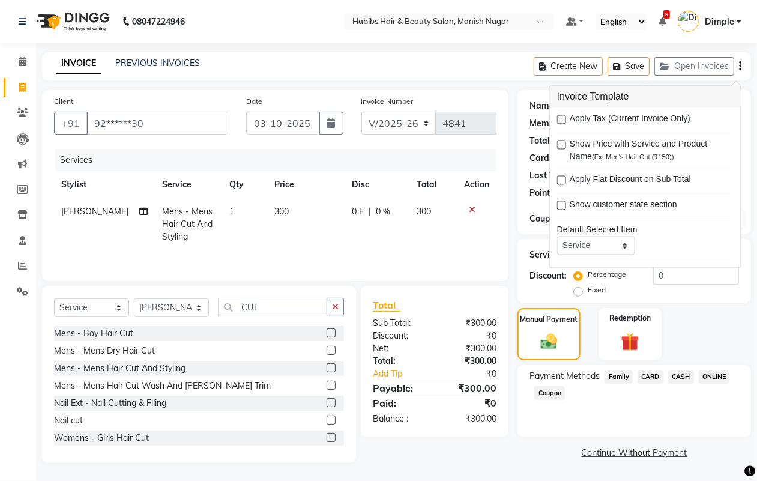
click at [714, 374] on span "ONLINE" at bounding box center [713, 377] width 31 height 14
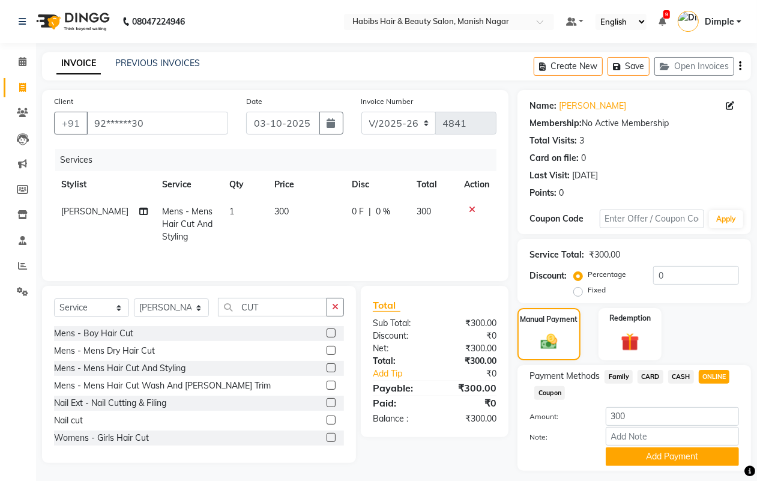
click at [682, 375] on span "CASH" at bounding box center [681, 377] width 26 height 14
click at [646, 455] on button "Add Payment" at bounding box center [671, 456] width 133 height 19
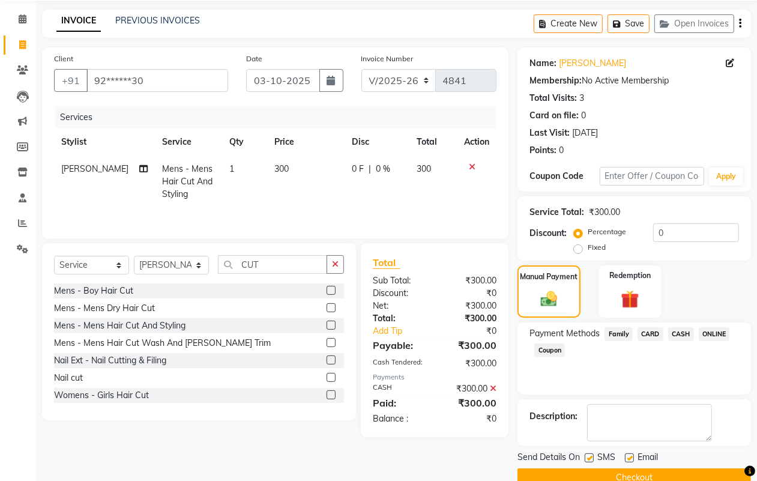
scroll to position [67, 0]
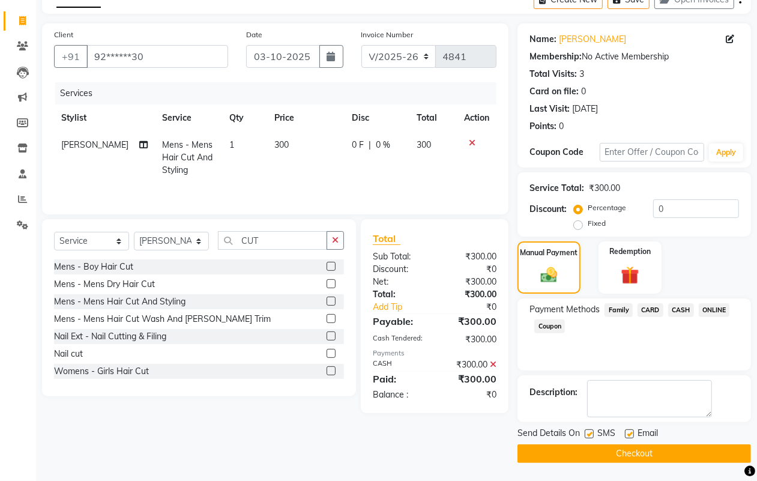
click at [650, 457] on button "Checkout" at bounding box center [633, 453] width 233 height 19
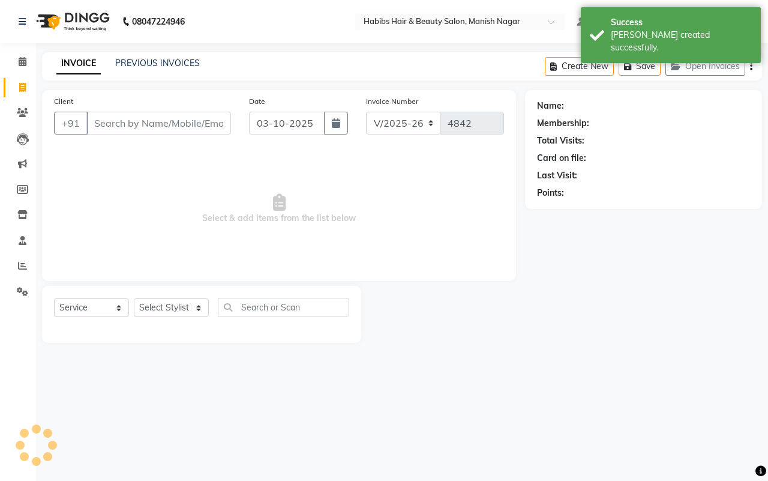
click at [97, 121] on input "Client" at bounding box center [158, 123] width 145 height 23
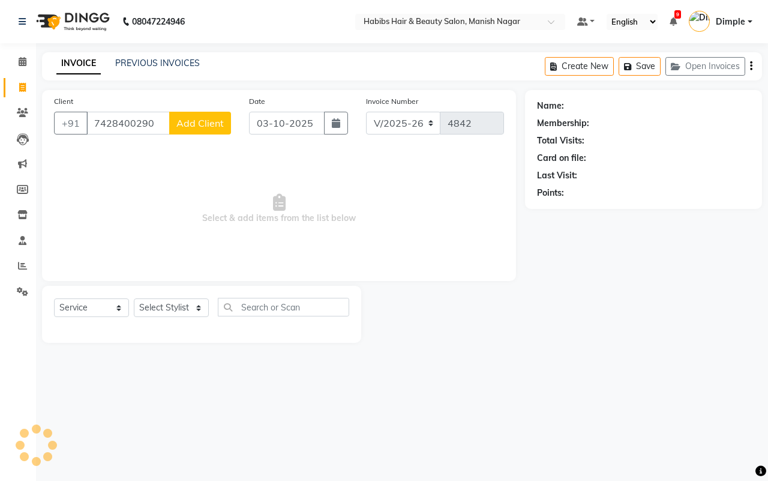
click at [200, 118] on span "Add Client" at bounding box center [199, 123] width 47 height 12
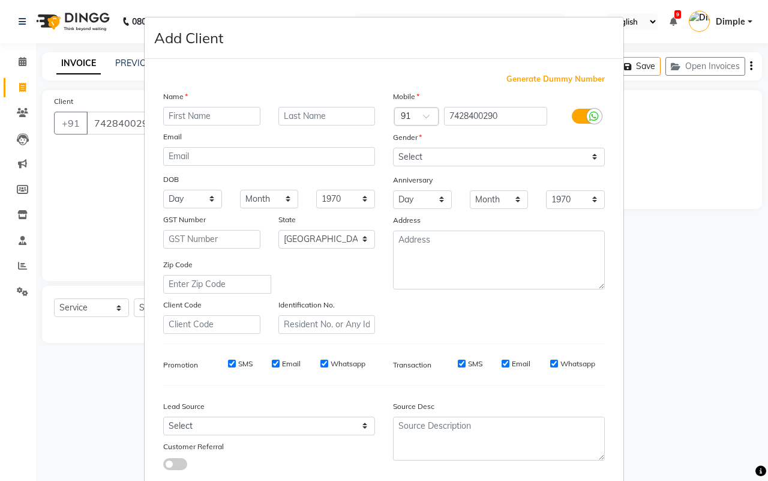
click at [205, 110] on input "text" at bounding box center [211, 116] width 97 height 19
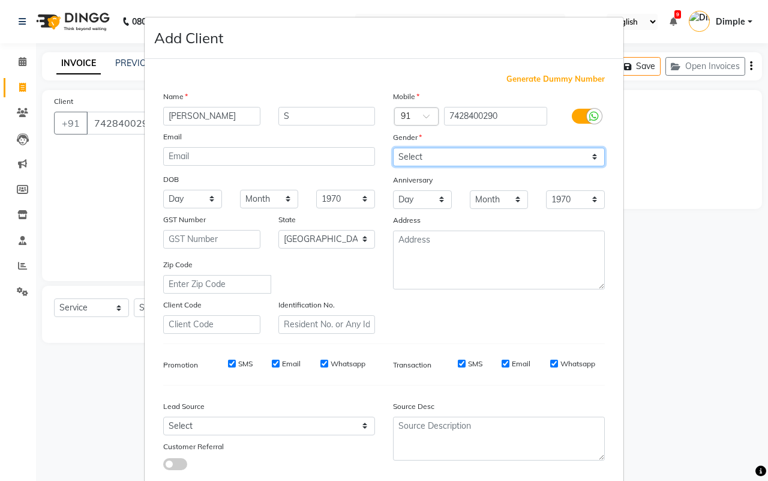
click at [406, 154] on select "Select [DEMOGRAPHIC_DATA] [DEMOGRAPHIC_DATA] Other Prefer Not To Say" at bounding box center [499, 157] width 212 height 19
click at [393, 148] on select "Select [DEMOGRAPHIC_DATA] [DEMOGRAPHIC_DATA] Other Prefer Not To Say" at bounding box center [499, 157] width 212 height 19
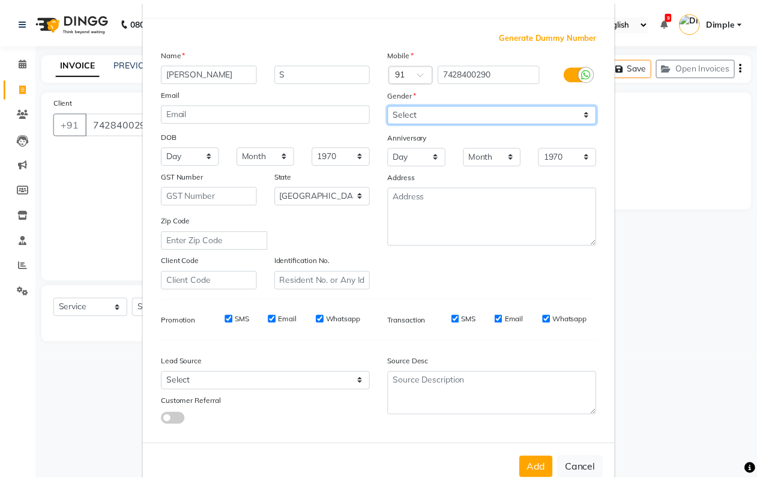
scroll to position [69, 0]
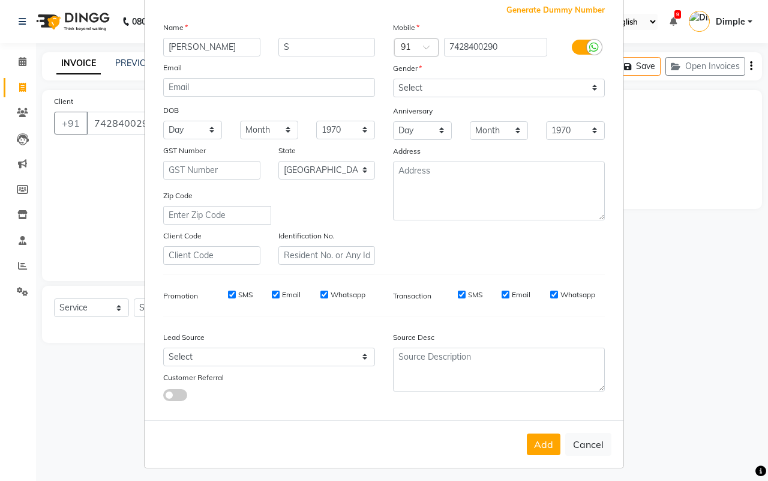
click at [538, 439] on button "Add" at bounding box center [544, 444] width 34 height 22
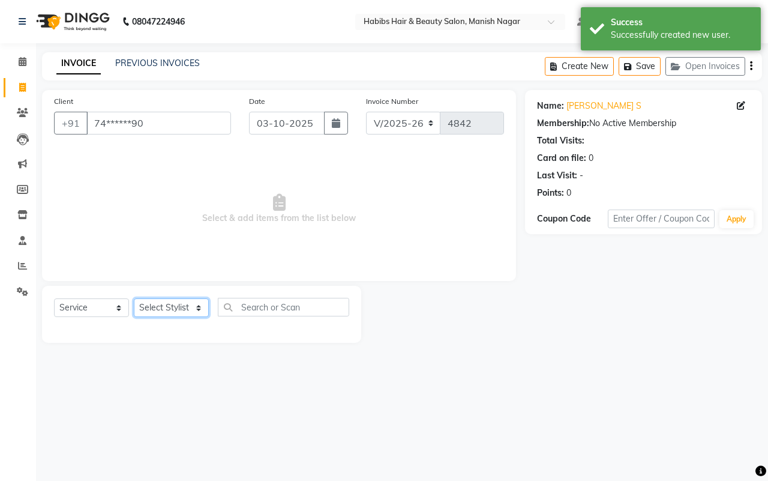
click at [183, 307] on select "Select Stylist [PERSON_NAME] [PERSON_NAME] [PERSON_NAME] [PERSON_NAME] Sachin […" at bounding box center [171, 307] width 75 height 19
click at [134, 298] on select "Select Stylist [PERSON_NAME] [PERSON_NAME] [PERSON_NAME] [PERSON_NAME] Sachin […" at bounding box center [171, 307] width 75 height 19
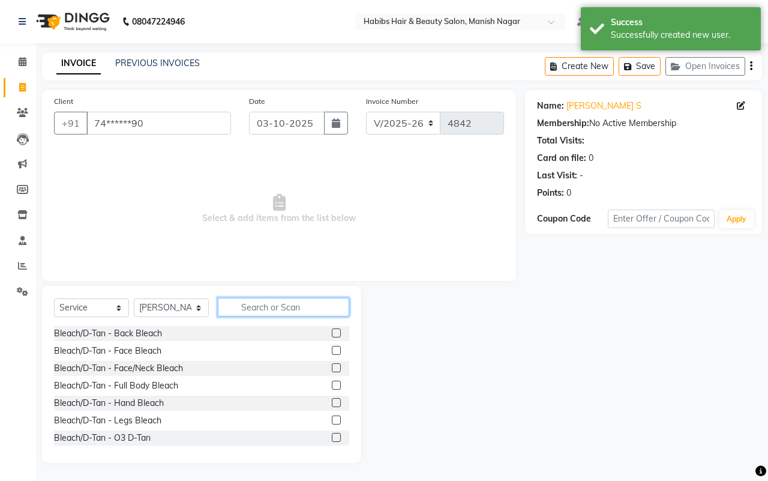
click at [247, 305] on input "text" at bounding box center [283, 307] width 131 height 19
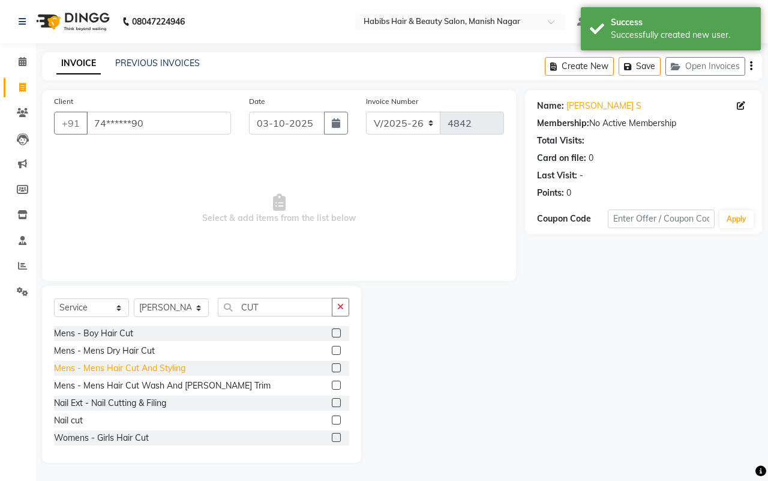
click at [169, 366] on div "Mens - Mens Hair Cut And Styling" at bounding box center [119, 368] width 131 height 13
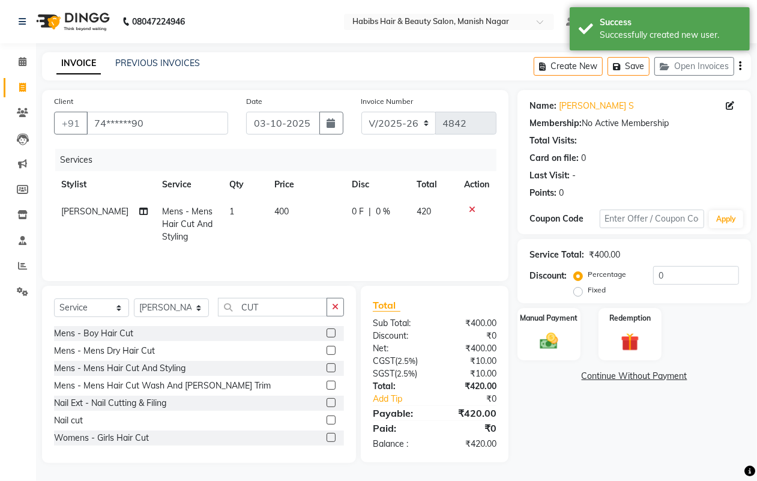
click at [280, 219] on td "400" at bounding box center [306, 224] width 78 height 52
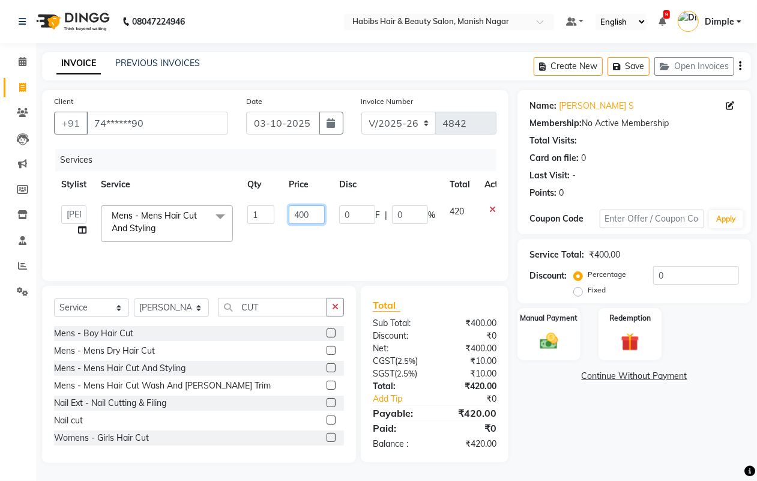
click at [292, 215] on input "400" at bounding box center [307, 214] width 36 height 19
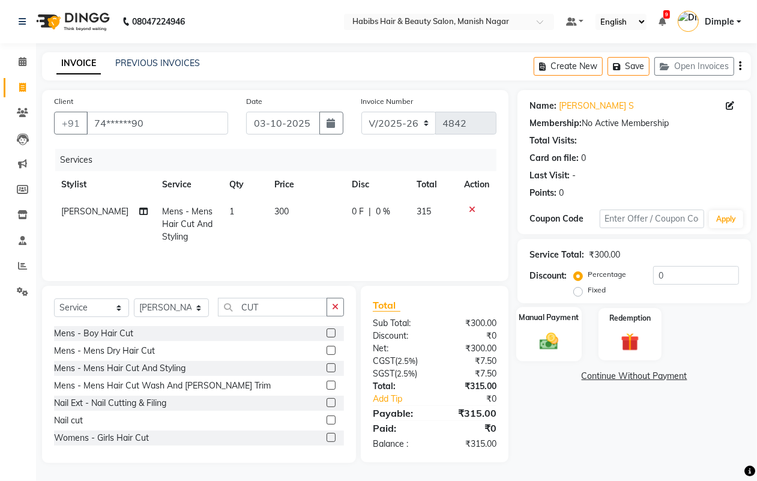
click at [552, 344] on img at bounding box center [548, 341] width 30 height 22
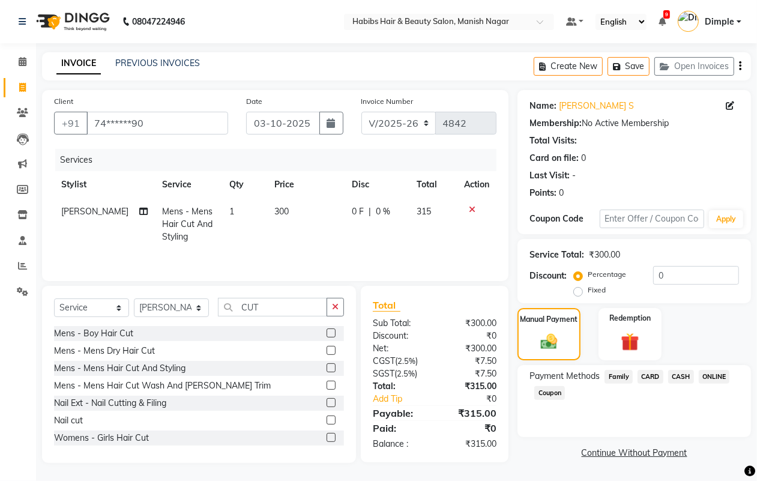
click at [741, 66] on icon "button" at bounding box center [740, 66] width 2 height 1
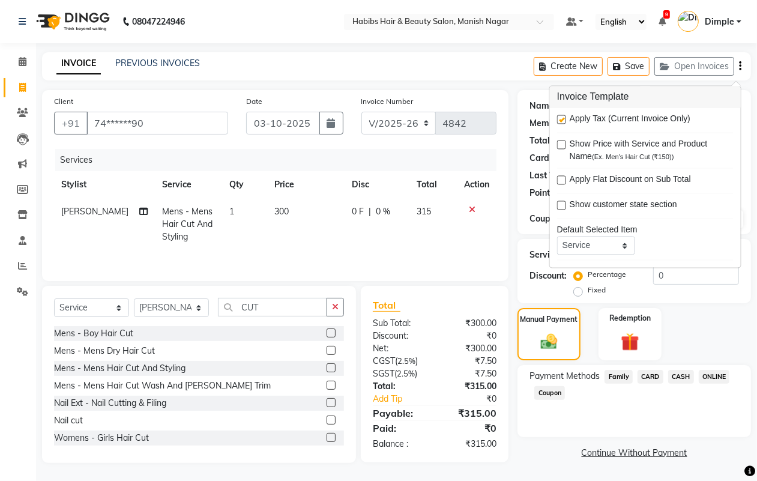
click at [563, 121] on label at bounding box center [561, 119] width 9 height 9
click at [563, 121] on input "checkbox" at bounding box center [561, 120] width 8 height 8
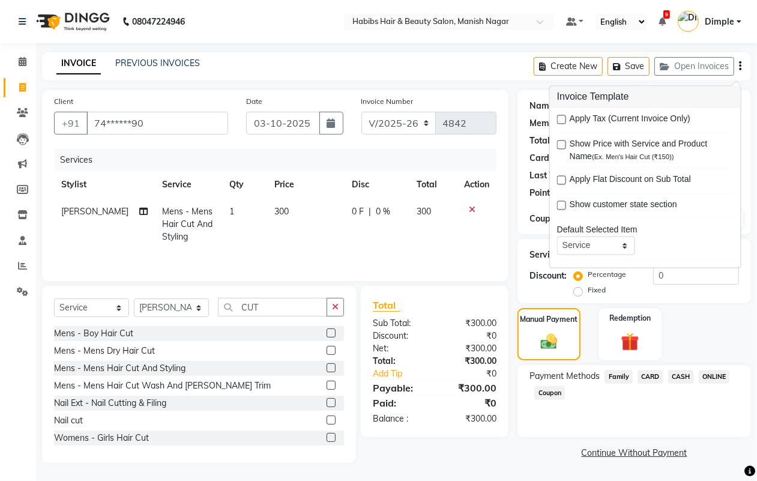
click at [676, 376] on span "CASH" at bounding box center [681, 377] width 26 height 14
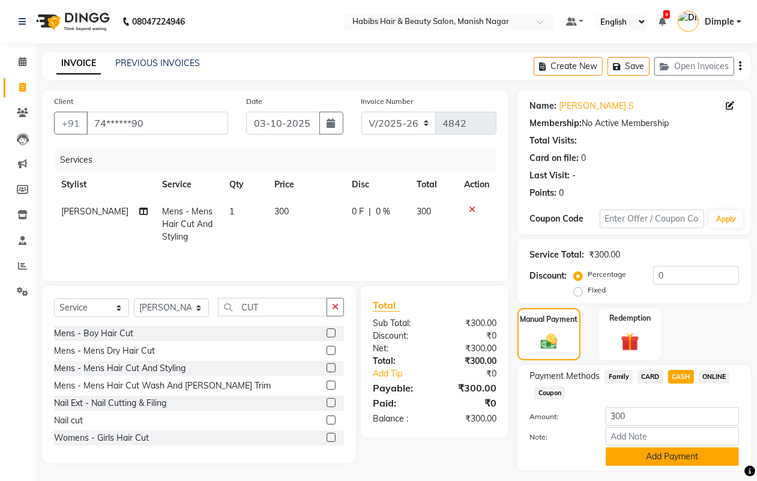
click at [653, 454] on button "Add Payment" at bounding box center [671, 456] width 133 height 19
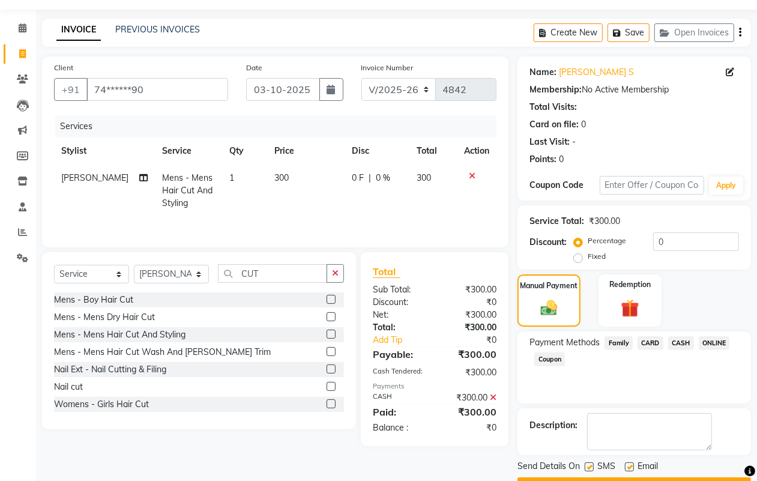
scroll to position [67, 0]
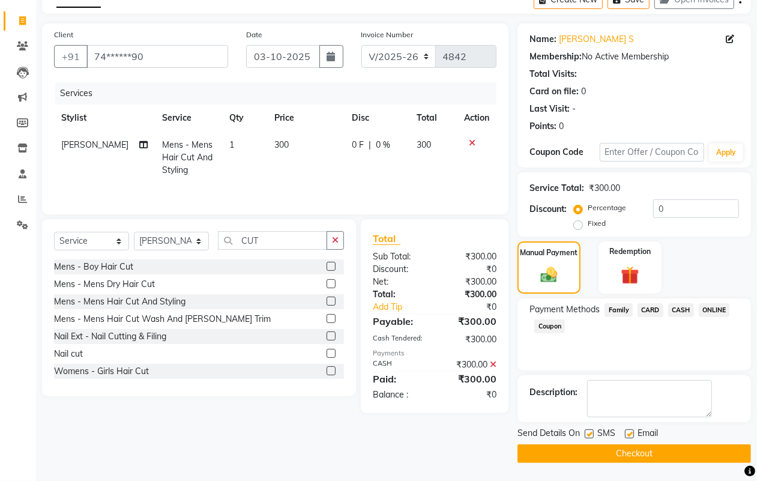
click at [652, 454] on button "Checkout" at bounding box center [633, 453] width 233 height 19
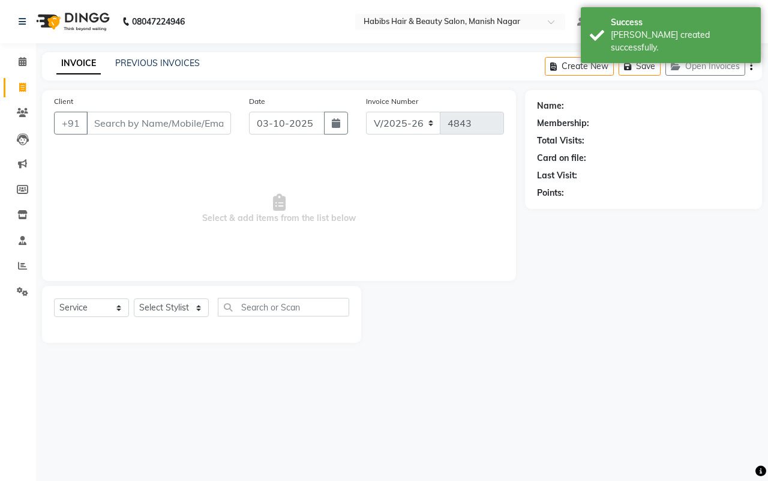
click at [112, 121] on input "Client" at bounding box center [158, 123] width 145 height 23
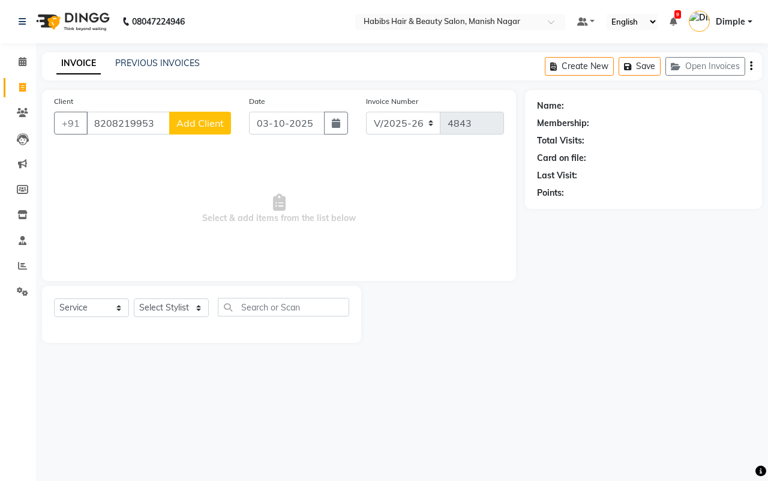
click at [202, 121] on span "Add Client" at bounding box center [199, 123] width 47 height 12
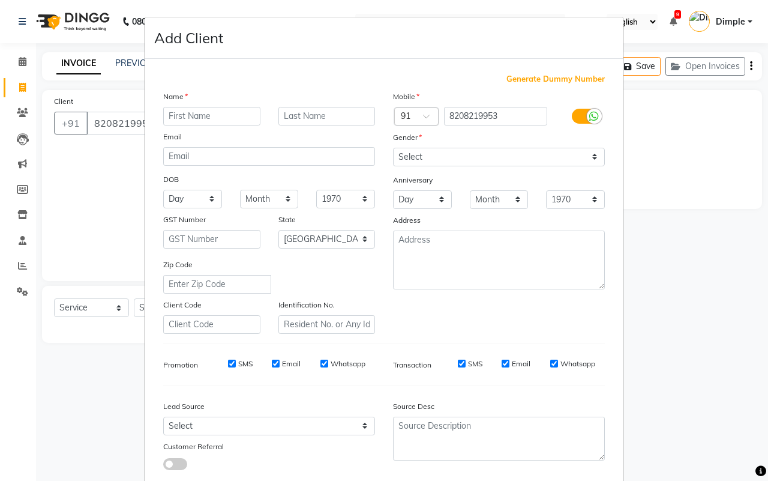
click at [202, 114] on input "text" at bounding box center [211, 116] width 97 height 19
click at [426, 158] on select "Select [DEMOGRAPHIC_DATA] [DEMOGRAPHIC_DATA] Other Prefer Not To Say" at bounding box center [499, 157] width 212 height 19
click at [421, 161] on select "Select [DEMOGRAPHIC_DATA] [DEMOGRAPHIC_DATA] Other Prefer Not To Say" at bounding box center [499, 157] width 212 height 19
click at [393, 148] on select "Select [DEMOGRAPHIC_DATA] [DEMOGRAPHIC_DATA] Other Prefer Not To Say" at bounding box center [499, 157] width 212 height 19
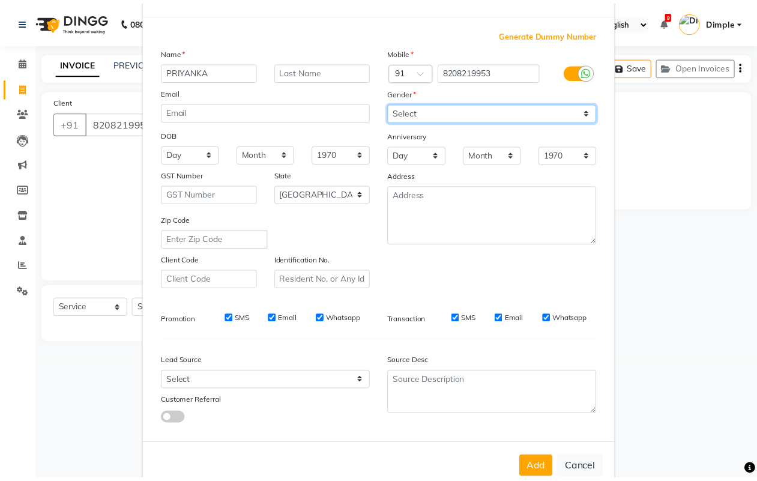
scroll to position [69, 0]
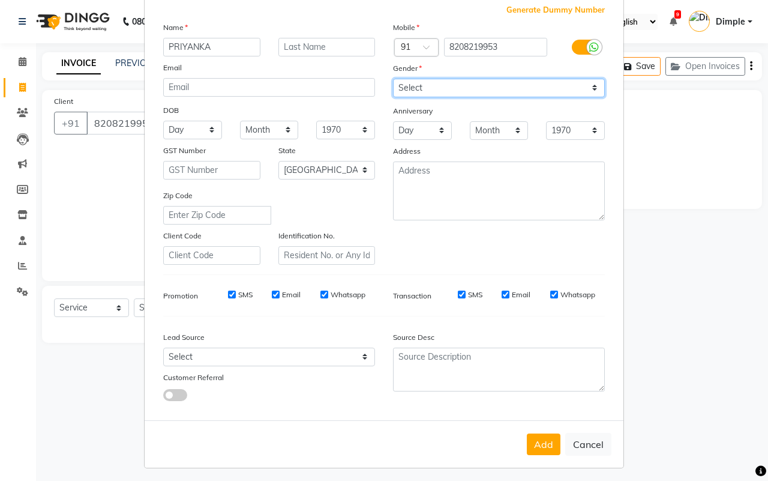
drag, startPoint x: 427, startPoint y: 90, endPoint x: 432, endPoint y: 94, distance: 6.4
click at [427, 90] on select "Select [DEMOGRAPHIC_DATA] [DEMOGRAPHIC_DATA] Other Prefer Not To Say" at bounding box center [499, 88] width 212 height 19
click at [393, 79] on select "Select [DEMOGRAPHIC_DATA] [DEMOGRAPHIC_DATA] Other Prefer Not To Say" at bounding box center [499, 88] width 212 height 19
click at [545, 435] on button "Add" at bounding box center [544, 444] width 34 height 22
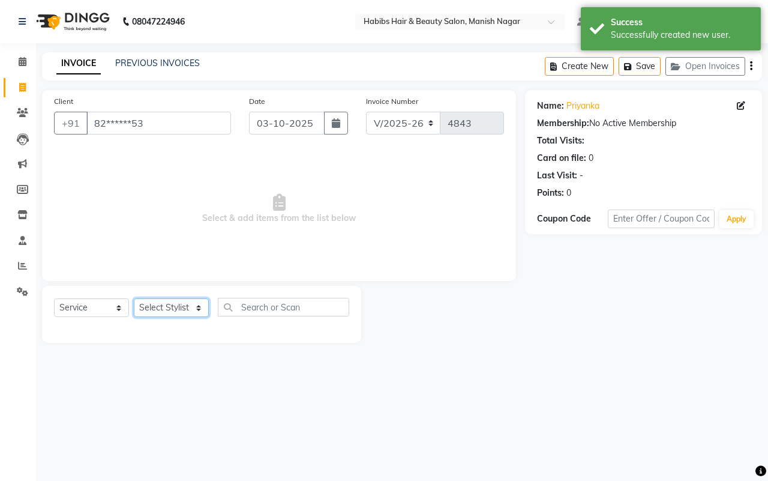
drag, startPoint x: 177, startPoint y: 304, endPoint x: 175, endPoint y: 298, distance: 6.3
click at [177, 304] on select "Select Stylist [PERSON_NAME] [PERSON_NAME] [PERSON_NAME] [PERSON_NAME] Sachin […" at bounding box center [171, 307] width 75 height 19
click at [134, 298] on select "Select Stylist [PERSON_NAME] [PERSON_NAME] [PERSON_NAME] [PERSON_NAME] Sachin […" at bounding box center [171, 307] width 75 height 19
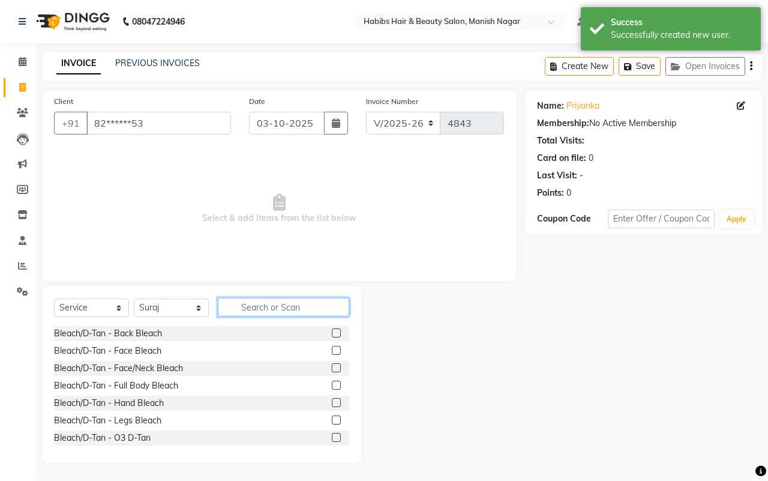
click at [274, 304] on input "text" at bounding box center [283, 307] width 131 height 19
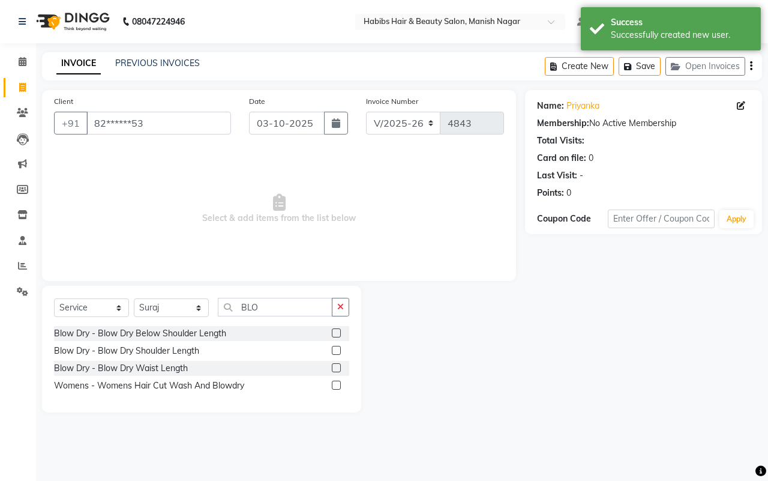
drag, startPoint x: 177, startPoint y: 346, endPoint x: 264, endPoint y: 344, distance: 87.0
click at [178, 346] on div "Blow Dry - Blow Dry Shoulder Length" at bounding box center [126, 350] width 145 height 13
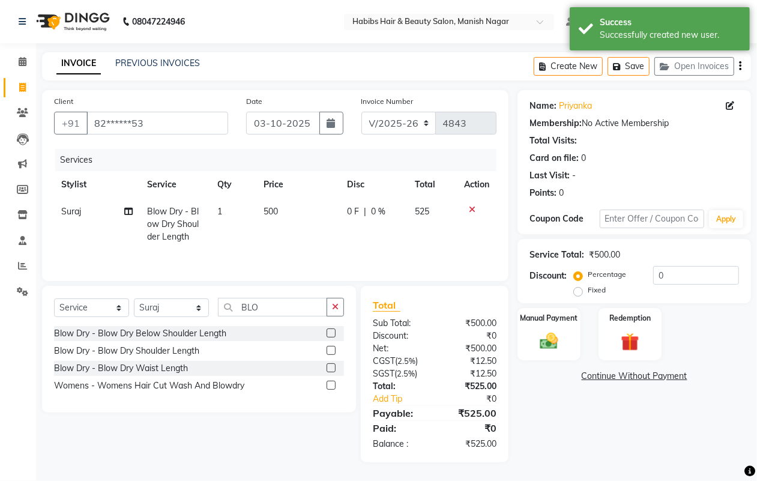
click at [741, 67] on div "Create New Save Open Invoices" at bounding box center [641, 66] width 217 height 28
click at [739, 67] on icon "button" at bounding box center [740, 66] width 2 height 1
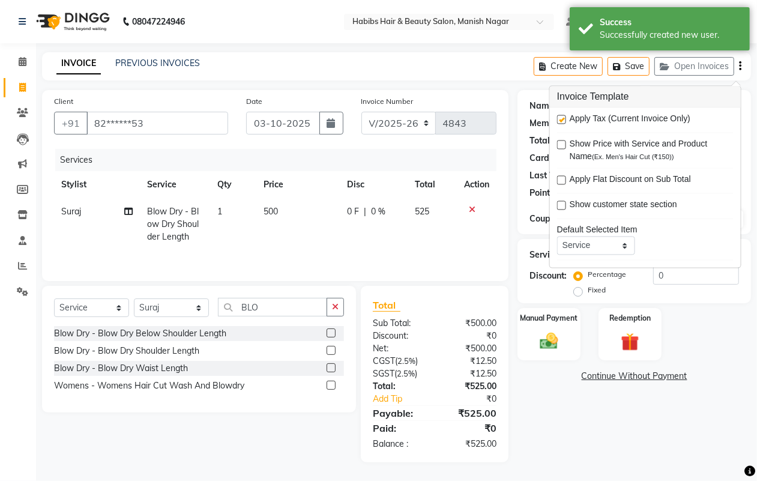
click at [562, 120] on label at bounding box center [561, 119] width 9 height 9
click at [562, 120] on input "checkbox" at bounding box center [561, 120] width 8 height 8
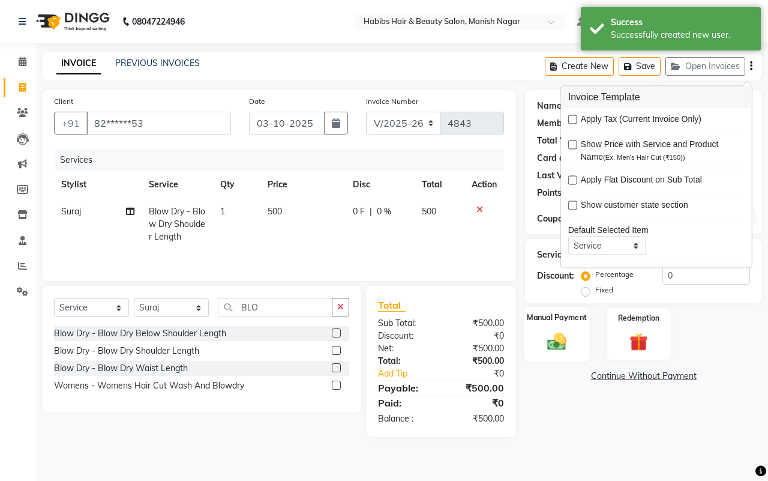
click at [549, 336] on img at bounding box center [556, 341] width 31 height 22
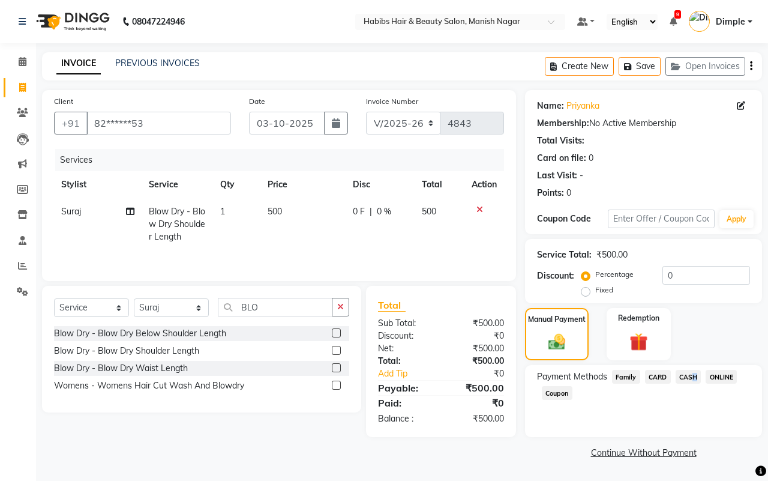
click at [689, 378] on span "CASH" at bounding box center [689, 377] width 26 height 14
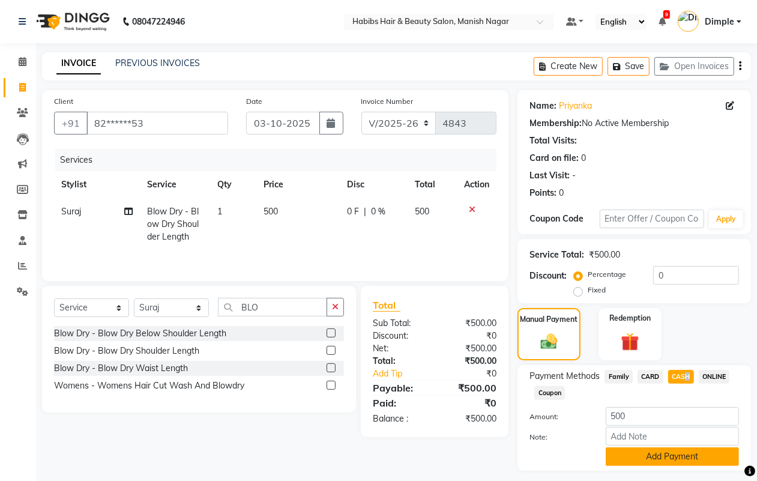
click at [667, 452] on button "Add Payment" at bounding box center [671, 456] width 133 height 19
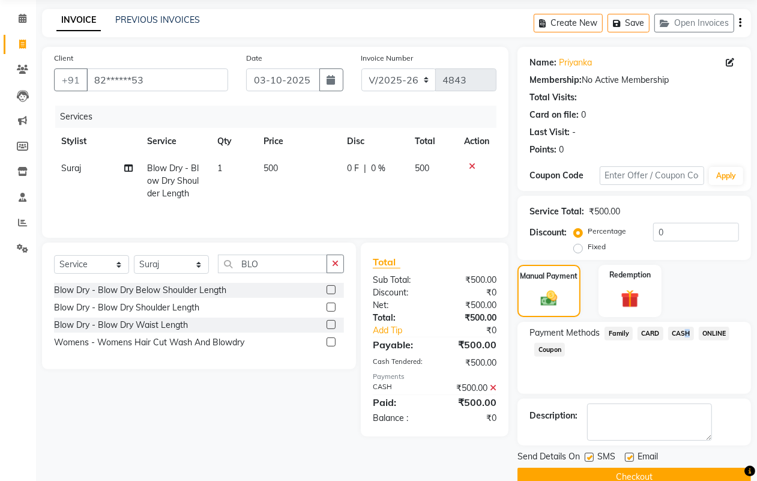
scroll to position [67, 0]
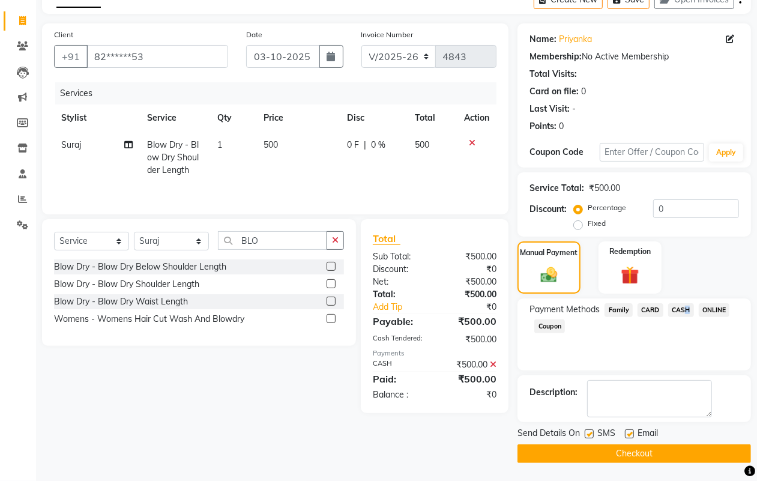
click at [670, 451] on button "Checkout" at bounding box center [633, 453] width 233 height 19
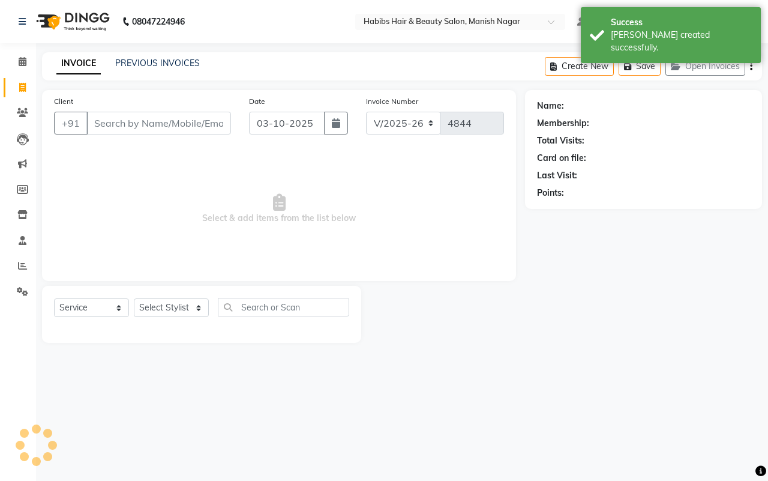
click at [137, 115] on input "Client" at bounding box center [158, 123] width 145 height 23
click at [138, 123] on input "Client" at bounding box center [158, 123] width 145 height 23
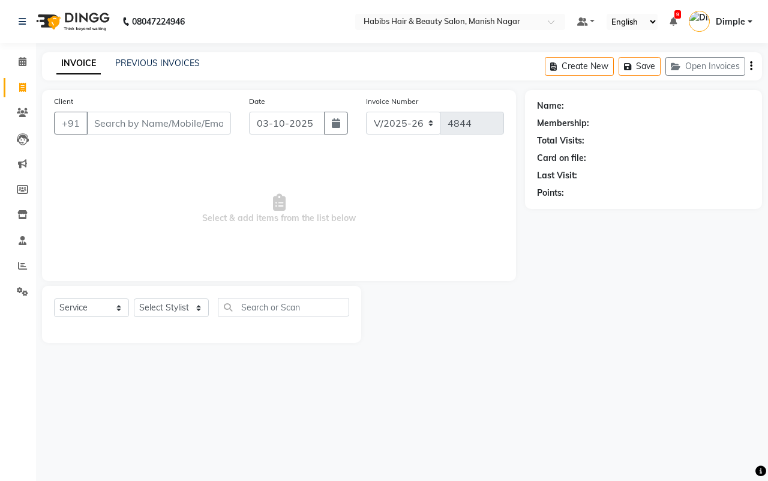
drag, startPoint x: 140, startPoint y: 121, endPoint x: 142, endPoint y: 106, distance: 15.8
click at [141, 121] on input "Client" at bounding box center [158, 123] width 145 height 23
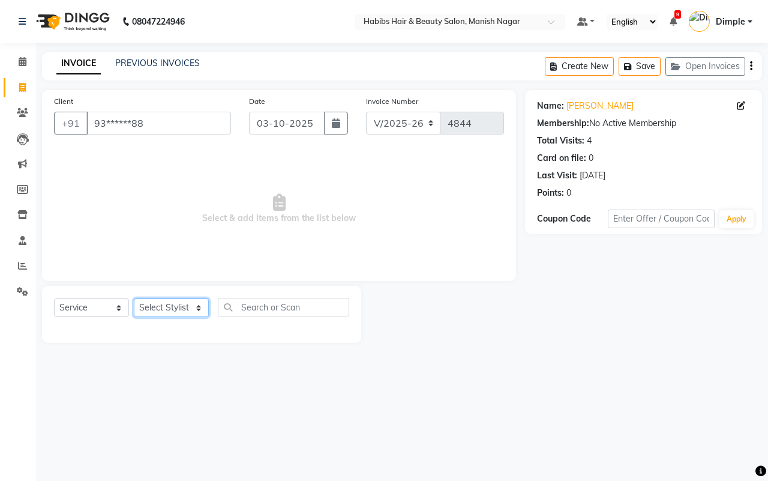
drag, startPoint x: 165, startPoint y: 312, endPoint x: 172, endPoint y: 298, distance: 15.3
click at [165, 312] on select "Select Stylist [PERSON_NAME] [PERSON_NAME] [PERSON_NAME] [PERSON_NAME] Sachin […" at bounding box center [171, 307] width 75 height 19
click at [134, 298] on select "Select Stylist [PERSON_NAME] [PERSON_NAME] [PERSON_NAME] [PERSON_NAME] Sachin […" at bounding box center [171, 307] width 75 height 19
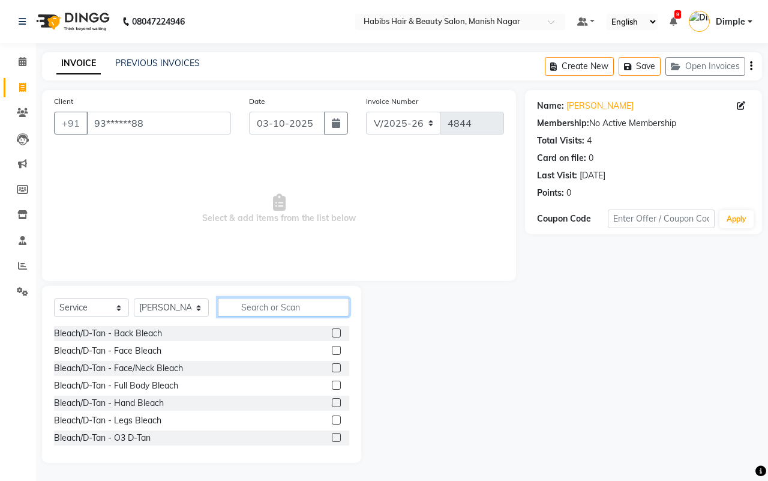
click at [252, 305] on input "text" at bounding box center [283, 307] width 131 height 19
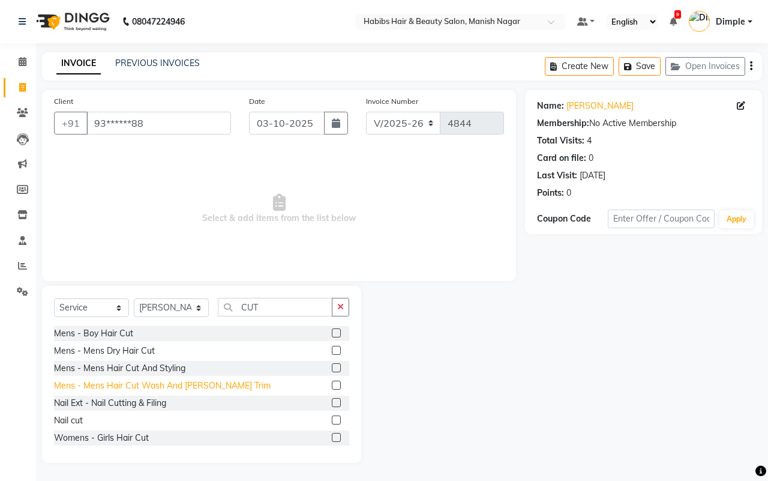
drag, startPoint x: 172, startPoint y: 385, endPoint x: 180, endPoint y: 373, distance: 14.3
click at [172, 385] on div "Mens - Mens Hair Cut Wash And [PERSON_NAME] Trim" at bounding box center [162, 385] width 217 height 13
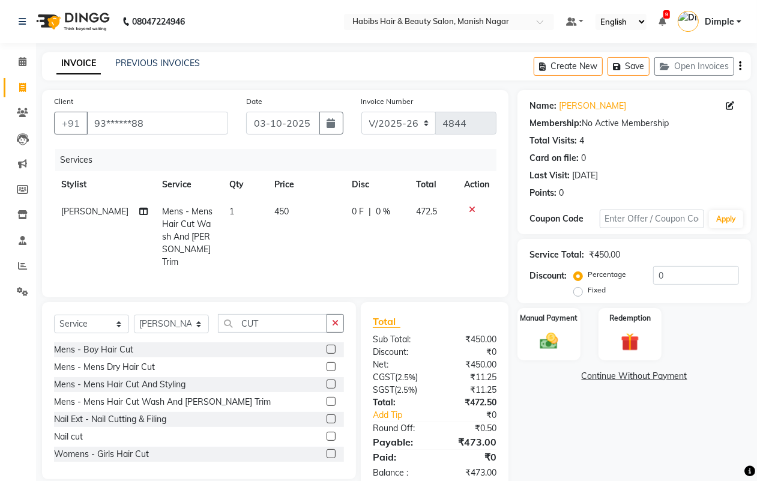
drag, startPoint x: 275, startPoint y: 235, endPoint x: 287, endPoint y: 223, distance: 17.0
click at [274, 235] on td "450" at bounding box center [305, 236] width 77 height 77
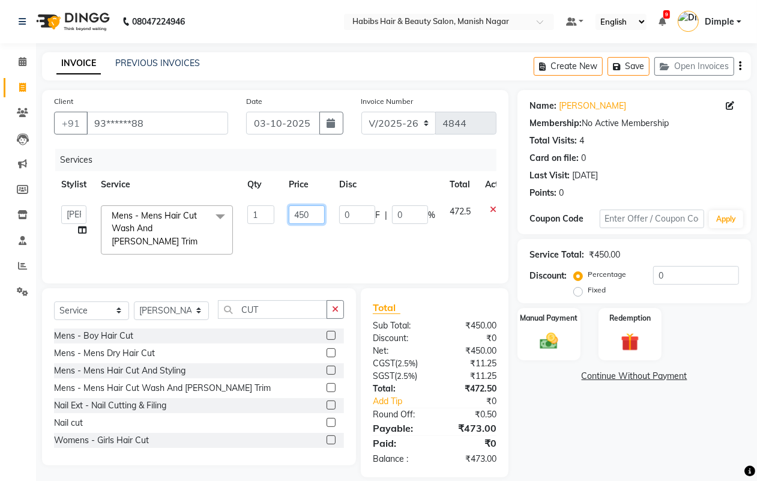
click at [295, 214] on input "450" at bounding box center [307, 214] width 36 height 19
click at [739, 66] on icon "button" at bounding box center [740, 66] width 2 height 1
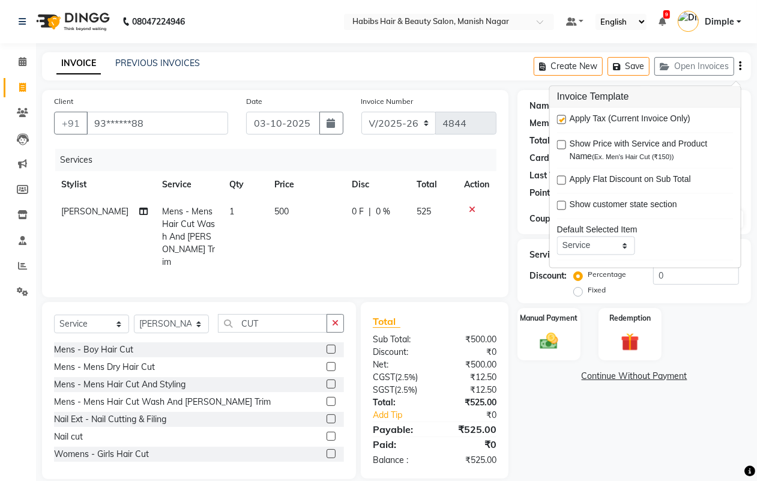
click at [563, 122] on label at bounding box center [561, 119] width 9 height 9
click at [563, 122] on input "checkbox" at bounding box center [561, 120] width 8 height 8
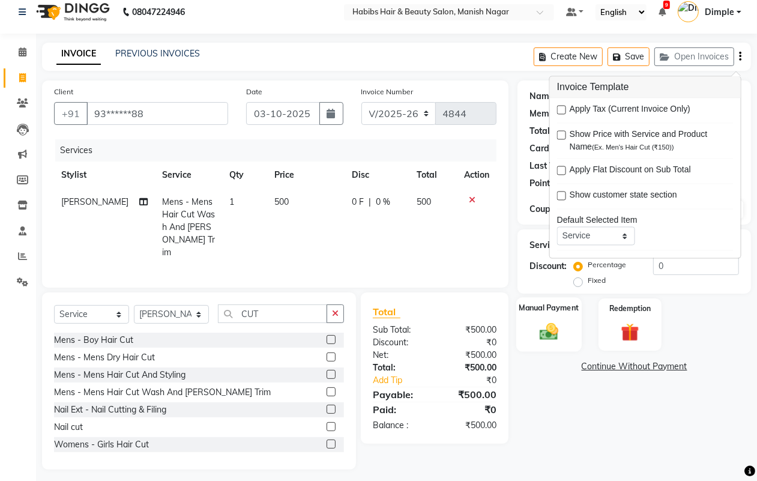
scroll to position [15, 0]
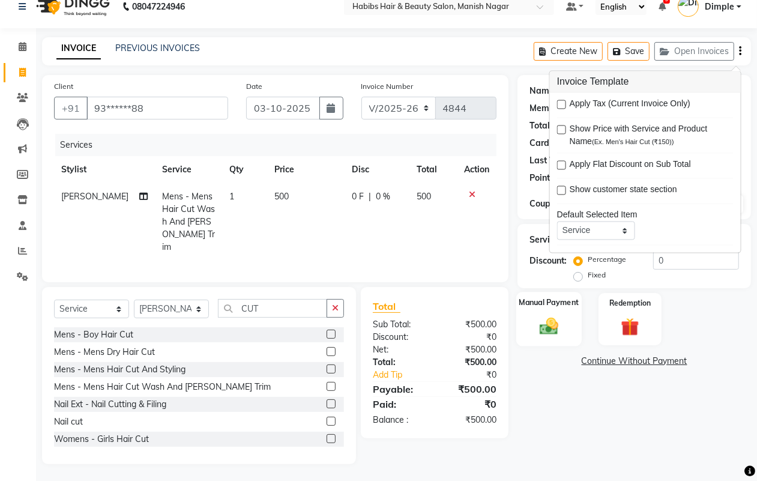
click at [556, 310] on div "Manual Payment" at bounding box center [548, 319] width 65 height 55
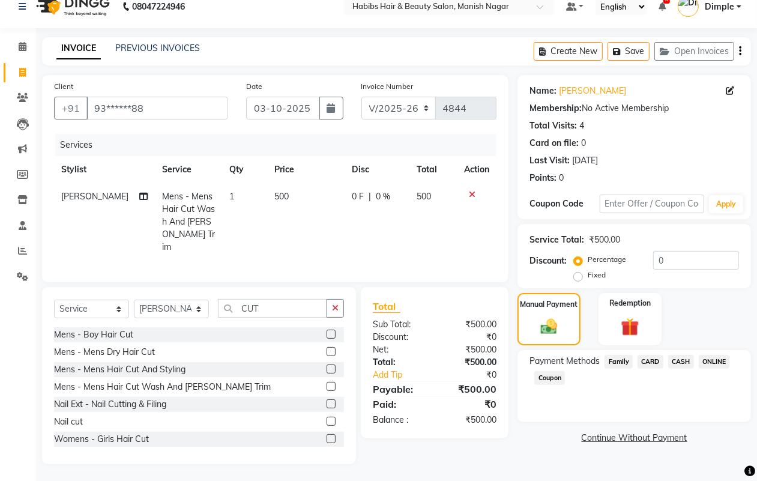
click at [714, 362] on span "ONLINE" at bounding box center [713, 362] width 31 height 14
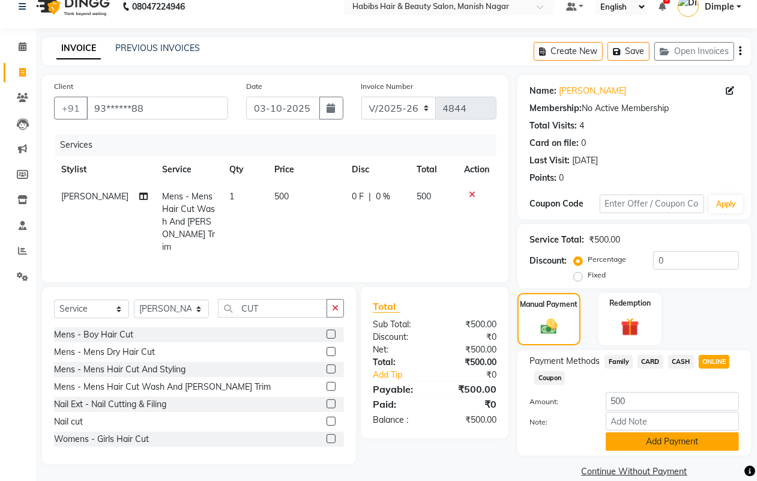
click at [678, 439] on button "Add Payment" at bounding box center [671, 441] width 133 height 19
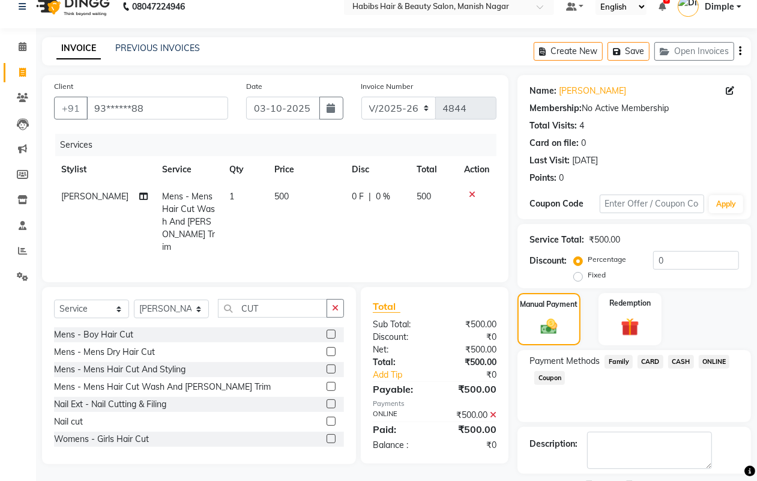
scroll to position [67, 0]
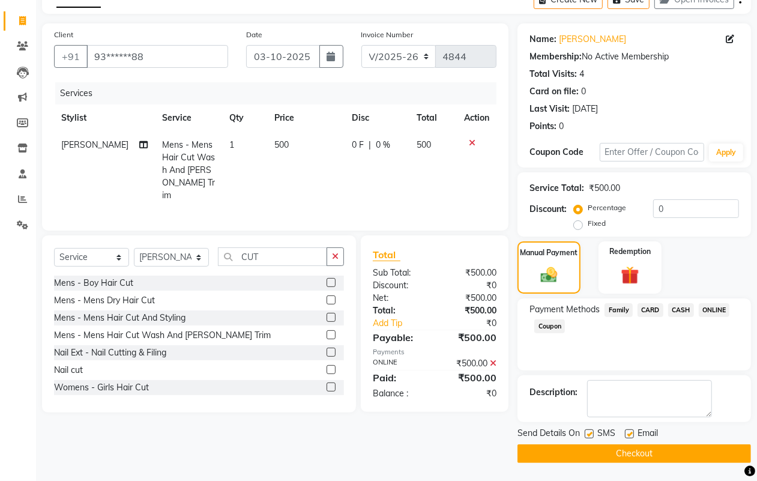
click at [679, 457] on button "Checkout" at bounding box center [633, 453] width 233 height 19
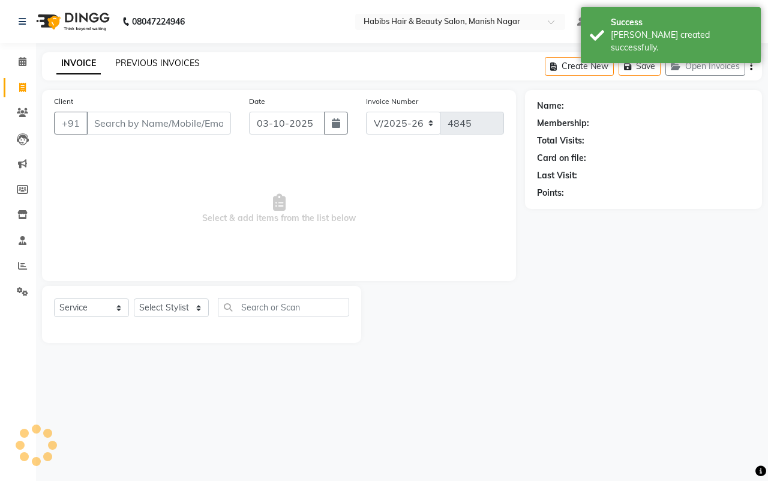
click at [130, 61] on link "PREVIOUS INVOICES" at bounding box center [157, 63] width 85 height 11
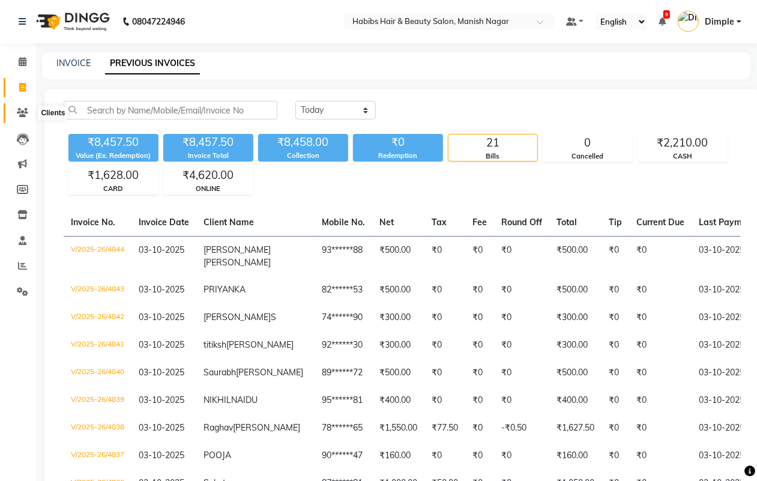
click at [21, 112] on icon at bounding box center [22, 112] width 11 height 9
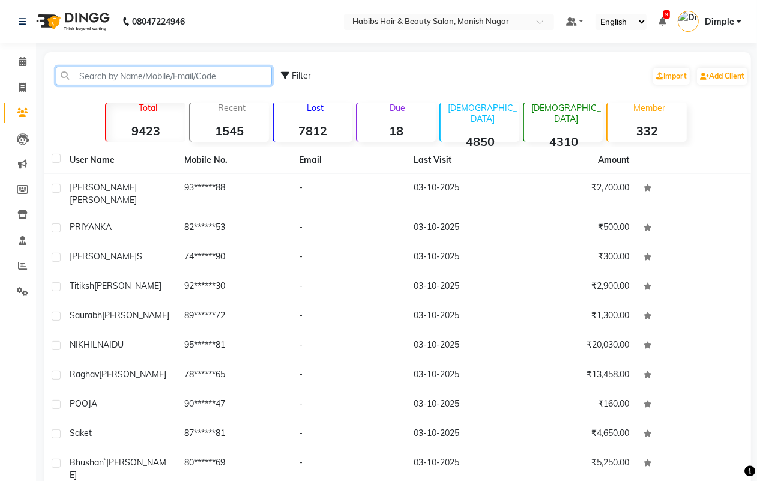
click at [133, 72] on input "text" at bounding box center [164, 76] width 216 height 19
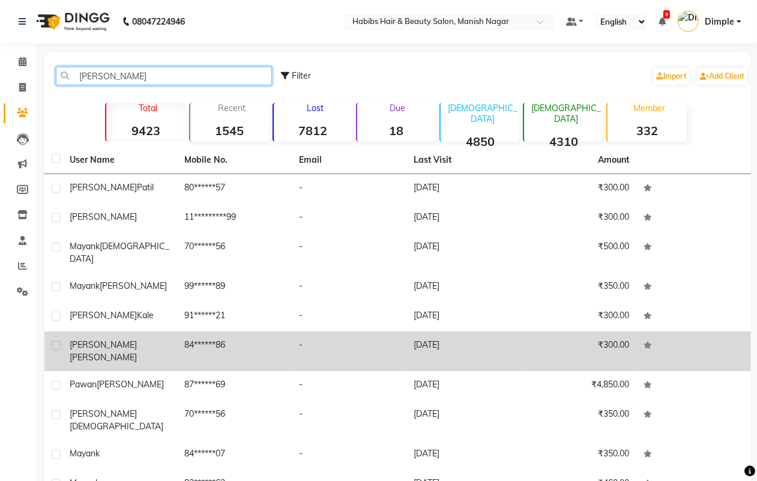
scroll to position [39, 0]
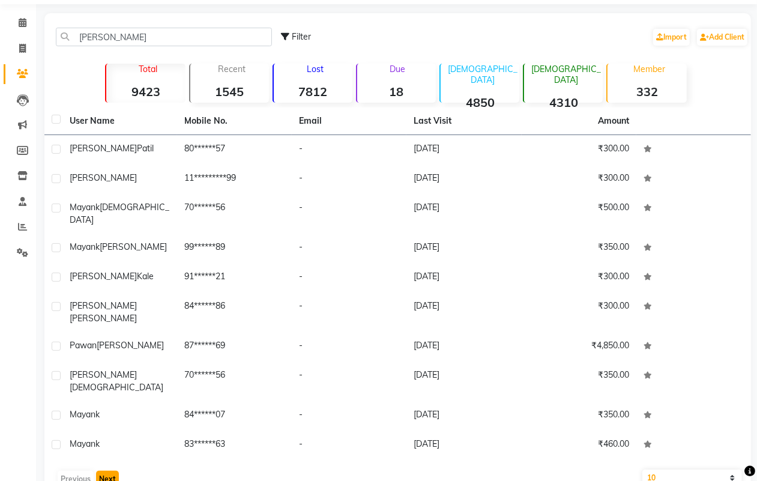
click at [110, 470] on button "Next" at bounding box center [107, 478] width 23 height 17
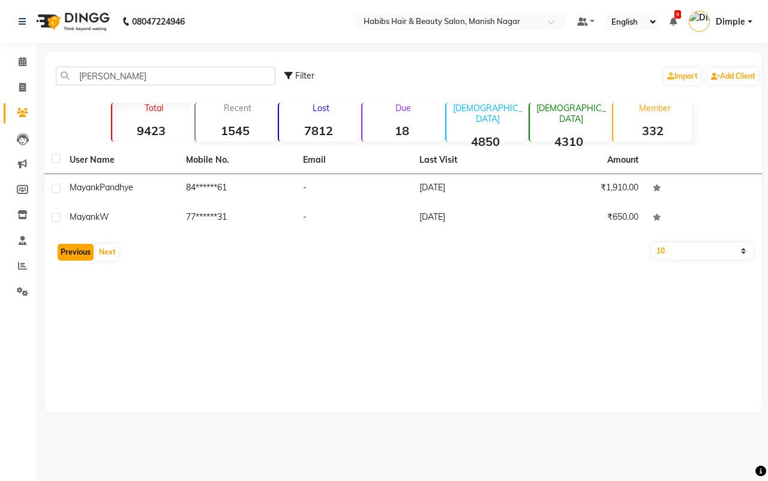
click at [70, 256] on button "Previous" at bounding box center [76, 252] width 36 height 17
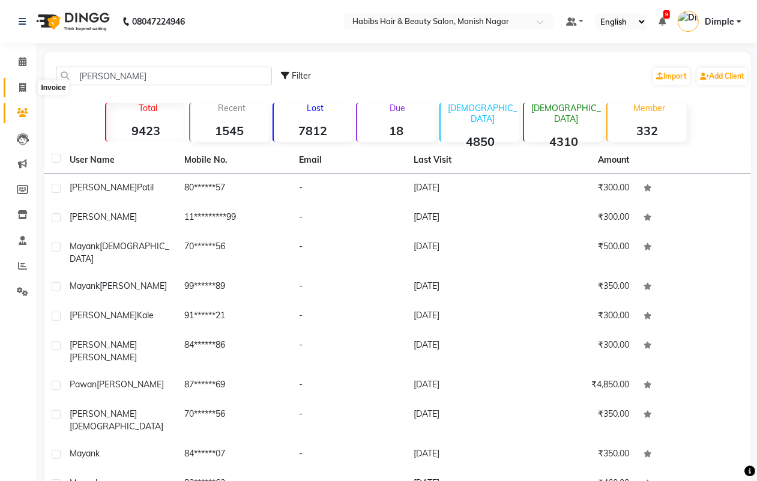
click at [22, 81] on span at bounding box center [22, 88] width 21 height 14
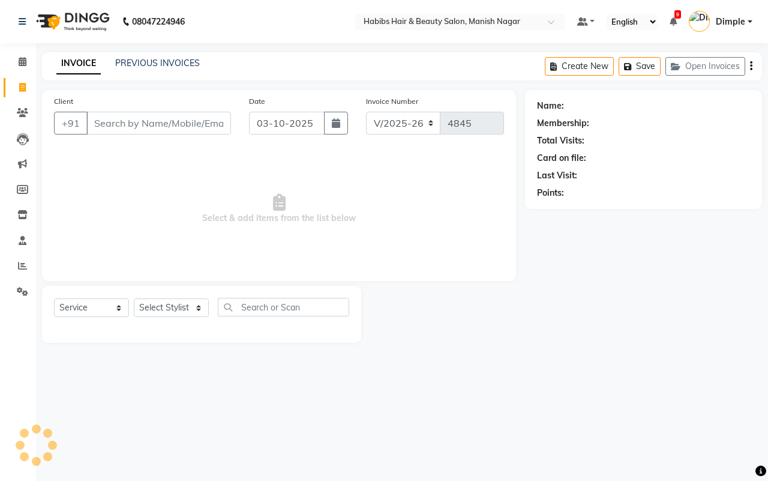
click at [134, 124] on input "Client" at bounding box center [158, 123] width 145 height 23
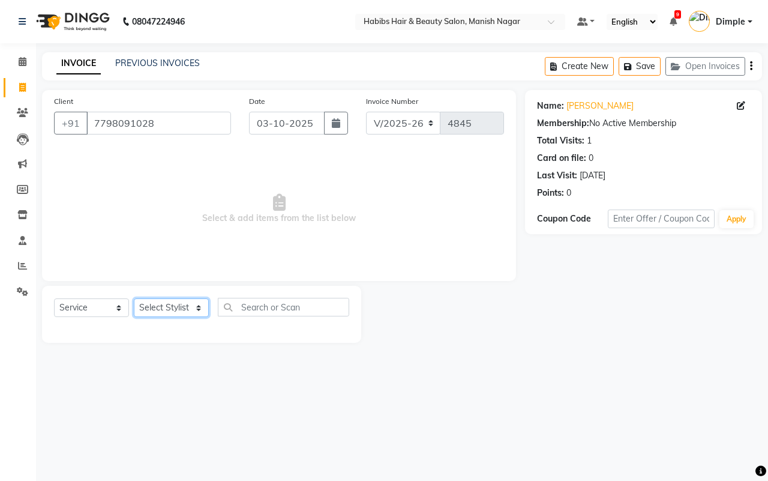
click at [172, 306] on select "Select Stylist [PERSON_NAME] [PERSON_NAME] [PERSON_NAME] [PERSON_NAME] Sachin […" at bounding box center [171, 307] width 75 height 19
click at [134, 298] on select "Select Stylist [PERSON_NAME] [PERSON_NAME] [PERSON_NAME] [PERSON_NAME] Sachin […" at bounding box center [171, 307] width 75 height 19
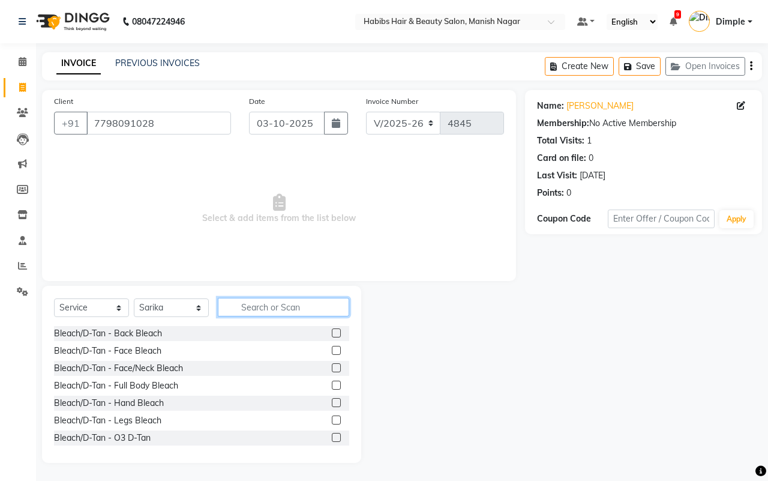
click at [268, 310] on input "text" at bounding box center [283, 307] width 131 height 19
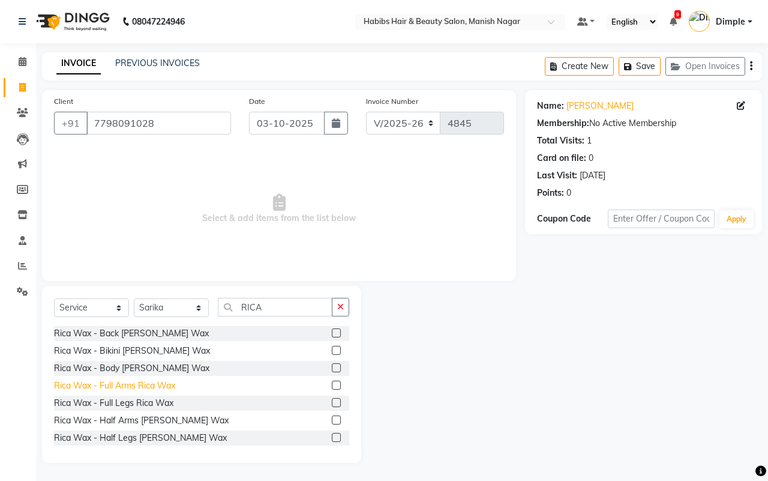
click at [141, 388] on div "Rica Wax - Full Arms Rica Wax" at bounding box center [114, 385] width 121 height 13
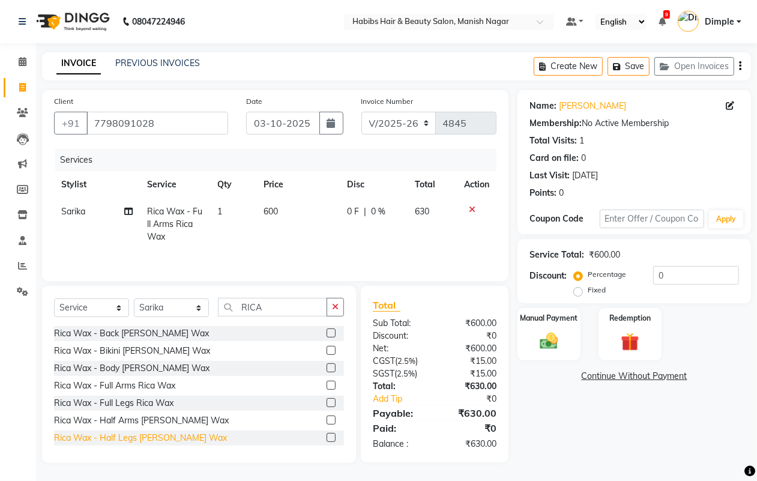
click at [133, 442] on div "Rica Wax - Half Legs [PERSON_NAME] Wax" at bounding box center [140, 437] width 173 height 13
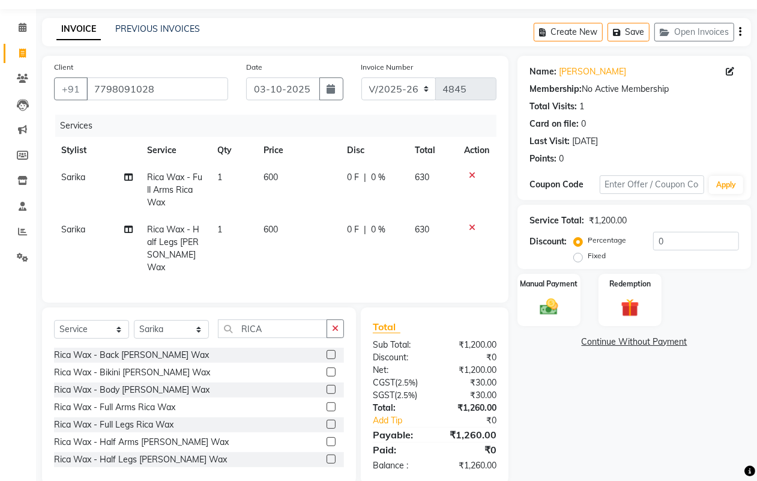
scroll to position [54, 0]
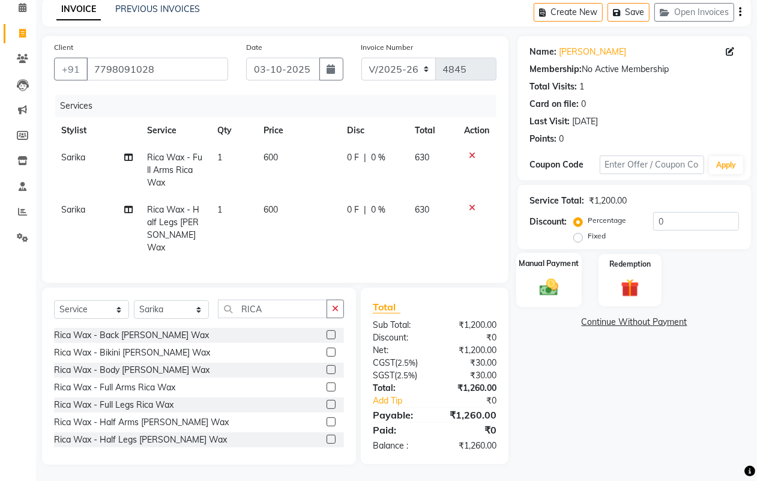
click at [543, 305] on div "Manual Payment" at bounding box center [548, 280] width 65 height 55
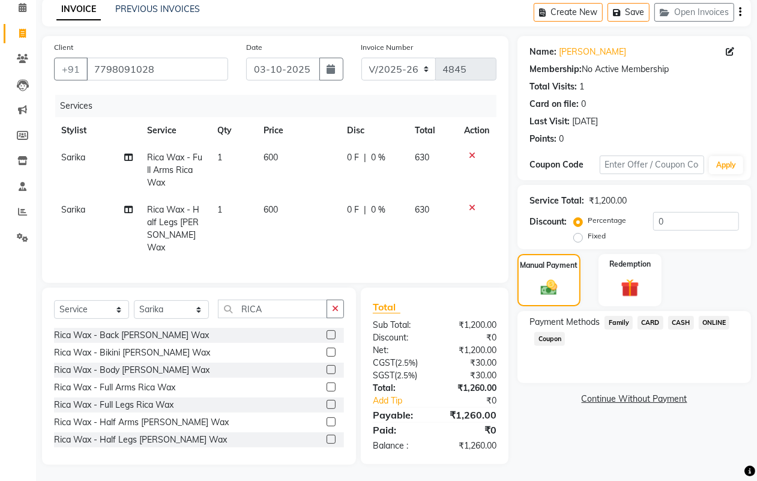
click at [715, 322] on span "ONLINE" at bounding box center [713, 323] width 31 height 14
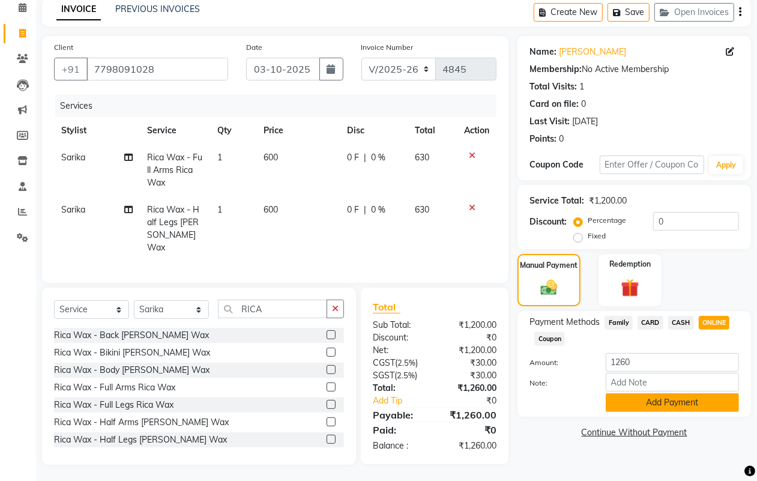
click at [649, 399] on button "Add Payment" at bounding box center [671, 402] width 133 height 19
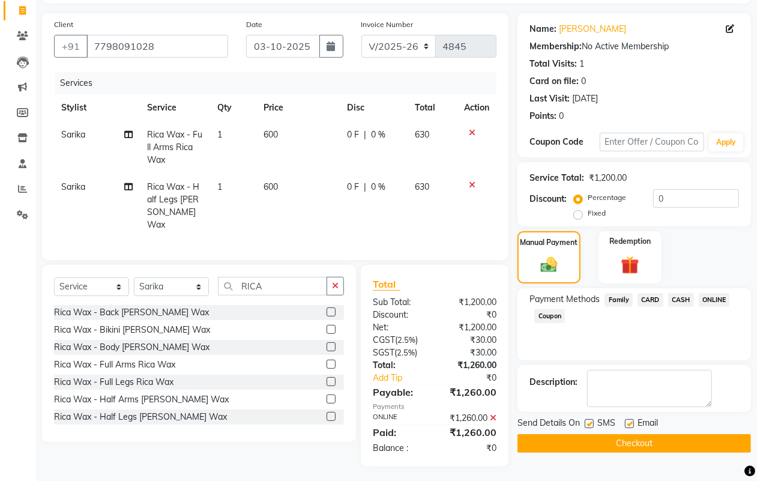
scroll to position [79, 0]
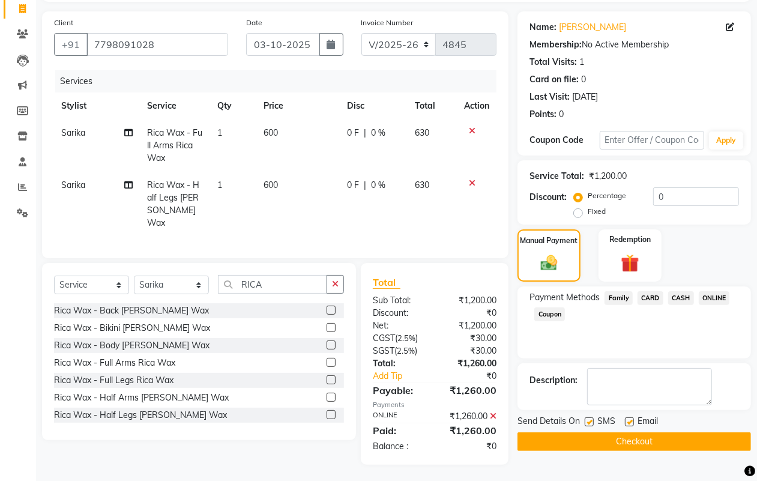
click at [638, 443] on button "Checkout" at bounding box center [633, 441] width 233 height 19
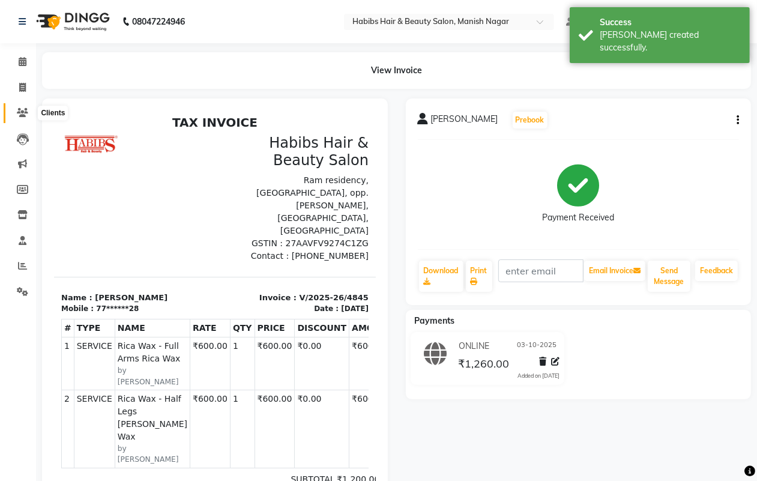
click at [21, 115] on icon at bounding box center [22, 112] width 11 height 9
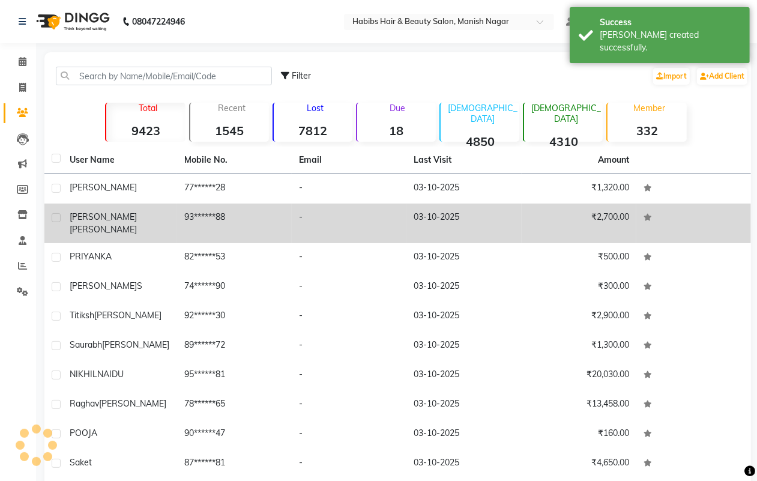
drag, startPoint x: 124, startPoint y: 187, endPoint x: 155, endPoint y: 196, distance: 31.9
click at [125, 187] on div "[PERSON_NAME]" at bounding box center [120, 187] width 100 height 13
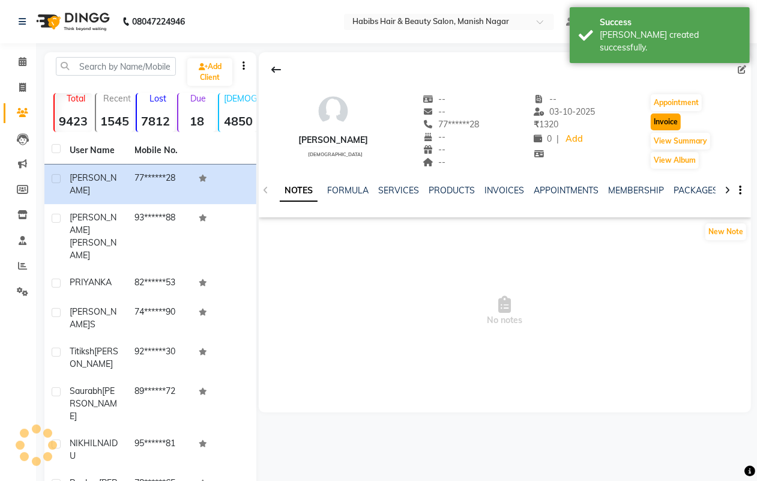
click at [663, 123] on button "Invoice" at bounding box center [665, 121] width 30 height 17
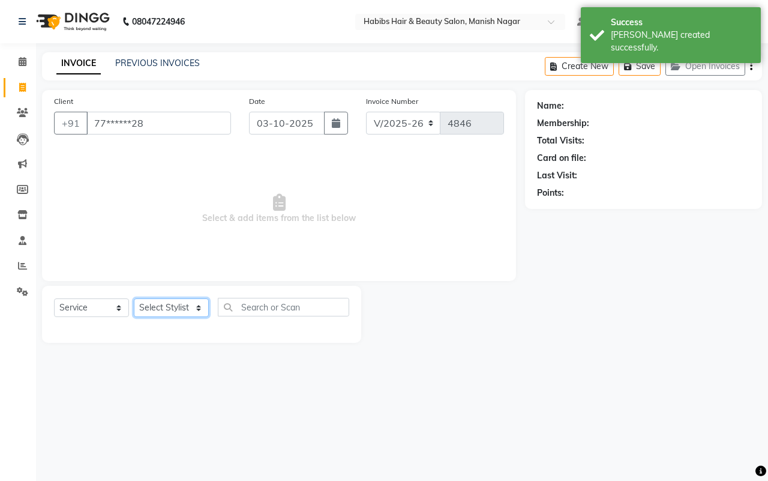
click at [166, 305] on select "Select Stylist [PERSON_NAME] [PERSON_NAME] [PERSON_NAME] [PERSON_NAME] Sachin […" at bounding box center [171, 307] width 75 height 19
click at [134, 298] on select "Select Stylist [PERSON_NAME] [PERSON_NAME] [PERSON_NAME] [PERSON_NAME] Sachin […" at bounding box center [171, 307] width 75 height 19
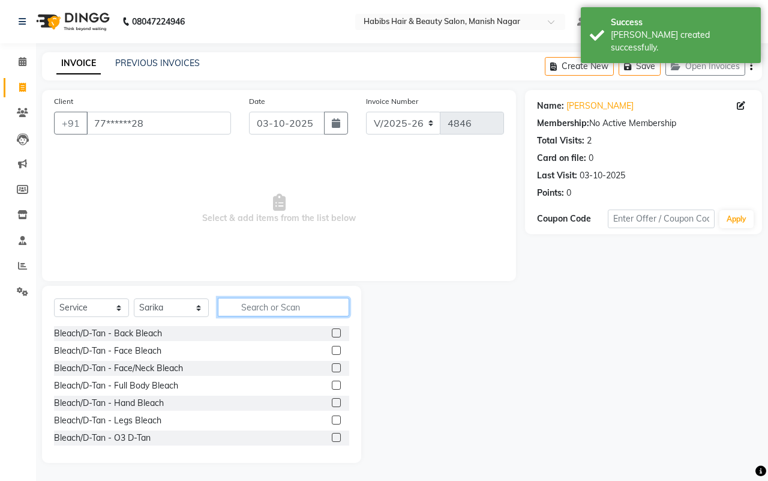
click at [255, 306] on input "text" at bounding box center [283, 307] width 131 height 19
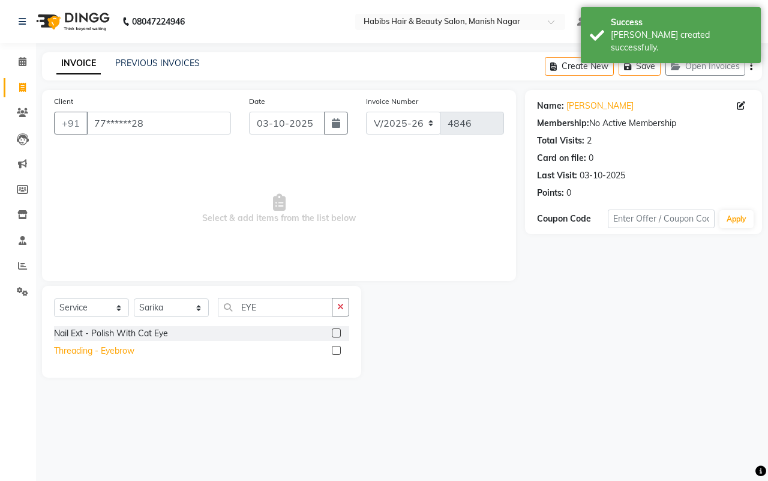
click at [115, 347] on div "Threading - Eyebrow" at bounding box center [94, 350] width 80 height 13
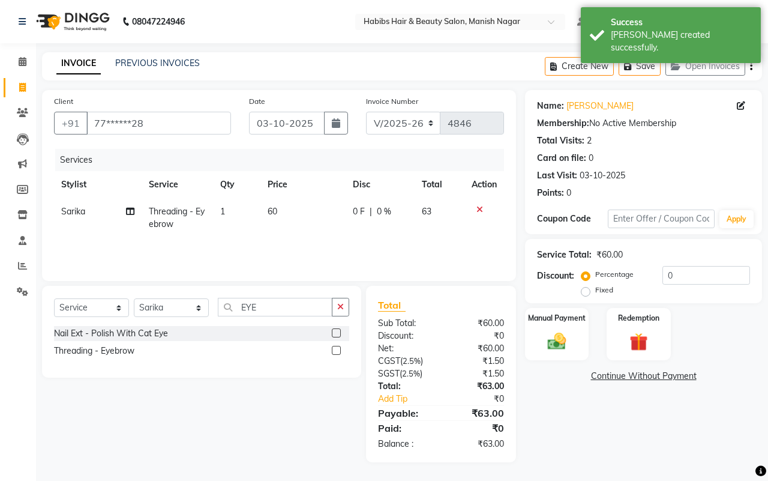
click at [751, 67] on icon "button" at bounding box center [751, 66] width 2 height 1
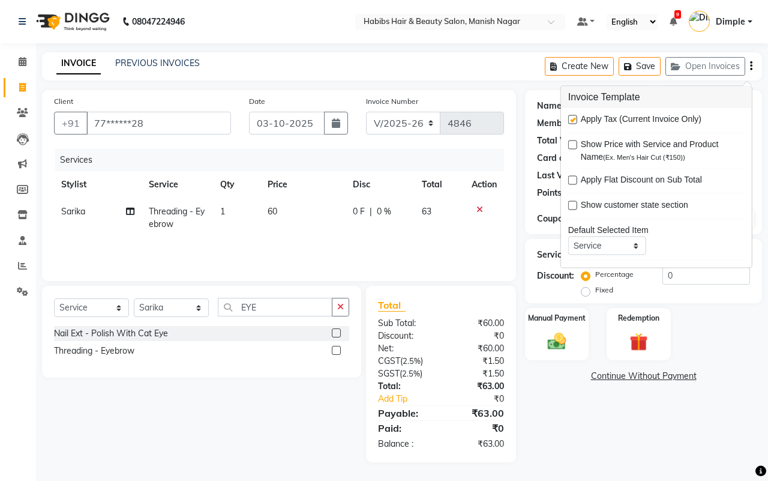
click at [571, 122] on label at bounding box center [572, 119] width 9 height 9
click at [571, 122] on input "checkbox" at bounding box center [572, 120] width 8 height 8
drag, startPoint x: 568, startPoint y: 331, endPoint x: 601, endPoint y: 340, distance: 34.8
click at [567, 331] on img at bounding box center [557, 341] width 30 height 21
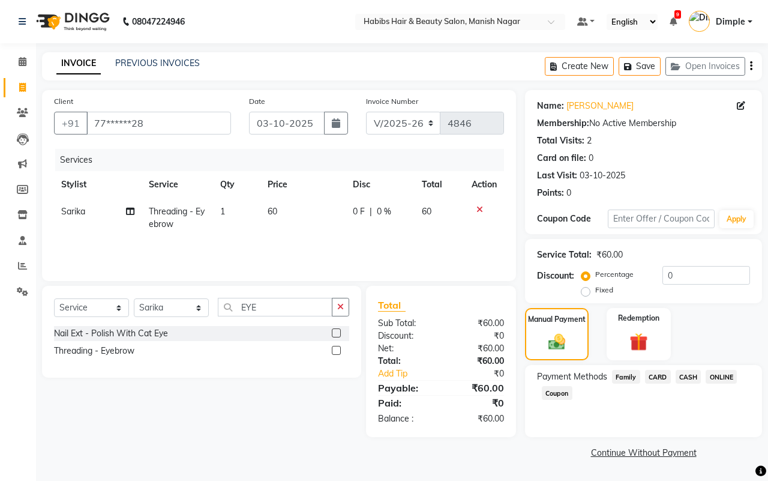
click at [724, 376] on span "ONLINE" at bounding box center [721, 377] width 31 height 14
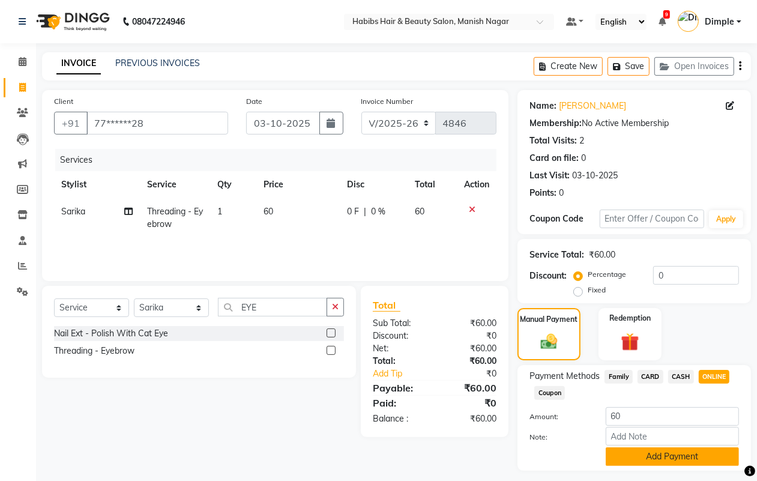
click at [683, 453] on button "Add Payment" at bounding box center [671, 456] width 133 height 19
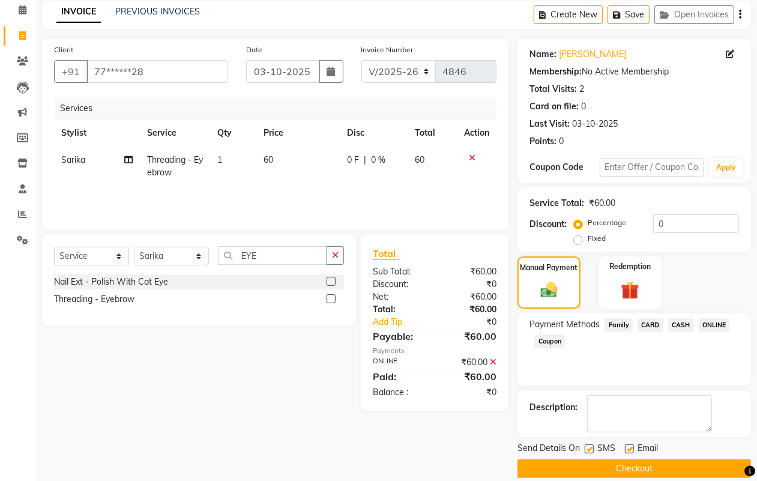
scroll to position [67, 0]
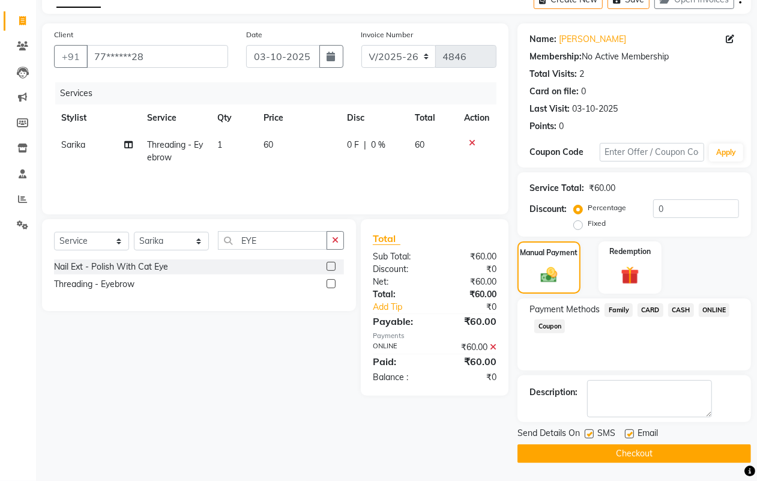
click at [682, 452] on button "Checkout" at bounding box center [633, 453] width 233 height 19
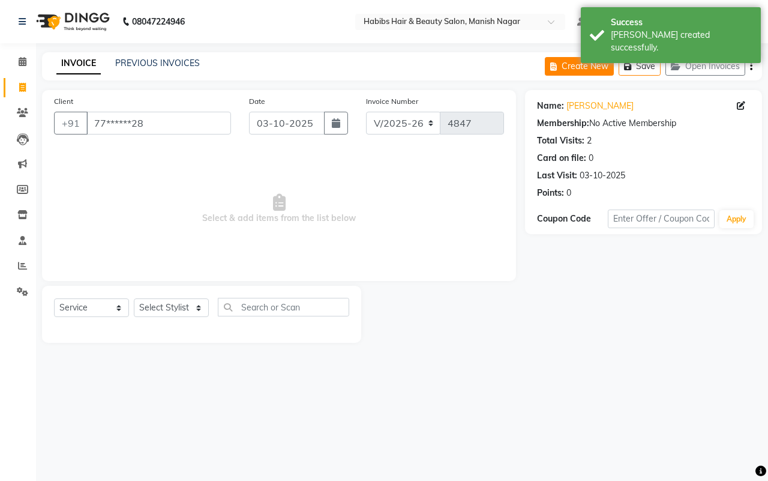
click at [560, 67] on icon "button" at bounding box center [555, 66] width 11 height 8
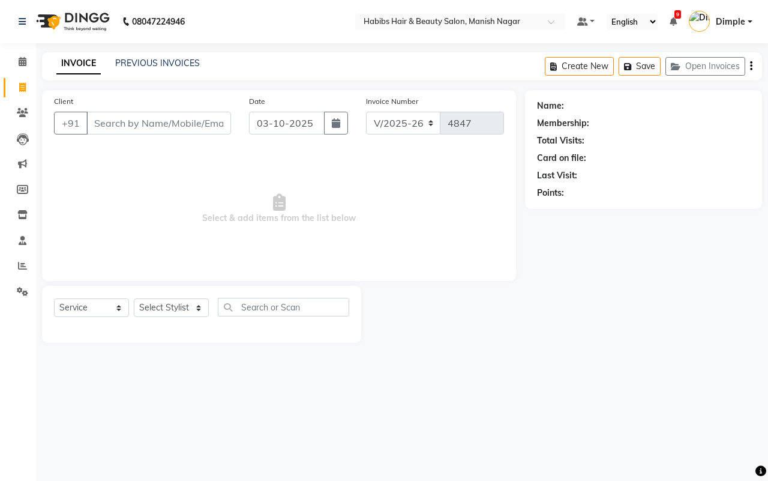
click at [192, 123] on input "Client" at bounding box center [158, 123] width 145 height 23
click at [190, 122] on input "Client" at bounding box center [158, 123] width 145 height 23
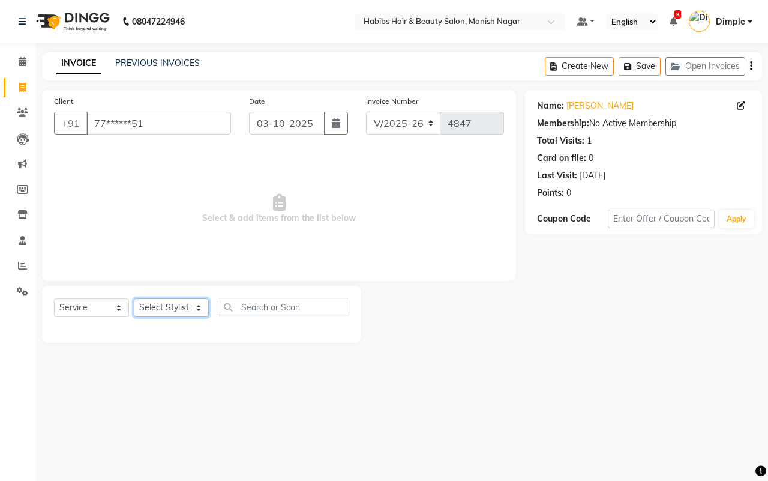
click at [181, 310] on select "Select Stylist [PERSON_NAME] [PERSON_NAME] [PERSON_NAME] [PERSON_NAME] Sachin […" at bounding box center [171, 307] width 75 height 19
click at [134, 298] on select "Select Stylist [PERSON_NAME] [PERSON_NAME] [PERSON_NAME] [PERSON_NAME] Sachin […" at bounding box center [171, 307] width 75 height 19
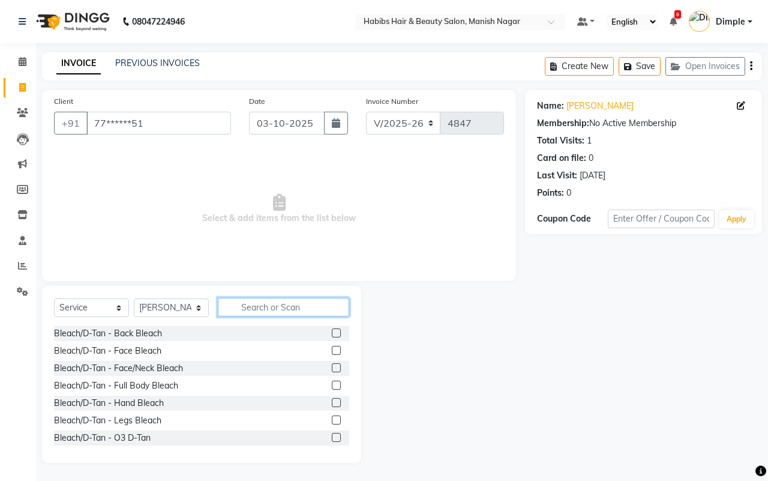
click at [264, 307] on input "text" at bounding box center [283, 307] width 131 height 19
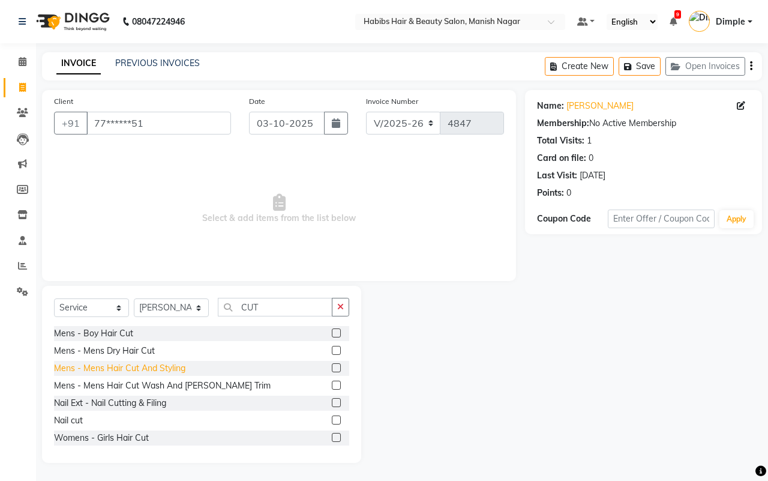
click at [152, 369] on div "Mens - Mens Hair Cut And Styling" at bounding box center [119, 368] width 131 height 13
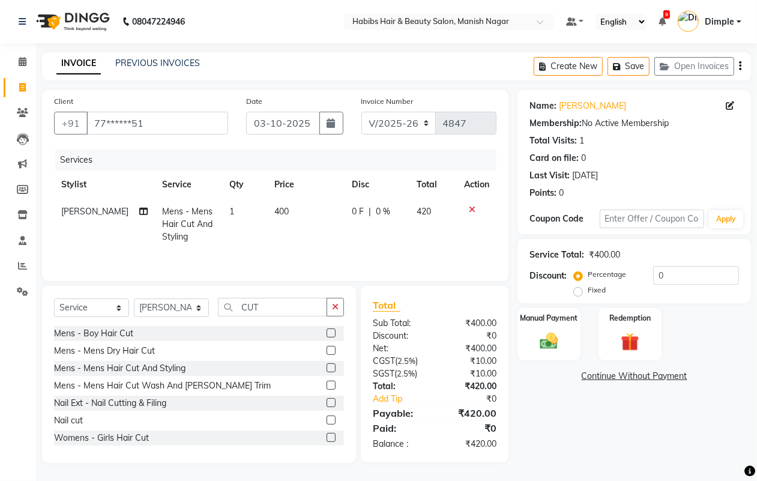
click at [286, 220] on td "400" at bounding box center [306, 224] width 78 height 52
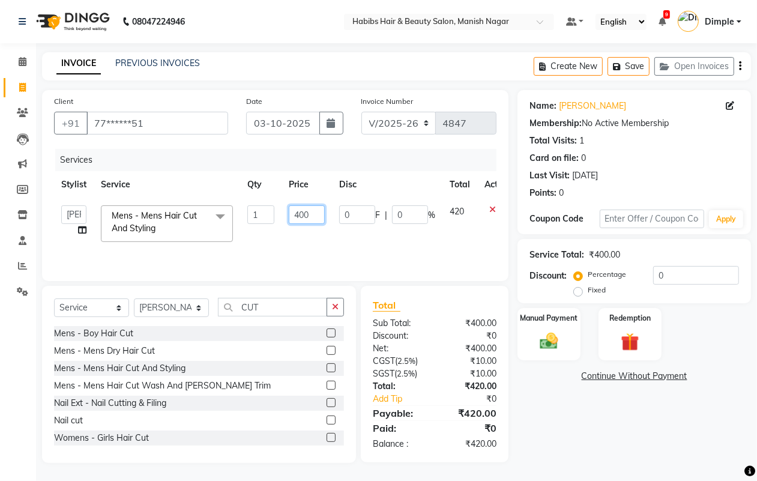
click at [295, 214] on input "400" at bounding box center [307, 214] width 36 height 19
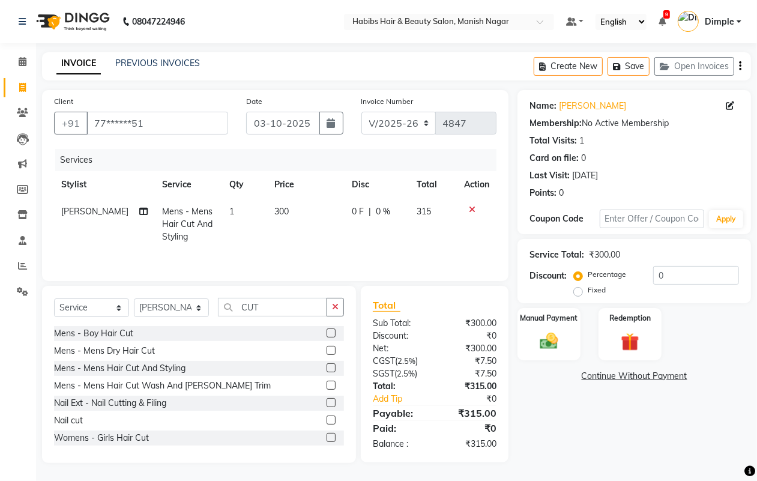
click at [739, 67] on icon "button" at bounding box center [740, 66] width 2 height 1
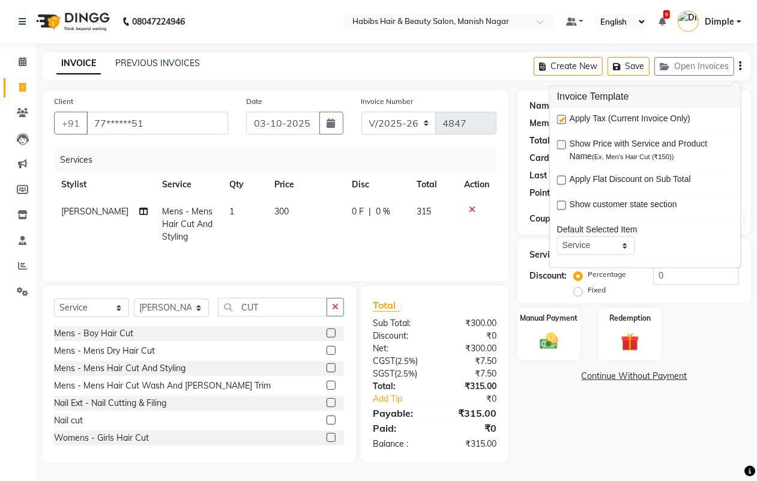
click at [561, 122] on label at bounding box center [561, 119] width 9 height 9
click at [561, 122] on input "checkbox" at bounding box center [561, 120] width 8 height 8
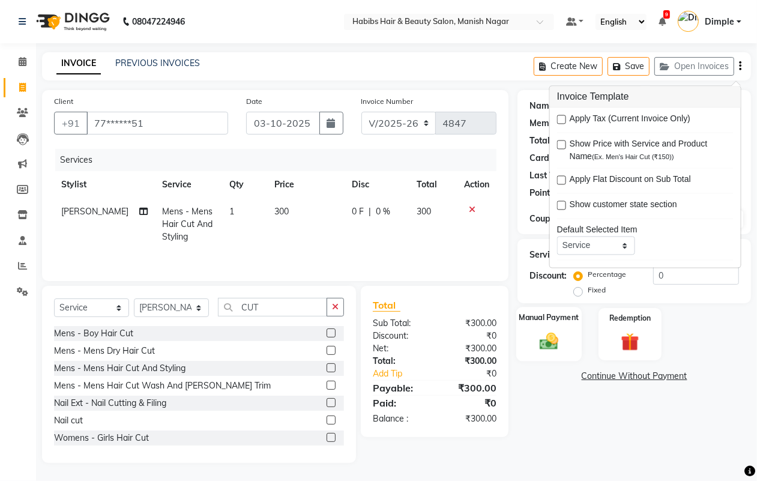
click at [552, 334] on img at bounding box center [548, 341] width 30 height 22
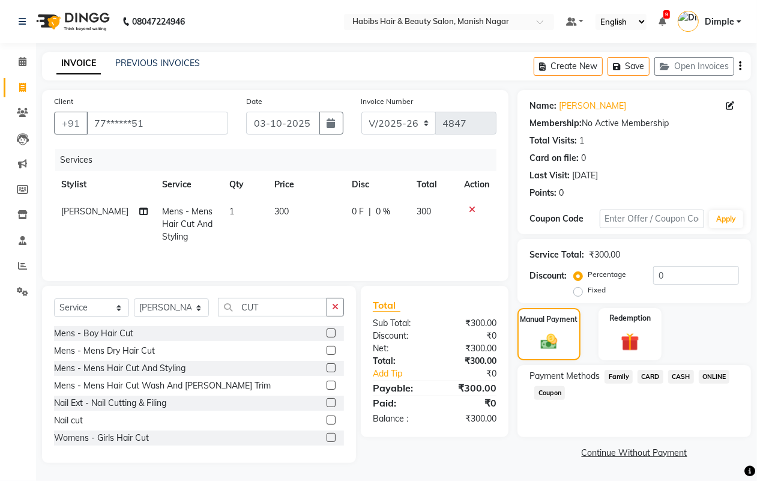
click at [711, 377] on span "ONLINE" at bounding box center [713, 377] width 31 height 14
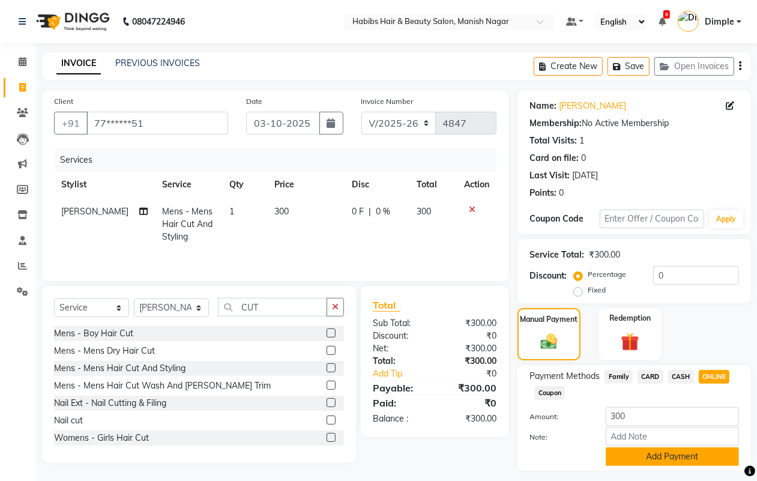
click at [642, 454] on button "Add Payment" at bounding box center [671, 456] width 133 height 19
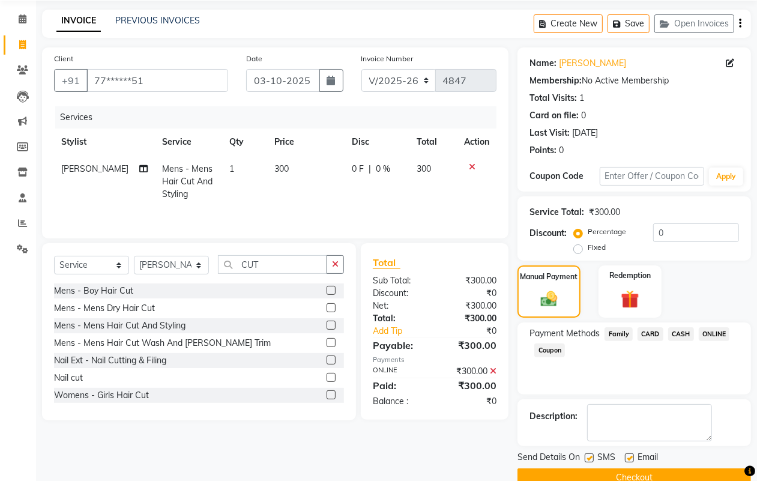
scroll to position [67, 0]
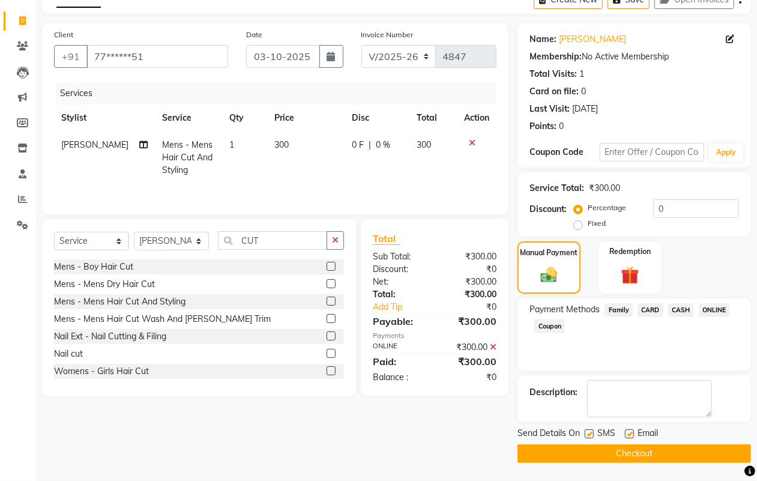
click at [645, 451] on button "Checkout" at bounding box center [633, 453] width 233 height 19
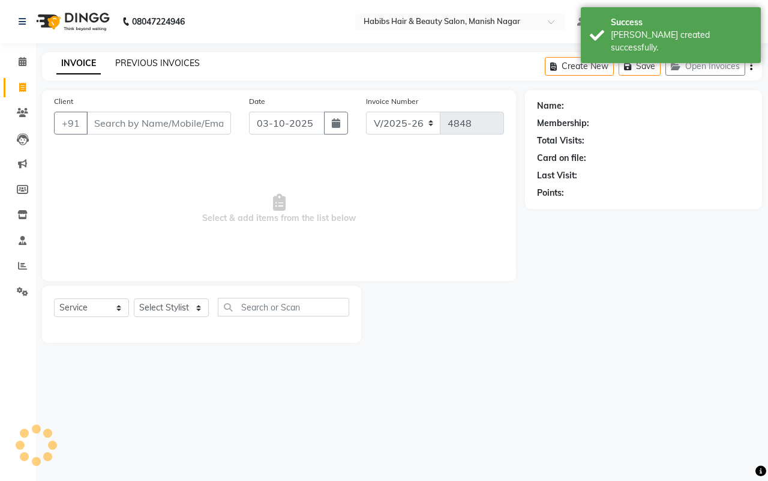
click at [141, 61] on link "PREVIOUS INVOICES" at bounding box center [157, 63] width 85 height 11
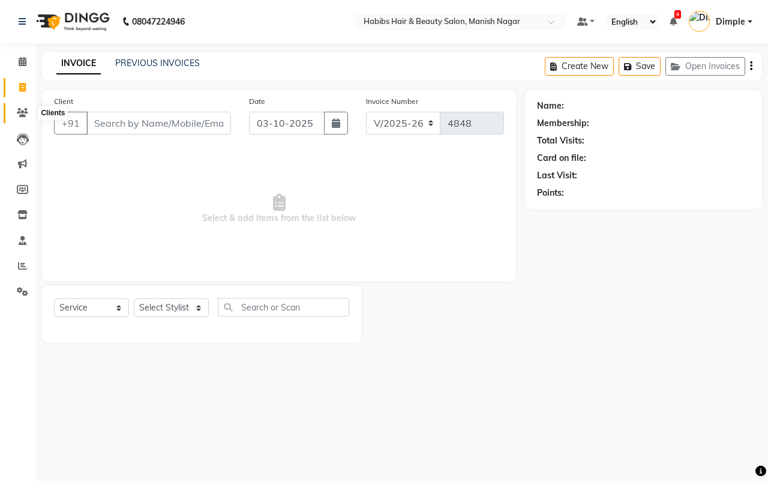
click at [22, 112] on icon at bounding box center [22, 112] width 11 height 9
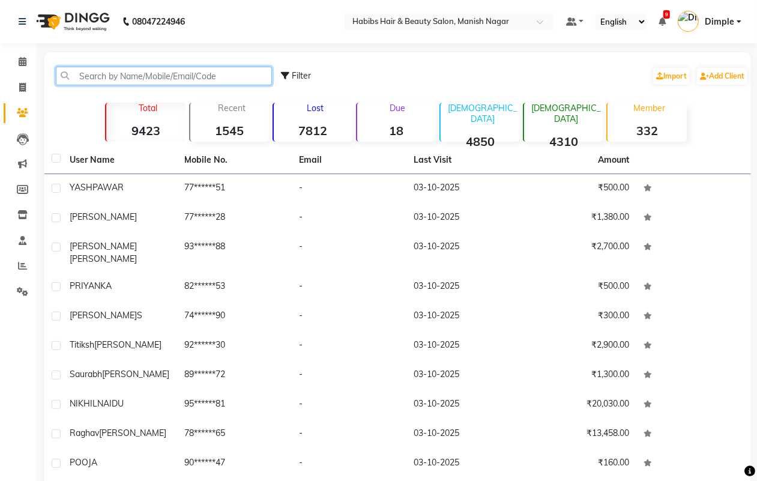
click at [114, 70] on input "text" at bounding box center [164, 76] width 216 height 19
click at [105, 73] on input "text" at bounding box center [164, 76] width 216 height 19
click at [16, 85] on span at bounding box center [22, 88] width 21 height 14
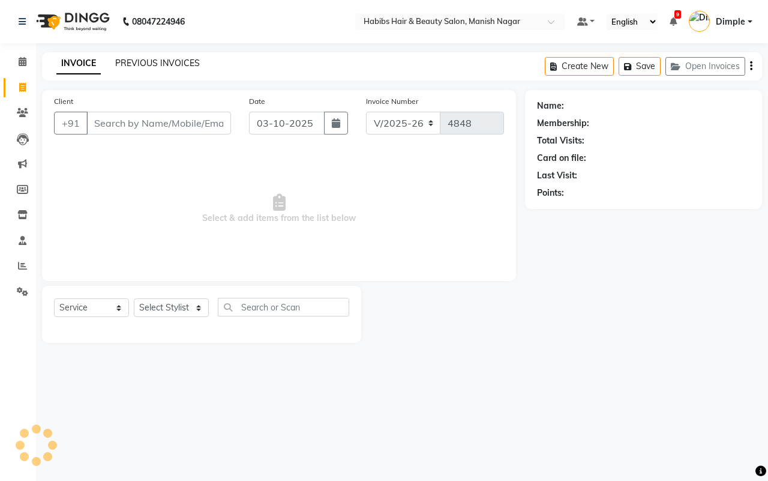
click at [169, 61] on link "PREVIOUS INVOICES" at bounding box center [157, 63] width 85 height 11
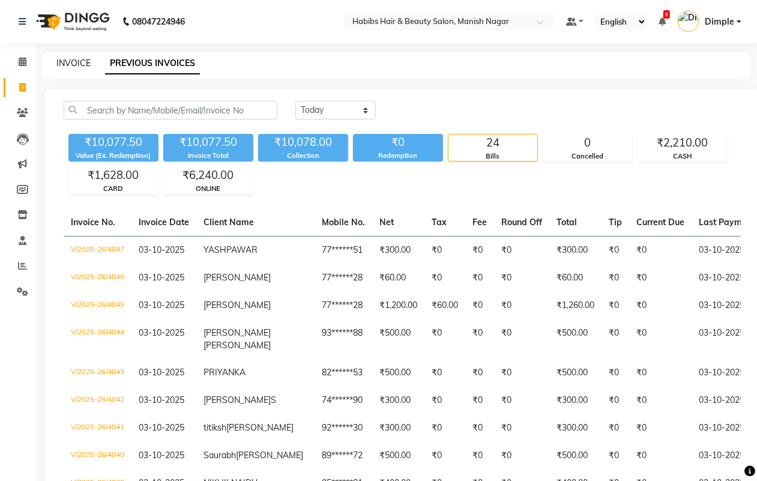
click at [77, 60] on link "INVOICE" at bounding box center [73, 63] width 34 height 11
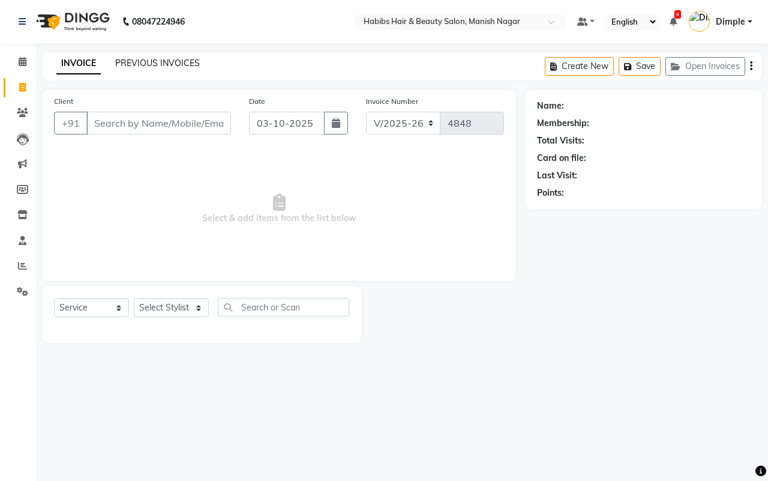
click at [166, 61] on link "PREVIOUS INVOICES" at bounding box center [157, 63] width 85 height 11
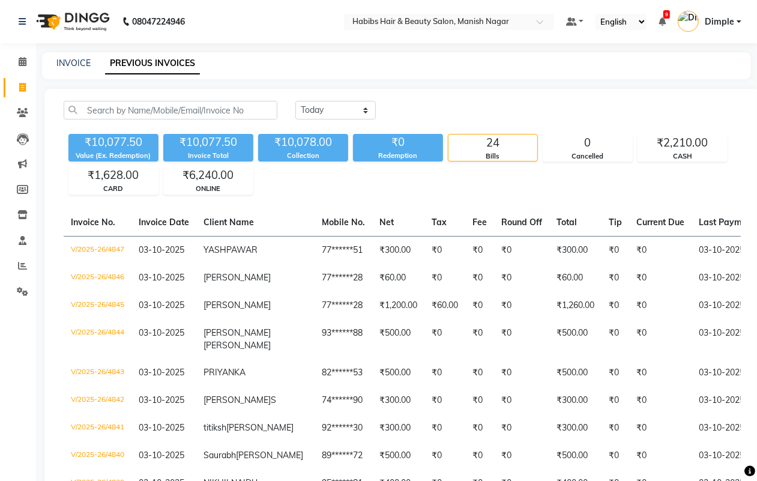
click at [67, 55] on div "INVOICE PREVIOUS INVOICES" at bounding box center [396, 65] width 709 height 27
click at [67, 64] on link "INVOICE" at bounding box center [73, 63] width 34 height 11
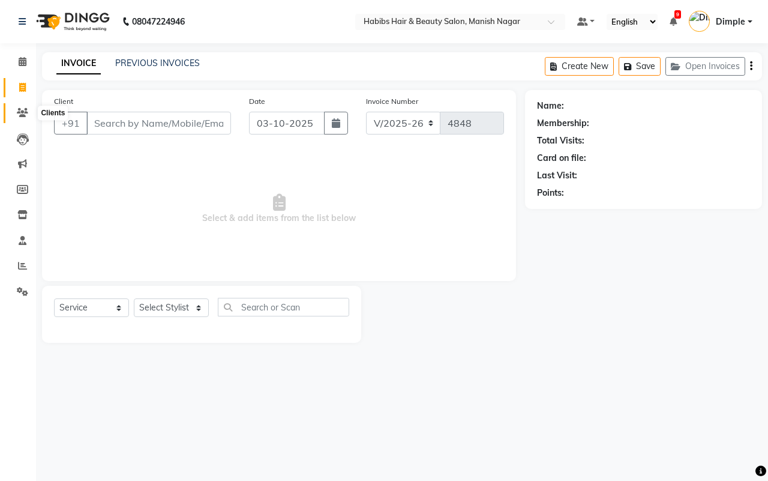
click at [28, 109] on icon at bounding box center [22, 112] width 11 height 9
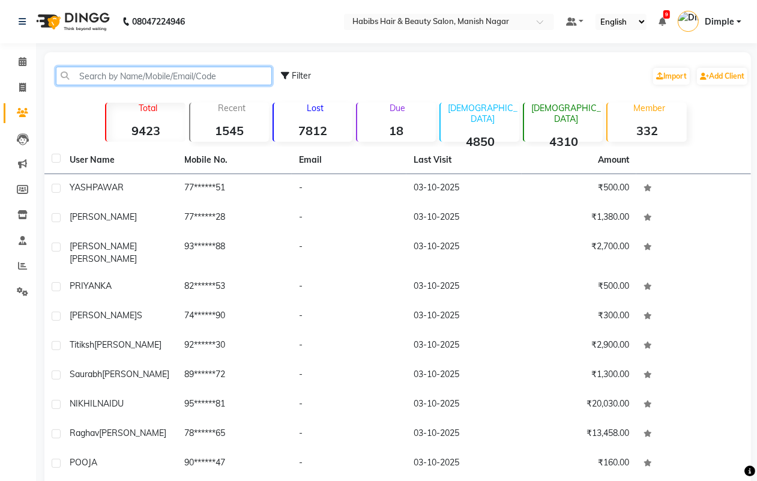
click at [107, 76] on input "text" at bounding box center [164, 76] width 216 height 19
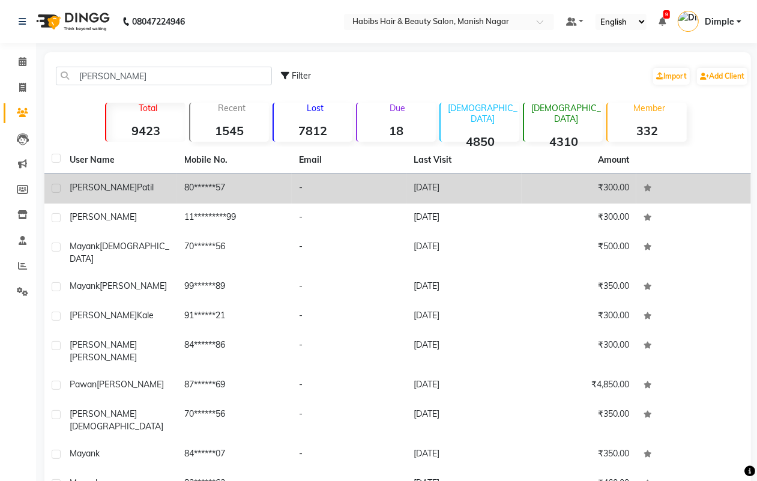
click at [267, 191] on td "80******57" at bounding box center [234, 188] width 115 height 29
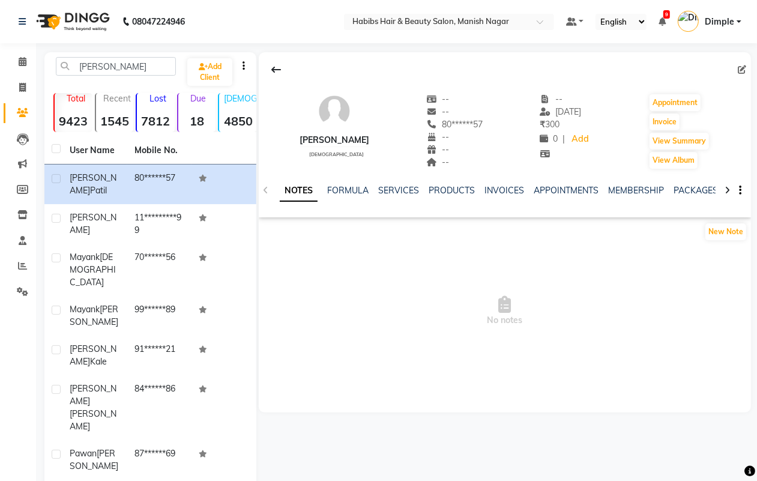
click at [742, 68] on icon at bounding box center [741, 69] width 8 height 8
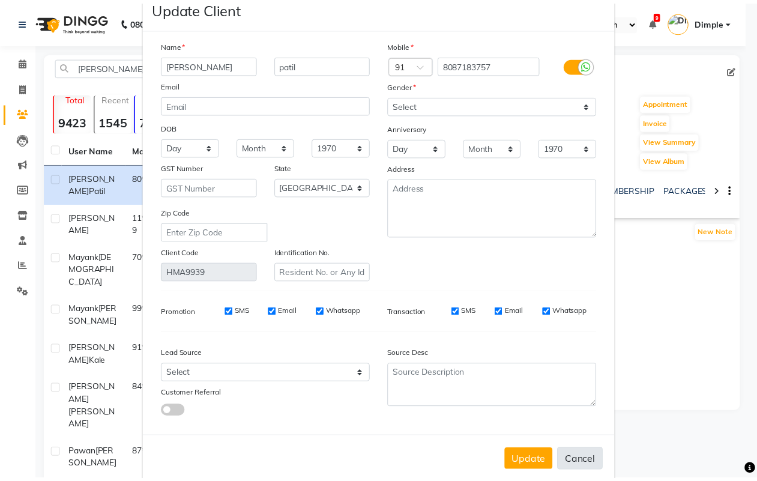
scroll to position [48, 0]
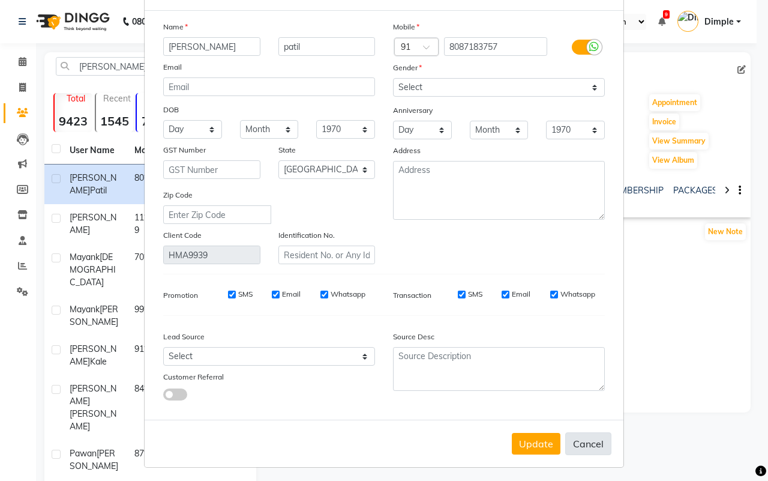
click at [594, 435] on button "Cancel" at bounding box center [588, 443] width 46 height 23
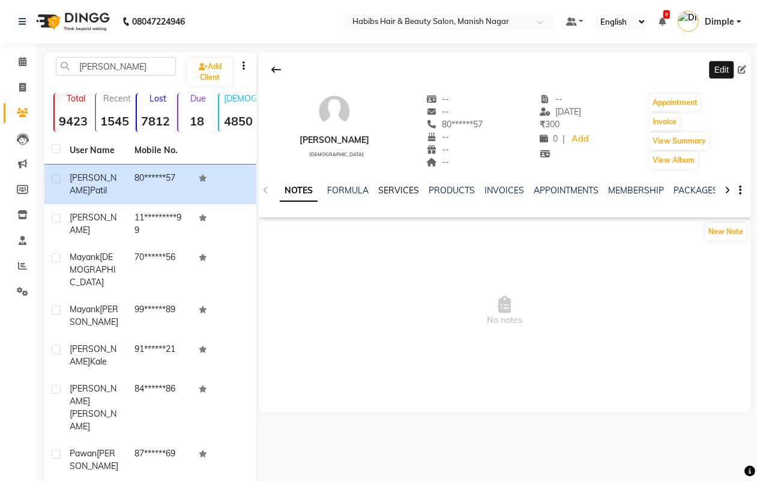
click at [397, 190] on link "SERVICES" at bounding box center [398, 190] width 41 height 11
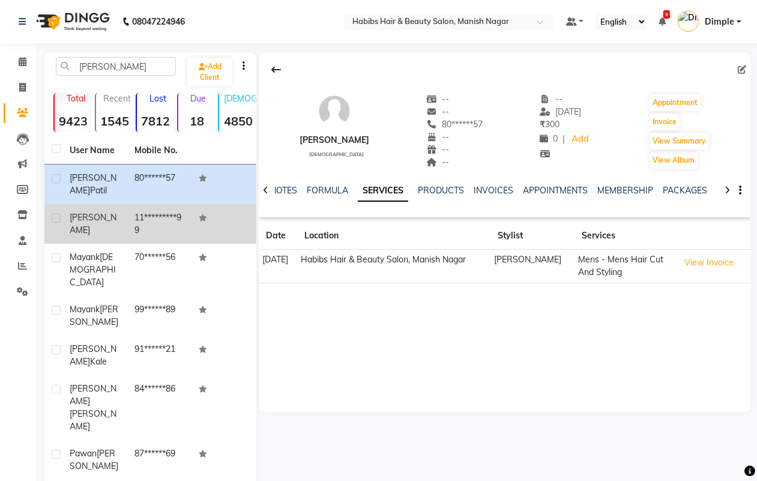
click at [166, 223] on td "11*********99" at bounding box center [159, 224] width 65 height 40
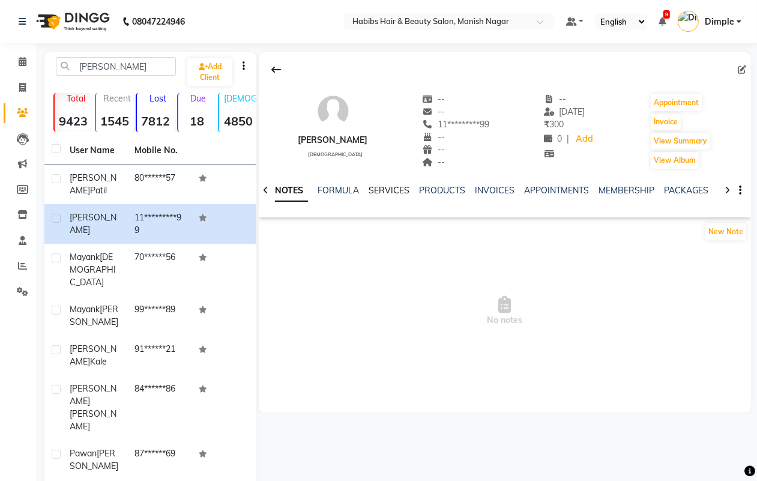
click at [385, 193] on link "SERVICES" at bounding box center [388, 190] width 41 height 11
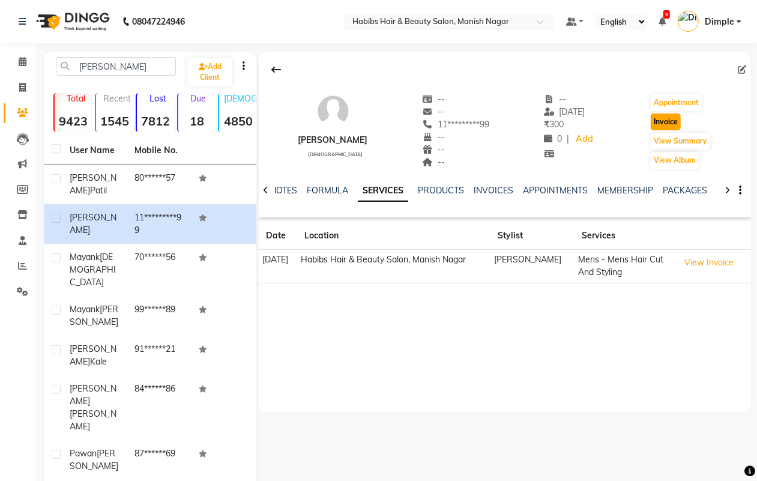
click at [659, 122] on button "Invoice" at bounding box center [665, 121] width 30 height 17
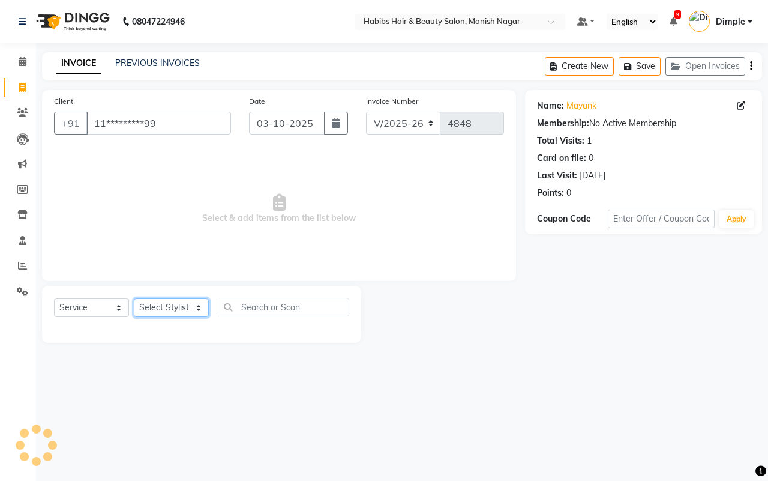
click at [166, 308] on select "Select Stylist [PERSON_NAME] [PERSON_NAME] [PERSON_NAME] [PERSON_NAME] Sachin […" at bounding box center [171, 307] width 75 height 19
click at [134, 298] on select "Select Stylist [PERSON_NAME] [PERSON_NAME] [PERSON_NAME] [PERSON_NAME] Sachin […" at bounding box center [171, 307] width 75 height 19
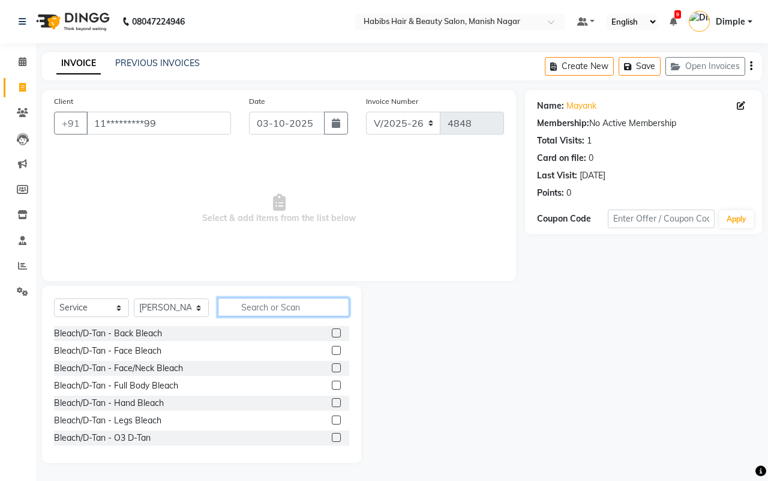
click at [297, 305] on input "text" at bounding box center [283, 307] width 131 height 19
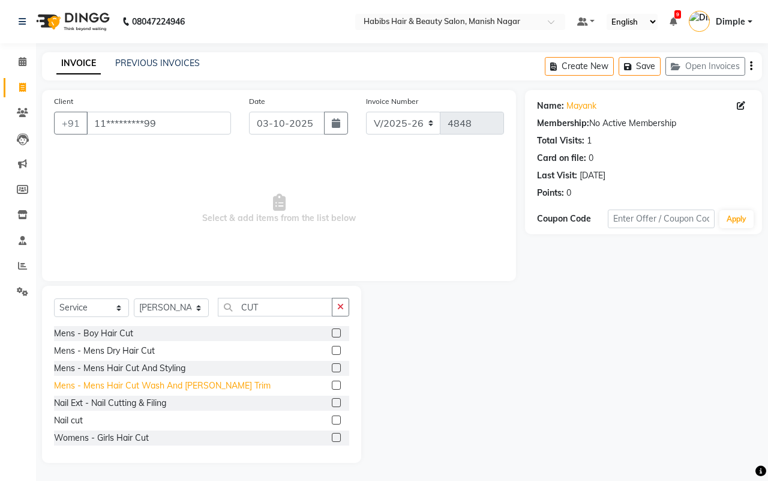
click at [172, 386] on div "Mens - Mens Hair Cut Wash And [PERSON_NAME] Trim" at bounding box center [162, 385] width 217 height 13
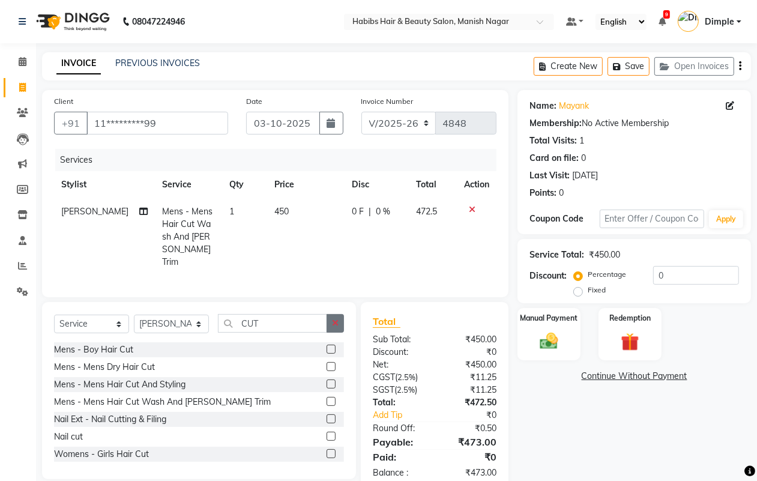
click at [336, 315] on button "button" at bounding box center [334, 323] width 17 height 19
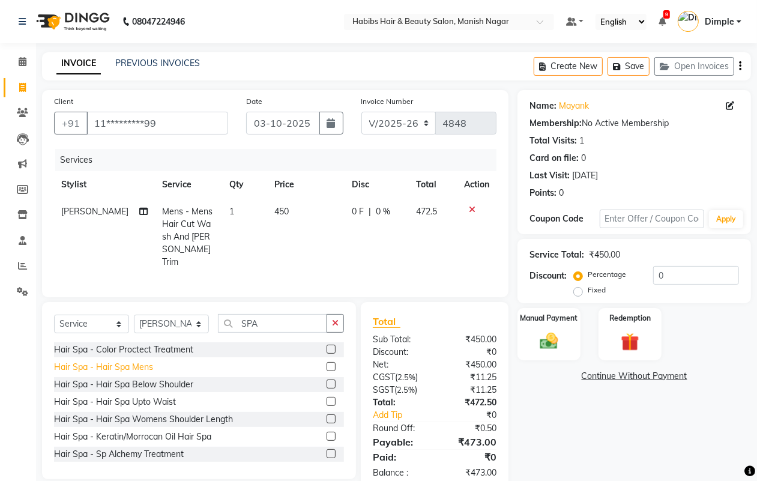
click at [147, 363] on div "Hair Spa - Hair Spa Mens" at bounding box center [103, 367] width 99 height 13
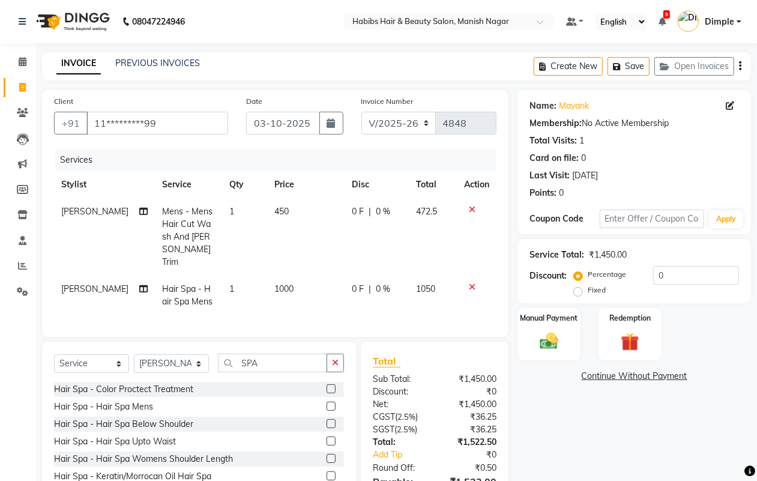
drag, startPoint x: 289, startPoint y: 283, endPoint x: 282, endPoint y: 274, distance: 11.2
click at [288, 282] on td "1000" at bounding box center [305, 295] width 77 height 40
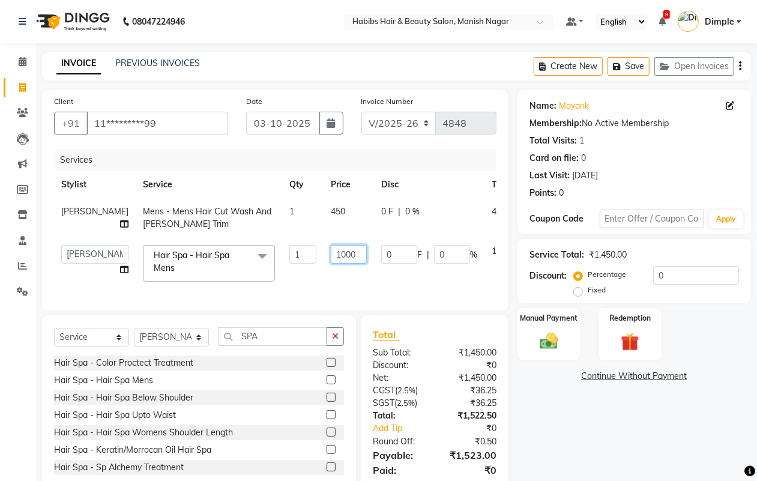
click at [331, 251] on input "1000" at bounding box center [349, 254] width 36 height 19
click at [550, 423] on div "Name: [PERSON_NAME] Membership: No Active Membership Total Visits: 1 Card on fi…" at bounding box center [638, 297] width 242 height 414
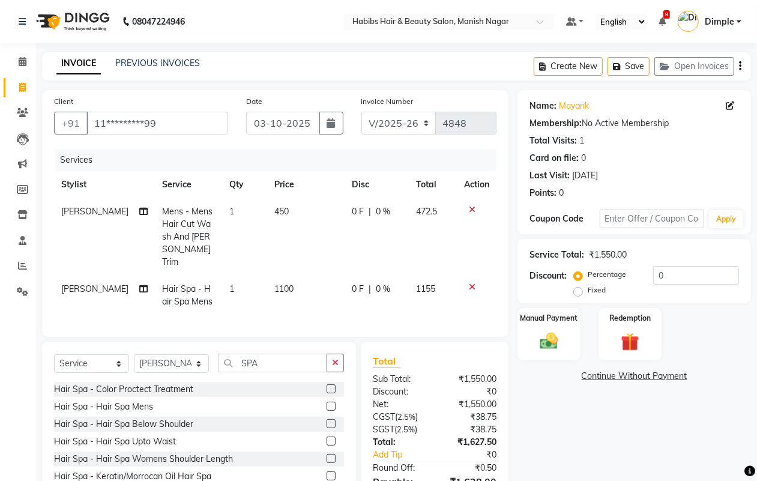
click at [471, 207] on icon at bounding box center [472, 209] width 7 height 8
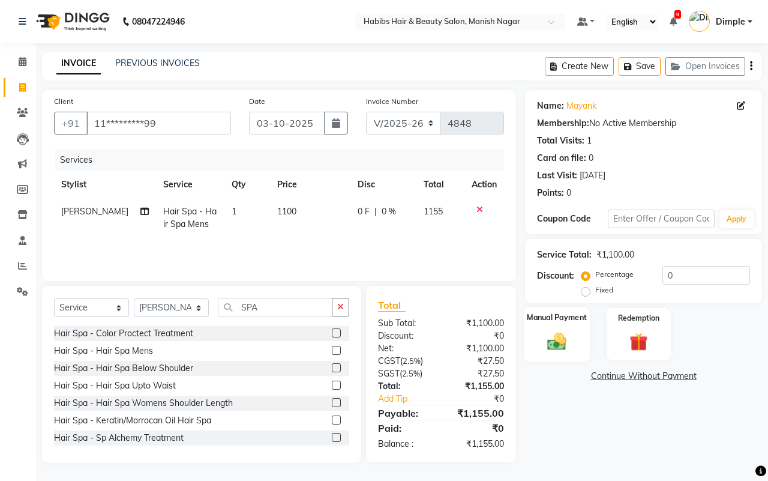
drag, startPoint x: 546, startPoint y: 344, endPoint x: 639, endPoint y: 360, distance: 94.4
click at [547, 343] on img at bounding box center [556, 341] width 31 height 22
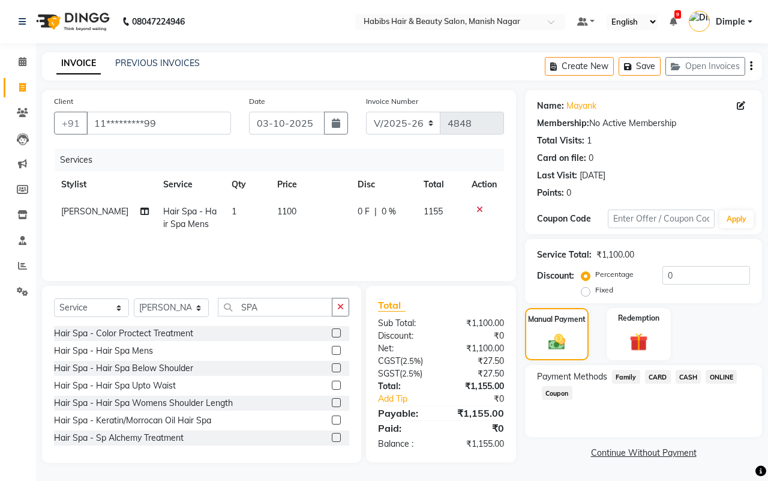
click at [725, 371] on span "ONLINE" at bounding box center [721, 377] width 31 height 14
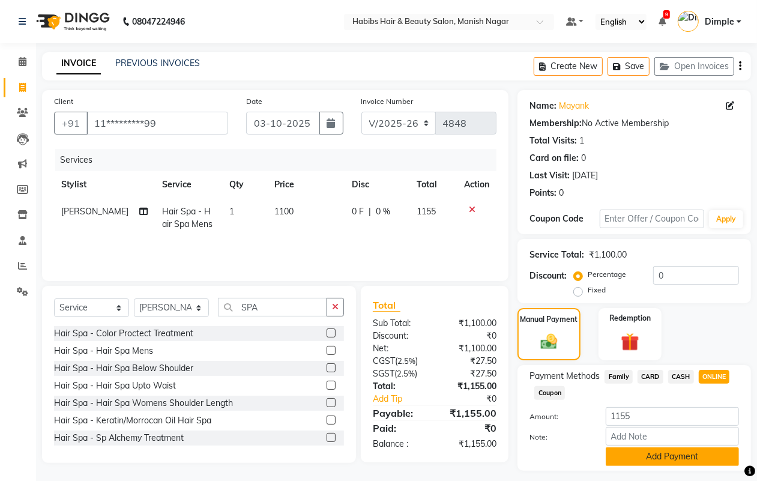
click at [644, 460] on button "Add Payment" at bounding box center [671, 456] width 133 height 19
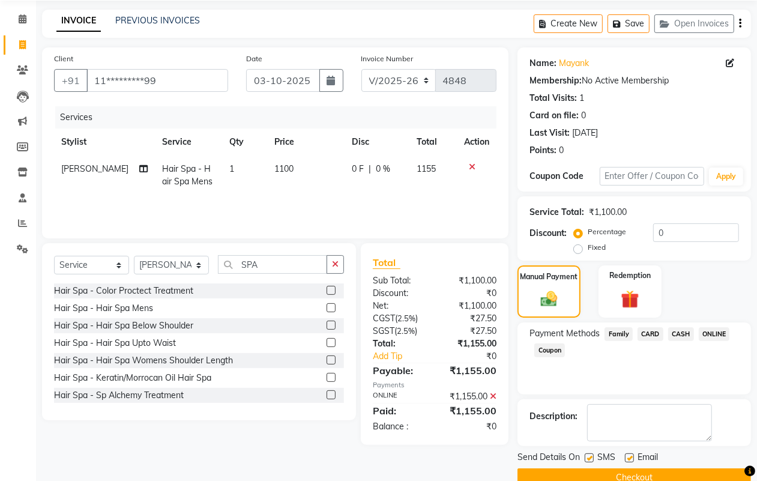
scroll to position [67, 0]
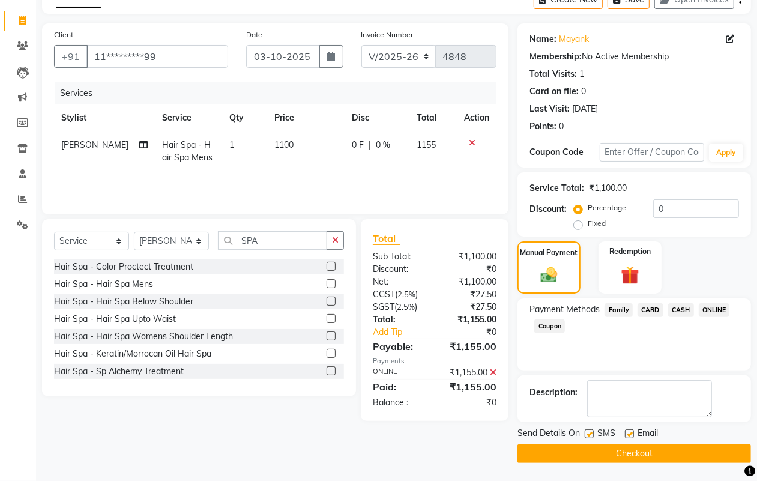
click at [649, 451] on button "Checkout" at bounding box center [633, 453] width 233 height 19
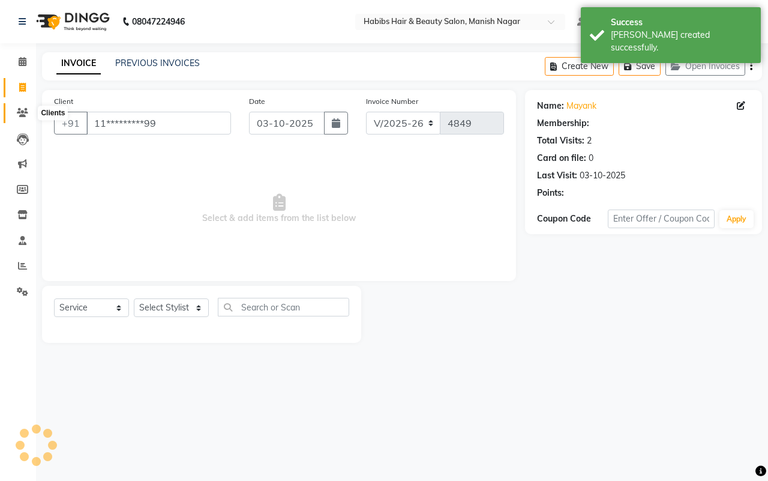
click at [28, 108] on icon at bounding box center [22, 112] width 11 height 9
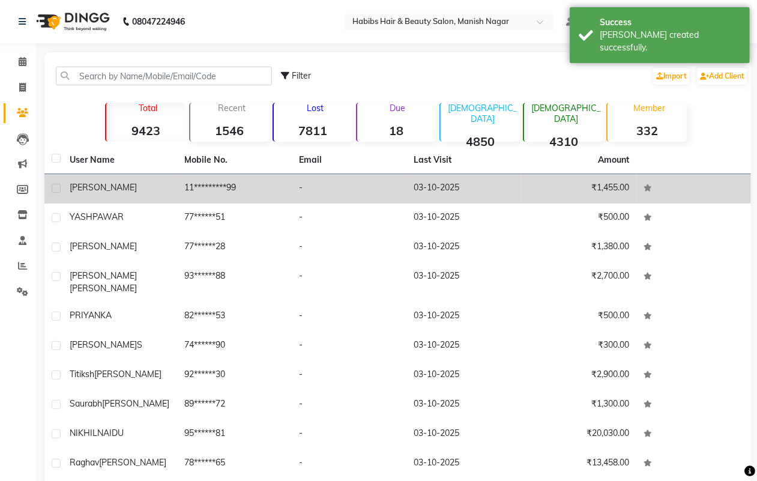
drag, startPoint x: 148, startPoint y: 193, endPoint x: 239, endPoint y: 193, distance: 91.2
click at [148, 193] on div "[PERSON_NAME]" at bounding box center [120, 187] width 100 height 13
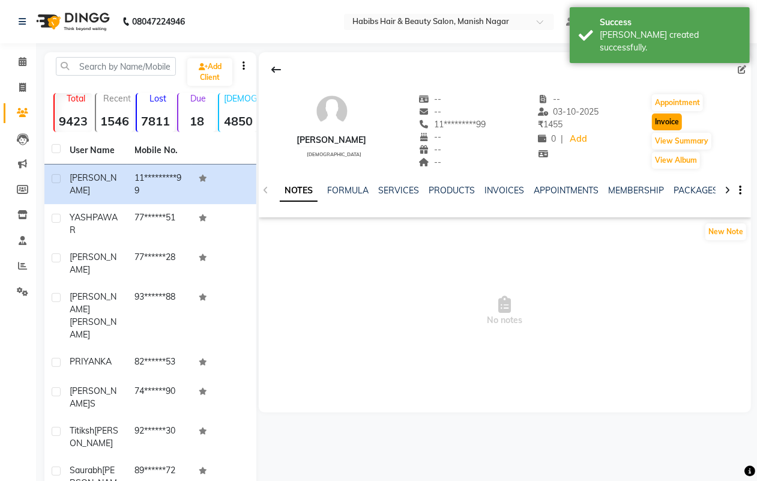
click at [656, 124] on button "Invoice" at bounding box center [667, 121] width 30 height 17
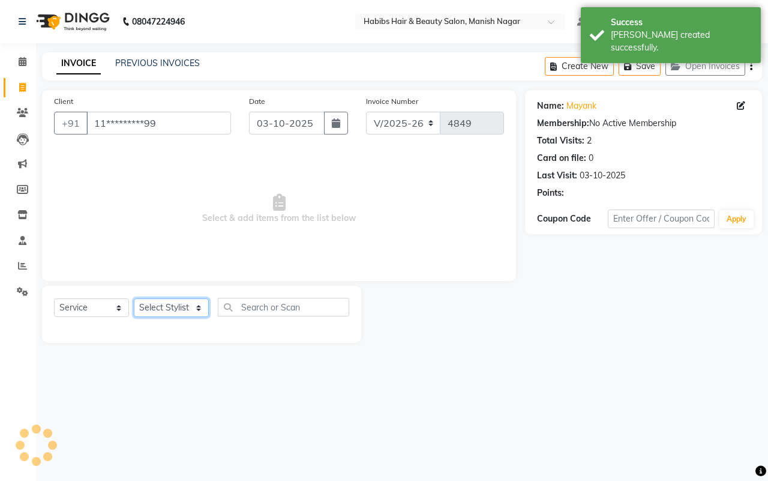
click at [169, 311] on select "Select Stylist [PERSON_NAME] [PERSON_NAME] [PERSON_NAME] [PERSON_NAME] Sachin […" at bounding box center [171, 307] width 75 height 19
click at [134, 298] on select "Select Stylist [PERSON_NAME] [PERSON_NAME] [PERSON_NAME] [PERSON_NAME] Sachin […" at bounding box center [171, 307] width 75 height 19
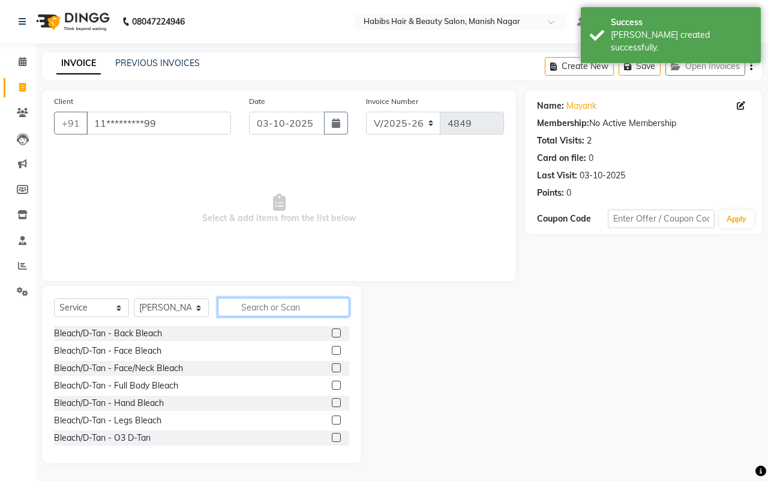
click at [267, 307] on input "text" at bounding box center [283, 307] width 131 height 19
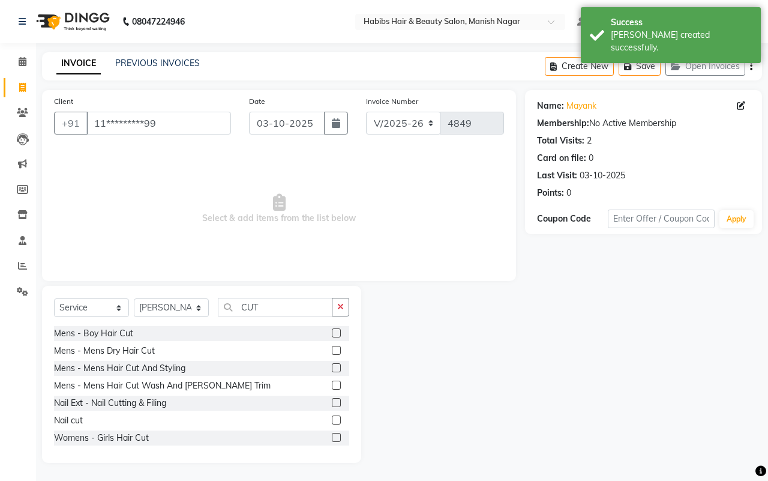
drag, startPoint x: 170, startPoint y: 385, endPoint x: 229, endPoint y: 352, distance: 68.2
click at [172, 384] on div "Mens - Mens Hair Cut Wash And [PERSON_NAME] Trim" at bounding box center [162, 385] width 217 height 13
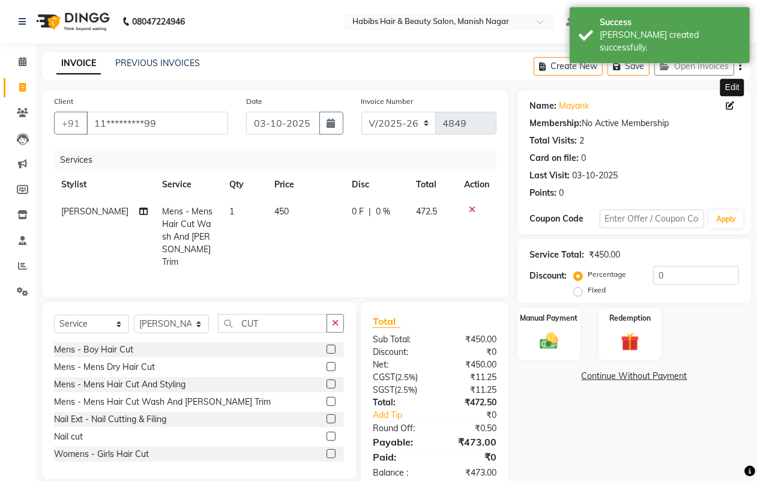
click at [729, 104] on icon at bounding box center [729, 105] width 8 height 8
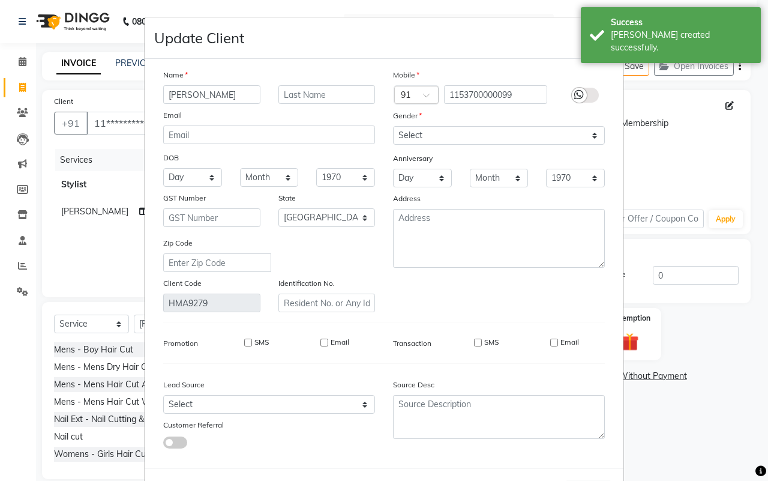
click at [748, 168] on ngb-modal-window "Update Client Name [PERSON_NAME] Email DOB Day 01 02 03 04 05 06 07 08 09 10 11…" at bounding box center [384, 240] width 768 height 481
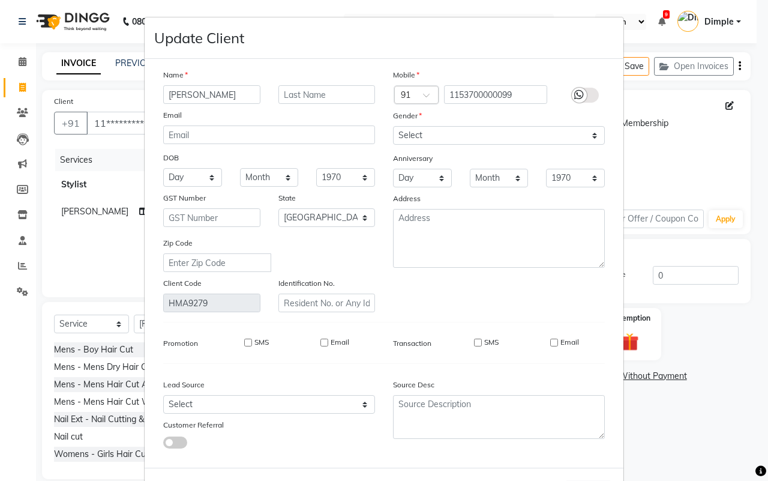
click at [709, 147] on ngb-modal-window "Update Client Name [PERSON_NAME] Email DOB Day 01 02 03 04 05 06 07 08 09 10 11…" at bounding box center [384, 240] width 768 height 481
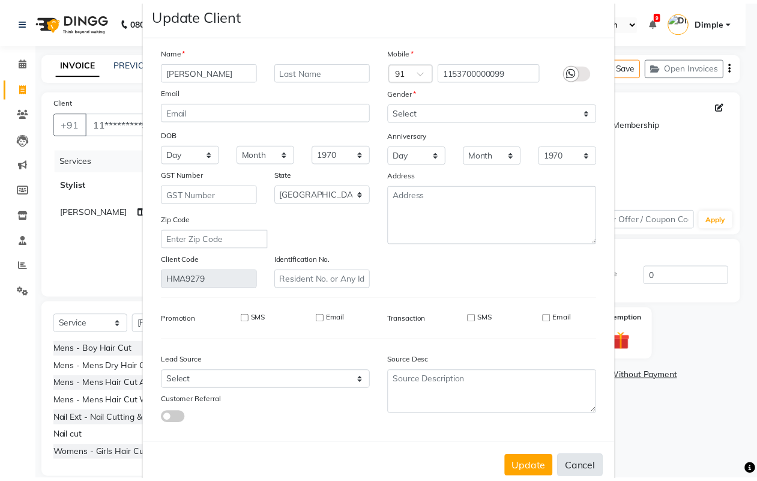
scroll to position [48, 0]
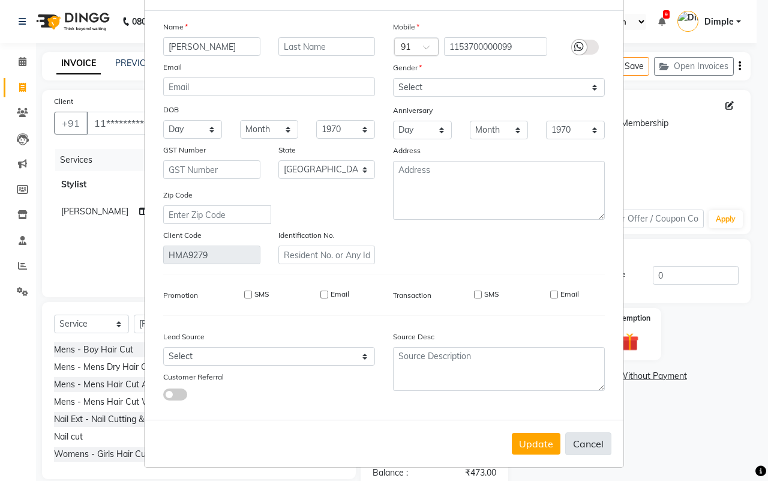
click at [586, 442] on button "Cancel" at bounding box center [588, 443] width 46 height 23
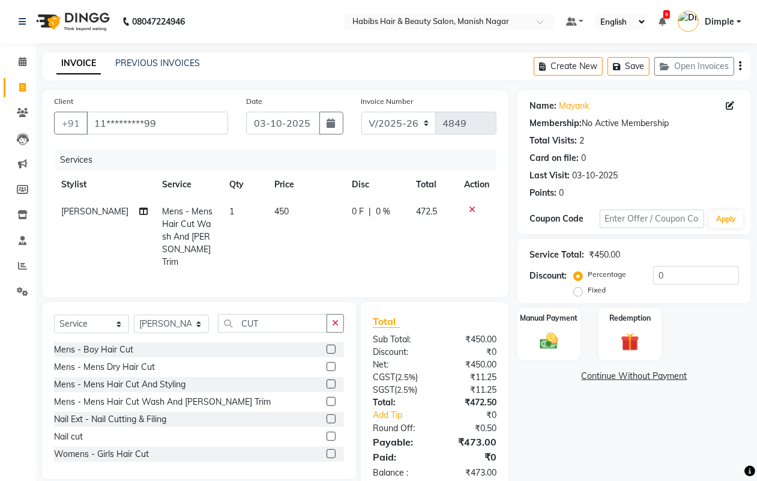
click at [739, 66] on icon "button" at bounding box center [740, 66] width 2 height 1
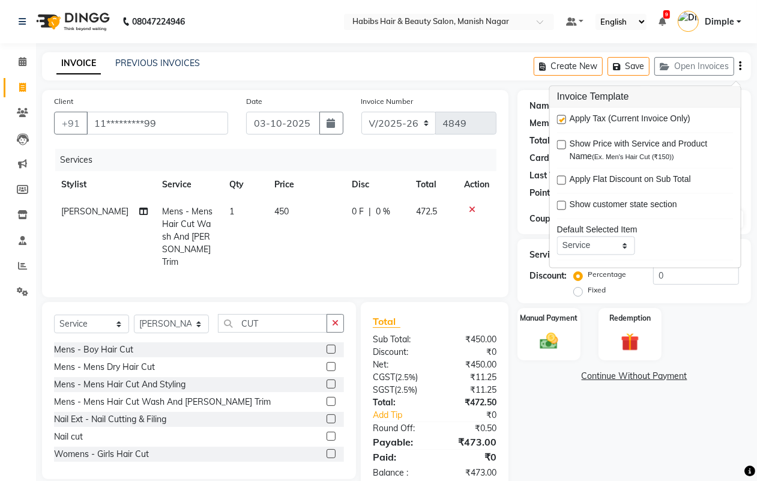
click at [562, 120] on label at bounding box center [561, 119] width 9 height 9
click at [562, 120] on input "checkbox" at bounding box center [561, 120] width 8 height 8
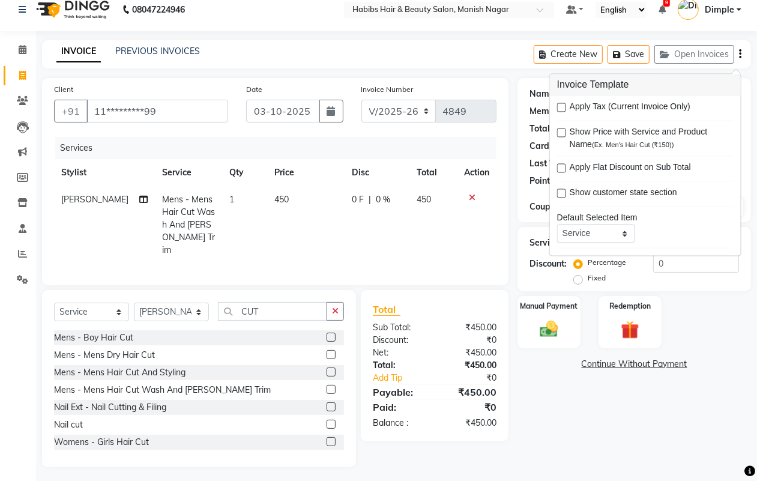
scroll to position [15, 0]
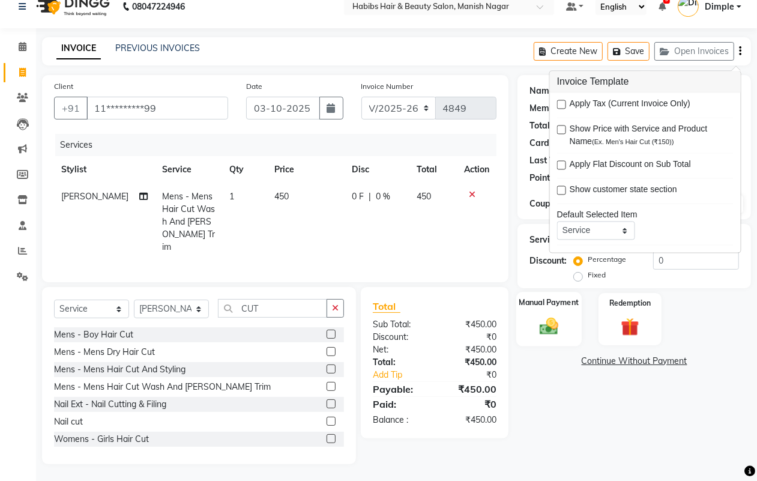
click at [547, 317] on img at bounding box center [548, 326] width 30 height 22
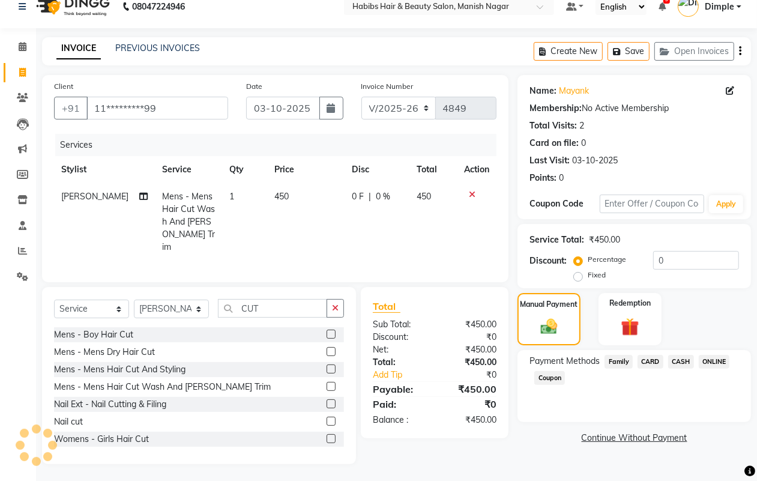
click at [720, 359] on span "ONLINE" at bounding box center [713, 362] width 31 height 14
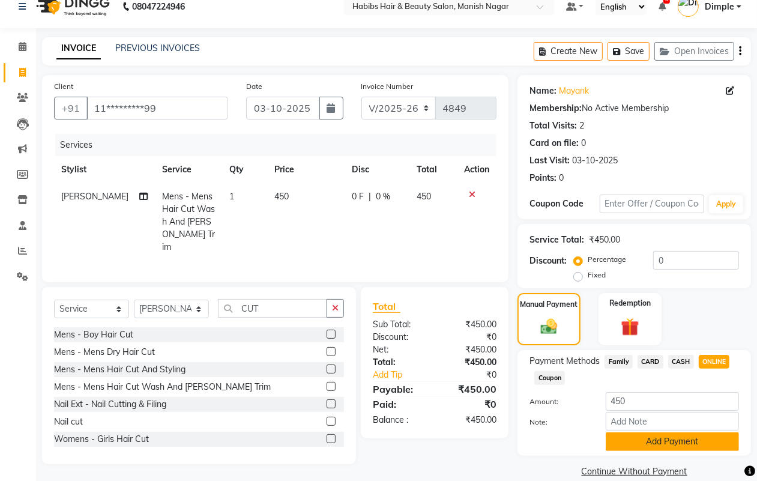
click at [661, 436] on button "Add Payment" at bounding box center [671, 441] width 133 height 19
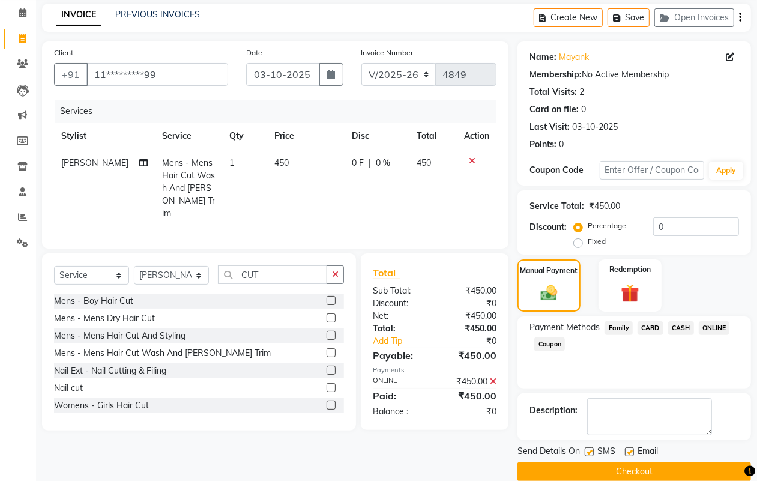
scroll to position [67, 0]
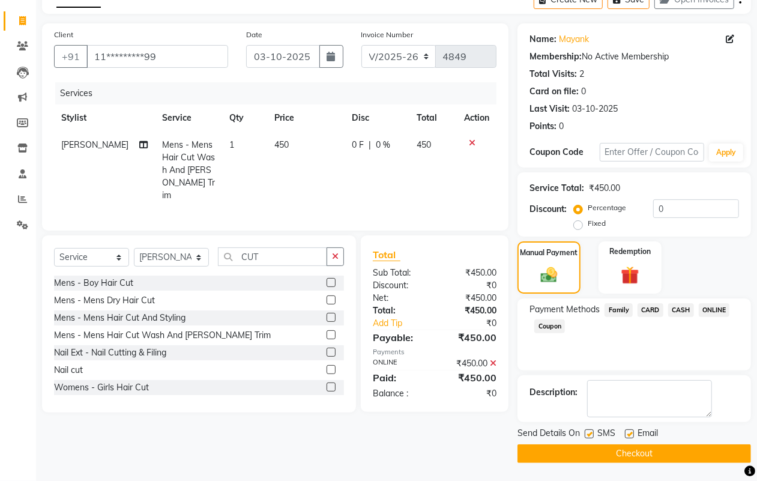
click at [666, 449] on button "Checkout" at bounding box center [633, 453] width 233 height 19
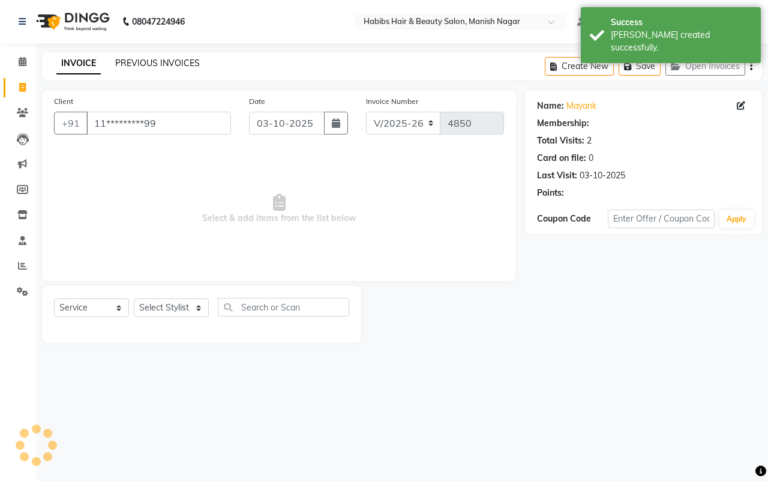
click at [123, 58] on link "PREVIOUS INVOICES" at bounding box center [157, 63] width 85 height 11
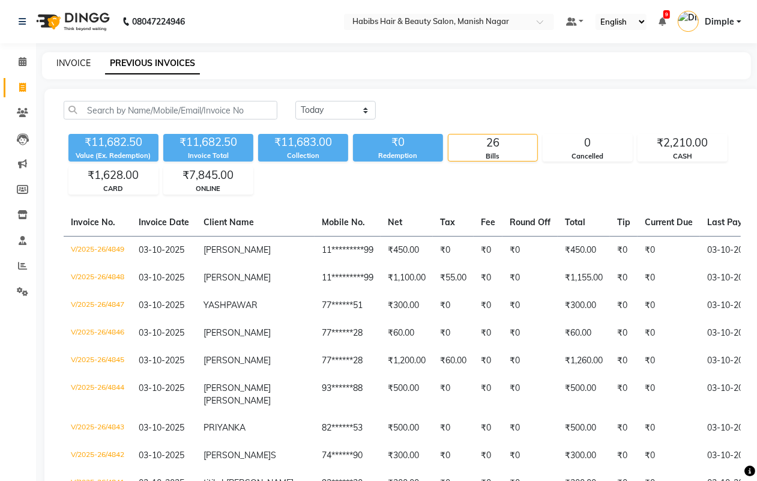
click at [73, 58] on link "INVOICE" at bounding box center [73, 63] width 34 height 11
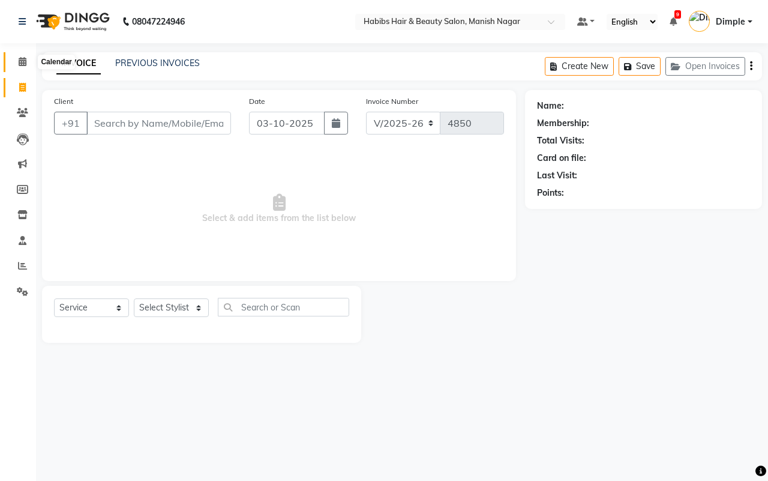
click at [22, 61] on icon at bounding box center [23, 61] width 8 height 9
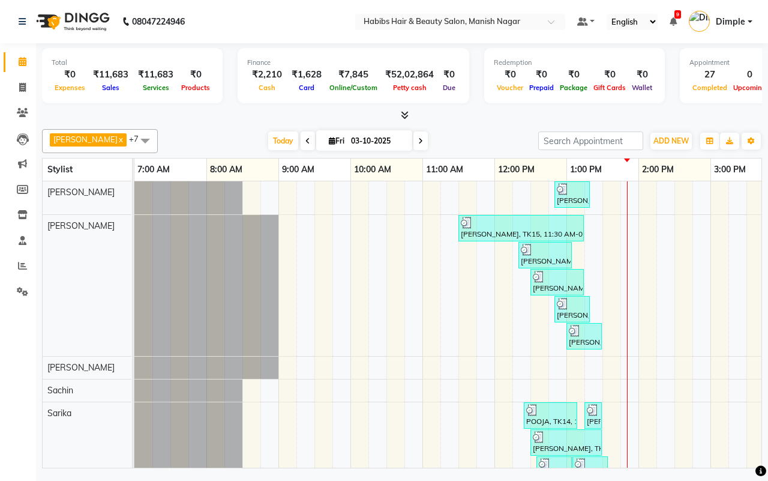
click at [203, 121] on div at bounding box center [402, 115] width 720 height 13
click at [496, 119] on div at bounding box center [402, 115] width 720 height 13
click at [464, 112] on div at bounding box center [402, 115] width 720 height 13
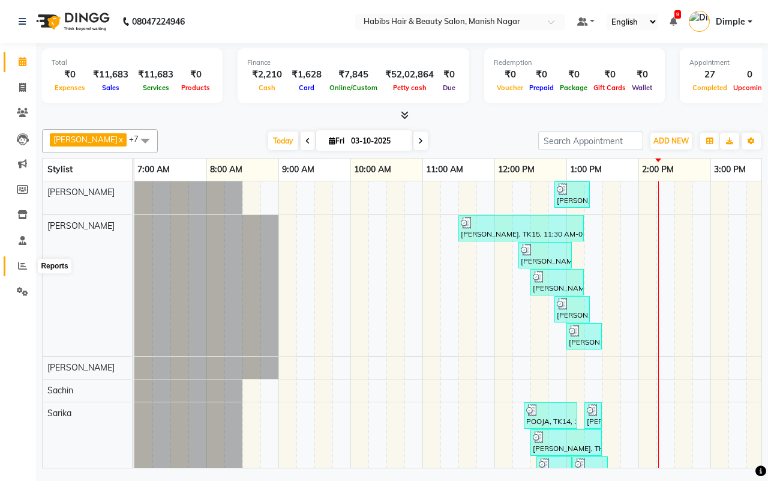
click at [21, 265] on icon at bounding box center [22, 265] width 9 height 9
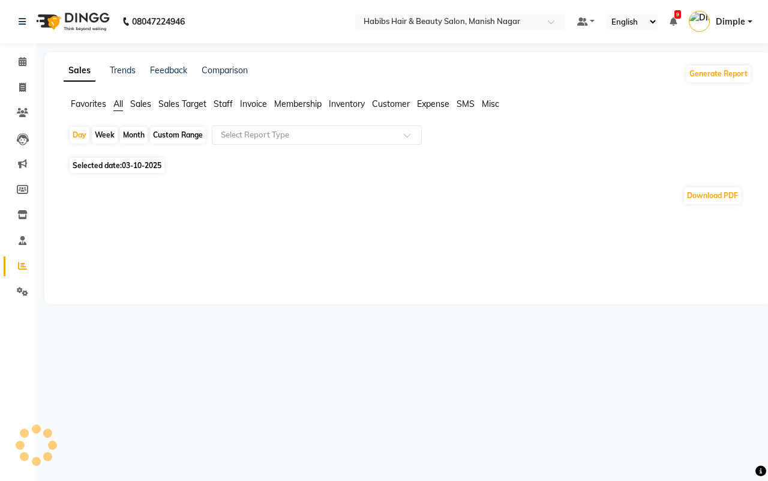
click at [180, 134] on div "Custom Range" at bounding box center [178, 135] width 56 height 17
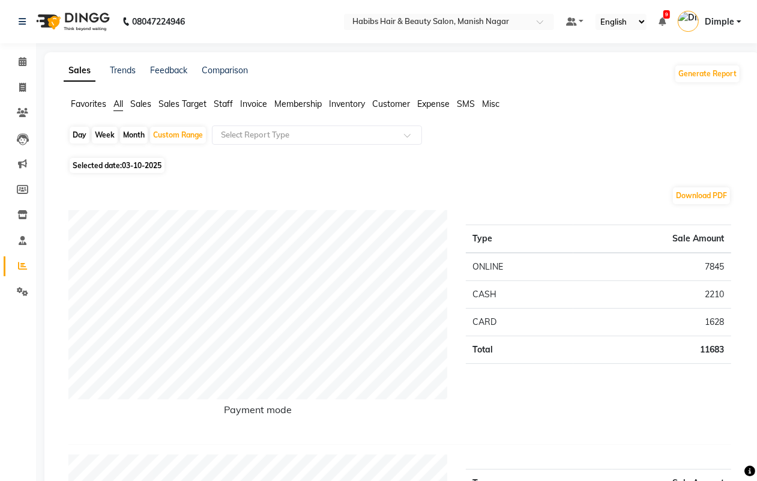
click at [130, 135] on div "Month" at bounding box center [134, 135] width 28 height 17
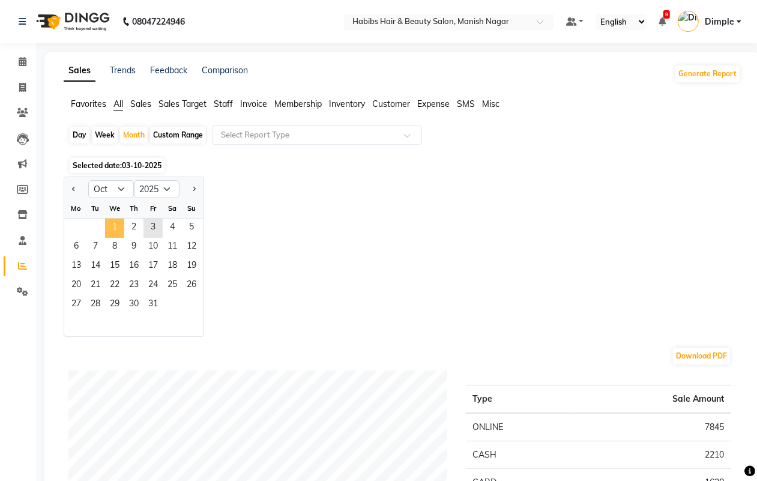
click at [115, 230] on span "1" at bounding box center [114, 227] width 19 height 19
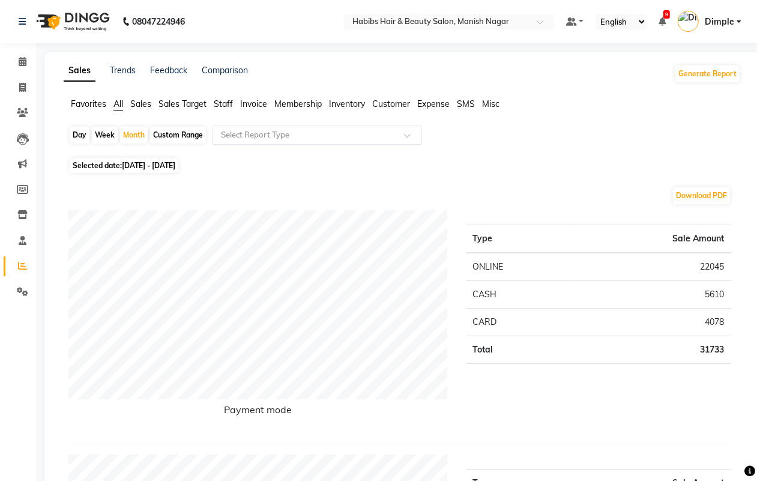
click at [289, 141] on input "text" at bounding box center [304, 135] width 173 height 12
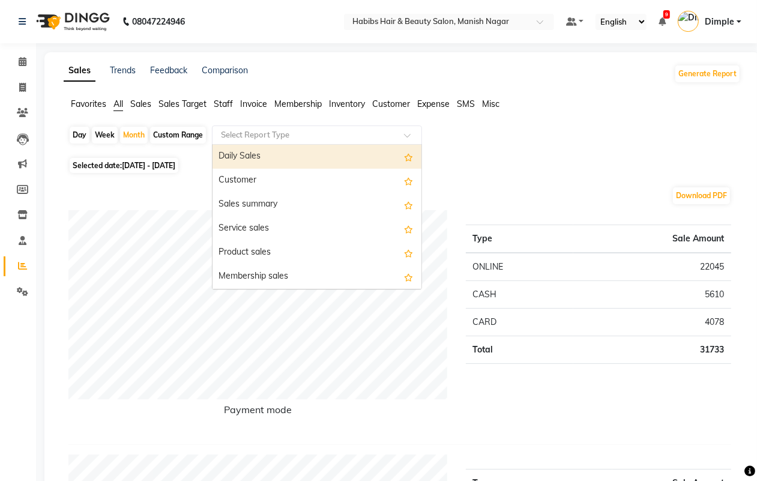
click at [280, 160] on div "Daily Sales" at bounding box center [316, 157] width 209 height 24
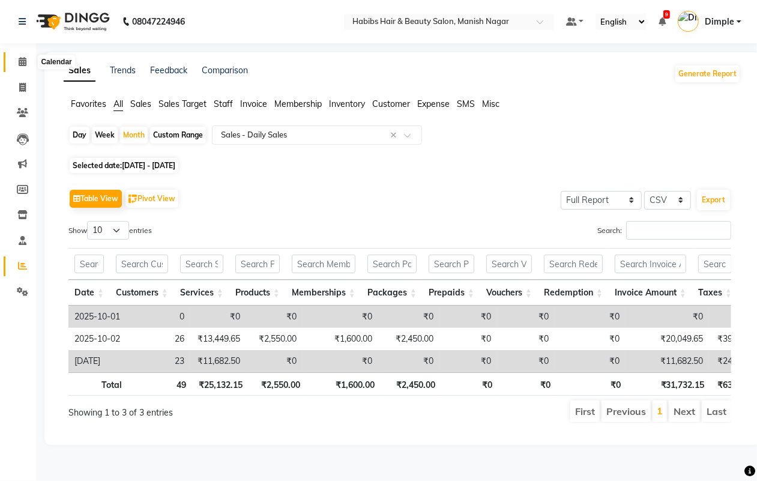
click at [20, 61] on icon at bounding box center [23, 61] width 8 height 9
